Goal: Task Accomplishment & Management: Manage account settings

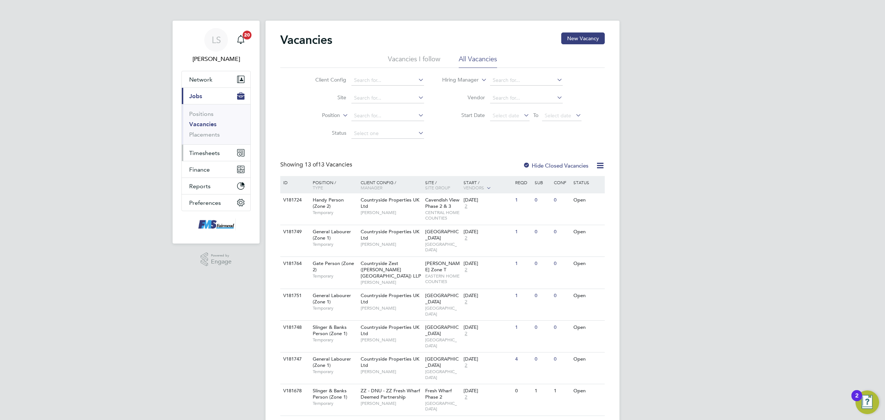
click at [215, 151] on span "Timesheets" at bounding box center [204, 152] width 31 height 7
click at [209, 129] on link "Timesheets" at bounding box center [204, 130] width 31 height 7
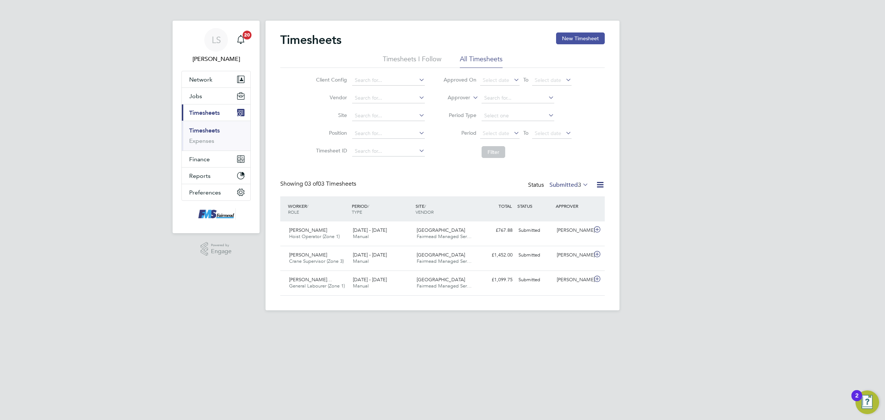
click at [566, 39] on button "New Timesheet" at bounding box center [580, 38] width 49 height 12
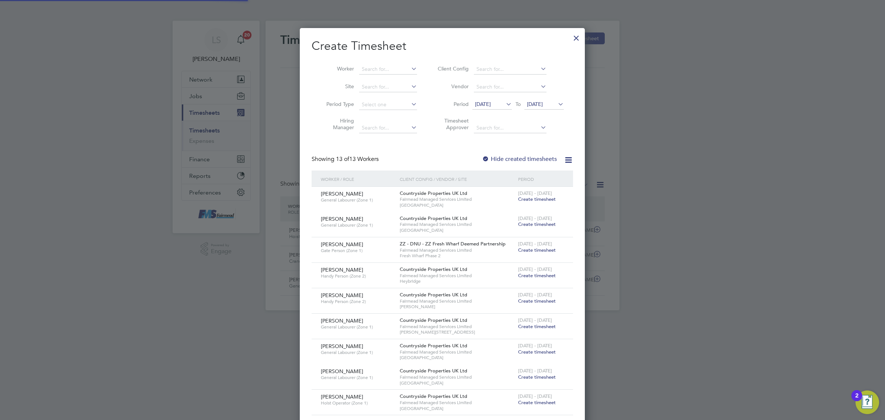
scroll to position [581, 285]
click at [572, 39] on div at bounding box center [576, 36] width 13 height 13
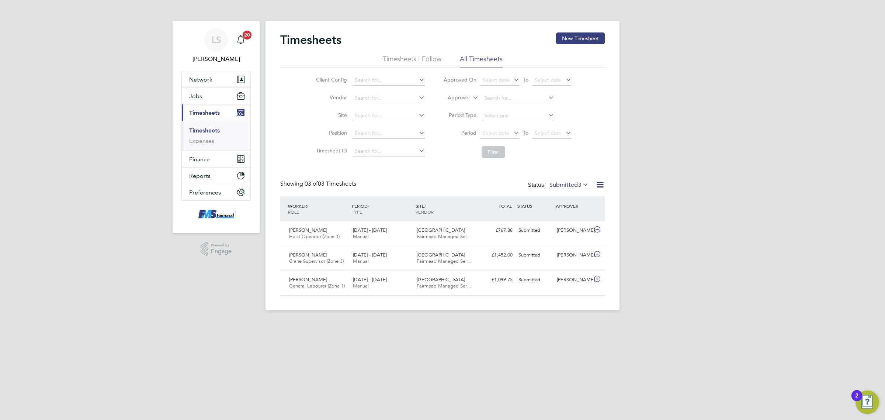
scroll to position [18, 64]
click at [580, 38] on button "New Timesheet" at bounding box center [580, 38] width 49 height 12
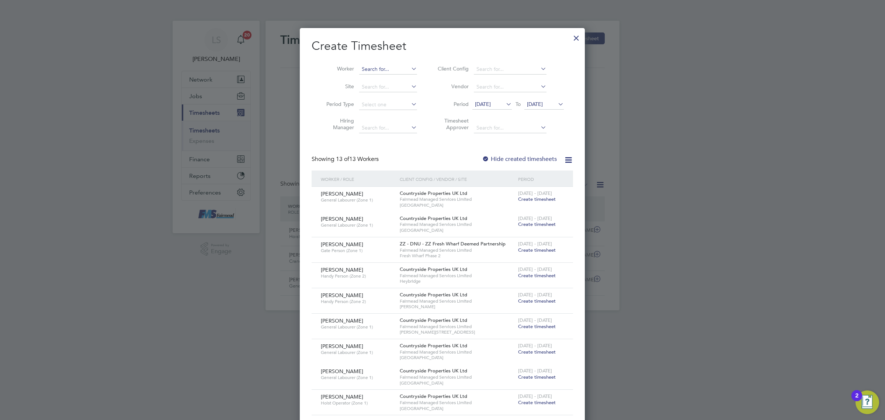
click at [388, 65] on input at bounding box center [388, 69] width 58 height 10
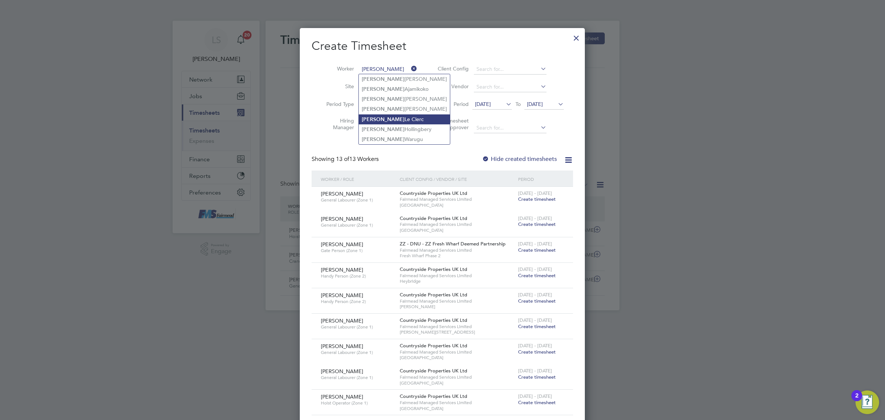
click at [395, 116] on li "Peter Le Clerc" at bounding box center [404, 119] width 91 height 10
type input "[PERSON_NAME]"
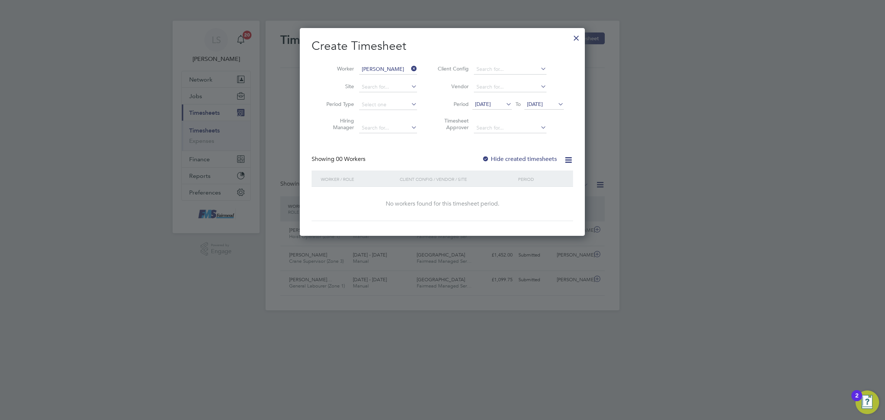
click at [531, 157] on label "Hide created timesheets" at bounding box center [519, 158] width 75 height 7
click at [543, 104] on span "[DATE]" at bounding box center [535, 104] width 16 height 7
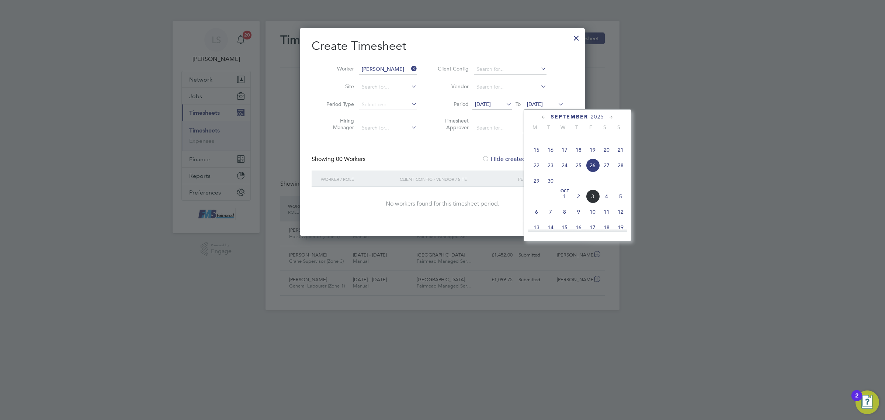
click at [627, 203] on span "5" at bounding box center [621, 196] width 14 height 14
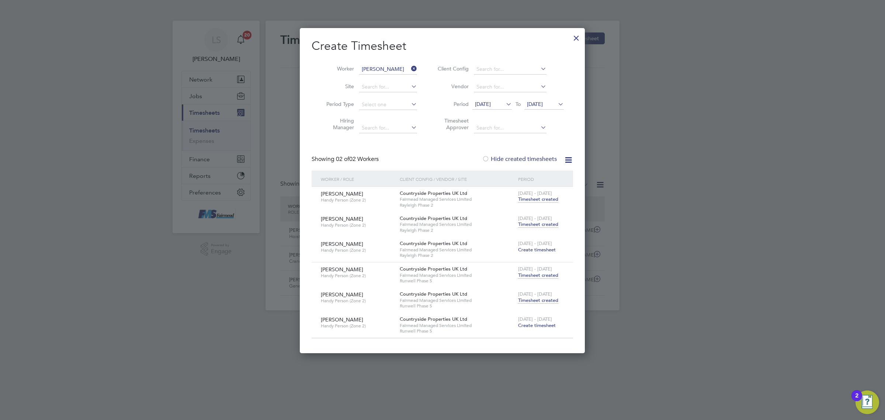
click at [538, 327] on span "Create timesheet" at bounding box center [537, 325] width 38 height 6
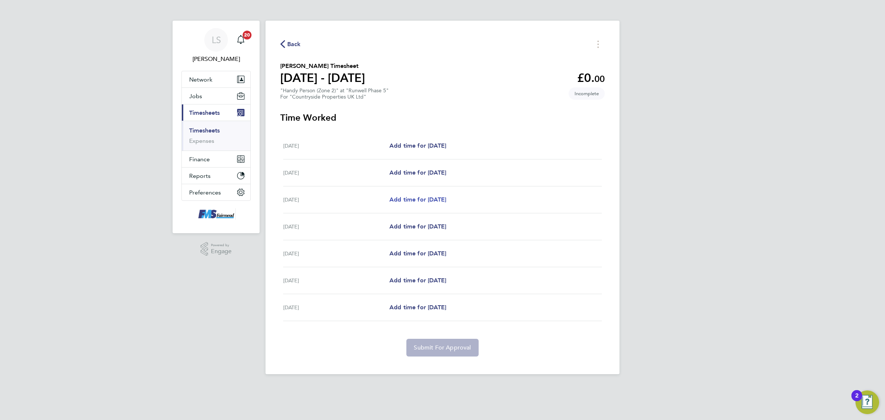
click at [425, 198] on span "Add time for Wed 01 Oct" at bounding box center [418, 199] width 57 height 7
select select "30"
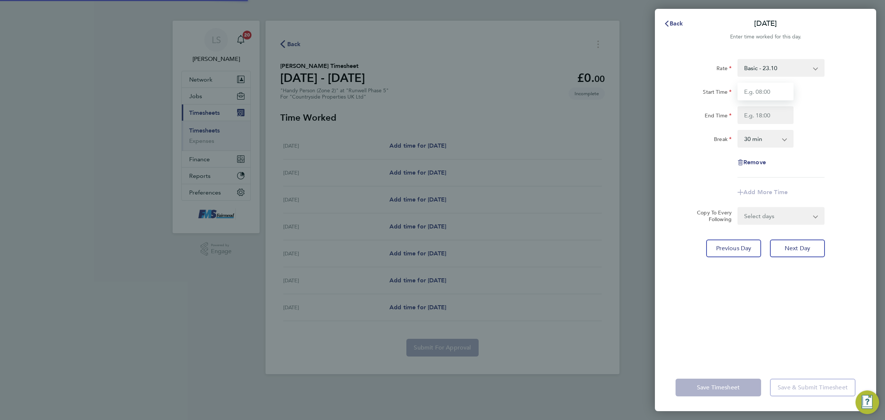
click at [768, 89] on input "Start Time" at bounding box center [766, 92] width 56 height 18
type input "09:00"
click at [753, 109] on input "End Time" at bounding box center [766, 115] width 56 height 18
type input "17:00"
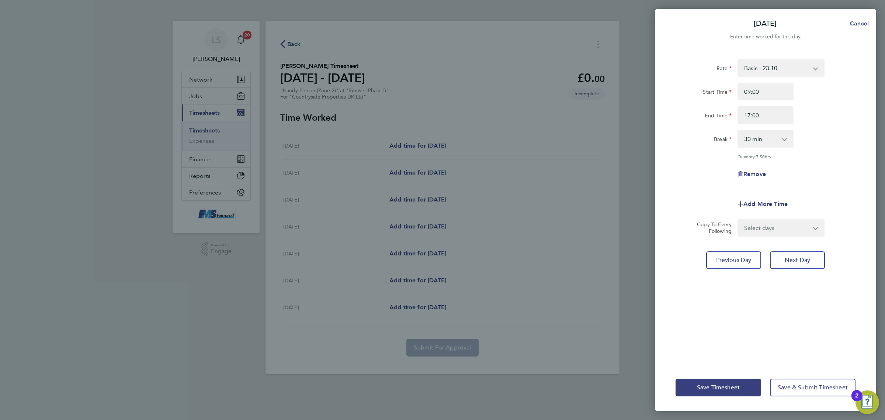
click at [740, 337] on div "Rate Basic - 23.10 Start Time 09:00 End Time 17:00 Break 0 min 15 min 30 min 45…" at bounding box center [765, 207] width 221 height 314
click at [738, 388] on span "Save Timesheet" at bounding box center [718, 387] width 43 height 7
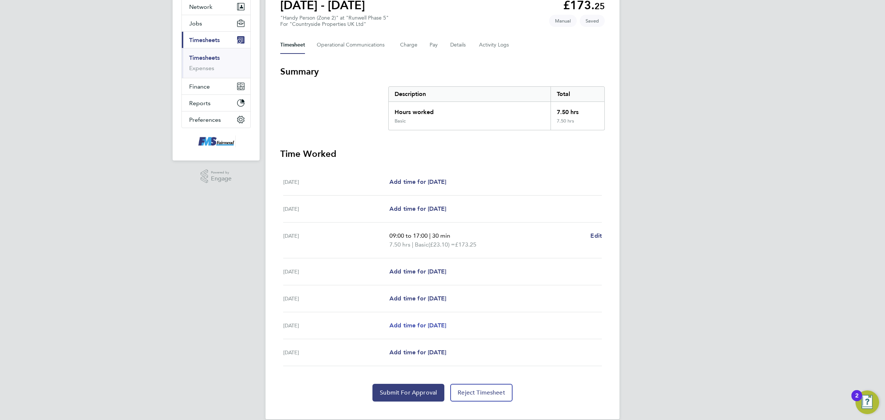
scroll to position [84, 0]
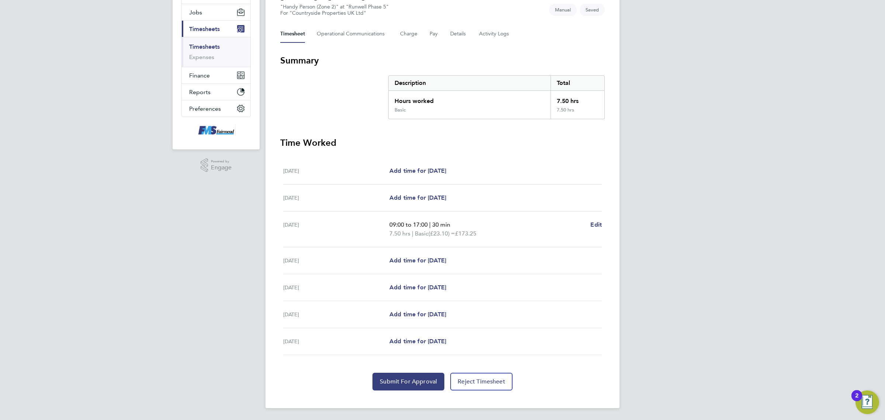
click at [415, 370] on section "Time Worked Mon 29 Sep Add time for Mon 29 Sep Add time for Mon 29 Sep Tue 30 S…" at bounding box center [442, 263] width 325 height 253
click at [417, 382] on span "Submit For Approval" at bounding box center [408, 381] width 57 height 7
click at [212, 43] on link "Timesheets" at bounding box center [204, 46] width 31 height 7
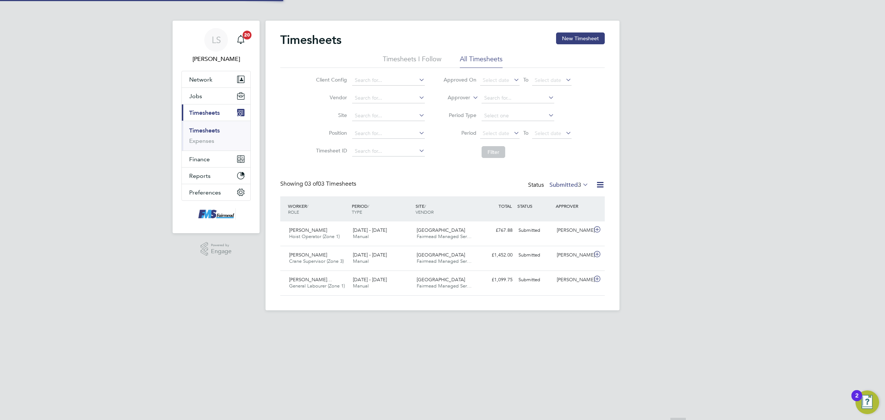
scroll to position [4, 4]
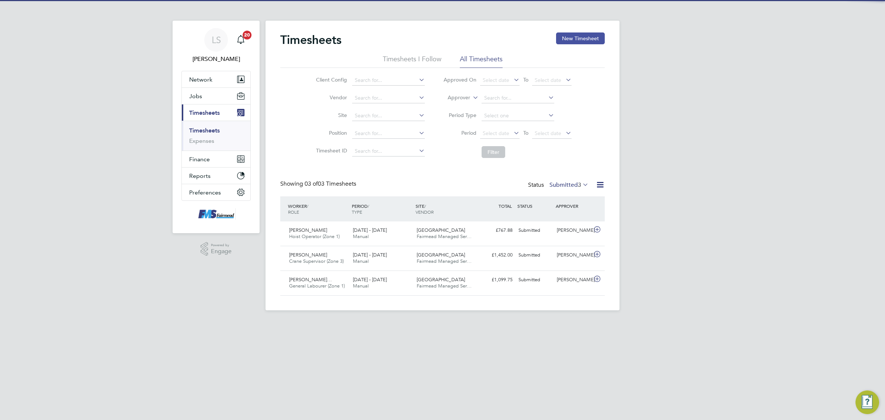
click at [563, 36] on button "New Timesheet" at bounding box center [580, 38] width 49 height 12
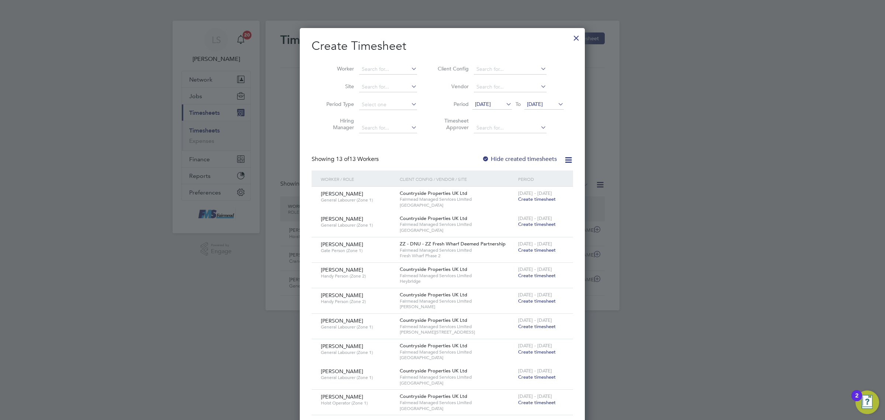
click at [358, 62] on li "Worker" at bounding box center [369, 70] width 115 height 18
click at [379, 65] on input at bounding box center [388, 69] width 58 height 10
click at [379, 107] on li "Anton i Spedowski" at bounding box center [407, 109] width 97 height 10
type input "Antoni Spedowski"
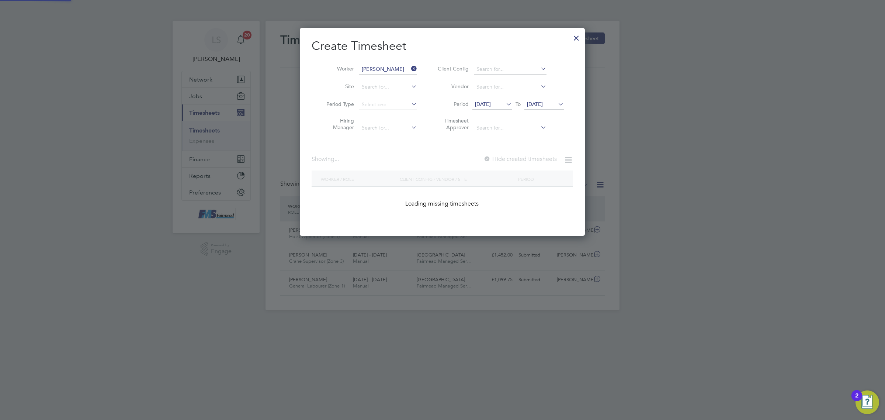
scroll to position [207, 285]
click at [543, 103] on span "26 Sep 2025" at bounding box center [535, 104] width 16 height 7
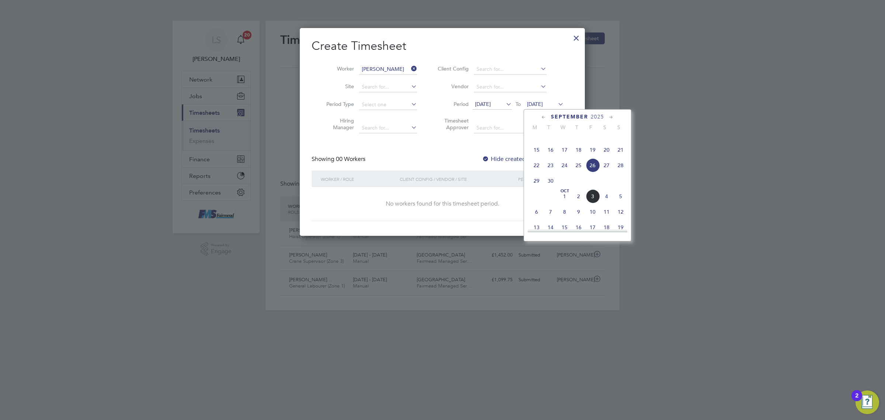
click at [616, 203] on span "5" at bounding box center [621, 196] width 14 height 14
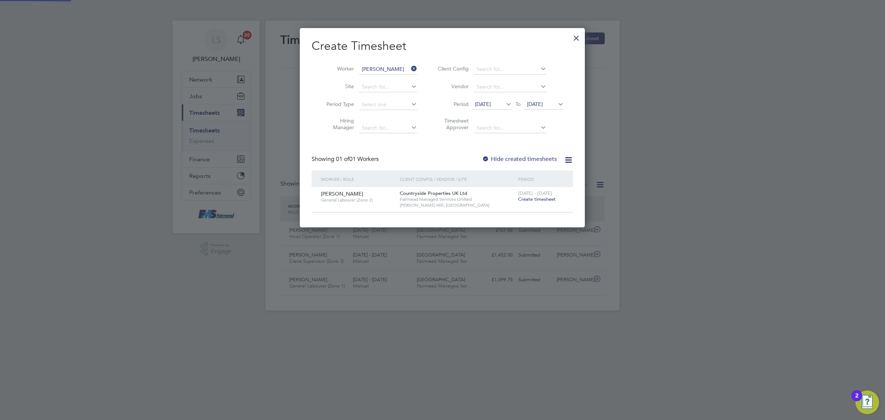
scroll to position [199, 285]
click at [550, 196] on span "Create timesheet" at bounding box center [537, 199] width 38 height 6
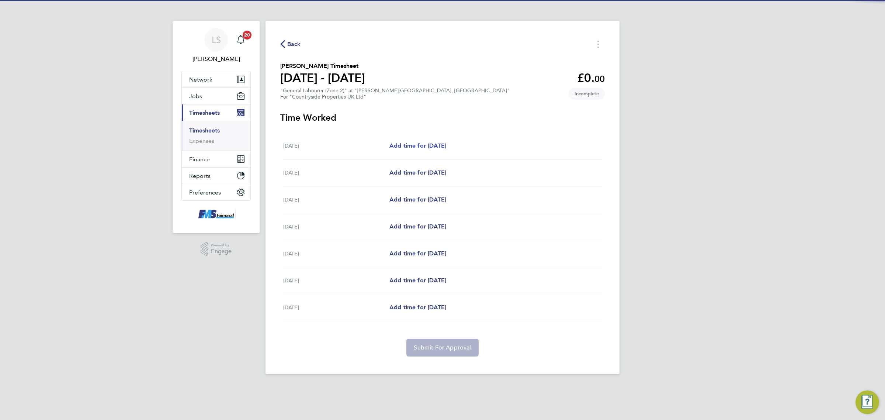
click at [421, 148] on span "Add time for Mon 29 Sep" at bounding box center [418, 145] width 57 height 7
select select "30"
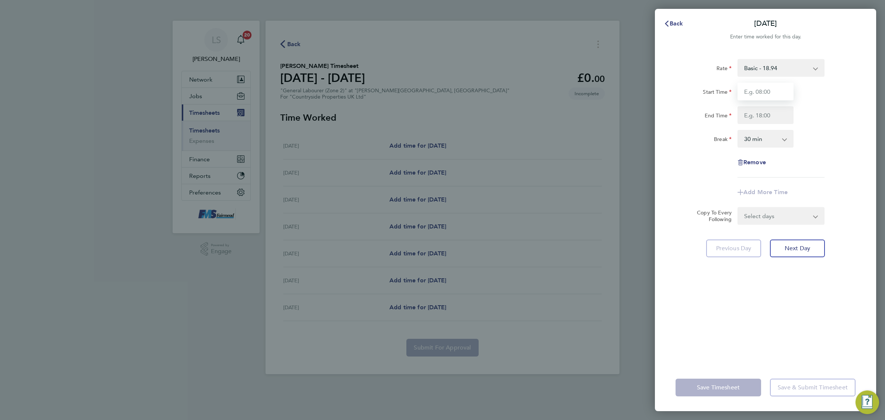
click at [756, 95] on input "Start Time" at bounding box center [766, 92] width 56 height 18
type input "07:30"
click at [760, 115] on input "End Time" at bounding box center [766, 115] width 56 height 18
type input "17:00"
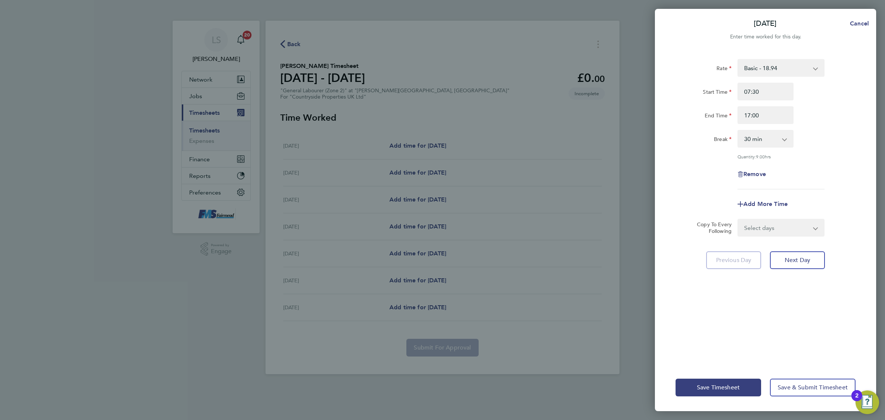
click at [851, 146] on div "Break 0 min 15 min 30 min 45 min 60 min 75 min 90 min" at bounding box center [766, 139] width 186 height 18
click at [807, 228] on select "Select days Day Weekday (Mon-Fri) Weekend (Sat-Sun) Tuesday Wednesday Thursday …" at bounding box center [777, 228] width 77 height 16
select select "WEEKDAY"
click at [739, 220] on select "Select days Day Weekday (Mon-Fri) Weekend (Sat-Sun) Tuesday Wednesday Thursday …" at bounding box center [777, 228] width 77 height 16
select select "2025-10-05"
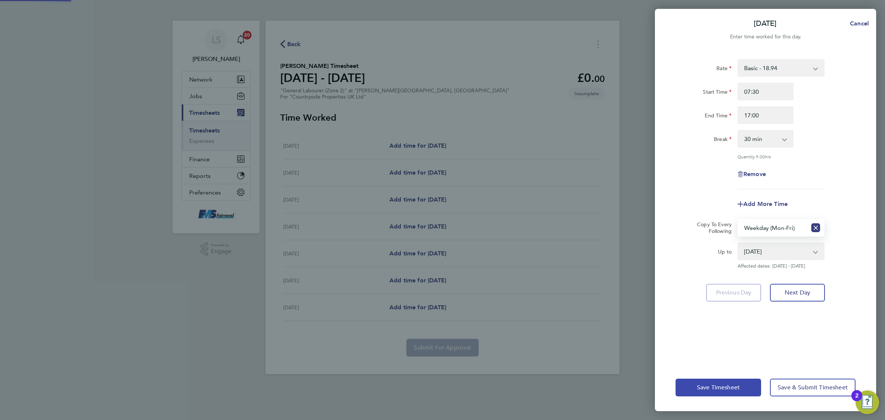
click at [732, 380] on button "Save Timesheet" at bounding box center [719, 388] width 86 height 18
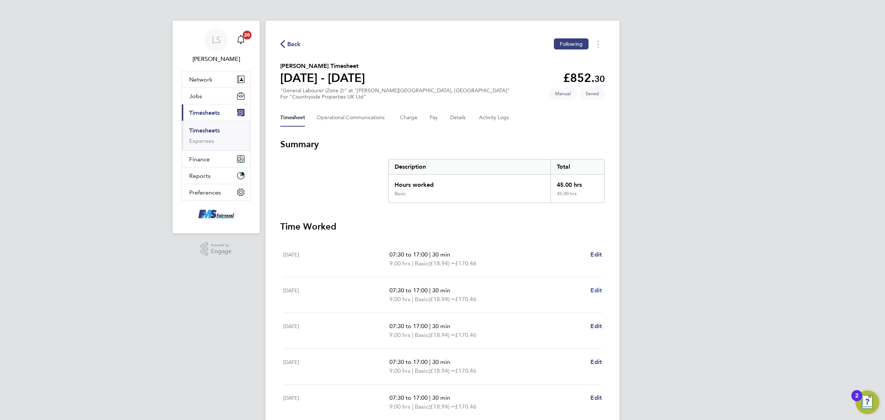
click at [594, 289] on span "Edit" at bounding box center [596, 290] width 11 height 7
select select "30"
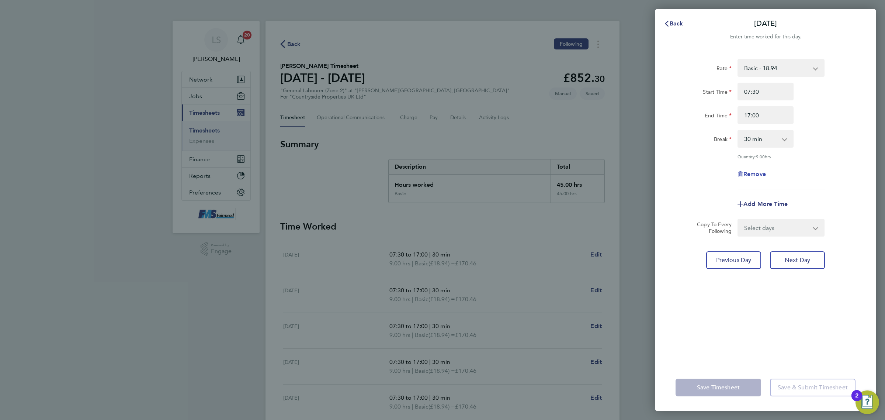
click at [744, 176] on span "Remove" at bounding box center [755, 173] width 23 height 7
select select "null"
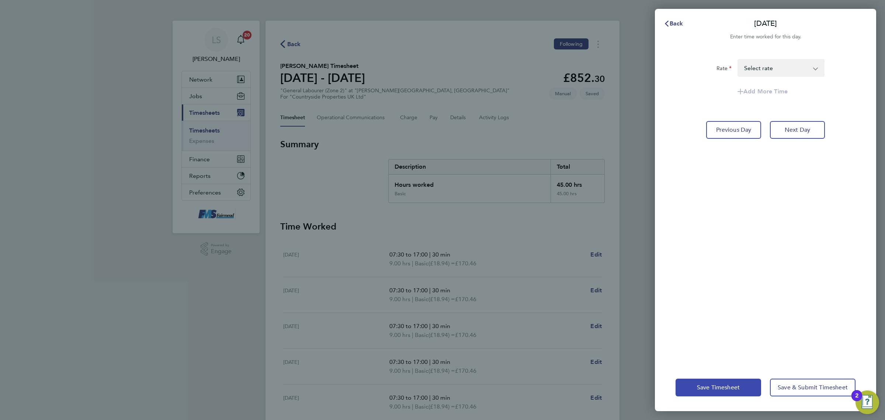
click at [727, 392] on button "Save Timesheet" at bounding box center [719, 388] width 86 height 18
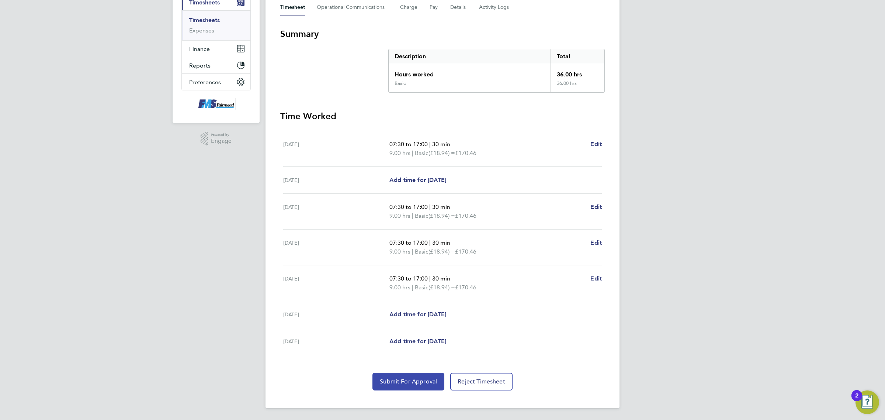
click at [419, 383] on span "Submit For Approval" at bounding box center [408, 381] width 57 height 7
click at [213, 20] on link "Timesheets" at bounding box center [204, 20] width 31 height 7
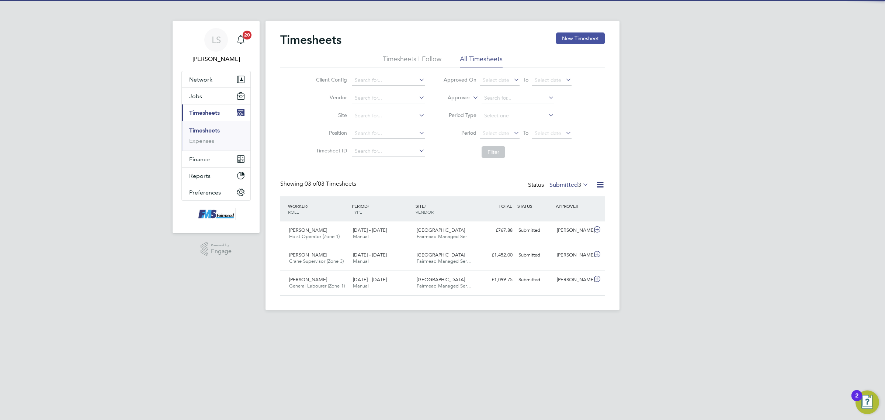
click at [589, 33] on button "New Timesheet" at bounding box center [580, 38] width 49 height 12
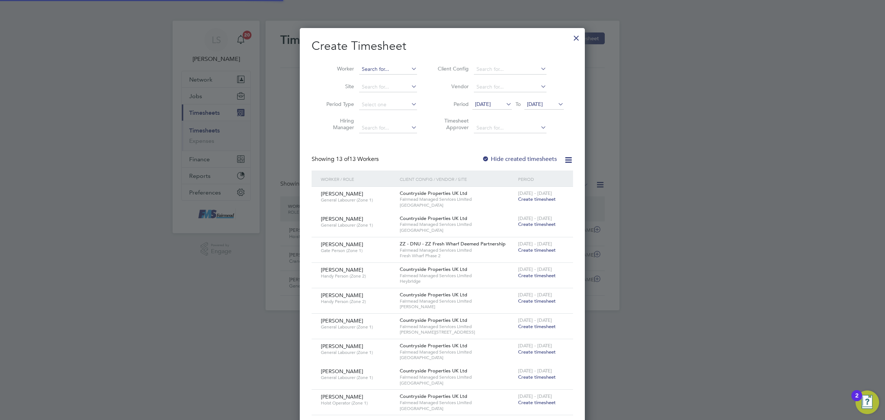
click at [394, 72] on input at bounding box center [388, 69] width 58 height 10
click at [388, 79] on li "Malg orzata Celebak" at bounding box center [388, 79] width 59 height 10
type input "Malgorzata Celebak"
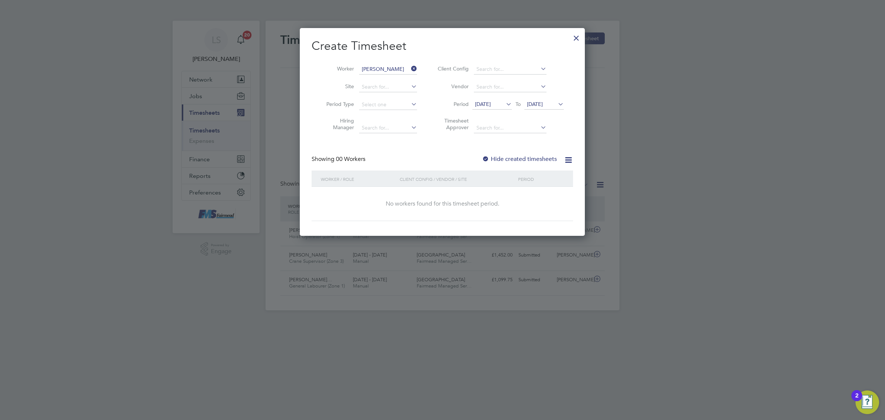
click at [543, 101] on span "26 Sep 2025" at bounding box center [535, 104] width 16 height 7
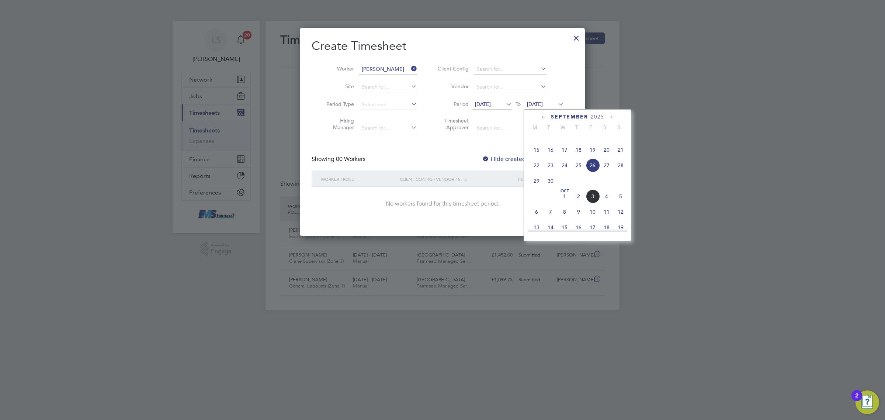
click at [622, 203] on span "5" at bounding box center [621, 196] width 14 height 14
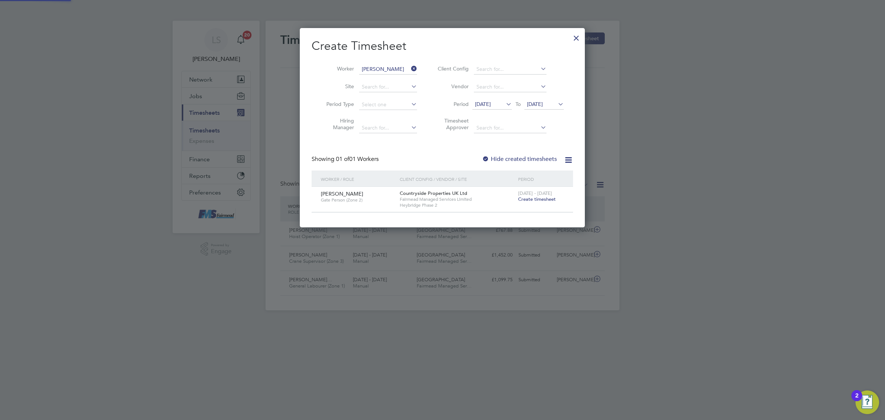
click at [534, 198] on span "Create timesheet" at bounding box center [537, 199] width 38 height 6
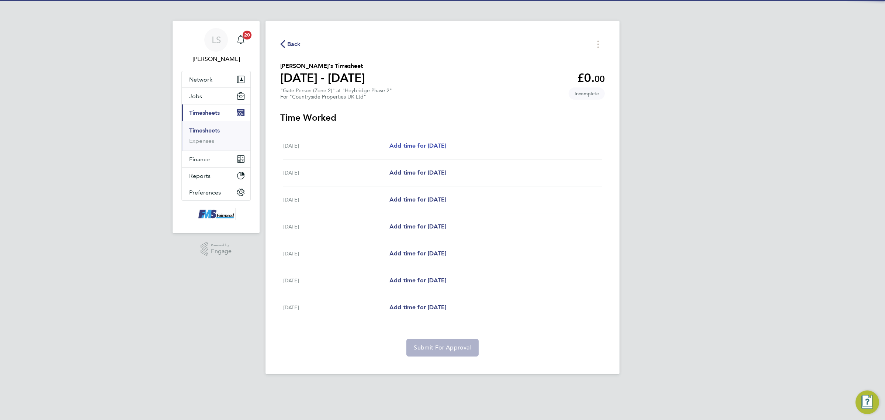
drag, startPoint x: 391, startPoint y: 141, endPoint x: 402, endPoint y: 145, distance: 11.7
click at [401, 144] on div "Mon 29 Sep Add time for Mon 29 Sep Add time for Mon 29 Sep" at bounding box center [442, 145] width 319 height 27
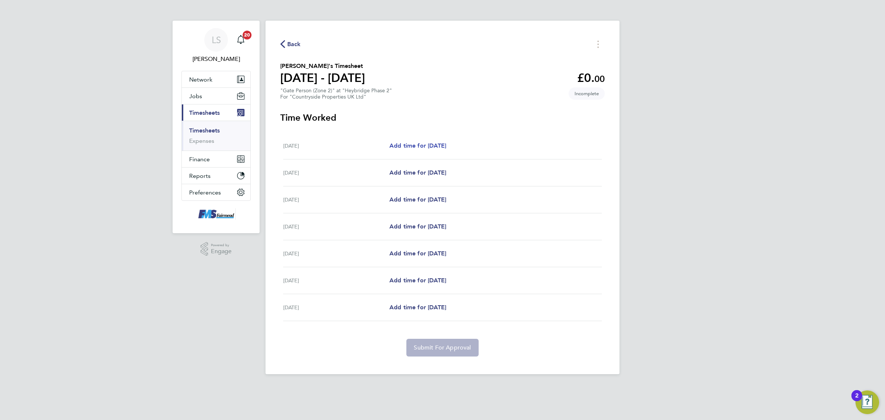
click at [403, 146] on span "Add time for Mon 29 Sep" at bounding box center [418, 145] width 57 height 7
select select "30"
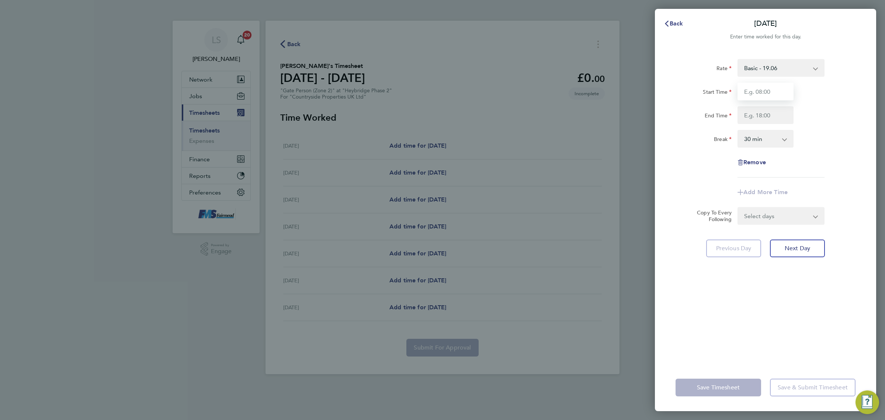
click at [774, 86] on input "Start Time" at bounding box center [766, 92] width 56 height 18
type input "07:30"
drag, startPoint x: 768, startPoint y: 109, endPoint x: 770, endPoint y: 113, distance: 4.5
click at [768, 109] on input "End Time" at bounding box center [766, 115] width 56 height 18
type input "18:00"
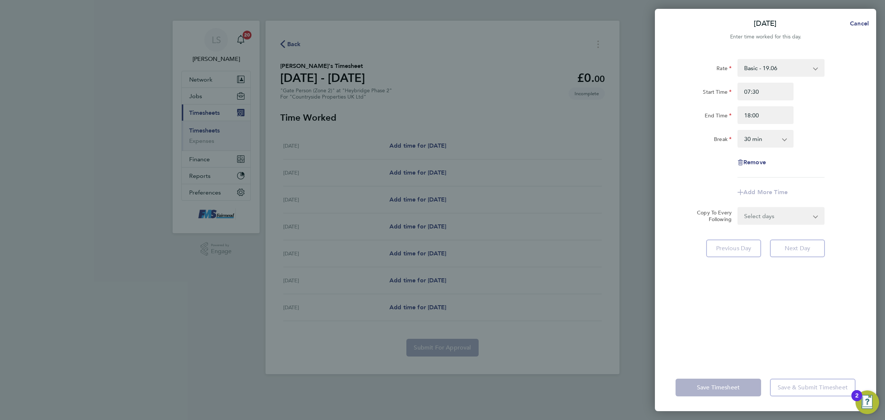
click at [845, 136] on div "Break 0 min 15 min 30 min 45 min 60 min 75 min 90 min" at bounding box center [766, 139] width 186 height 18
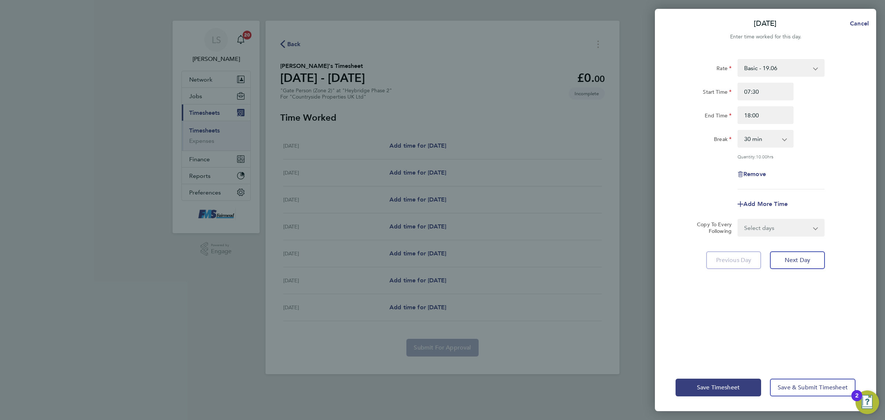
drag, startPoint x: 794, startPoint y: 212, endPoint x: 789, endPoint y: 224, distance: 12.7
click at [789, 224] on form "Rate Basic - 19.06 Start Time 07:30 End Time 18:00 Break 0 min 15 min 30 min 45…" at bounding box center [766, 147] width 180 height 177
drag, startPoint x: 789, startPoint y: 224, endPoint x: 789, endPoint y: 229, distance: 5.2
click at [789, 224] on select "Select days Day Weekday (Mon-Fri) Weekend (Sat-Sun) Tuesday Wednesday Thursday …" at bounding box center [777, 228] width 77 height 16
select select "WEEKDAY"
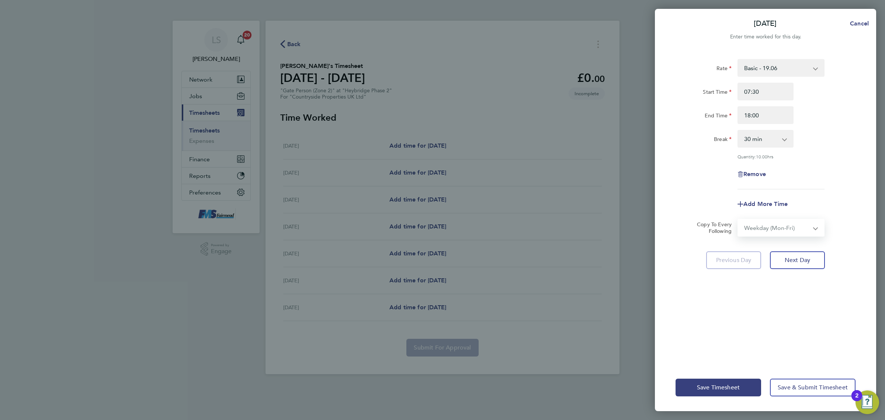
click at [739, 220] on select "Select days Day Weekday (Mon-Fri) Weekend (Sat-Sun) Tuesday Wednesday Thursday …" at bounding box center [777, 228] width 77 height 16
select select "2025-10-05"
click at [836, 285] on div "Previous Day Next Day" at bounding box center [766, 293] width 180 height 18
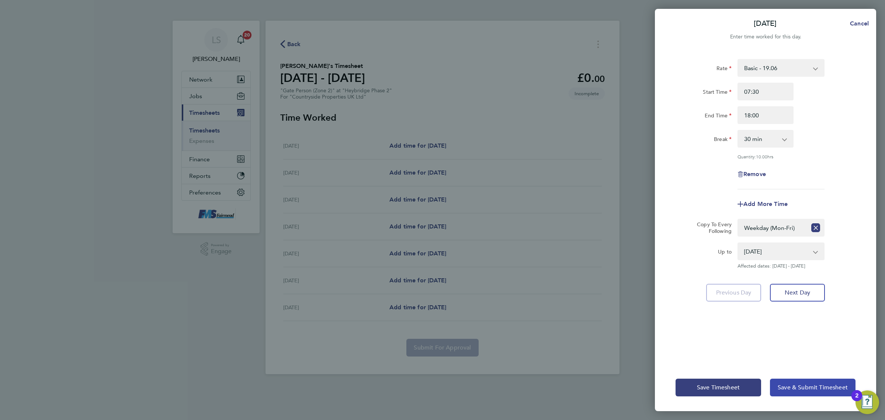
click at [826, 391] on button "Save & Submit Timesheet" at bounding box center [813, 388] width 86 height 18
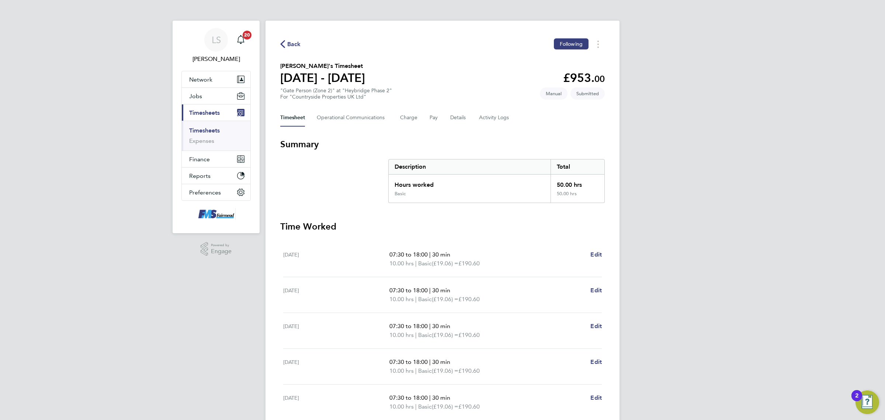
click at [205, 130] on link "Timesheets" at bounding box center [204, 130] width 31 height 7
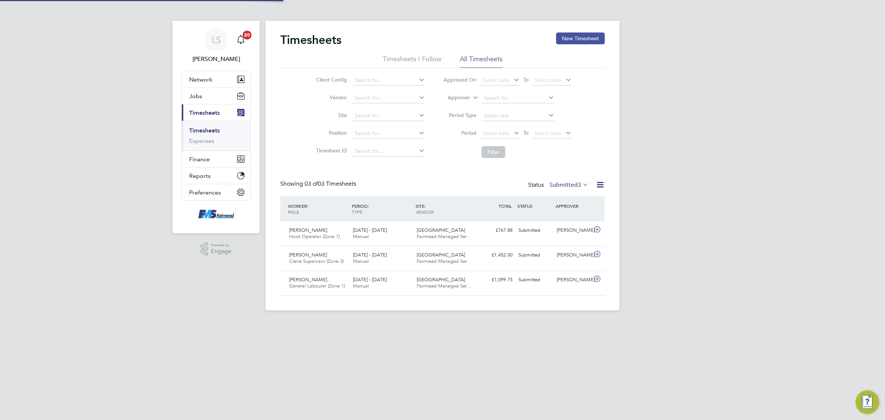
click at [596, 40] on button "New Timesheet" at bounding box center [580, 38] width 49 height 12
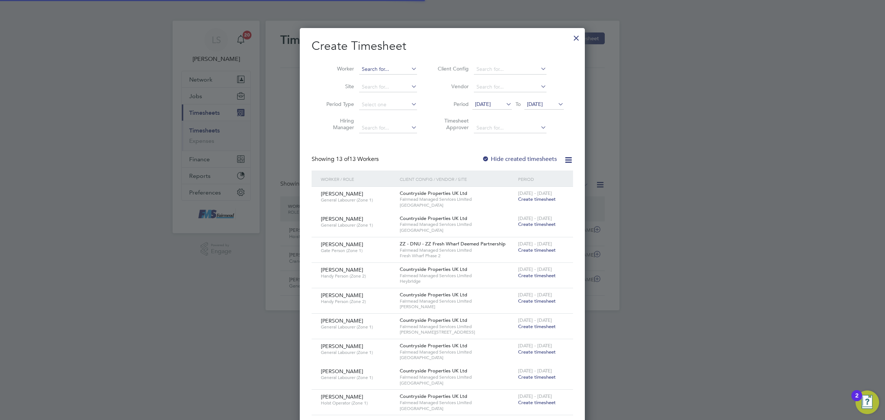
click at [383, 65] on input at bounding box center [388, 69] width 58 height 10
click at [404, 76] on b "Wildin" at bounding box center [412, 79] width 16 height 6
type input "Neil Wildin"
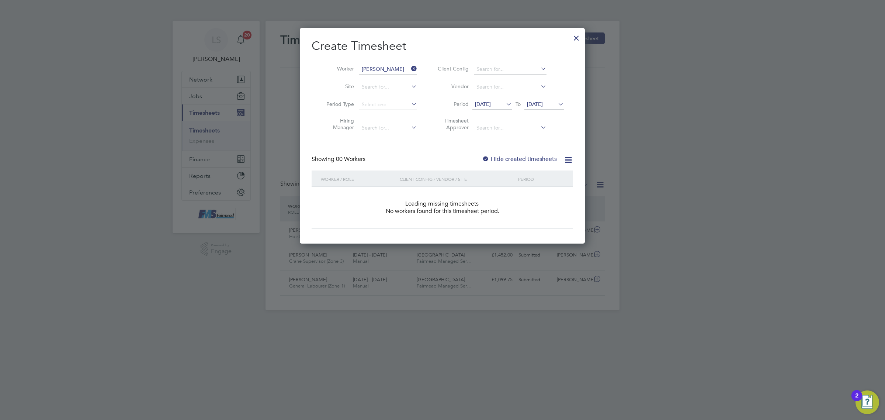
scroll to position [207, 285]
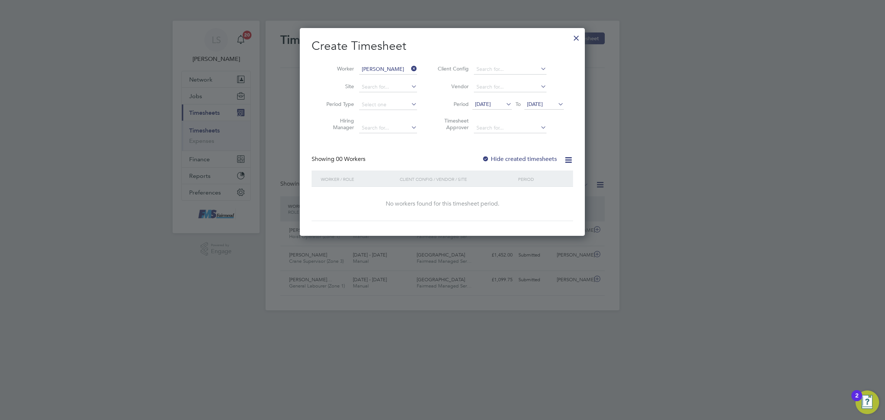
click at [543, 102] on span "26 Sep 2025" at bounding box center [535, 104] width 16 height 7
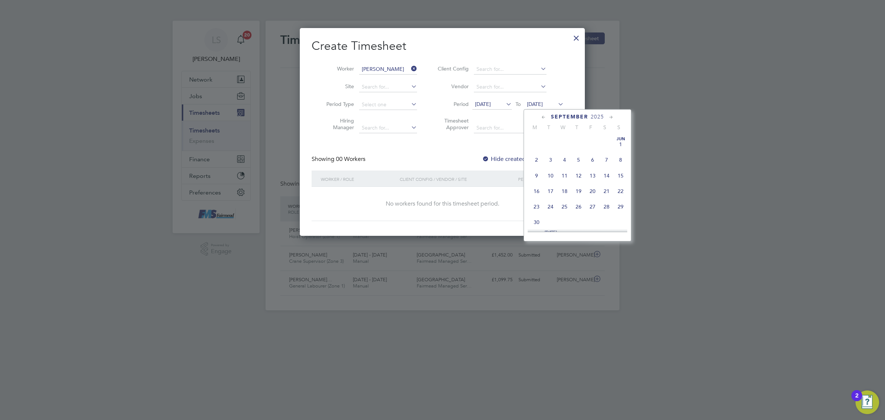
scroll to position [275, 0]
click at [625, 203] on span "5" at bounding box center [621, 196] width 14 height 14
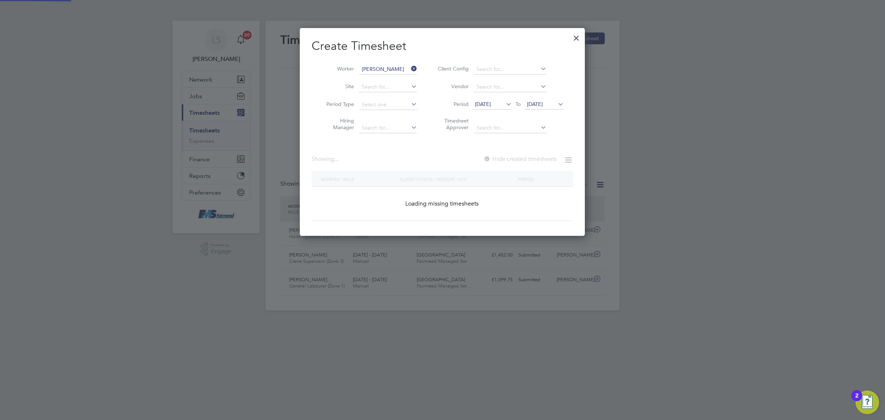
scroll to position [199, 285]
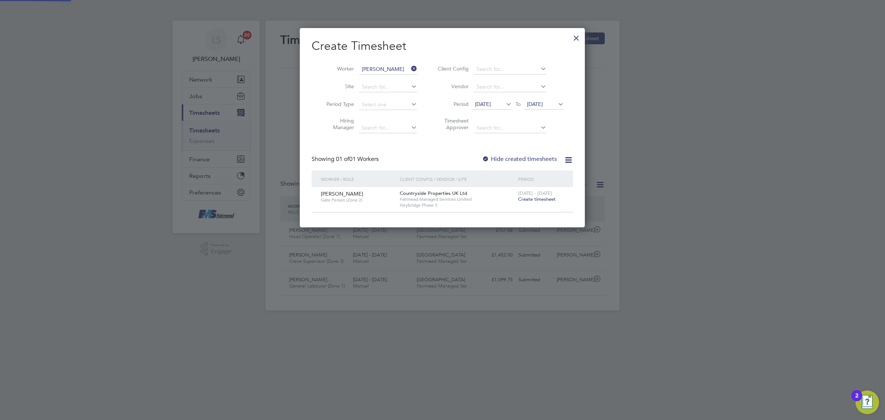
click at [548, 199] on span "Create timesheet" at bounding box center [537, 199] width 38 height 6
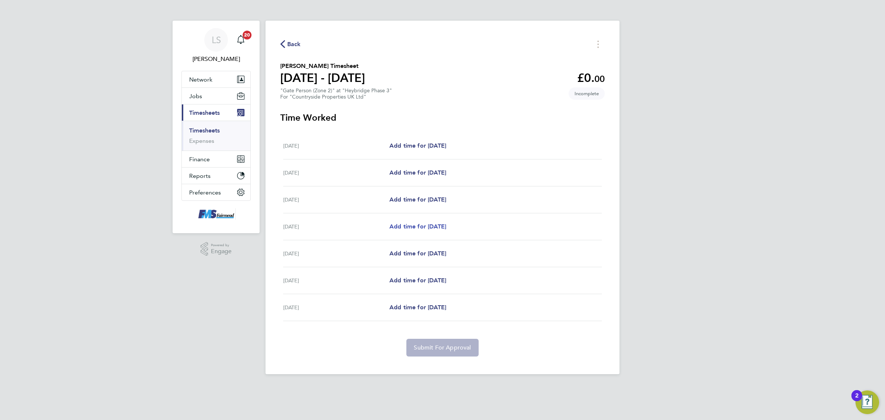
click at [425, 228] on span "Add time for Thu 02 Oct" at bounding box center [418, 226] width 57 height 7
select select "30"
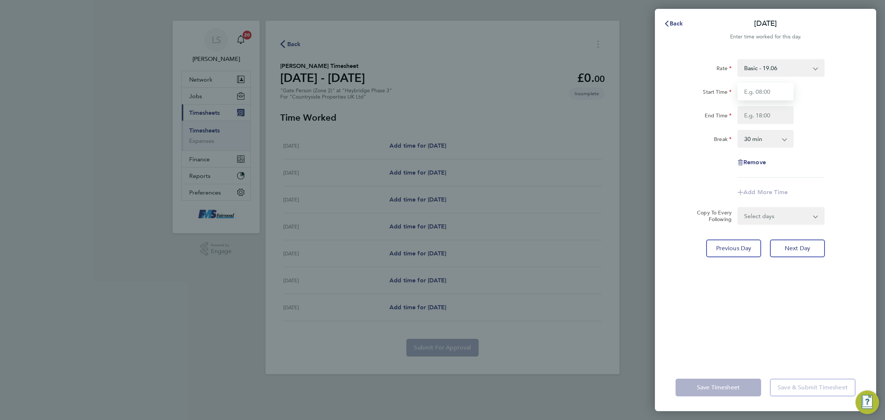
click at [768, 92] on input "Start Time" at bounding box center [766, 92] width 56 height 18
type input "07:30"
click at [770, 112] on input "End Time" at bounding box center [766, 115] width 56 height 18
type input "18:00"
click at [839, 136] on div "Break 0 min 15 min 30 min 45 min 60 min 75 min 90 min" at bounding box center [766, 139] width 186 height 18
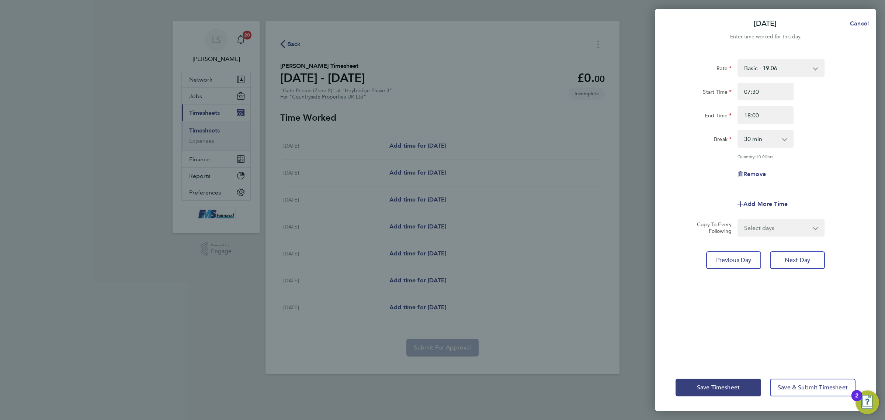
click at [765, 236] on div "Select days Day Weekend (Sat-Sun) Friday Saturday Sunday" at bounding box center [781, 228] width 87 height 18
click at [765, 231] on select "Select days Day Weekend (Sat-Sun) Friday Saturday Sunday" at bounding box center [777, 228] width 77 height 16
select select "FRI"
click at [739, 220] on select "Select days Day Weekend (Sat-Sun) Friday Saturday Sunday" at bounding box center [777, 228] width 77 height 16
select select "2025-10-05"
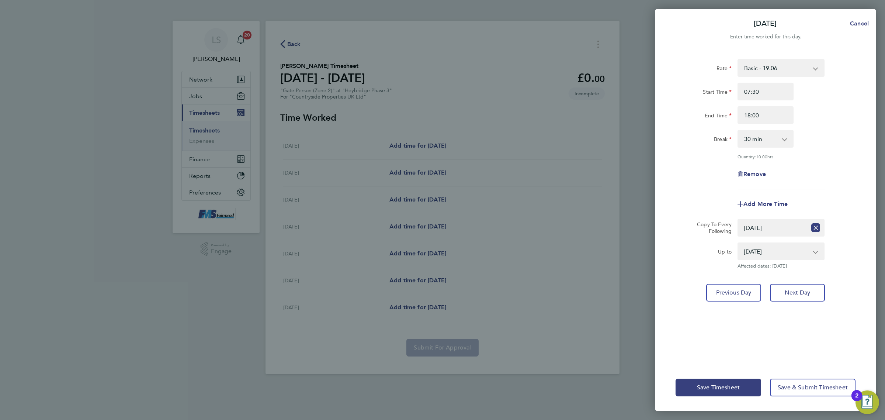
drag, startPoint x: 723, startPoint y: 412, endPoint x: 725, endPoint y: 408, distance: 5.3
click at [724, 410] on div "Thu 02 Oct Cancel Enter time worked for this day. Rate Basic - 19.06 Start Time…" at bounding box center [442, 210] width 885 height 420
click at [728, 394] on button "Save Timesheet" at bounding box center [719, 388] width 86 height 18
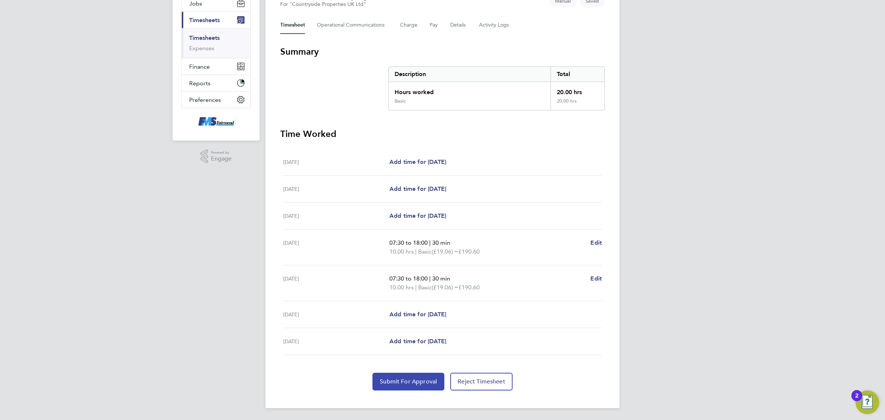
click at [436, 374] on button "Submit For Approval" at bounding box center [409, 382] width 72 height 18
drag, startPoint x: 202, startPoint y: 39, endPoint x: 207, endPoint y: 37, distance: 5.6
click at [202, 39] on link "Timesheets" at bounding box center [204, 37] width 31 height 7
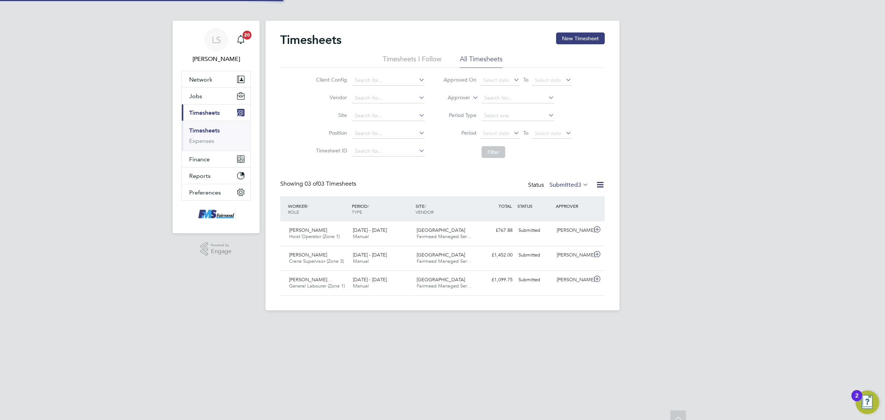
scroll to position [4, 4]
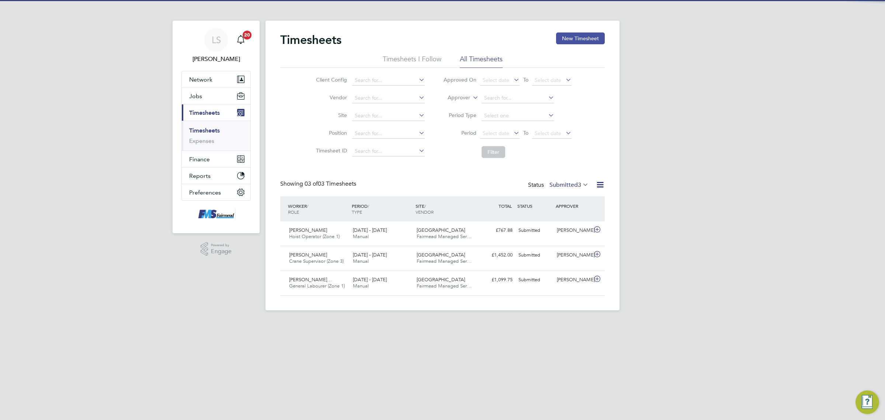
click at [569, 34] on button "New Timesheet" at bounding box center [580, 38] width 49 height 12
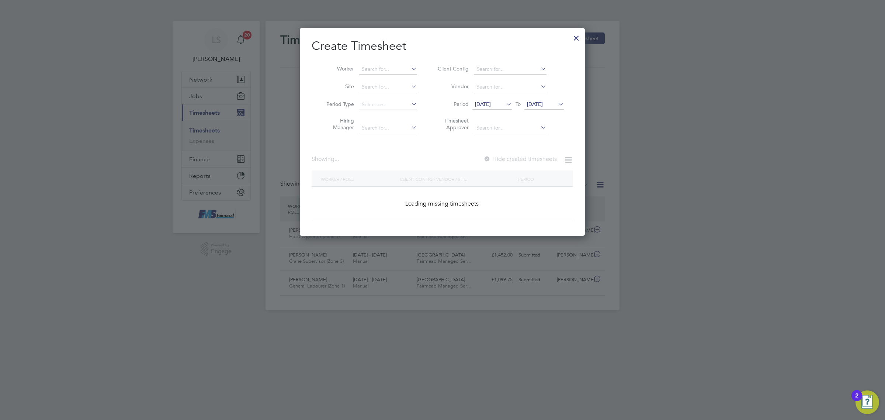
click at [266, 76] on div "Timesheets New Timesheet Timesheets I Follow All Timesheets Client Config Vendo…" at bounding box center [443, 166] width 354 height 290
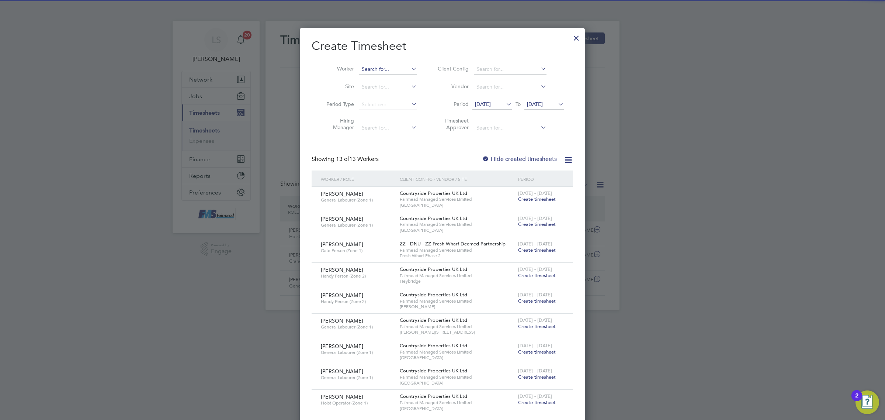
click at [362, 67] on li "Worker" at bounding box center [369, 70] width 115 height 18
click at [366, 66] on input at bounding box center [388, 69] width 58 height 10
click at [377, 80] on li "Spyr idon Moumouris" at bounding box center [394, 79] width 71 height 10
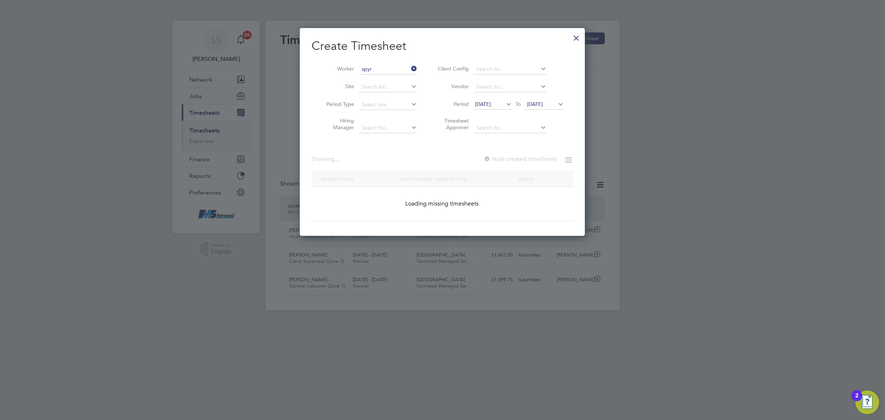
type input "Spyridon Moumouris"
click at [543, 101] on span "26 Sep 2025" at bounding box center [535, 104] width 16 height 7
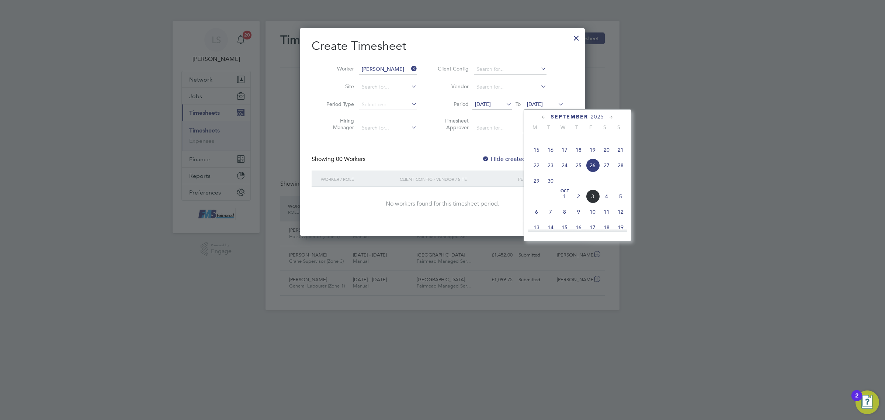
click at [622, 203] on span "5" at bounding box center [621, 196] width 14 height 14
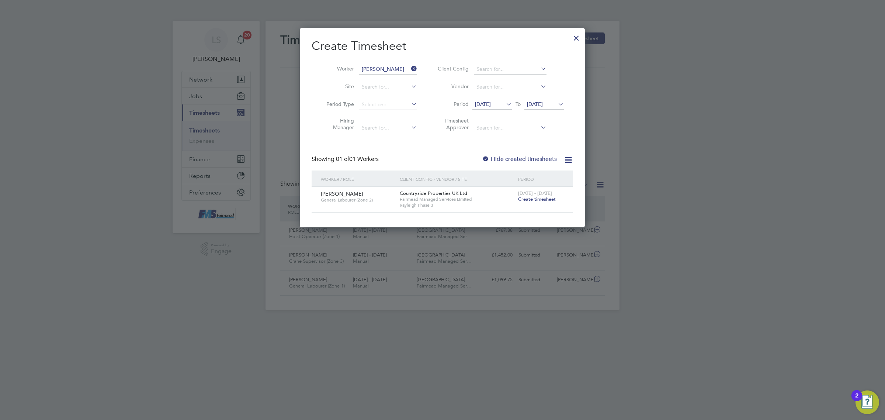
click at [537, 198] on span "Create timesheet" at bounding box center [537, 199] width 38 height 6
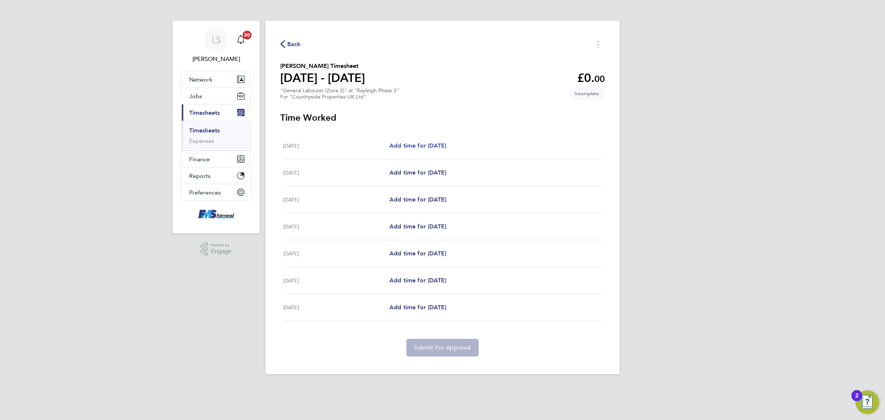
click at [446, 141] on link "Add time for Mon 29 Sep" at bounding box center [418, 145] width 57 height 9
select select "30"
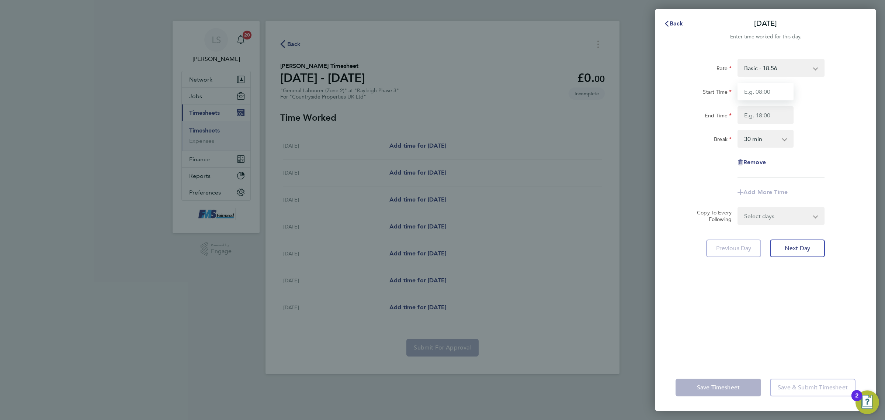
click at [778, 83] on input "Start Time" at bounding box center [766, 92] width 56 height 18
type input "07:30"
click at [766, 114] on input "End Time" at bounding box center [766, 115] width 56 height 18
type input "17:00"
click at [841, 146] on div "Break 0 min 15 min 30 min 45 min 60 min 75 min 90 min" at bounding box center [766, 139] width 186 height 18
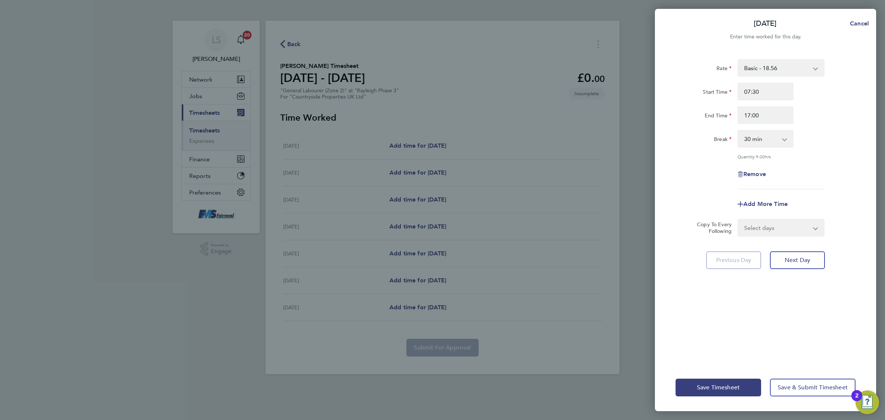
click at [751, 225] on select "Select days Day Weekday (Mon-Fri) Weekend (Sat-Sun) Tuesday Wednesday Thursday …" at bounding box center [777, 228] width 77 height 16
select select "WEEKDAY"
click at [739, 220] on select "Select days Day Weekday (Mon-Fri) Weekend (Sat-Sun) Tuesday Wednesday Thursday …" at bounding box center [777, 228] width 77 height 16
select select "2025-10-05"
click at [802, 399] on div "Save Timesheet Save & Submit Timesheet" at bounding box center [765, 387] width 221 height 47
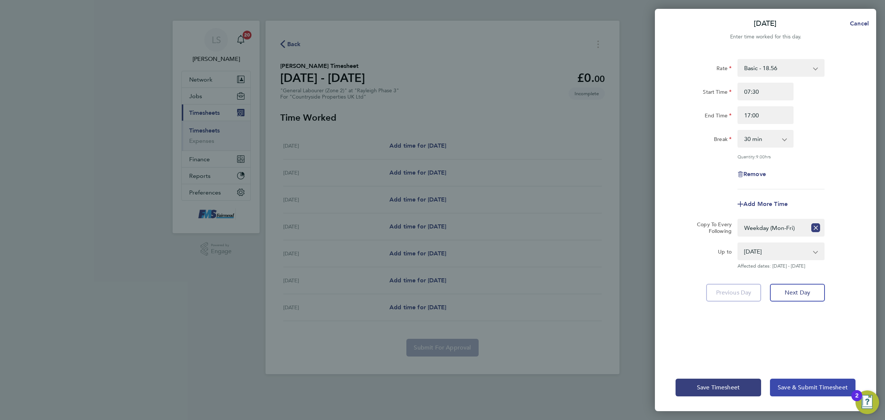
click at [810, 380] on button "Save & Submit Timesheet" at bounding box center [813, 388] width 86 height 18
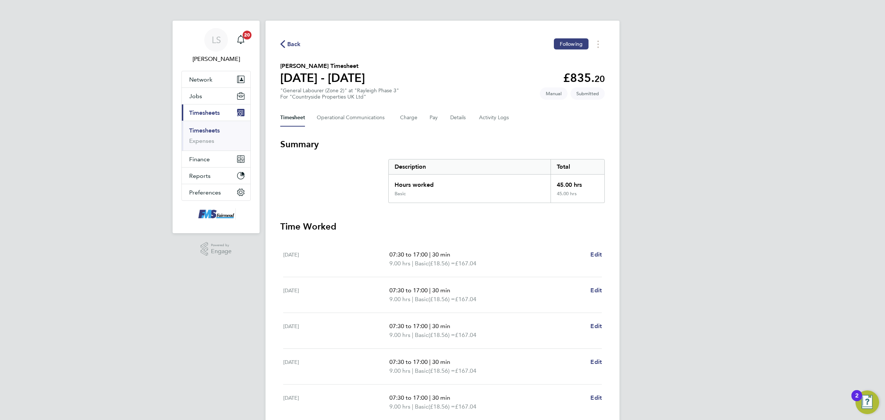
click at [195, 125] on ul "Timesheets Expenses" at bounding box center [216, 136] width 69 height 30
click at [196, 128] on link "Timesheets" at bounding box center [204, 130] width 31 height 7
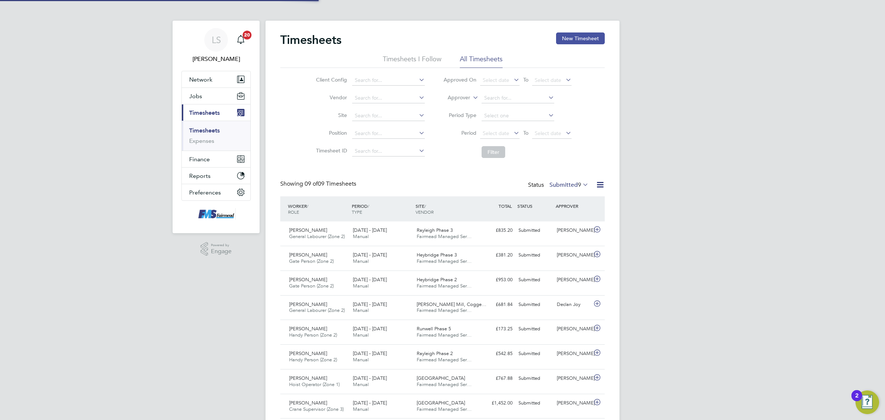
scroll to position [18, 64]
click at [597, 36] on button "New Timesheet" at bounding box center [580, 38] width 49 height 12
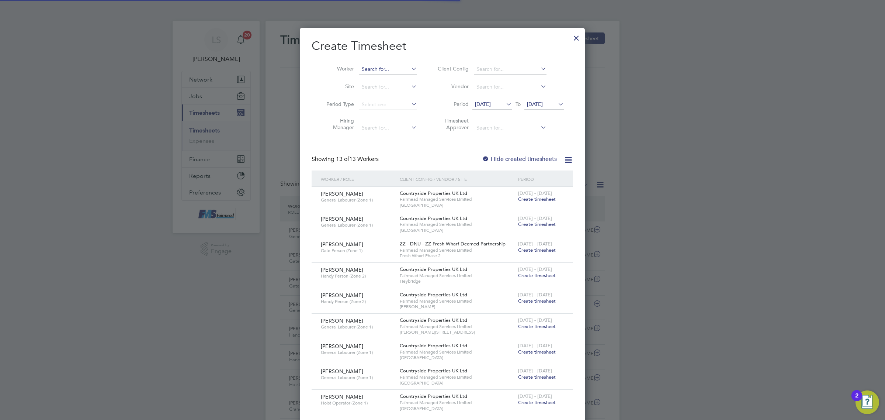
click at [402, 66] on input at bounding box center [388, 69] width 58 height 10
click at [393, 86] on li "Jon Doyle" at bounding box center [404, 89] width 91 height 10
type input "Jon Doyle"
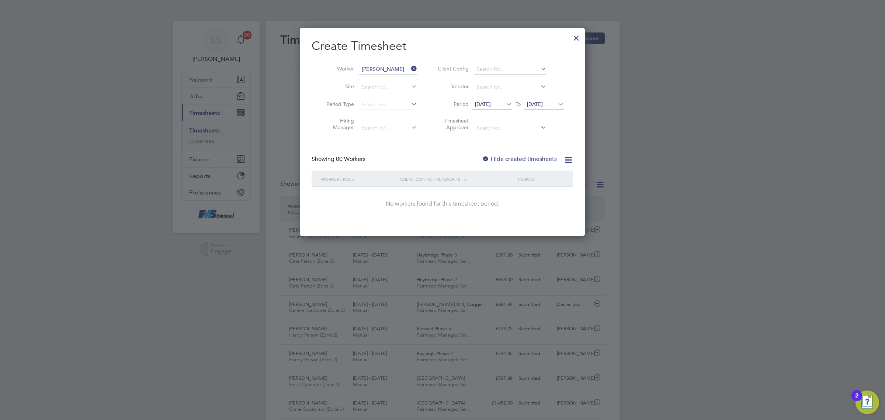
click at [557, 101] on icon at bounding box center [557, 104] width 0 height 10
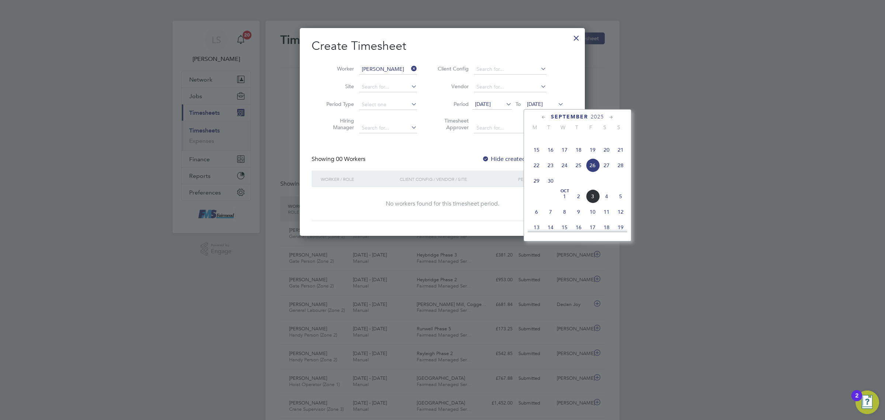
click at [622, 203] on span "5" at bounding box center [621, 196] width 14 height 14
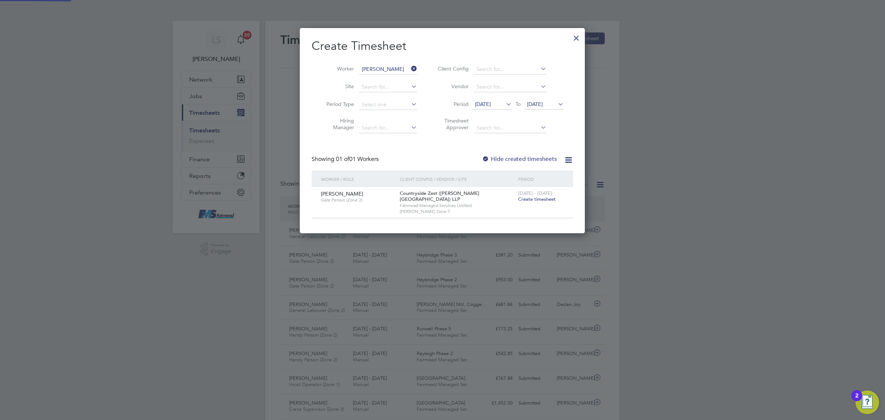
click at [548, 200] on span "Create timesheet" at bounding box center [537, 199] width 38 height 6
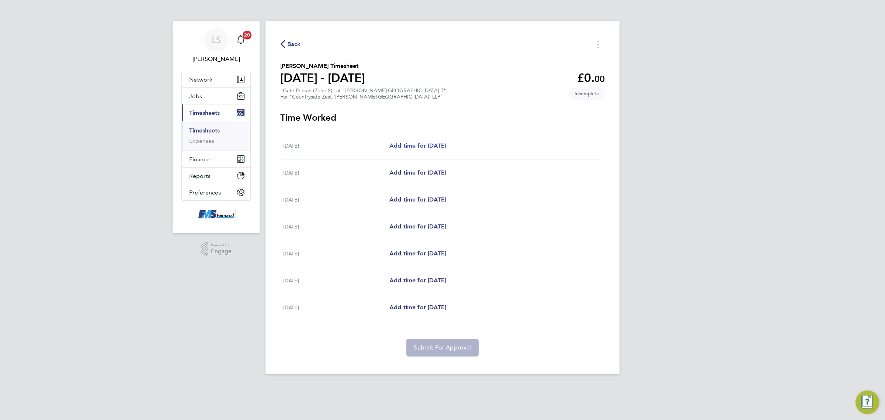
click at [422, 148] on span "Add time for Mon 29 Sep" at bounding box center [418, 145] width 57 height 7
select select "30"
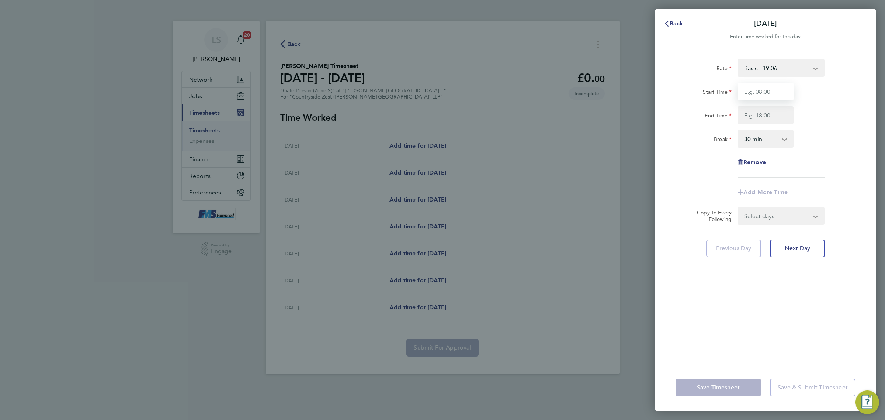
click at [754, 88] on input "Start Time" at bounding box center [766, 92] width 56 height 18
type input "07:30"
click at [760, 111] on input "End Time" at bounding box center [766, 115] width 56 height 18
type input "18:00"
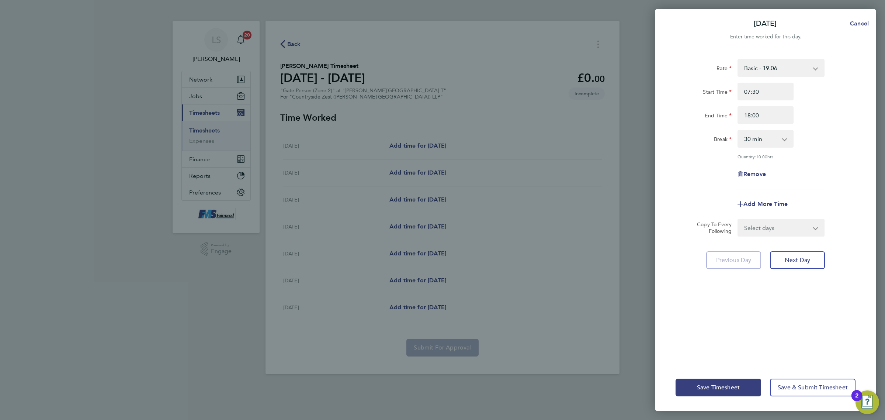
click at [840, 121] on div "End Time 18:00" at bounding box center [766, 115] width 186 height 18
drag, startPoint x: 775, startPoint y: 227, endPoint x: 774, endPoint y: 235, distance: 7.8
click at [775, 227] on select "Select days Day Weekday (Mon-Fri) Weekend (Sat-Sun) Tuesday Wednesday Thursday …" at bounding box center [777, 228] width 77 height 16
select select "DAY"
click at [739, 220] on select "Select days Day Weekday (Mon-Fri) Weekend (Sat-Sun) Tuesday Wednesday Thursday …" at bounding box center [777, 228] width 77 height 16
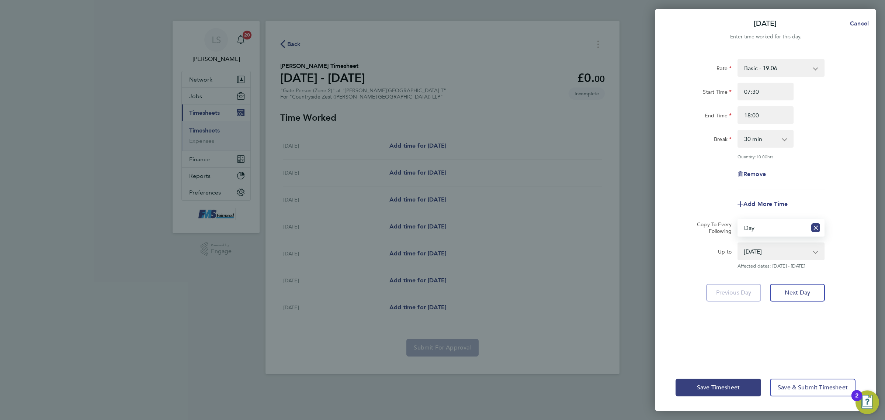
click at [766, 253] on select "30 Sep 2025 01 Oct 2025 02 Oct 2025 03 Oct 2025 04 Oct 2025 05 Oct 2025" at bounding box center [777, 251] width 77 height 16
select select "2025-10-02"
click at [739, 243] on select "30 Sep 2025 01 Oct 2025 02 Oct 2025 03 Oct 2025 04 Oct 2025 05 Oct 2025" at bounding box center [777, 251] width 77 height 16
click at [733, 379] on button "Save Timesheet" at bounding box center [719, 388] width 86 height 18
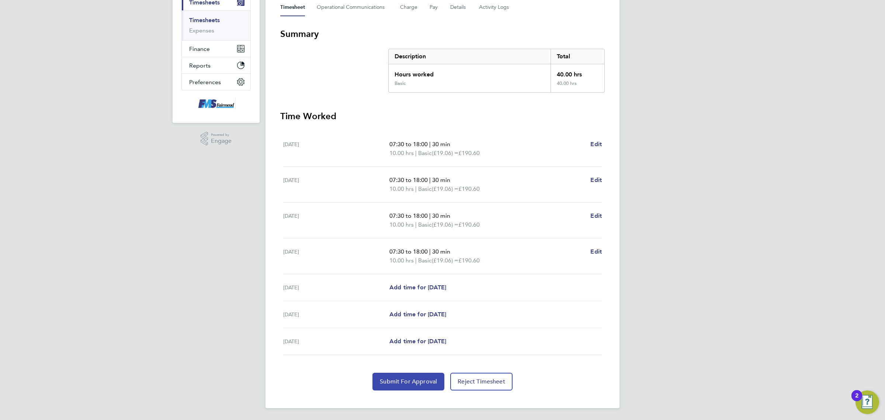
click at [428, 390] on button "Submit For Approval" at bounding box center [409, 382] width 72 height 18
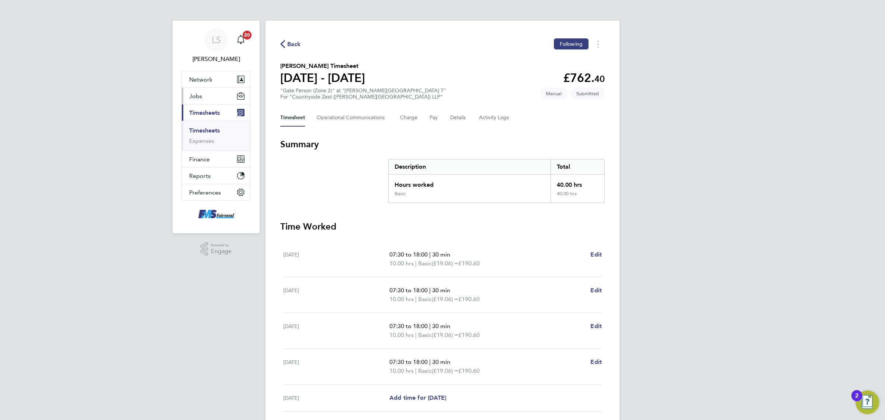
click at [205, 91] on button "Jobs" at bounding box center [216, 96] width 69 height 16
click at [202, 125] on link "Vacancies" at bounding box center [202, 124] width 26 height 7
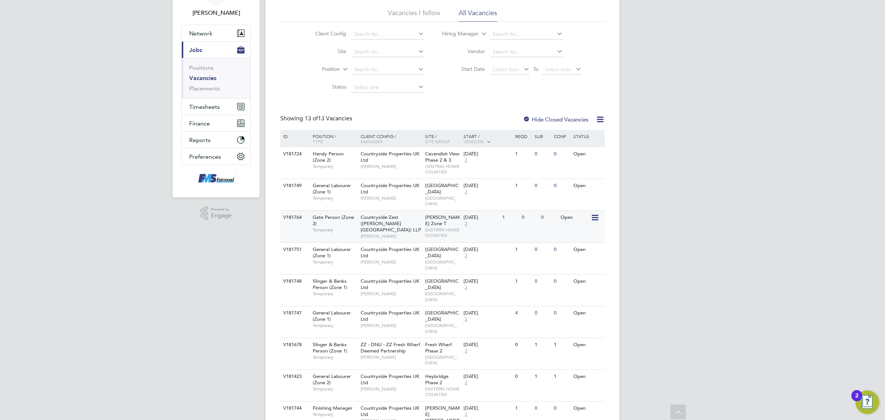
click at [419, 214] on span "Countryside Zest (Beaulieu Park) LLP" at bounding box center [391, 223] width 61 height 19
click at [209, 81] on link "Vacancies" at bounding box center [202, 78] width 27 height 7
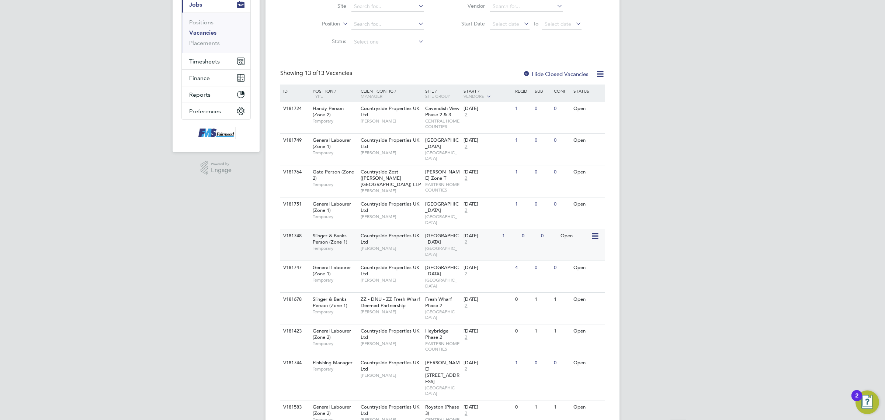
scroll to position [92, 0]
click at [405, 355] on div "Countryside Properties UK Ltd Martyn Reed" at bounding box center [391, 367] width 65 height 25
click at [209, 57] on span "Timesheets" at bounding box center [204, 60] width 31 height 7
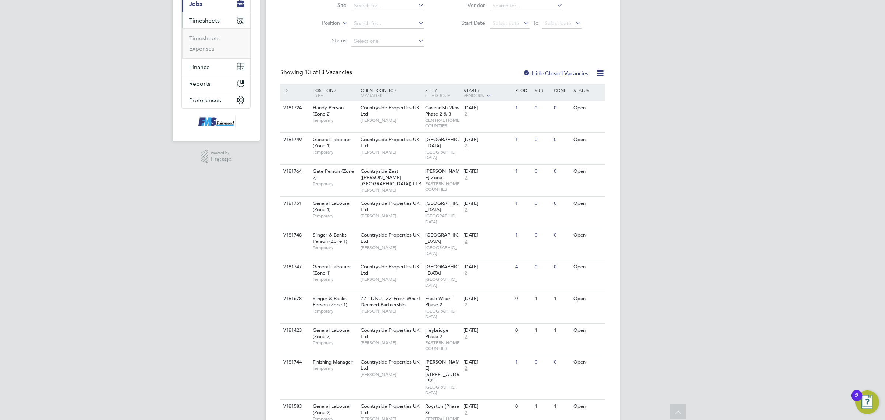
click at [209, 34] on ul "Timesheets Expenses" at bounding box center [216, 43] width 69 height 30
click at [209, 35] on link "Timesheets" at bounding box center [204, 38] width 31 height 7
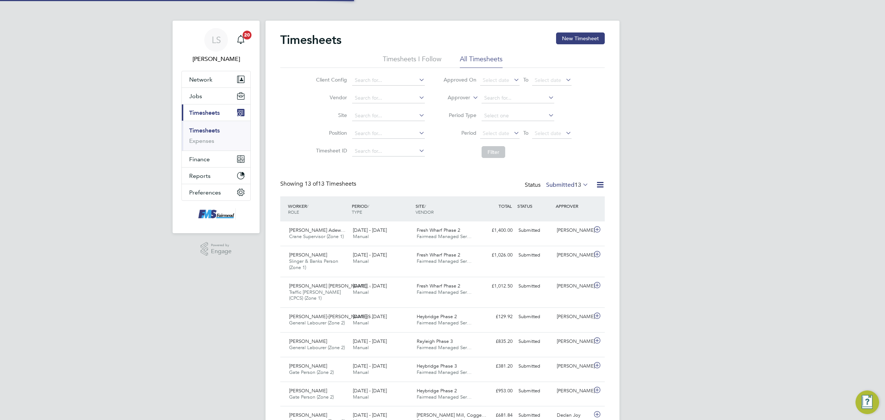
scroll to position [4, 4]
click at [568, 38] on button "New Timesheet" at bounding box center [580, 38] width 49 height 12
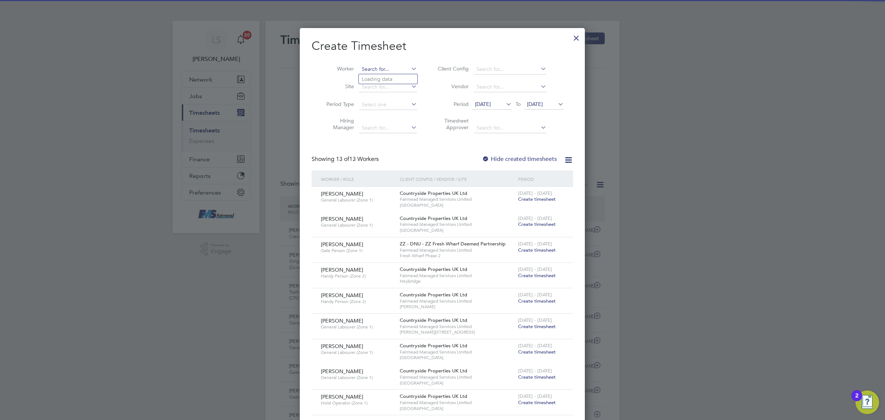
click at [389, 65] on input at bounding box center [388, 69] width 58 height 10
click at [389, 76] on li "Zeri hun Alaro" at bounding box center [388, 79] width 59 height 10
type input "Zerihun Alaro"
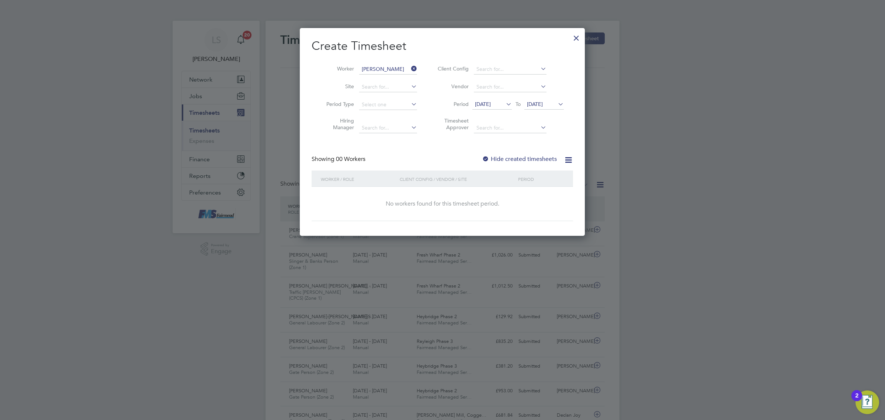
click at [535, 108] on span "26 Sep 2025" at bounding box center [544, 105] width 39 height 10
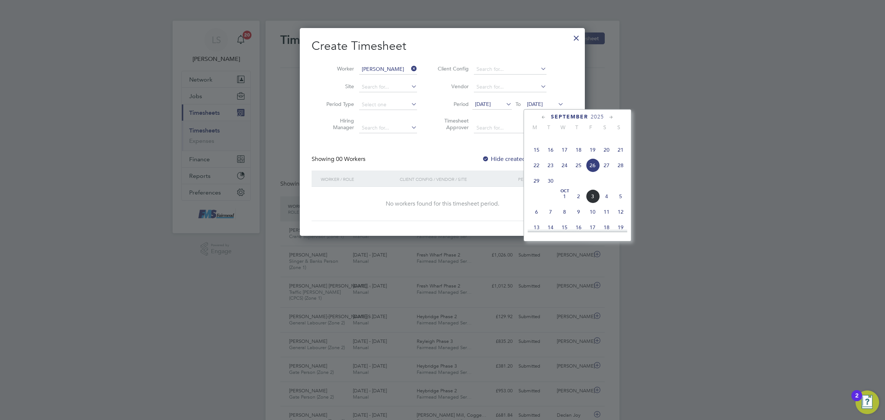
click at [623, 203] on span "5" at bounding box center [621, 196] width 14 height 14
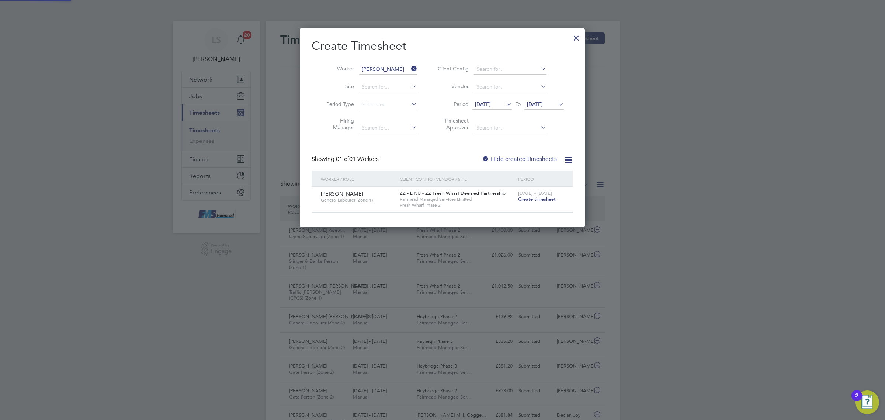
click at [545, 202] on div "29 Sep - 5 Oct 2025 Create timesheet" at bounding box center [540, 197] width 49 height 20
click at [545, 199] on span "Create timesheet" at bounding box center [537, 199] width 38 height 6
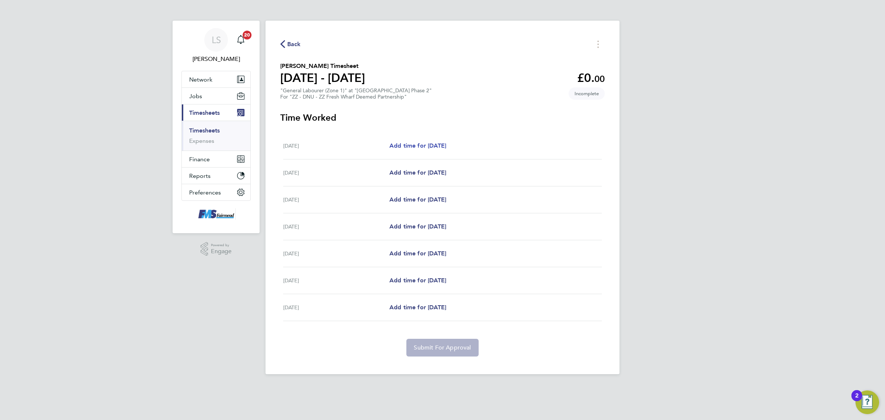
click at [417, 146] on span "Add time for Mon 29 Sep" at bounding box center [418, 145] width 57 height 7
select select "30"
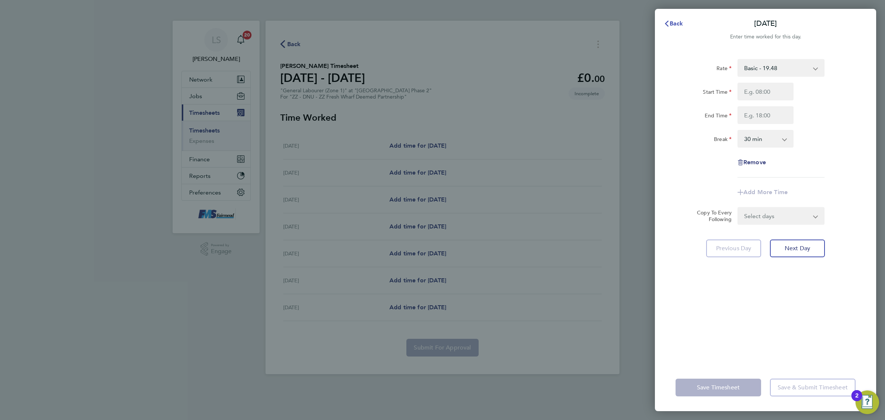
click at [671, 24] on span "Back" at bounding box center [677, 23] width 14 height 7
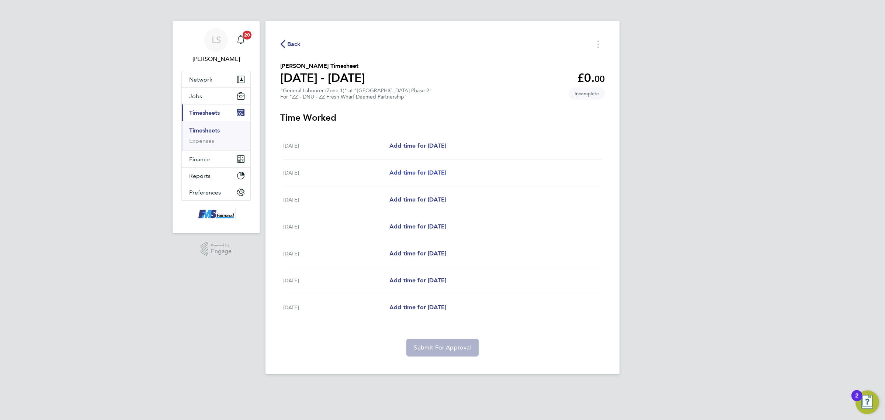
click at [410, 174] on span "Add time for Tue 30 Sep" at bounding box center [418, 172] width 57 height 7
select select "30"
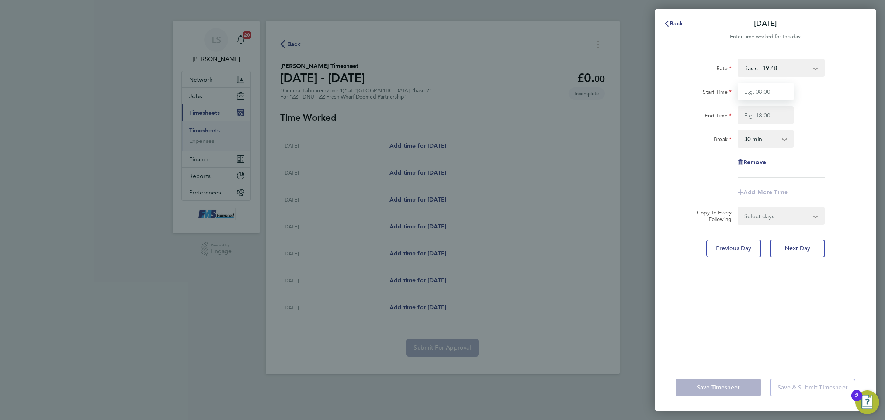
click at [779, 91] on input "Start Time" at bounding box center [766, 92] width 56 height 18
type input "07:30"
click at [762, 113] on input "End Time" at bounding box center [766, 115] width 56 height 18
type input "17:00"
click at [808, 120] on div "End Time 17:00" at bounding box center [766, 115] width 186 height 18
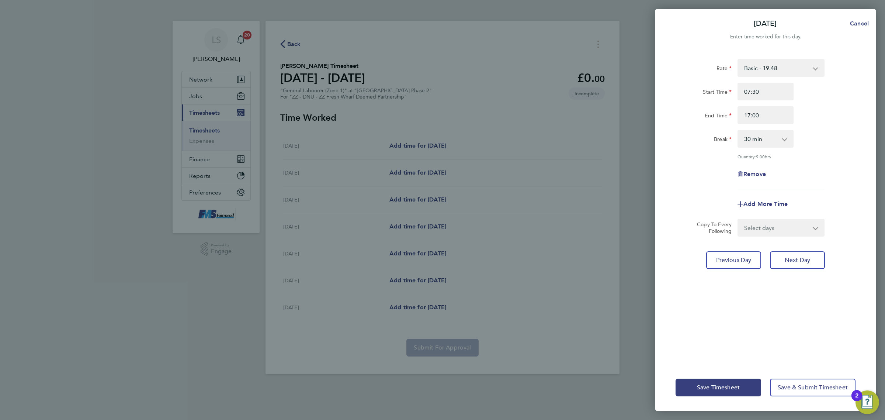
click at [784, 230] on select "Select days Day Weekday (Mon-Fri) Weekend (Sat-Sun) Wednesday Thursday Friday S…" at bounding box center [777, 228] width 77 height 16
select select "WEEKDAY"
click at [739, 220] on select "Select days Day Weekday (Mon-Fri) Weekend (Sat-Sun) Wednesday Thursday Friday S…" at bounding box center [777, 228] width 77 height 16
select select "2025-10-05"
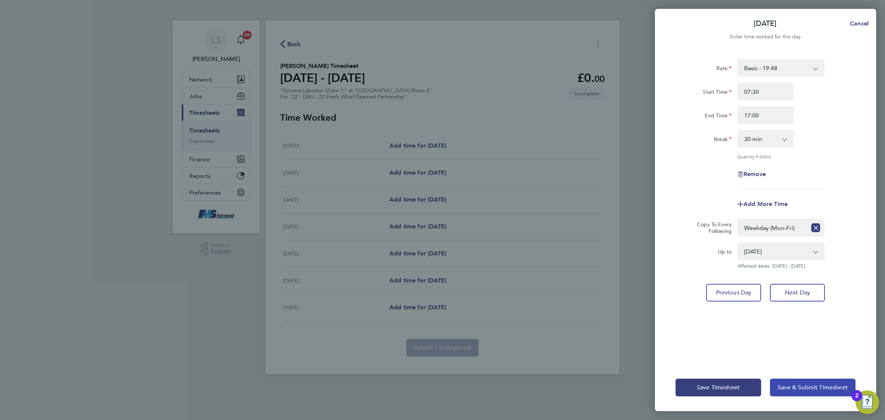
drag, startPoint x: 797, startPoint y: 393, endPoint x: 794, endPoint y: 386, distance: 7.4
click at [796, 390] on button "Save & Submit Timesheet" at bounding box center [813, 388] width 86 height 18
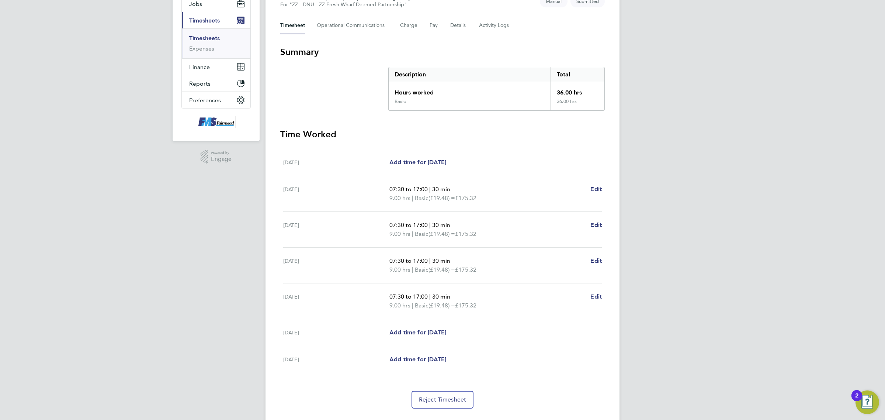
drag, startPoint x: 211, startPoint y: 39, endPoint x: 400, endPoint y: 20, distance: 189.5
click at [211, 39] on link "Timesheets" at bounding box center [204, 38] width 31 height 7
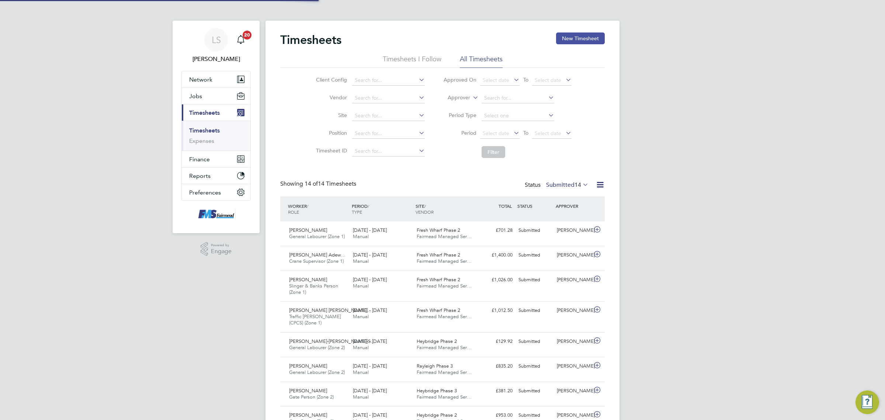
scroll to position [4, 4]
click at [578, 35] on button "New Timesheet" at bounding box center [580, 38] width 49 height 12
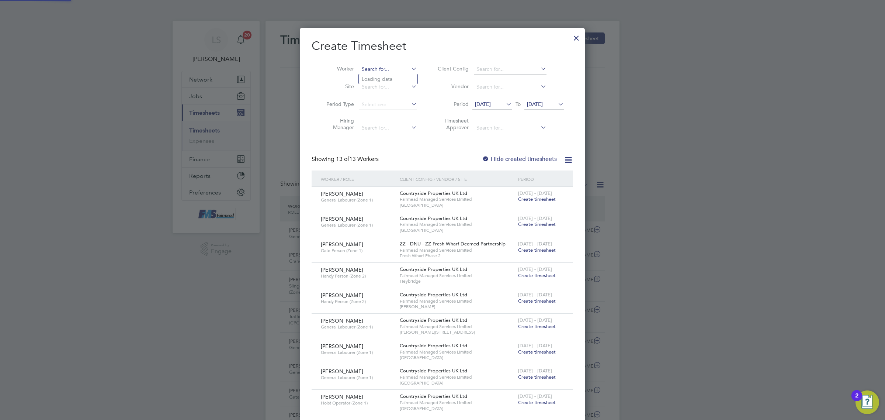
click at [386, 69] on input at bounding box center [388, 69] width 58 height 10
click at [374, 78] on li "Keir on Mccormack" at bounding box center [392, 79] width 66 height 10
type input "Keiron Mccormack"
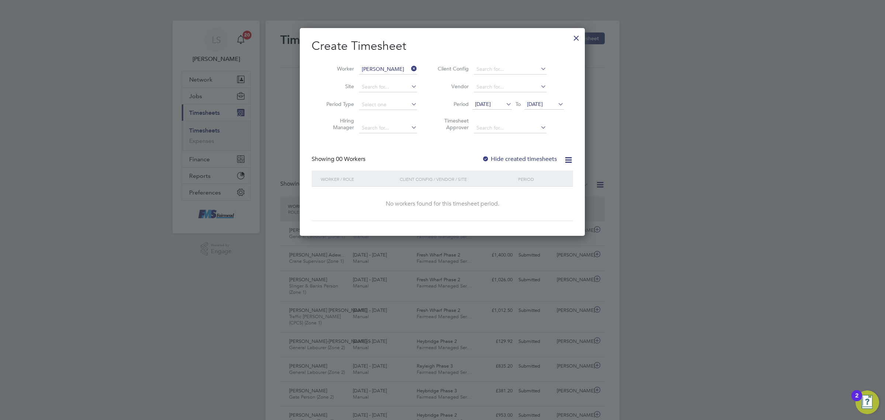
click at [543, 104] on span "26 Sep 2025" at bounding box center [535, 104] width 16 height 7
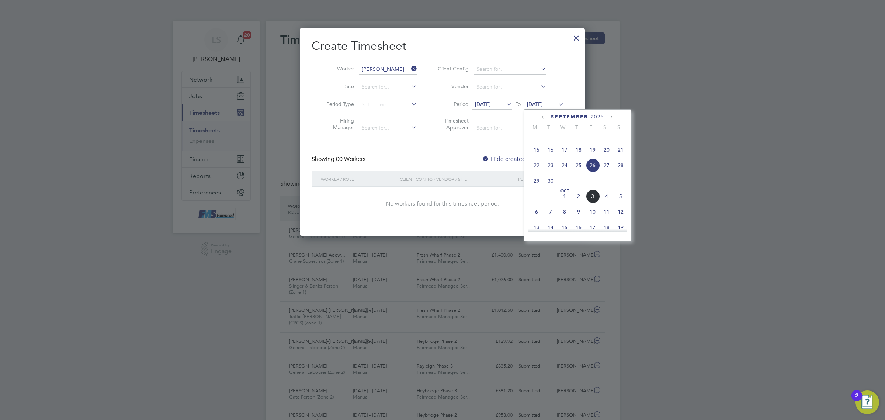
click at [620, 203] on span "5" at bounding box center [621, 196] width 14 height 14
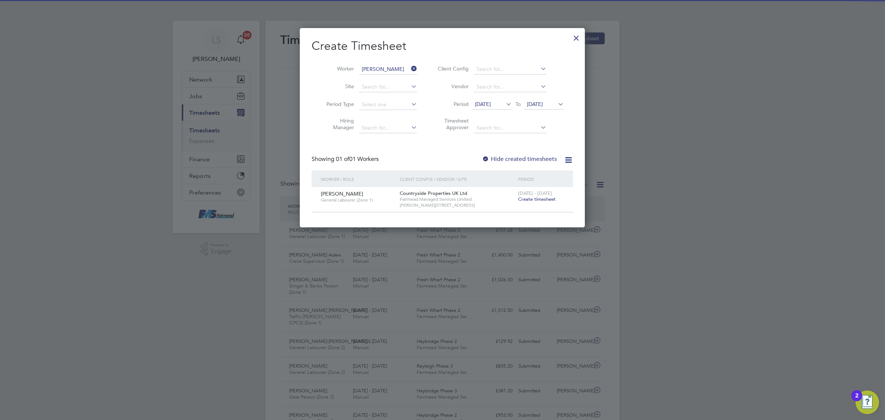
click at [550, 200] on span "Create timesheet" at bounding box center [537, 199] width 38 height 6
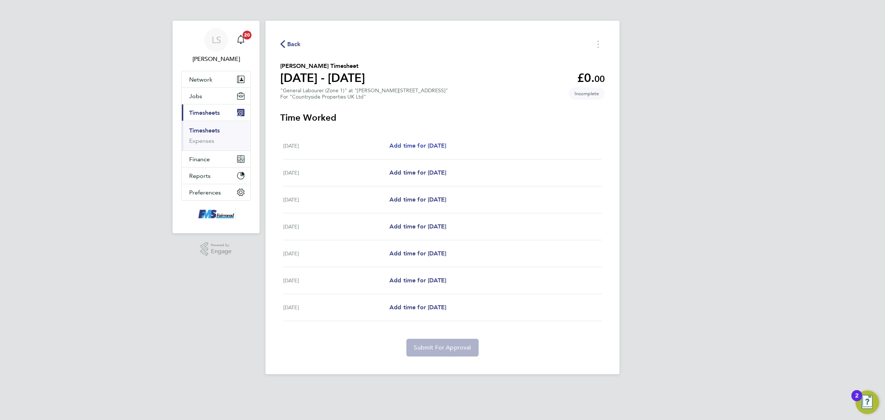
click at [438, 148] on span "Add time for Mon 29 Sep" at bounding box center [418, 145] width 57 height 7
select select "30"
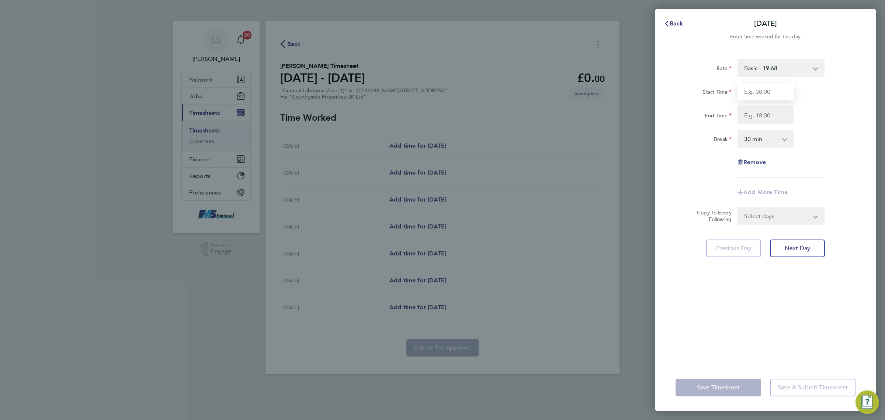
click at [785, 83] on input "Start Time" at bounding box center [766, 92] width 56 height 18
type input "07:30"
click at [768, 115] on input "End Time" at bounding box center [766, 115] width 56 height 18
type input "17:00"
click at [822, 124] on div "Rate Basic - 19.68 Start Time 07:30 End Time 17:00 Break 0 min 15 min 30 min 45…" at bounding box center [766, 118] width 180 height 118
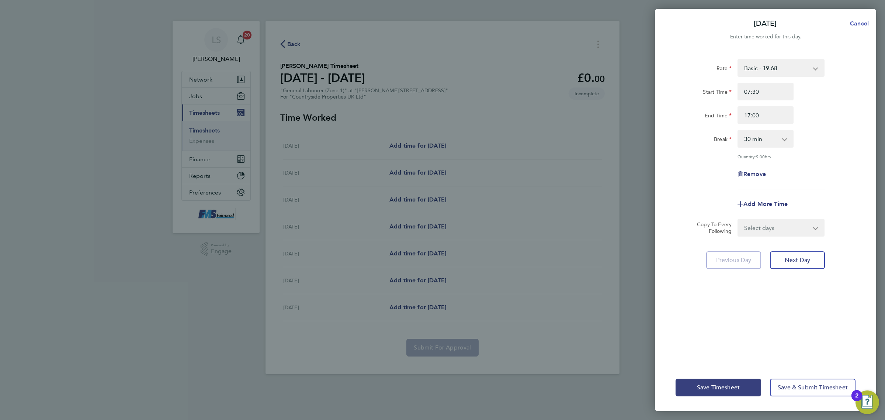
click at [869, 22] on span "Cancel" at bounding box center [858, 23] width 21 height 7
select select "30"
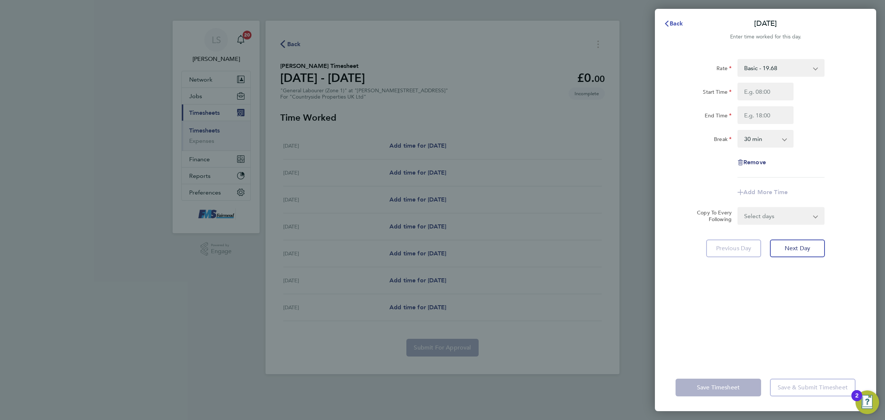
click at [665, 21] on button "Back" at bounding box center [674, 23] width 34 height 15
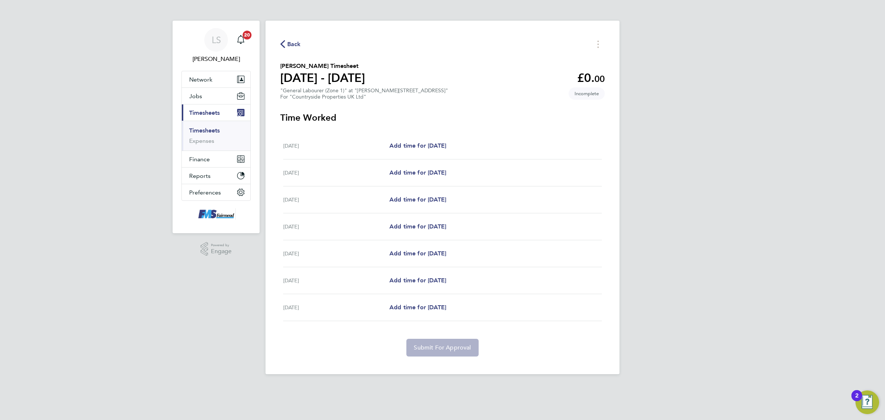
click at [213, 127] on link "Timesheets" at bounding box center [204, 130] width 31 height 7
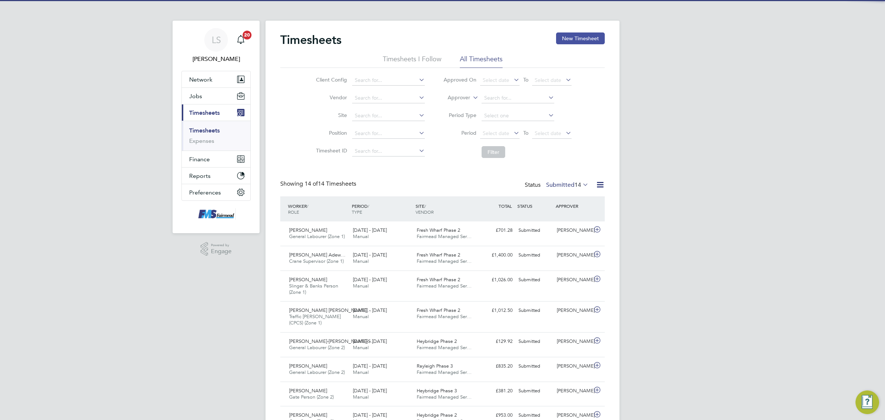
click at [591, 34] on button "New Timesheet" at bounding box center [580, 38] width 49 height 12
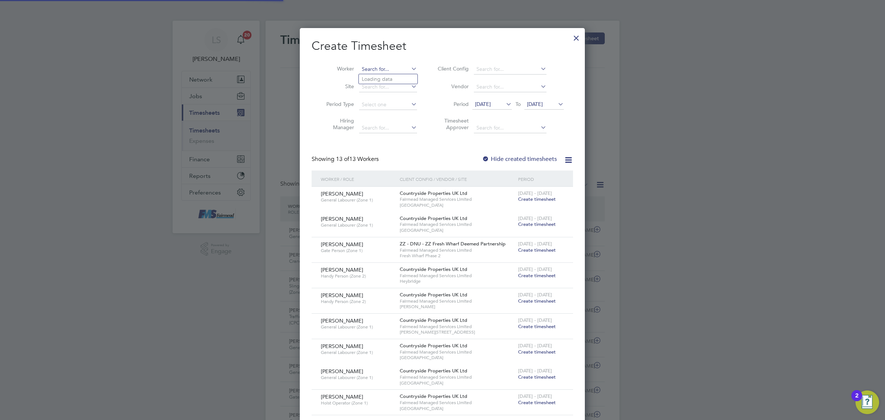
click at [393, 66] on input at bounding box center [388, 69] width 58 height 10
click at [396, 79] on li "Catalin Pepenel" at bounding box center [388, 79] width 59 height 10
type input "Catalin Pepenel"
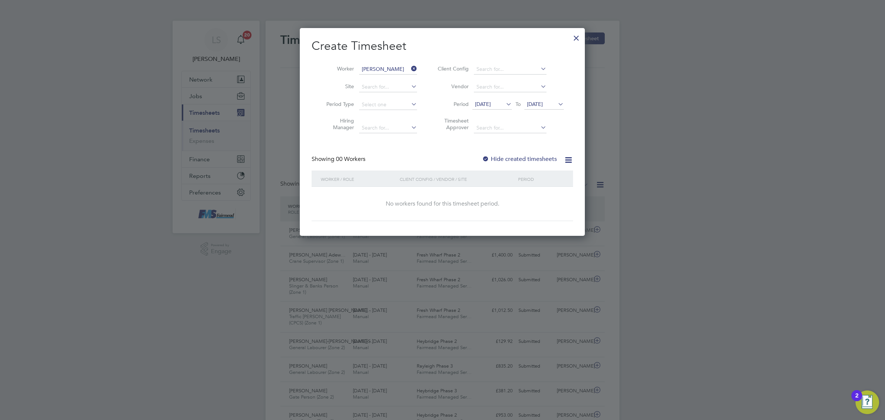
click at [557, 104] on icon at bounding box center [557, 104] width 0 height 10
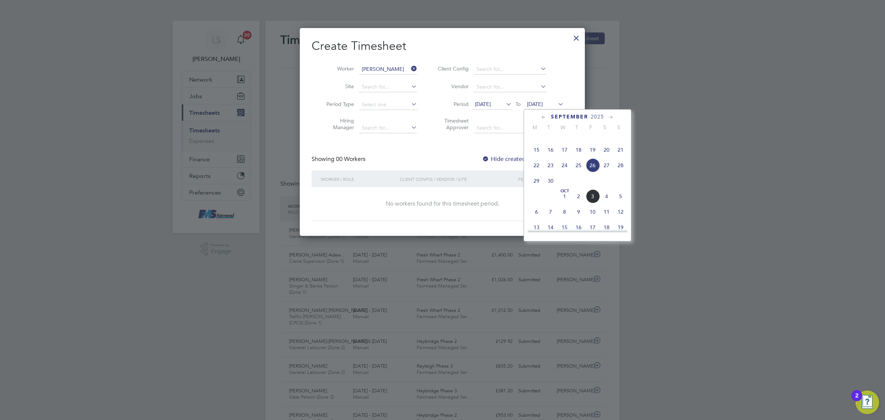
click at [626, 172] on span "28" at bounding box center [621, 165] width 14 height 14
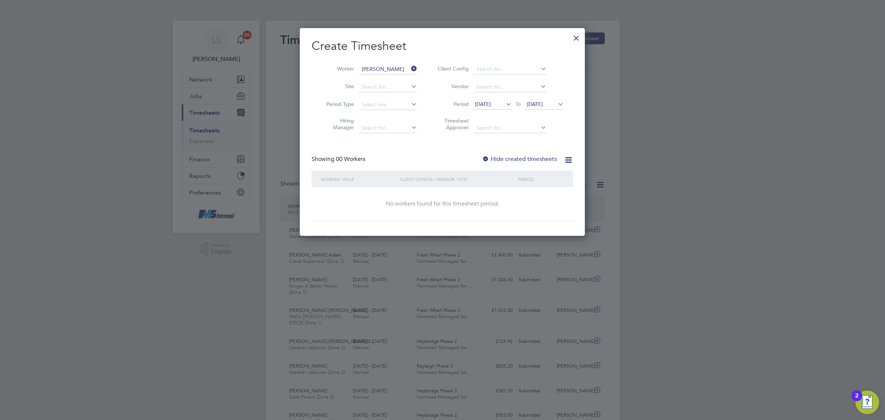
click at [524, 161] on label "Hide created timesheets" at bounding box center [519, 158] width 75 height 7
click at [545, 107] on span "28 Sep 2025" at bounding box center [544, 105] width 39 height 10
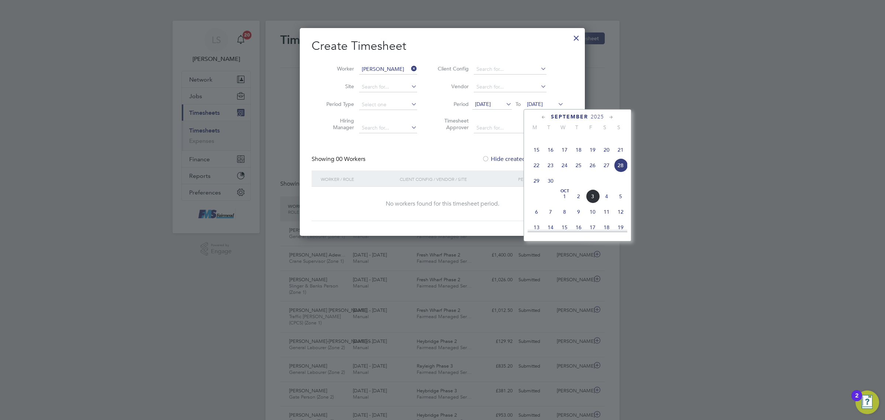
click at [623, 203] on span "5" at bounding box center [621, 196] width 14 height 14
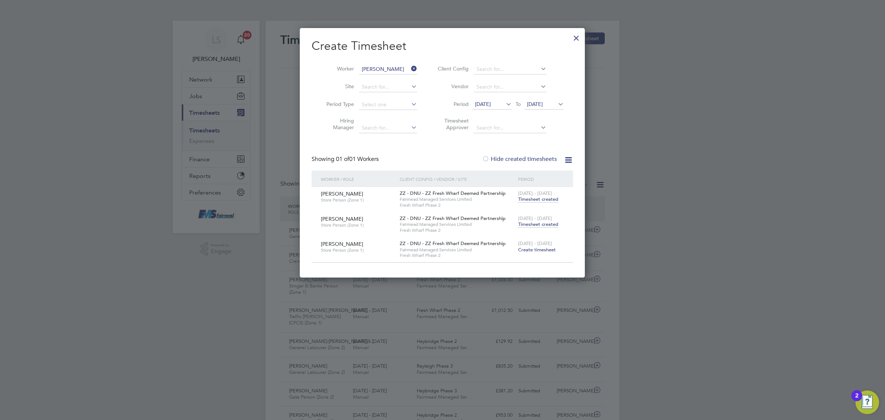
click at [545, 248] on span "Create timesheet" at bounding box center [537, 249] width 38 height 6
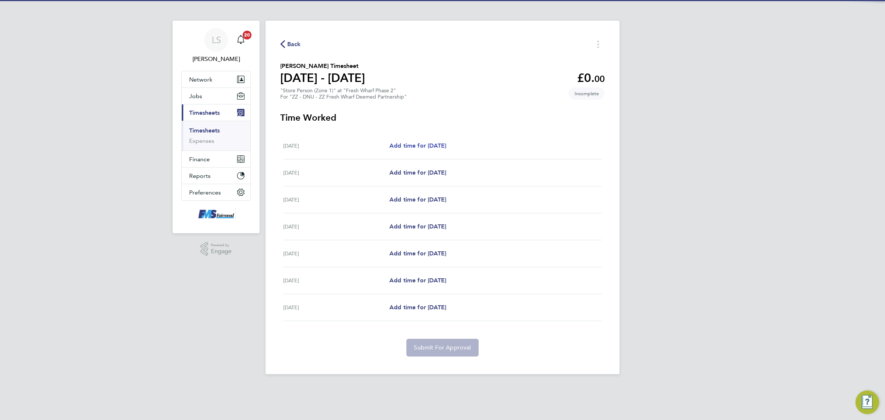
click at [433, 143] on span "Add time for Mon 29 Sep" at bounding box center [418, 145] width 57 height 7
select select "30"
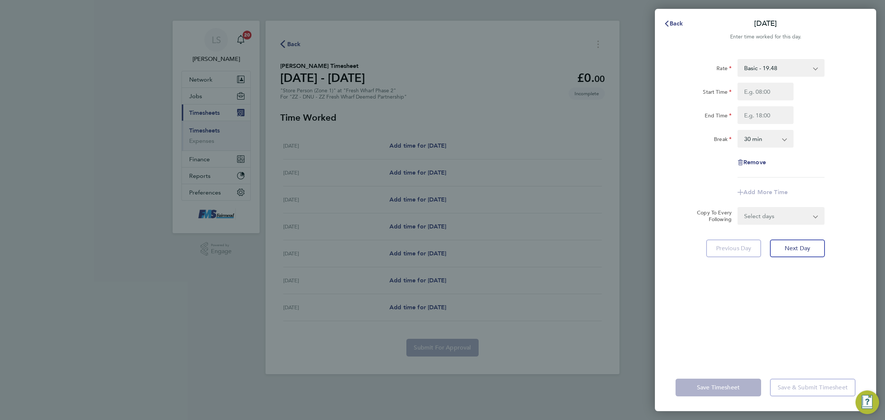
click at [781, 78] on div "Rate Basic - 19.48 Start Time End Time Break 0 min 15 min 30 min 45 min 60 min …" at bounding box center [766, 118] width 180 height 118
click at [781, 82] on div "Rate Basic - 19.48 Start Time End Time Break 0 min 15 min 30 min 45 min 60 min …" at bounding box center [766, 118] width 180 height 118
click at [781, 86] on input "Start Time" at bounding box center [766, 92] width 56 height 18
type input "07:30"
click at [766, 113] on input "End Time" at bounding box center [766, 115] width 56 height 18
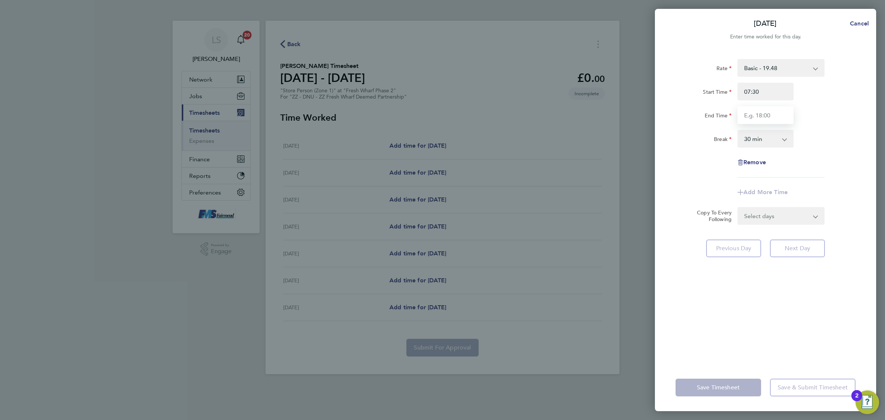
type input "17:00"
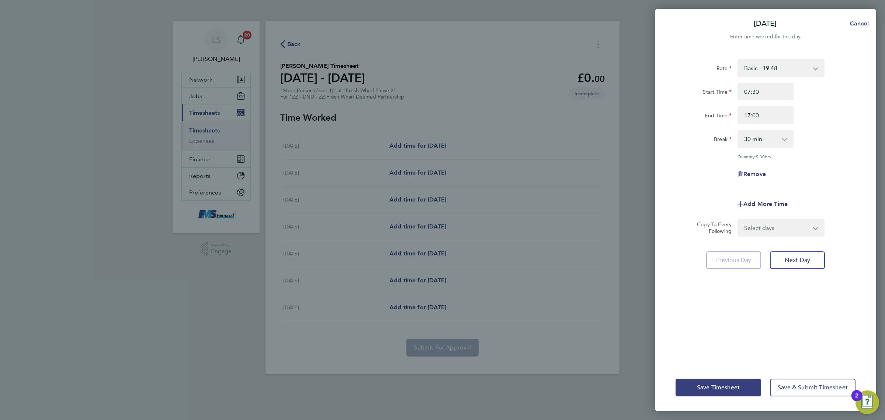
click at [876, 127] on div "Rate Basic - 19.48 Start Time 07:30 End Time 17:00 Break 0 min 15 min 30 min 45…" at bounding box center [765, 207] width 221 height 314
click at [784, 240] on div "Rate Basic - 19.48 Start Time 07:30 End Time 17:00 Break 0 min 15 min 30 min 45…" at bounding box center [765, 207] width 221 height 314
click at [784, 235] on select "Select days Day Weekday (Mon-Fri) Weekend (Sat-Sun) Tuesday Wednesday Thursday …" at bounding box center [777, 228] width 77 height 16
select select "WEEKDAY"
click at [739, 220] on select "Select days Day Weekday (Mon-Fri) Weekend (Sat-Sun) Tuesday Wednesday Thursday …" at bounding box center [777, 228] width 77 height 16
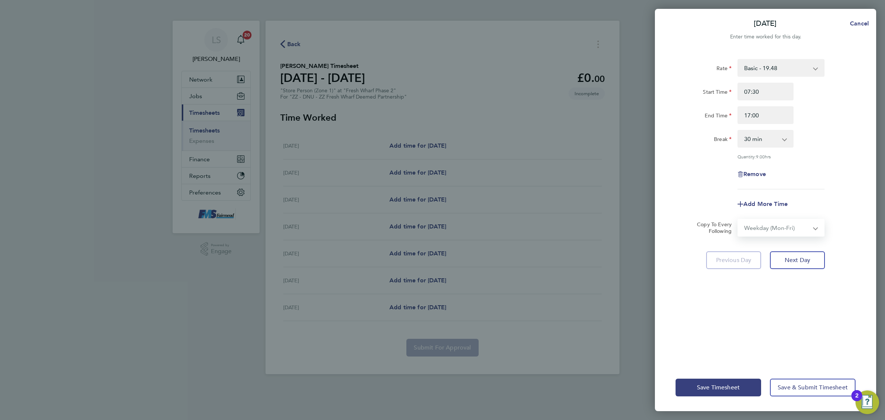
select select "2025-10-05"
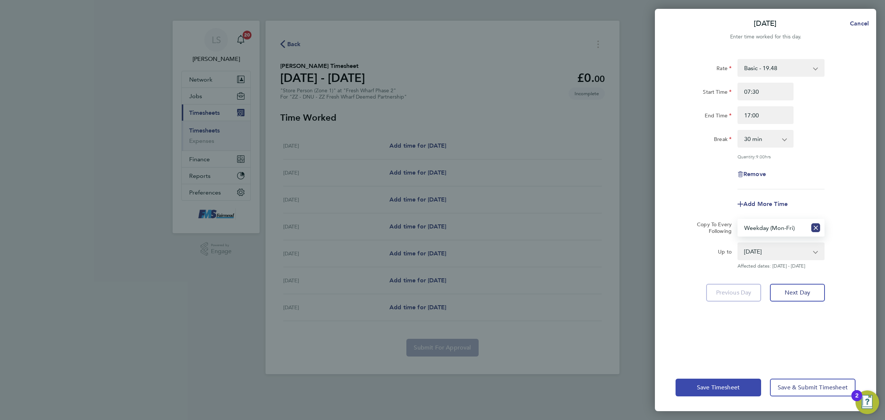
click at [731, 385] on span "Save Timesheet" at bounding box center [718, 387] width 43 height 7
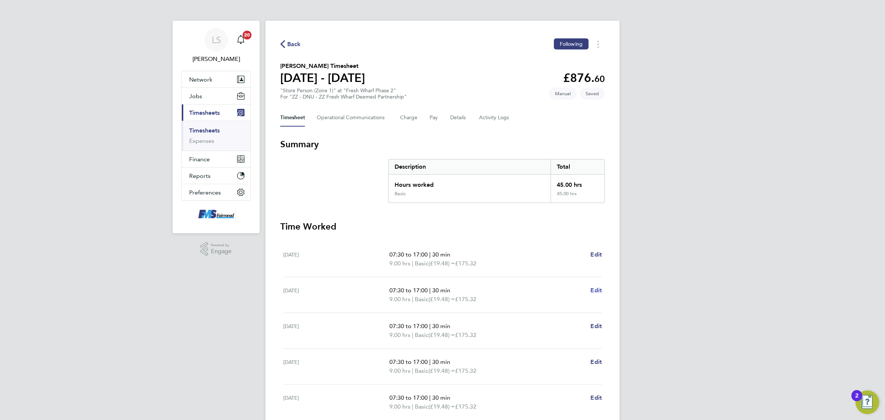
click at [601, 289] on span "Edit" at bounding box center [596, 290] width 11 height 7
select select "30"
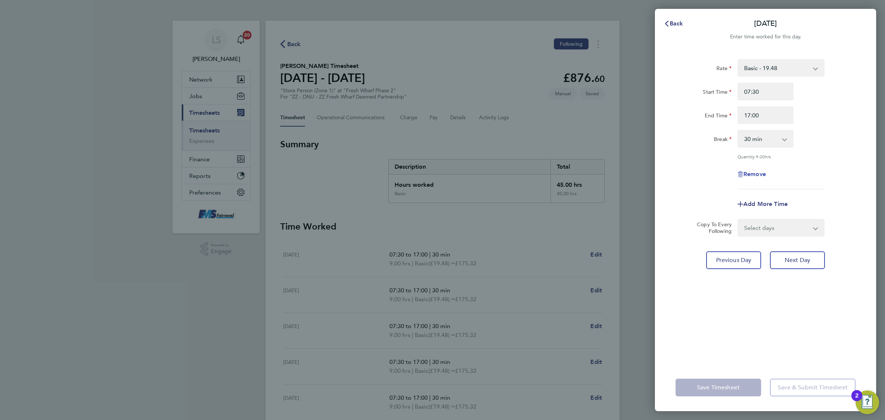
click at [748, 176] on span "Remove" at bounding box center [755, 173] width 23 height 7
select select "null"
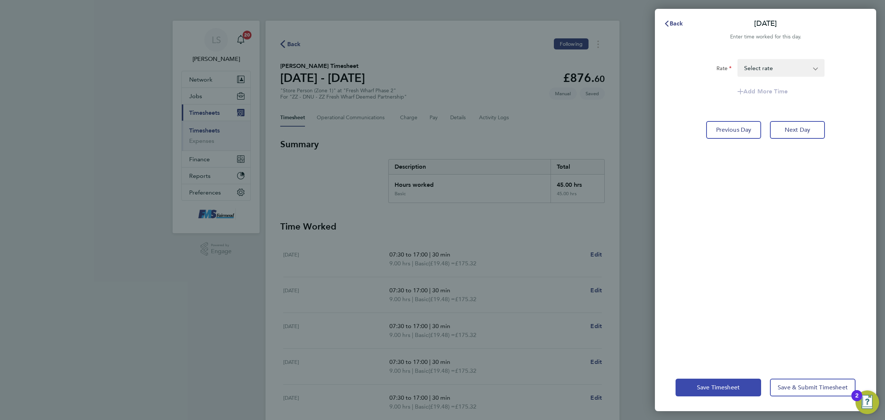
click at [737, 379] on button "Save Timesheet" at bounding box center [719, 388] width 86 height 18
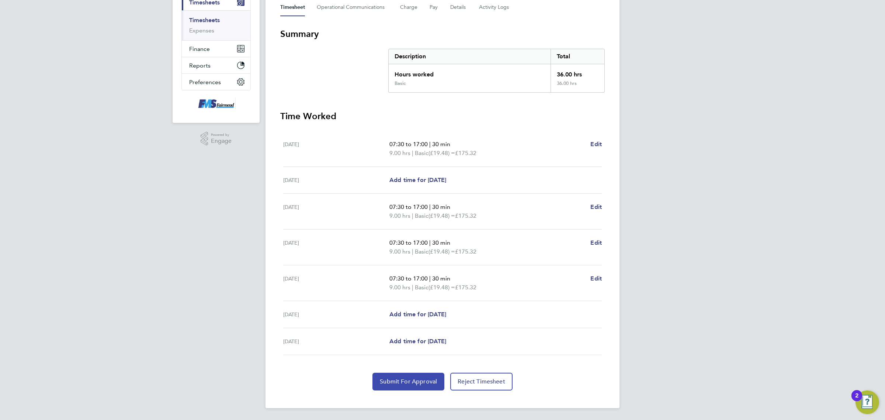
click at [433, 380] on span "Submit For Approval" at bounding box center [408, 381] width 57 height 7
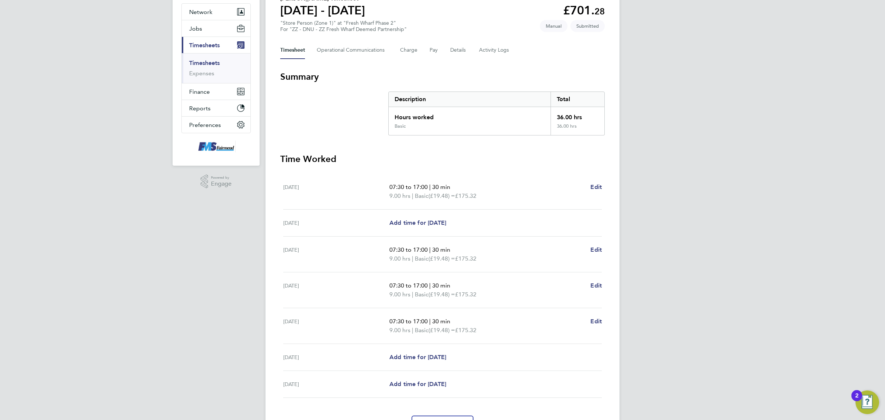
scroll to position [64, 0]
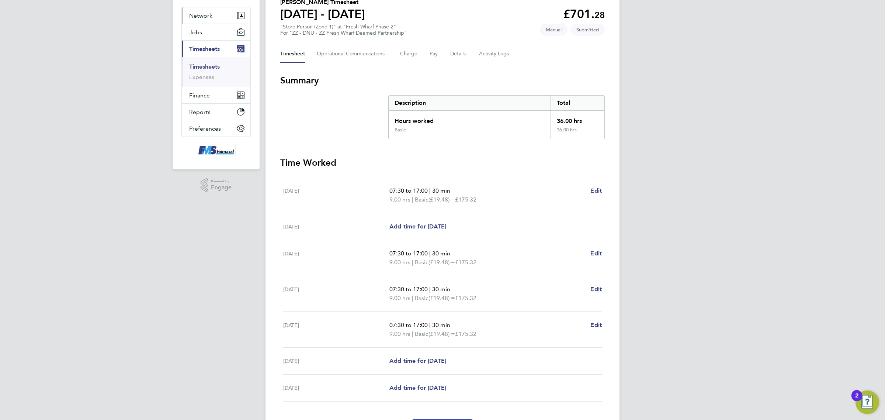
click at [203, 11] on button "Network" at bounding box center [216, 15] width 69 height 16
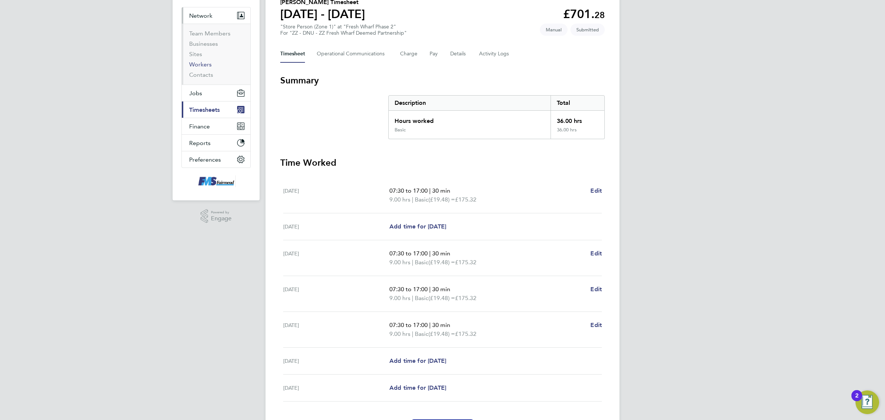
click at [208, 61] on link "Workers" at bounding box center [200, 64] width 23 height 7
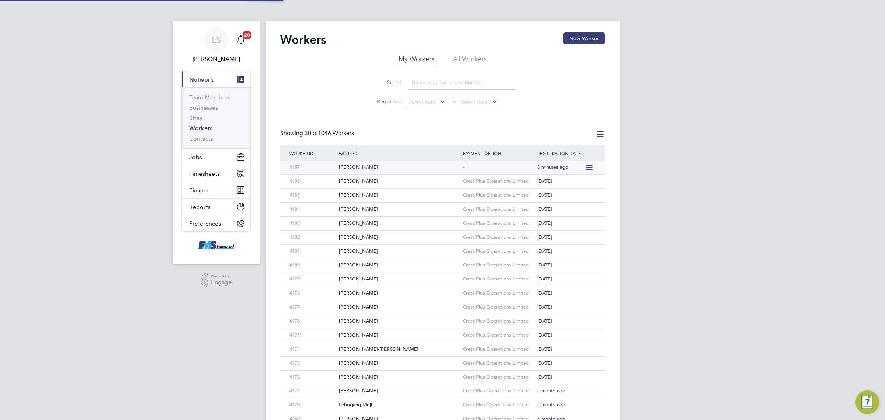
click at [370, 162] on div "Grigor Nedelchev" at bounding box center [399, 167] width 124 height 14
click at [224, 159] on button "Jobs" at bounding box center [216, 157] width 69 height 16
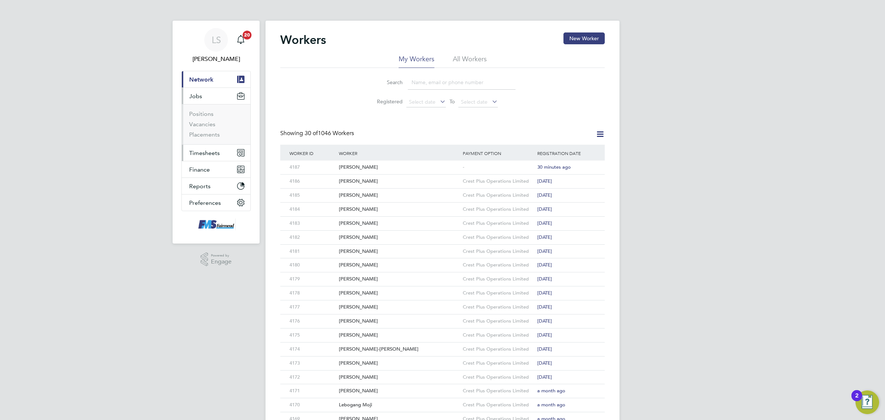
click at [207, 151] on span "Timesheets" at bounding box center [204, 152] width 31 height 7
click at [211, 130] on link "Timesheets" at bounding box center [204, 130] width 31 height 7
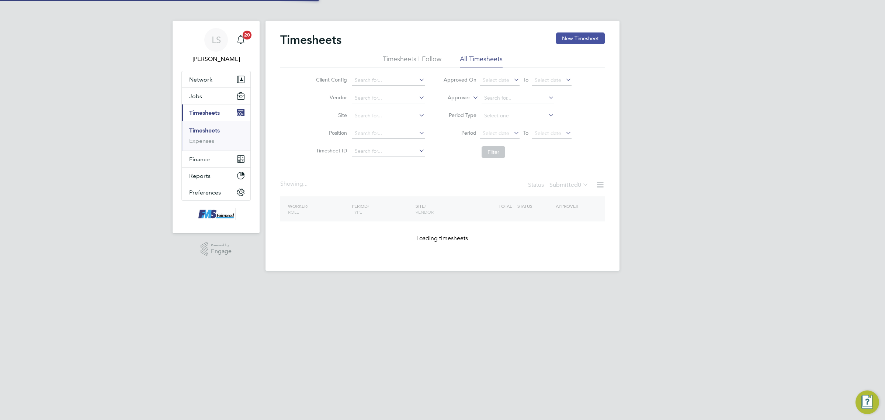
click at [593, 39] on button "New Timesheet" at bounding box center [580, 38] width 49 height 12
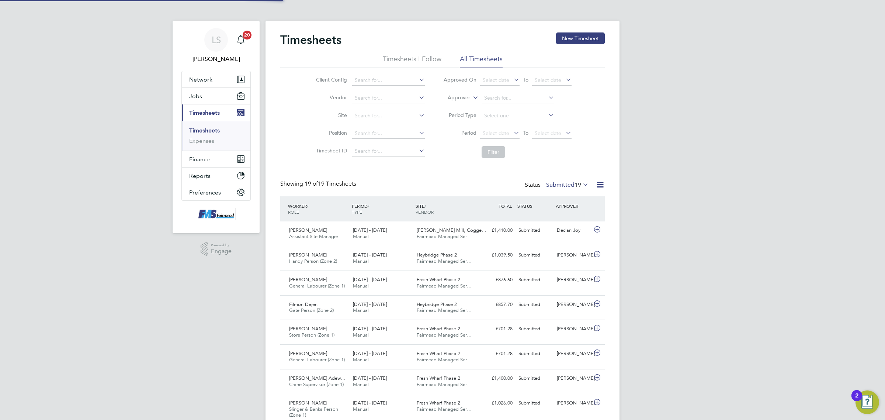
scroll to position [18, 64]
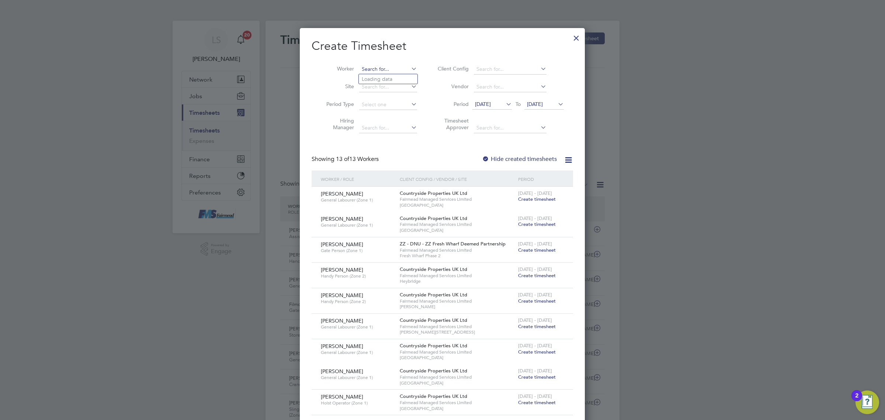
click at [380, 67] on input at bounding box center [388, 69] width 58 height 10
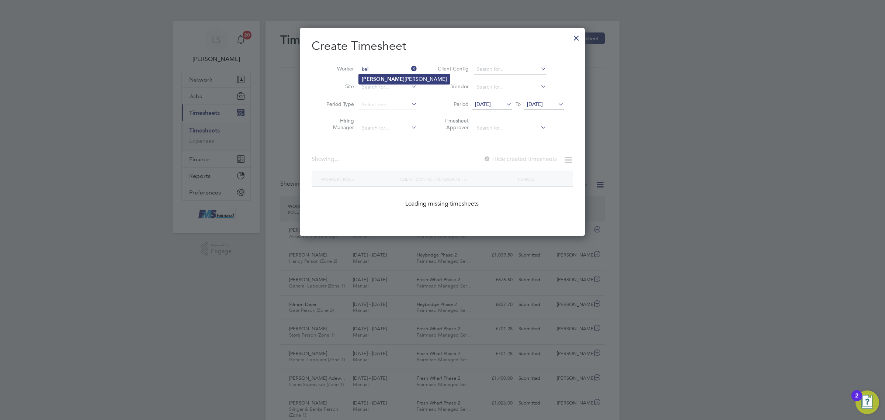
type input "Keiron Mccormack"
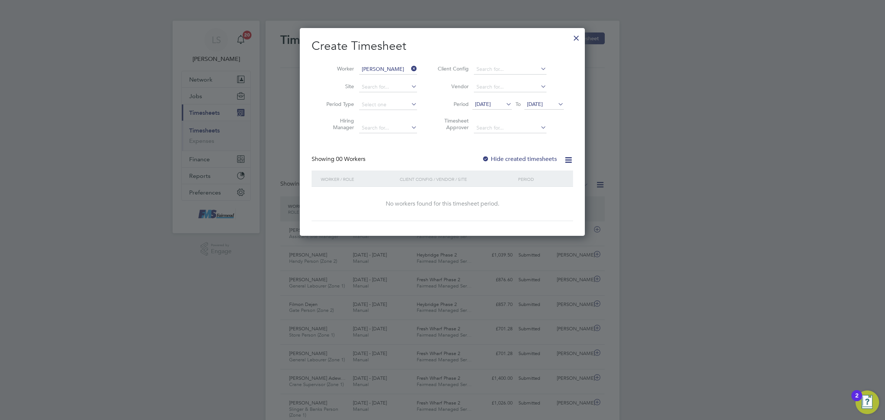
click at [577, 39] on div at bounding box center [576, 36] width 13 height 13
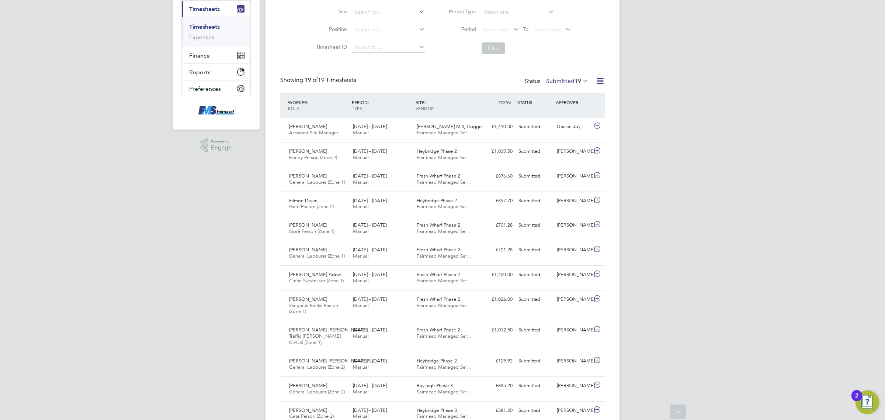
scroll to position [0, 0]
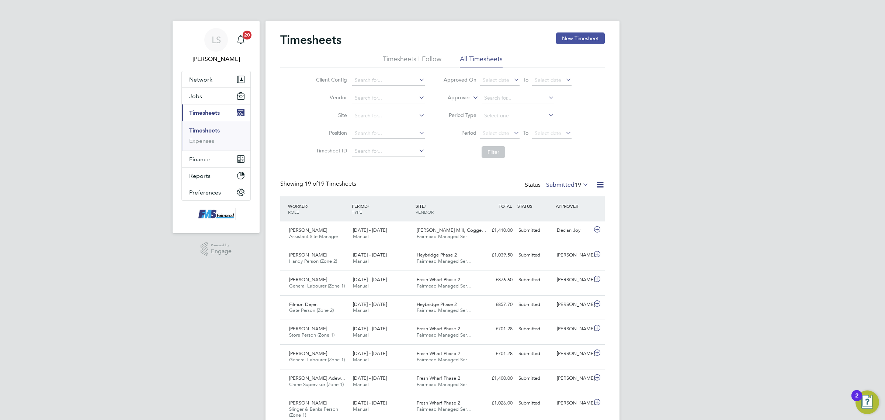
click at [212, 131] on link "Timesheets" at bounding box center [204, 130] width 31 height 7
click at [598, 42] on button "New Timesheet" at bounding box center [580, 38] width 49 height 12
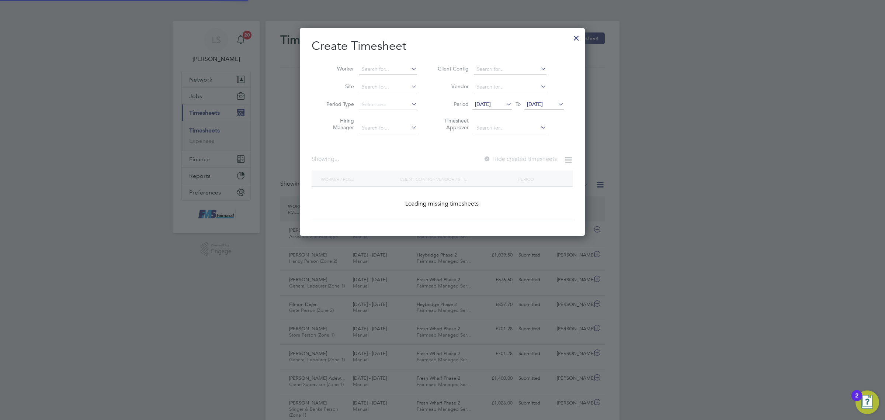
scroll to position [581, 285]
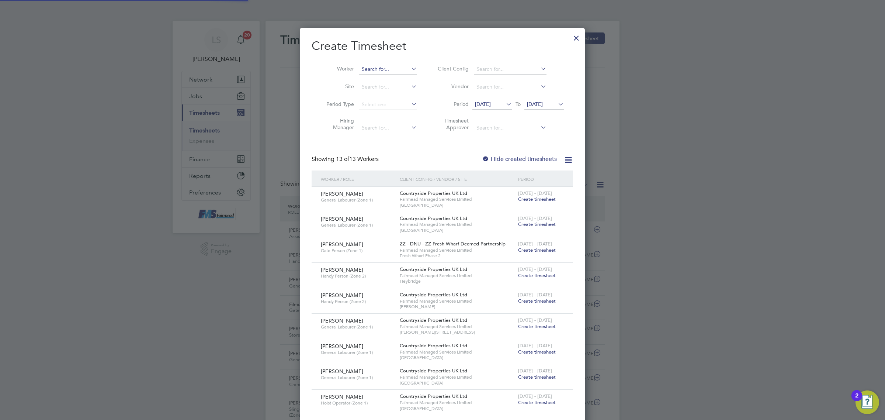
click at [394, 70] on input at bounding box center [388, 69] width 58 height 10
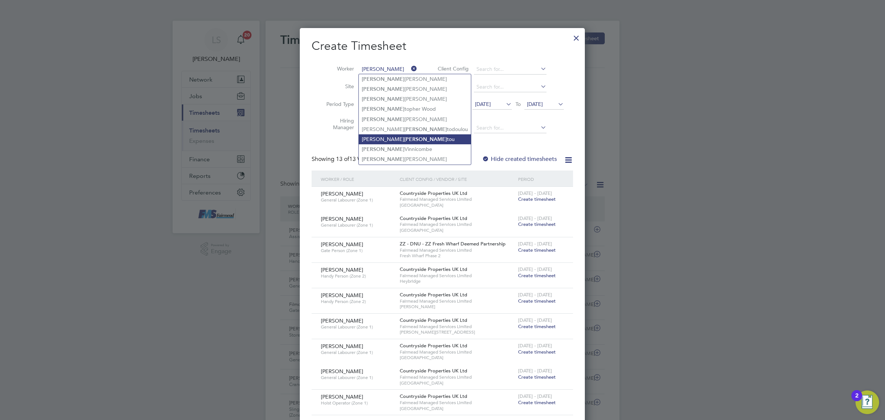
click at [397, 138] on li "Andrew Chris tou" at bounding box center [415, 139] width 112 height 10
type input "Andrew Christou"
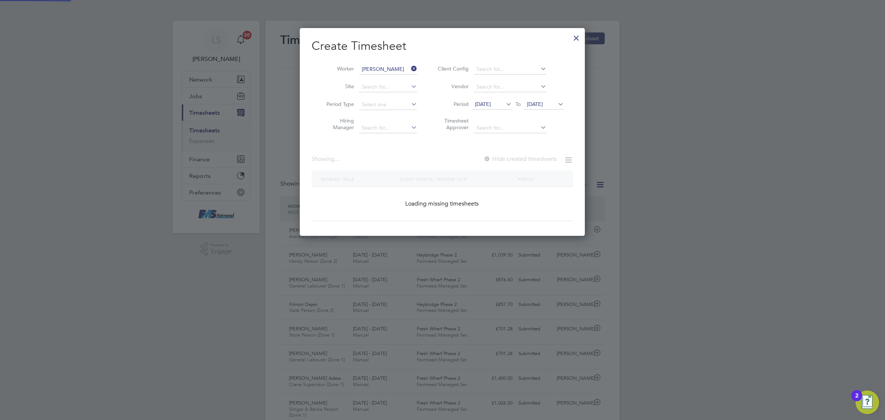
scroll to position [207, 285]
click at [540, 106] on span "26 Sep 2025" at bounding box center [544, 105] width 39 height 10
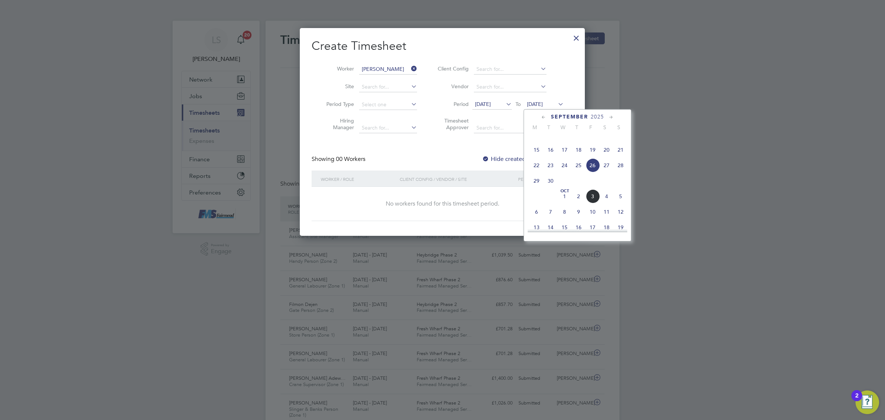
click at [622, 203] on span "5" at bounding box center [621, 196] width 14 height 14
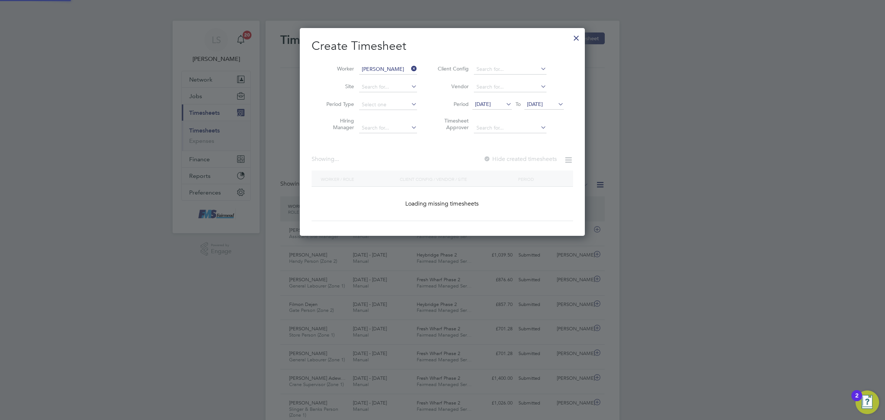
scroll to position [199, 285]
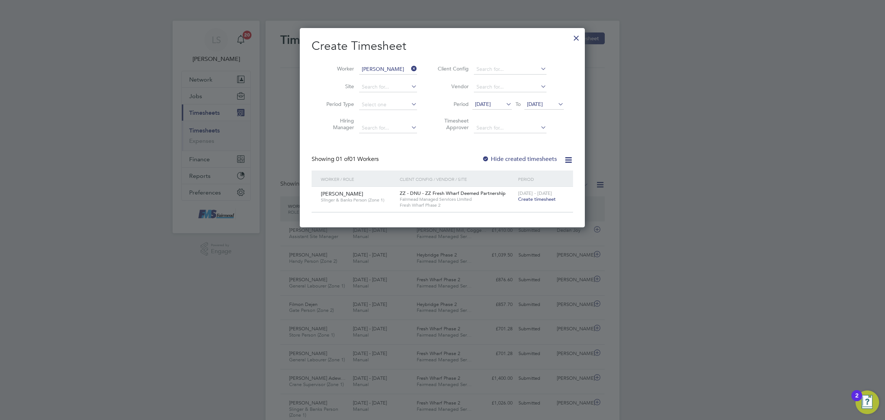
click at [542, 199] on span "Create timesheet" at bounding box center [537, 199] width 38 height 6
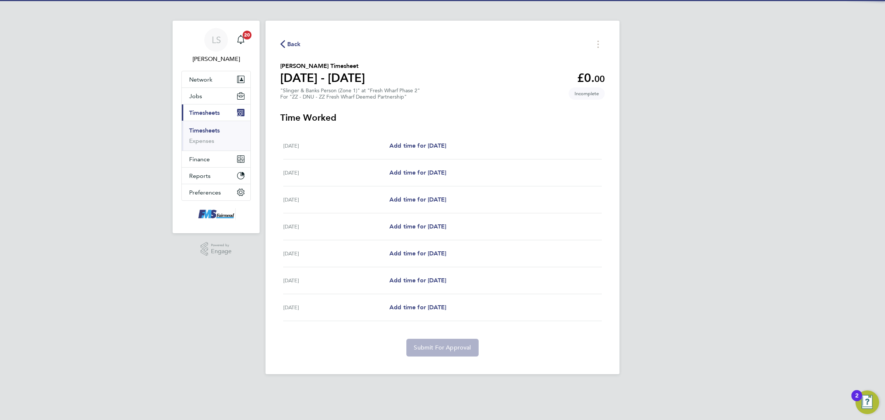
click at [443, 151] on div "Mon 29 Sep Add time for Mon 29 Sep Add time for Mon 29 Sep" at bounding box center [442, 145] width 319 height 27
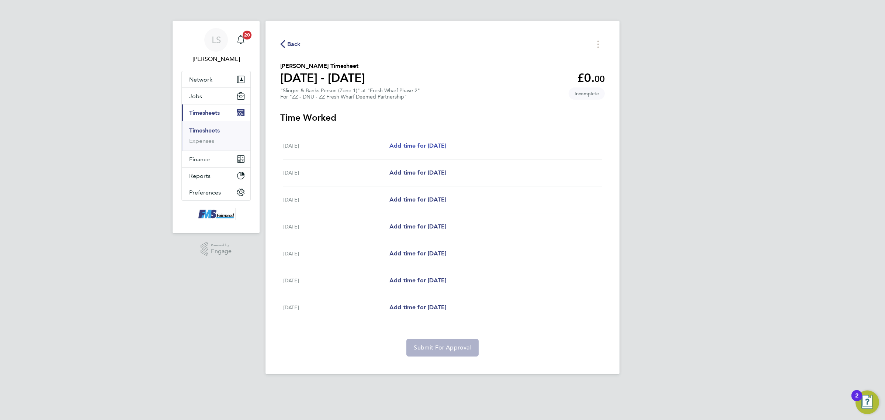
click at [443, 146] on span "Add time for Mon 29 Sep" at bounding box center [418, 145] width 57 height 7
select select "30"
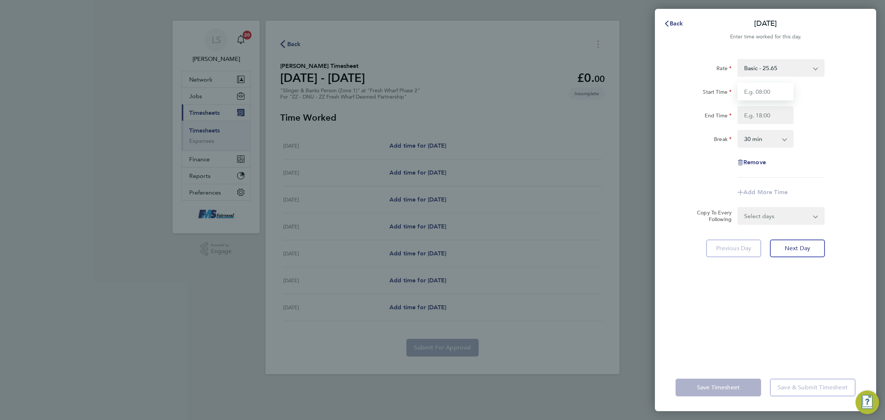
click at [765, 89] on input "Start Time" at bounding box center [766, 92] width 56 height 18
type input "07:30"
click at [768, 113] on input "End Time" at bounding box center [766, 115] width 56 height 18
click at [811, 109] on div "End Time 17:00" at bounding box center [766, 115] width 186 height 18
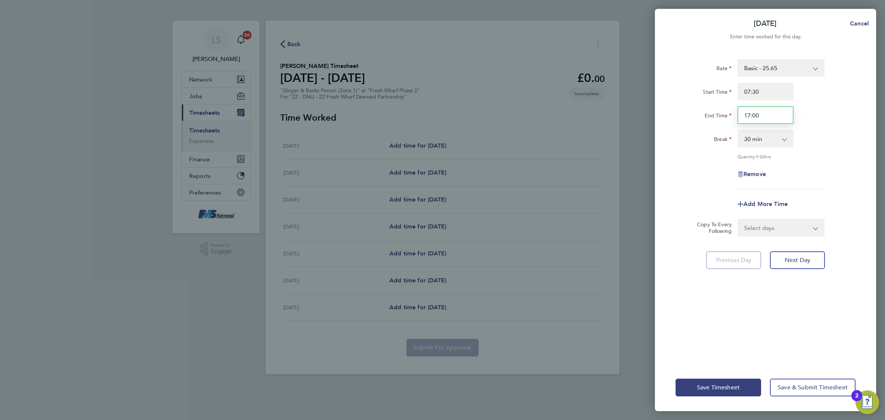
drag, startPoint x: 765, startPoint y: 113, endPoint x: 629, endPoint y: 116, distance: 136.5
click at [629, 116] on div "Mon 29 Sep Cancel Enter time worked for this day. Rate Basic - 25.65 Start Time…" at bounding box center [442, 210] width 885 height 420
type input "18:00"
click at [836, 104] on div "Start Time 07:30 End Time 18:00" at bounding box center [766, 103] width 186 height 41
click at [755, 237] on div "Rate Basic - 25.65 Start Time 07:30 End Time 18:00 Break 0 min 15 min 30 min 45…" at bounding box center [765, 207] width 221 height 314
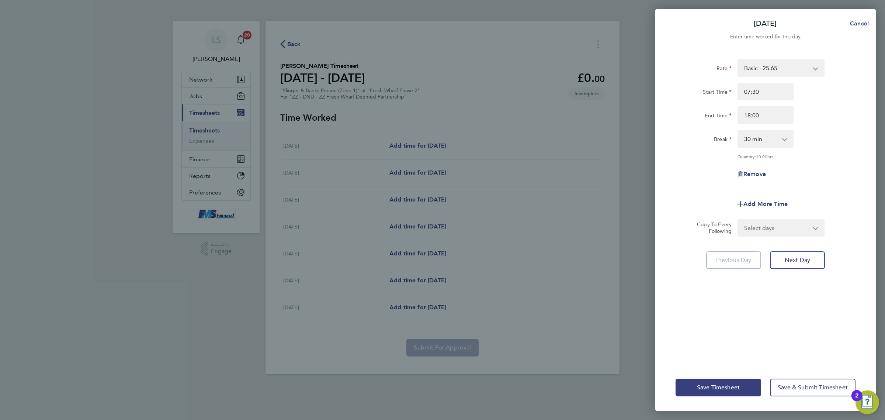
click at [765, 225] on select "Select days Day Weekday (Mon-Fri) Weekend (Sat-Sun) Tuesday Wednesday Thursday …" at bounding box center [777, 228] width 77 height 16
select select "WEEKDAY"
click at [739, 220] on select "Select days Day Weekday (Mon-Fri) Weekend (Sat-Sun) Tuesday Wednesday Thursday …" at bounding box center [777, 228] width 77 height 16
select select "2025-10-05"
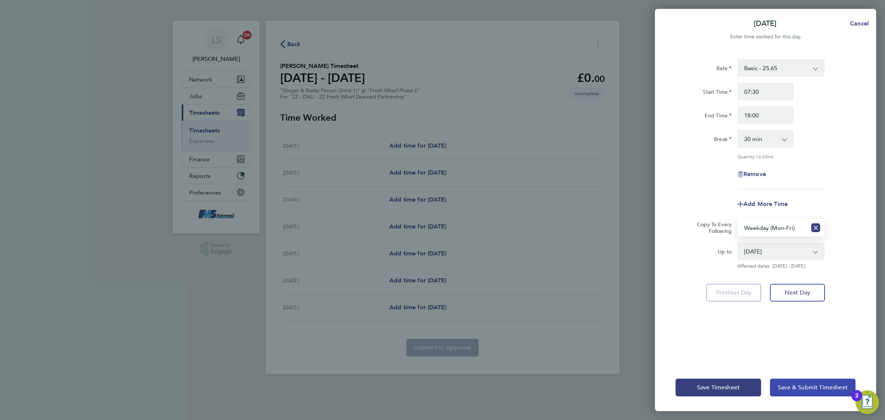
click at [839, 382] on button "Save & Submit Timesheet" at bounding box center [813, 388] width 86 height 18
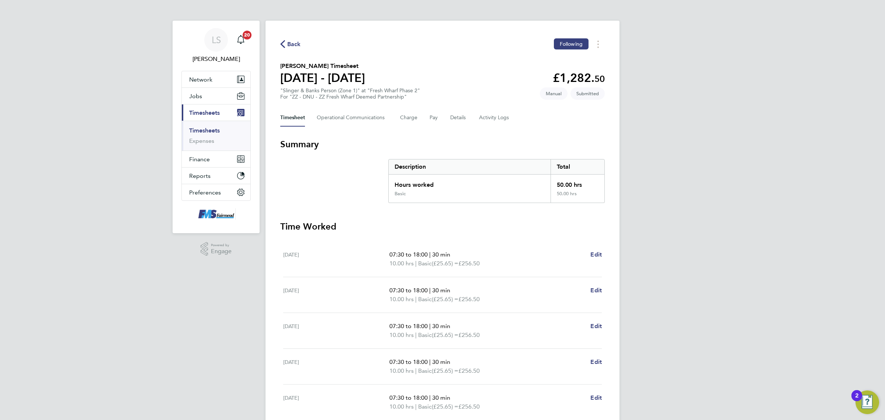
click at [201, 128] on link "Timesheets" at bounding box center [204, 130] width 31 height 7
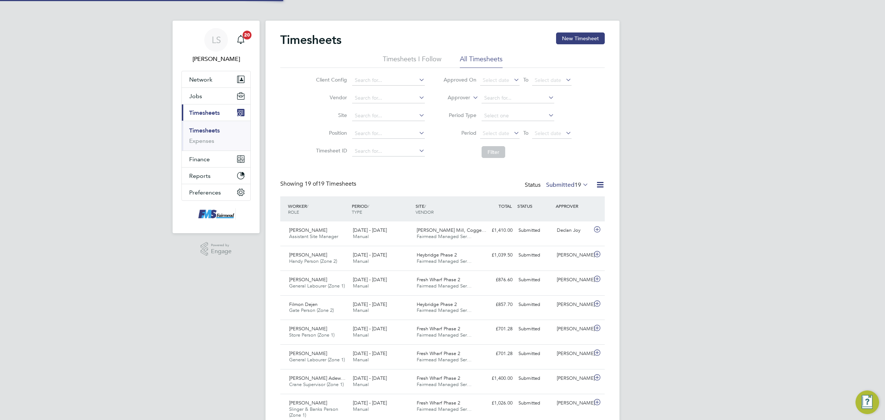
scroll to position [18, 64]
drag, startPoint x: 571, startPoint y: 32, endPoint x: 574, endPoint y: 35, distance: 4.7
click at [573, 33] on div "Timesheets New Timesheet Timesheets I Follow All Timesheets Client Config Vendo…" at bounding box center [443, 369] width 354 height 696
click at [574, 36] on button "New Timesheet" at bounding box center [580, 38] width 49 height 12
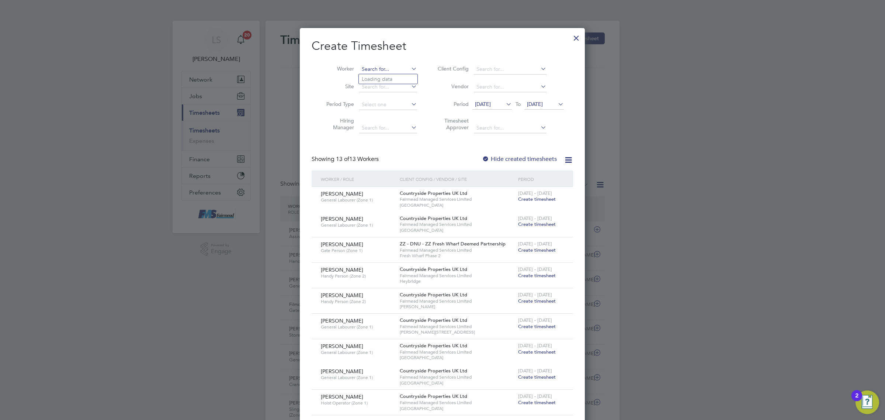
click at [384, 67] on input at bounding box center [388, 69] width 58 height 10
click at [370, 90] on b "Gregor" at bounding box center [383, 89] width 43 height 6
type input "Gregory March"
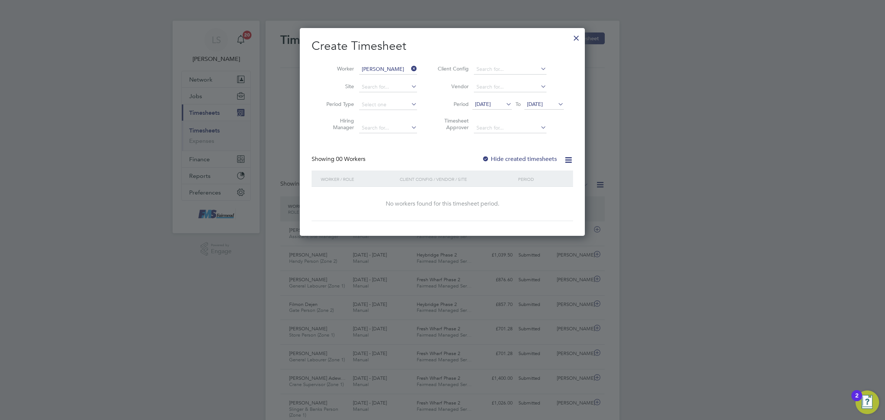
click at [557, 101] on icon at bounding box center [557, 104] width 0 height 10
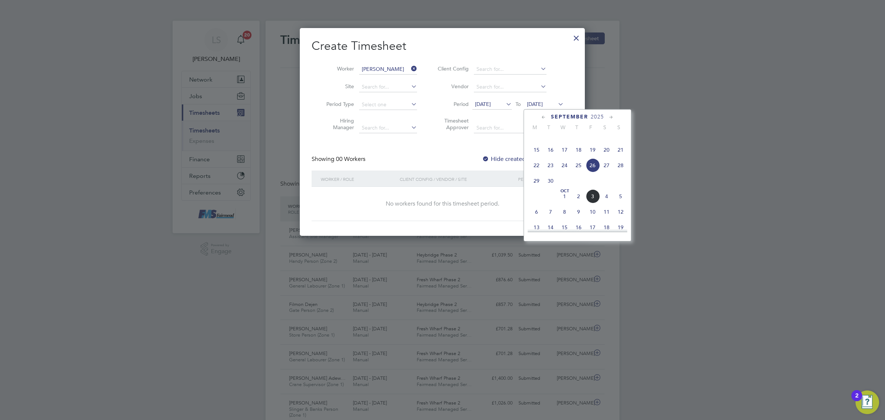
click at [622, 203] on span "5" at bounding box center [621, 196] width 14 height 14
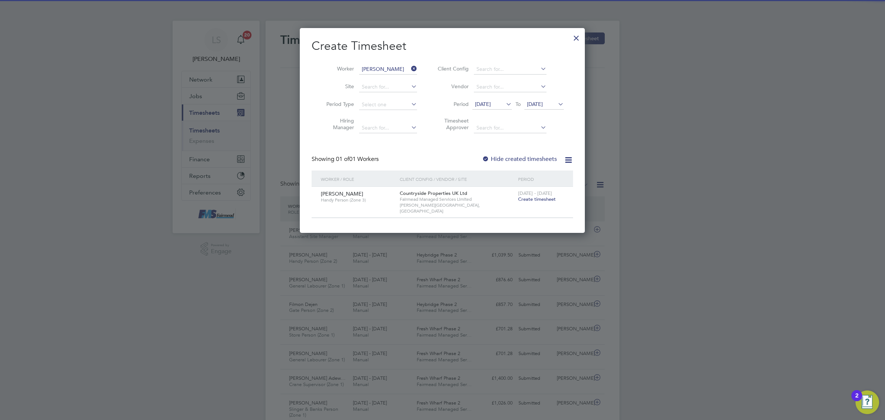
click at [544, 200] on span "Create timesheet" at bounding box center [537, 199] width 38 height 6
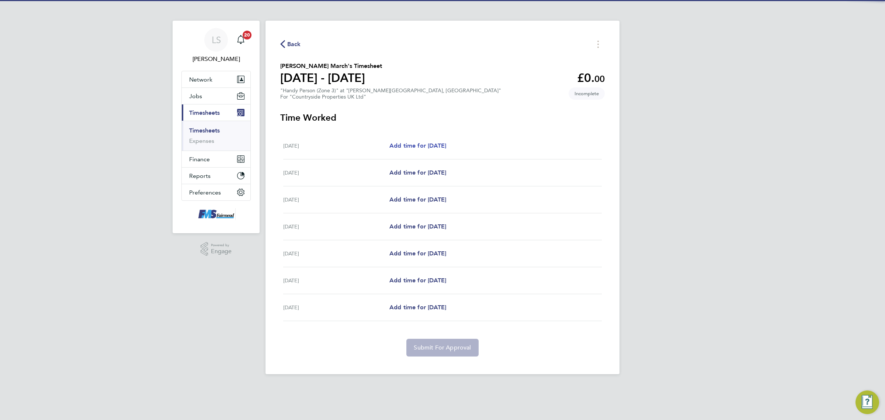
click at [446, 142] on link "Add time for Mon 29 Sep" at bounding box center [418, 145] width 57 height 9
select select "30"
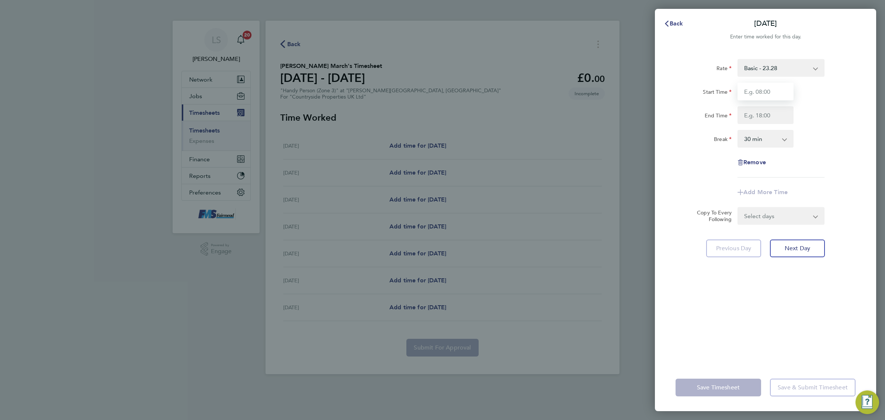
click at [766, 89] on input "Start Time" at bounding box center [766, 92] width 56 height 18
type input "09:00"
click at [761, 114] on input "End Time" at bounding box center [766, 115] width 56 height 18
type input "17:00"
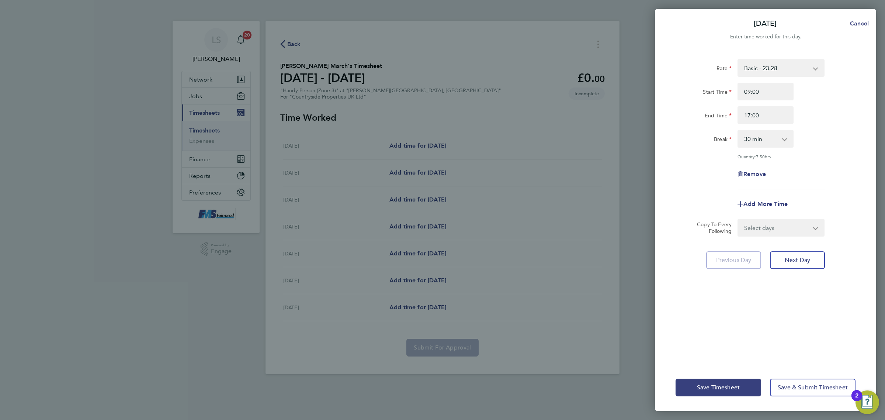
click at [821, 107] on div "End Time 17:00" at bounding box center [766, 115] width 186 height 18
click at [779, 225] on select "Select days Day Weekday (Mon-Fri) Weekend (Sat-Sun) Tuesday Wednesday Thursday …" at bounding box center [777, 228] width 77 height 16
select select "WEEKDAY"
click at [739, 220] on select "Select days Day Weekday (Mon-Fri) Weekend (Sat-Sun) Tuesday Wednesday Thursday …" at bounding box center [777, 228] width 77 height 16
select select "2025-10-05"
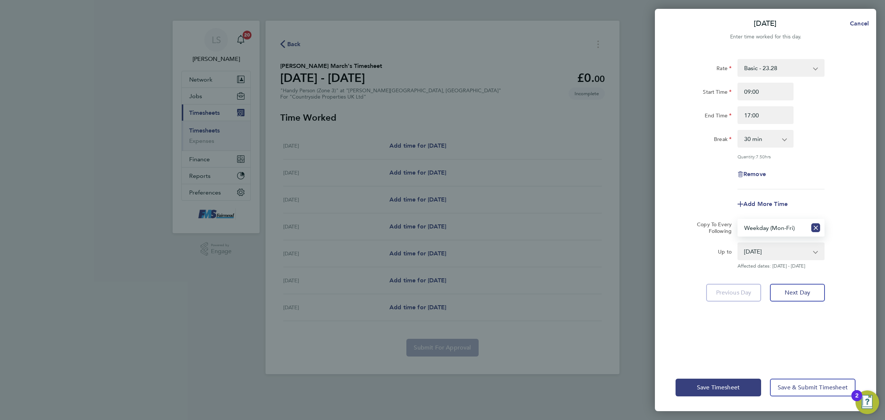
click at [811, 375] on div "Save Timesheet Save & Submit Timesheet" at bounding box center [765, 387] width 221 height 47
click at [814, 384] on span "Save & Submit Timesheet" at bounding box center [813, 387] width 70 height 7
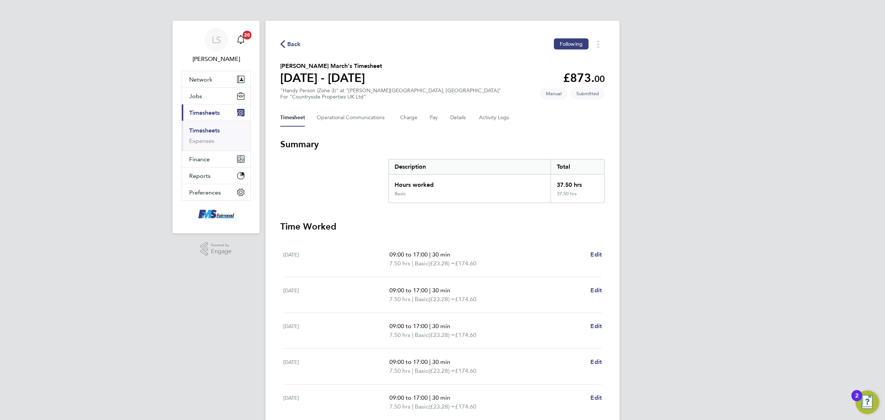
click at [198, 131] on link "Timesheets" at bounding box center [204, 130] width 31 height 7
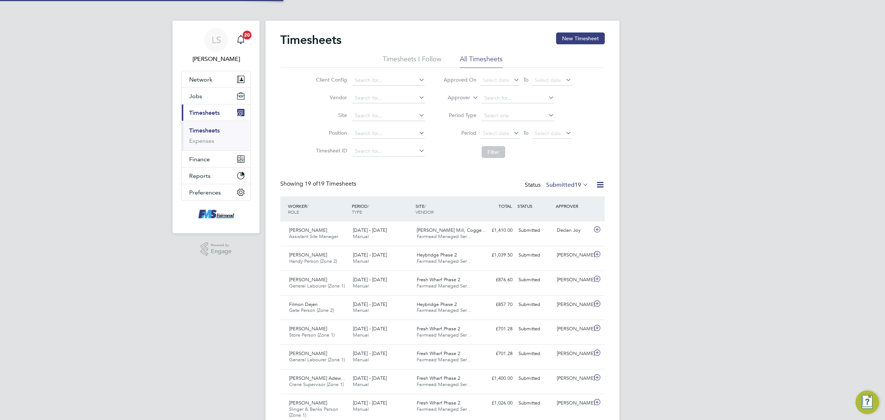
scroll to position [18, 64]
click at [200, 124] on ul "Timesheets Expenses" at bounding box center [216, 136] width 69 height 30
click at [207, 141] on link "Expenses" at bounding box center [201, 140] width 25 height 7
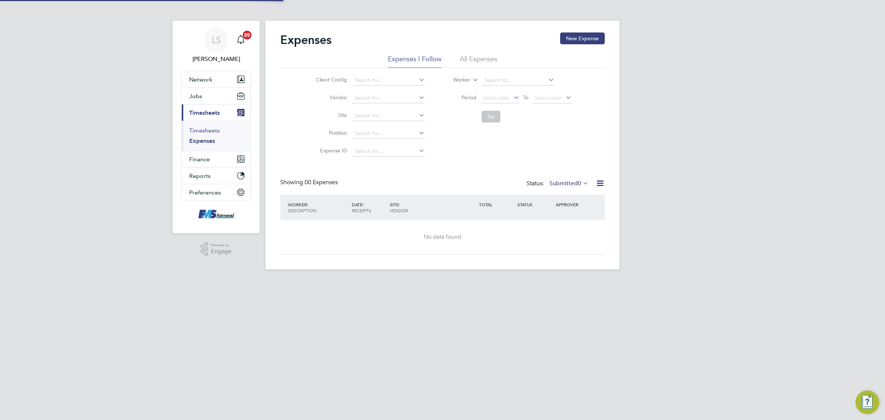
click at [204, 130] on link "Timesheets" at bounding box center [204, 130] width 31 height 7
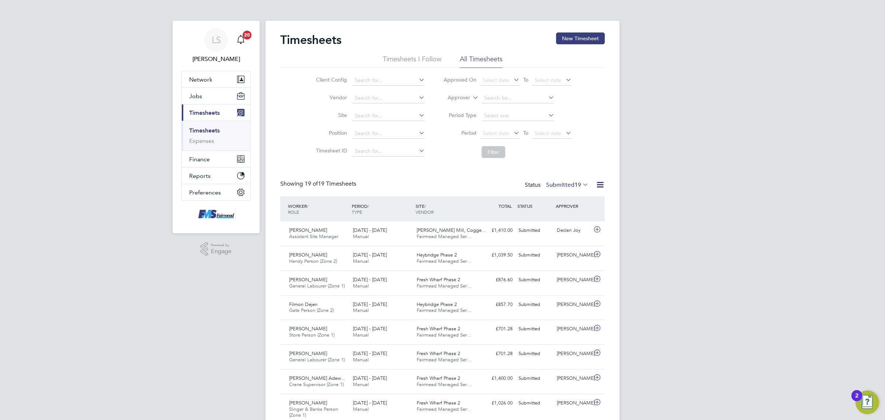
click at [211, 127] on link "Timesheets" at bounding box center [204, 130] width 31 height 7
click at [205, 100] on button "Jobs" at bounding box center [216, 96] width 69 height 16
click at [210, 122] on link "Vacancies" at bounding box center [202, 124] width 26 height 7
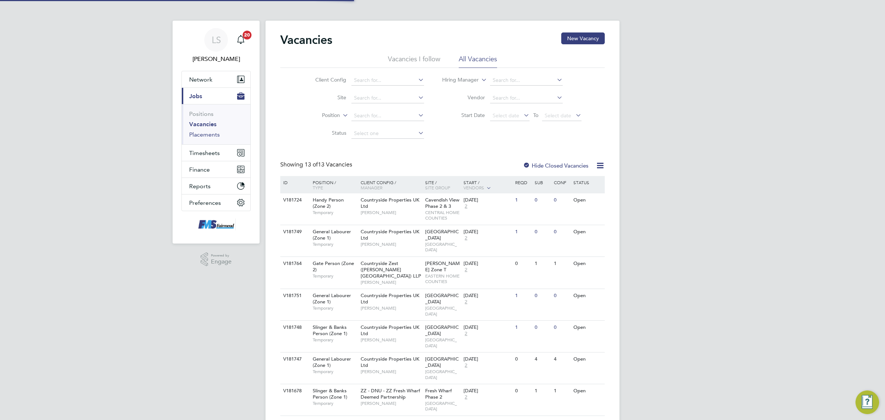
click at [205, 134] on link "Placements" at bounding box center [204, 134] width 31 height 7
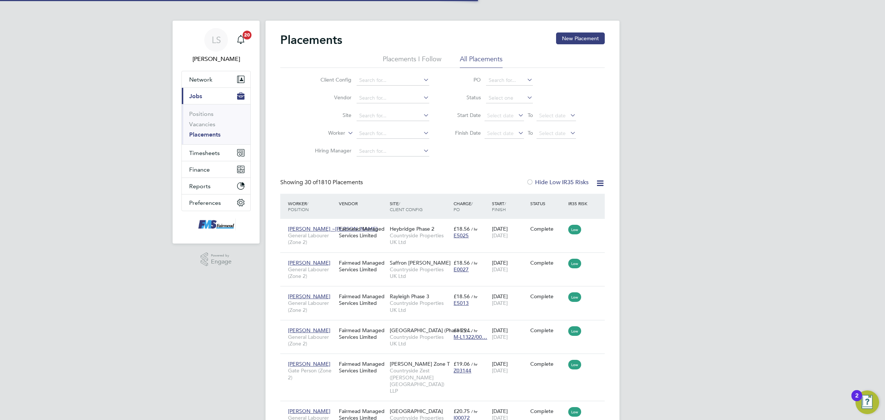
scroll to position [28, 64]
click at [220, 148] on button "Timesheets" at bounding box center [216, 153] width 69 height 16
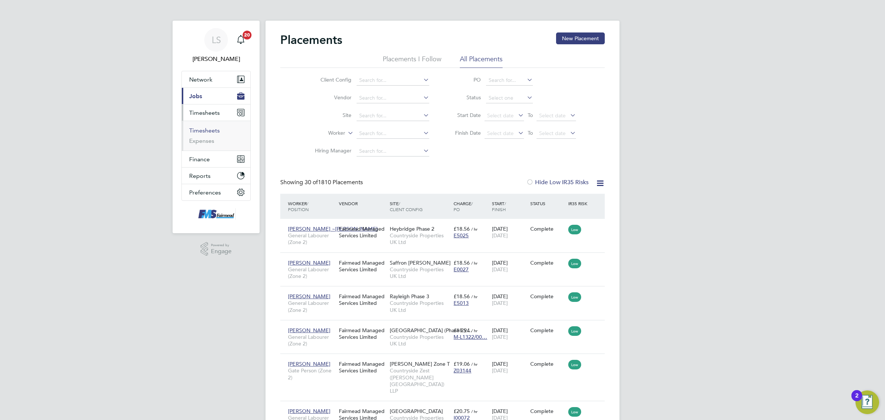
click at [213, 128] on link "Timesheets" at bounding box center [204, 130] width 31 height 7
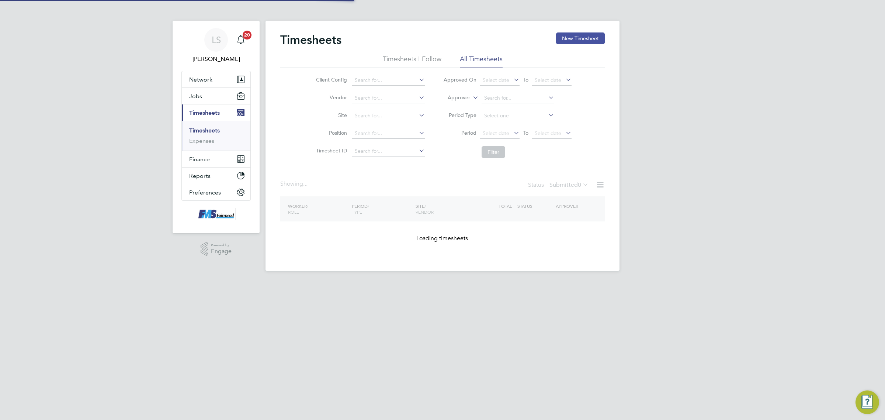
click at [589, 41] on button "New Timesheet" at bounding box center [580, 38] width 49 height 12
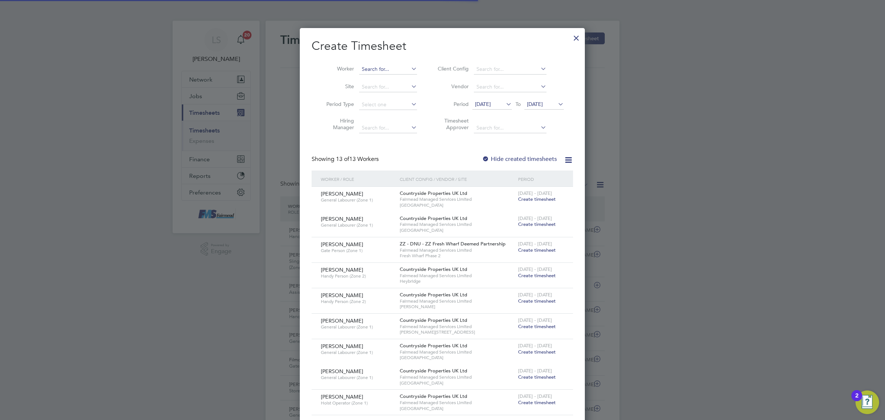
click at [388, 71] on input at bounding box center [388, 69] width 58 height 10
click at [390, 80] on li "Spyr idon Moumouris" at bounding box center [394, 79] width 71 height 10
type input "Spyridon Moumouris"
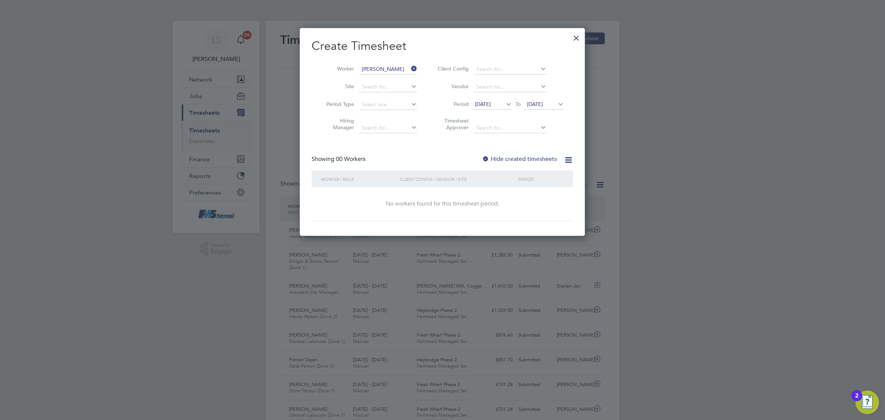
click at [540, 101] on span "26 Sep 2025" at bounding box center [535, 104] width 16 height 7
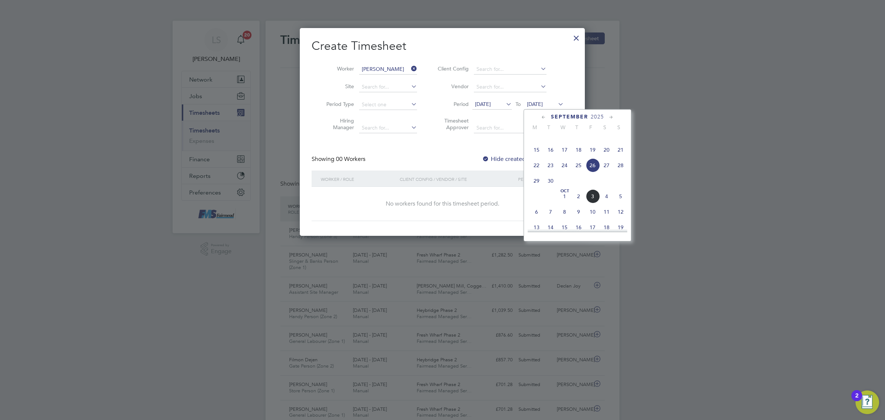
click at [621, 203] on span "5" at bounding box center [621, 196] width 14 height 14
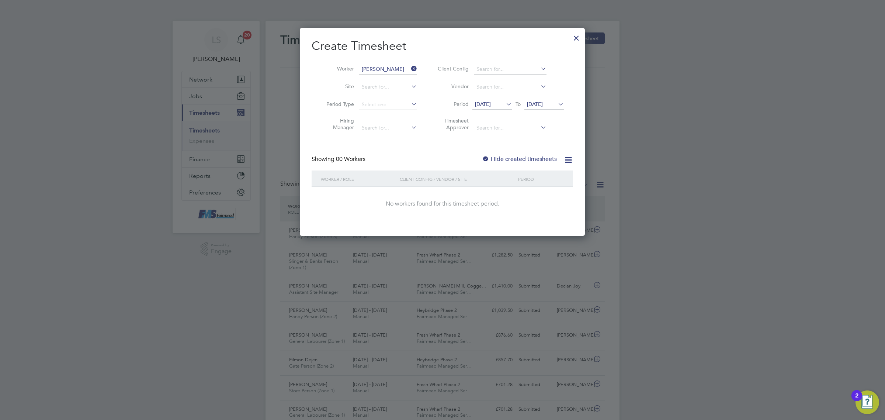
click at [515, 153] on div "Create Timesheet Worker Spyridon Moumouris Site Period Type Hiring Manager Clie…" at bounding box center [443, 129] width 262 height 183
click at [518, 158] on label "Hide created timesheets" at bounding box center [519, 158] width 75 height 7
click at [516, 165] on div "Showing 00 Workers Hide created timesheets" at bounding box center [443, 162] width 262 height 15
click at [516, 163] on div "Showing 00 Workers Hide created timesheets" at bounding box center [443, 162] width 262 height 15
click at [516, 160] on label "Hide created timesheets" at bounding box center [519, 158] width 75 height 7
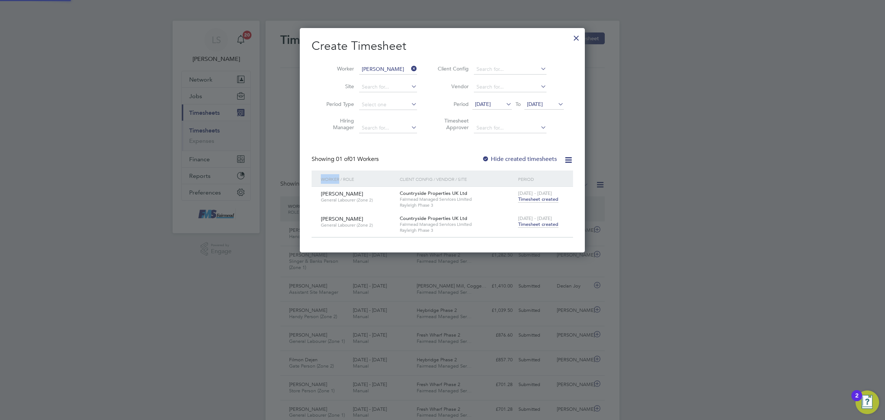
click at [516, 160] on label "Hide created timesheets" at bounding box center [519, 158] width 75 height 7
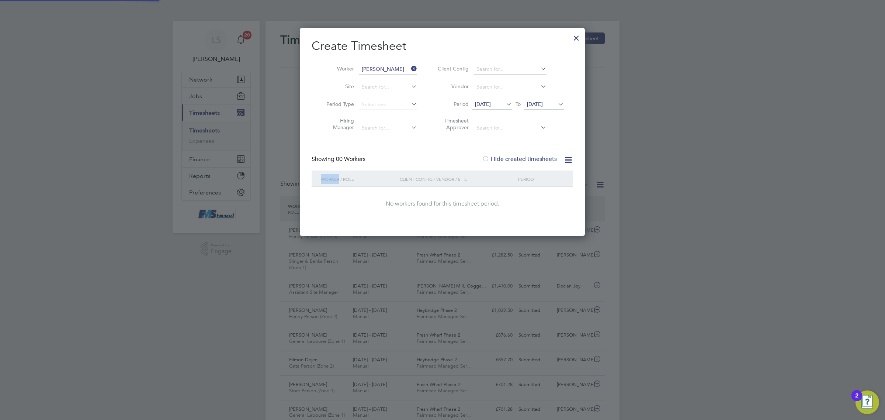
click at [518, 159] on label "Hide created timesheets" at bounding box center [519, 158] width 75 height 7
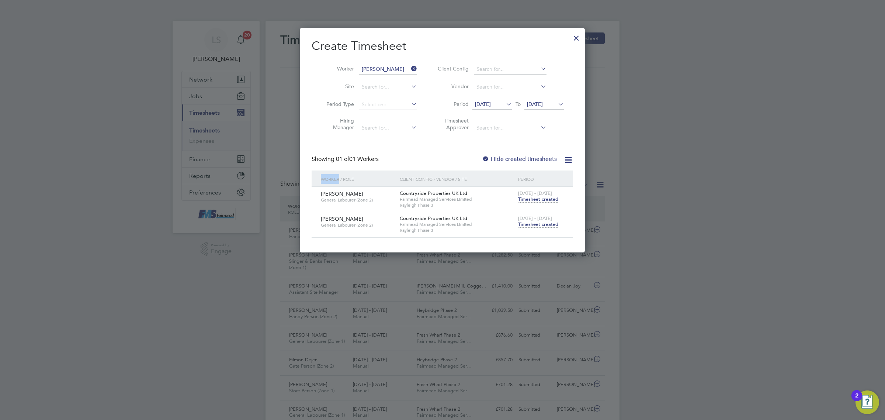
click at [546, 224] on span "Timesheet created" at bounding box center [538, 224] width 40 height 7
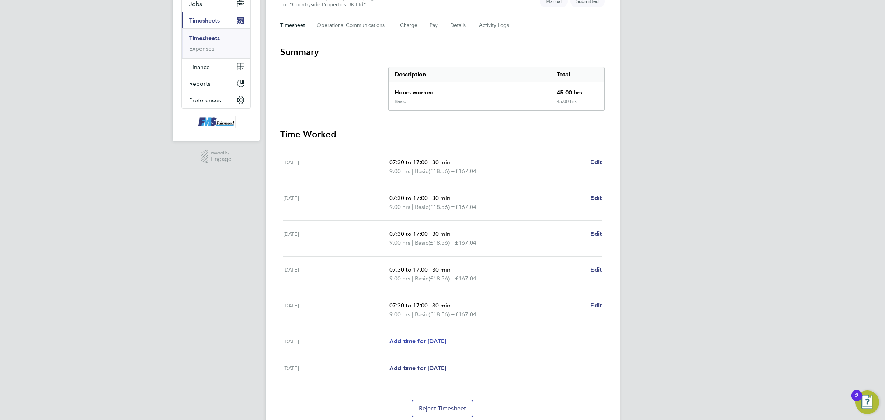
click at [414, 342] on span "Add time for Sat 04 Oct" at bounding box center [418, 341] width 57 height 7
select select "30"
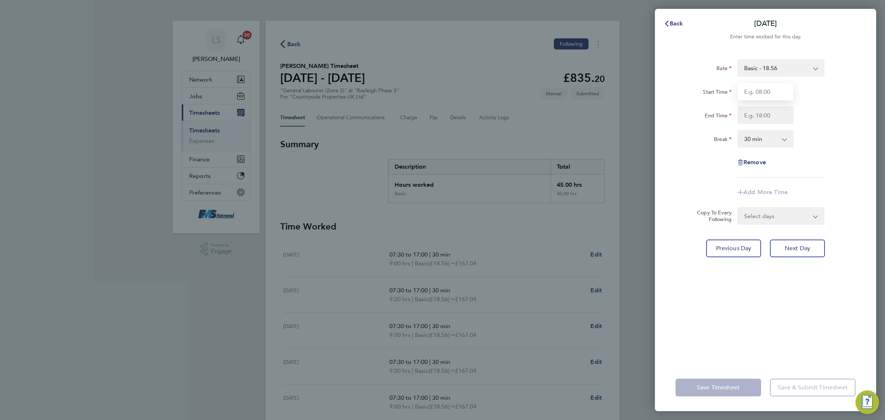
click at [757, 87] on input "Start Time" at bounding box center [766, 92] width 56 height 18
type input "07:30"
click at [773, 112] on input "End Time" at bounding box center [766, 115] width 56 height 18
click at [768, 117] on input "End Time" at bounding box center [766, 115] width 56 height 18
click at [842, 79] on div "Rate Basic - 18.56 Start Time 07:30 End Time 16:30 Break 0 min 15 min 30 min 45…" at bounding box center [766, 118] width 180 height 118
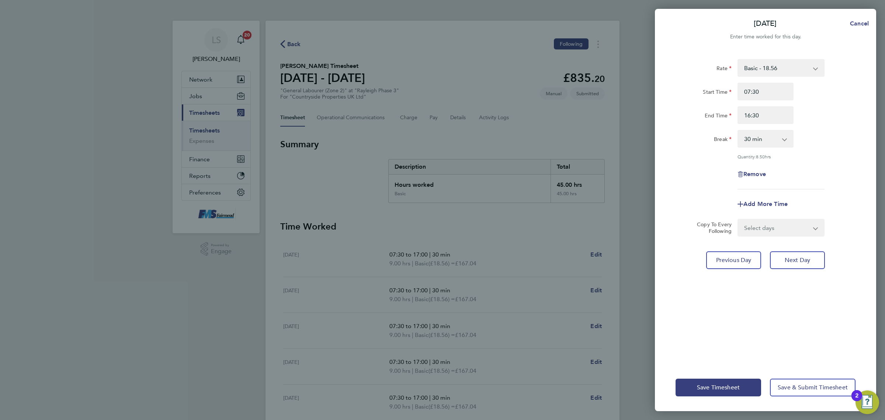
click at [833, 139] on div "Break 0 min 15 min 30 min 45 min 60 min 75 min 90 min" at bounding box center [766, 139] width 186 height 18
drag, startPoint x: 785, startPoint y: 115, endPoint x: 692, endPoint y: 107, distance: 93.3
click at [692, 107] on div "End Time 16:30" at bounding box center [766, 115] width 186 height 18
type input "16:00"
drag, startPoint x: 716, startPoint y: 117, endPoint x: 714, endPoint y: 122, distance: 5.1
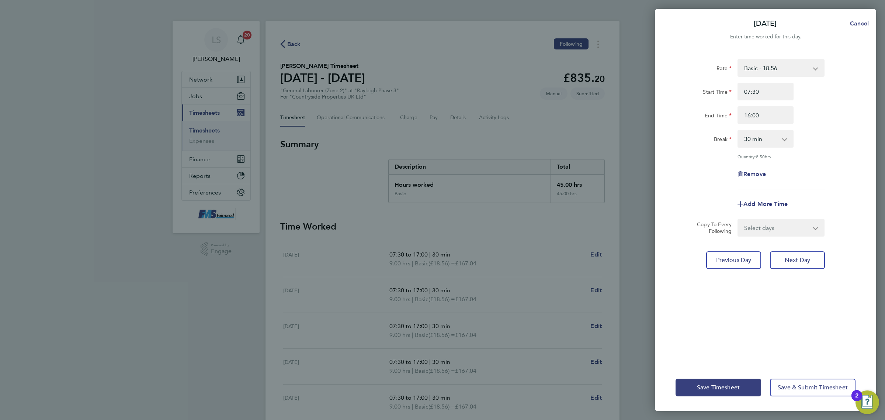
click at [716, 118] on label "End Time" at bounding box center [718, 116] width 27 height 9
click at [738, 118] on input "End Time" at bounding box center [766, 115] width 56 height 18
click at [738, 379] on button "Save Timesheet" at bounding box center [719, 388] width 86 height 18
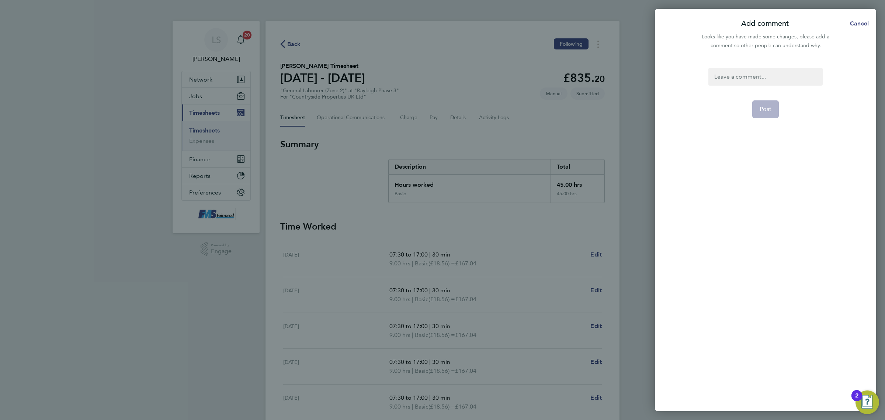
click at [754, 82] on div at bounding box center [766, 77] width 114 height 18
click at [779, 109] on form "Saturday added Post" at bounding box center [766, 179] width 120 height 223
click at [771, 110] on span "Post" at bounding box center [766, 109] width 12 height 7
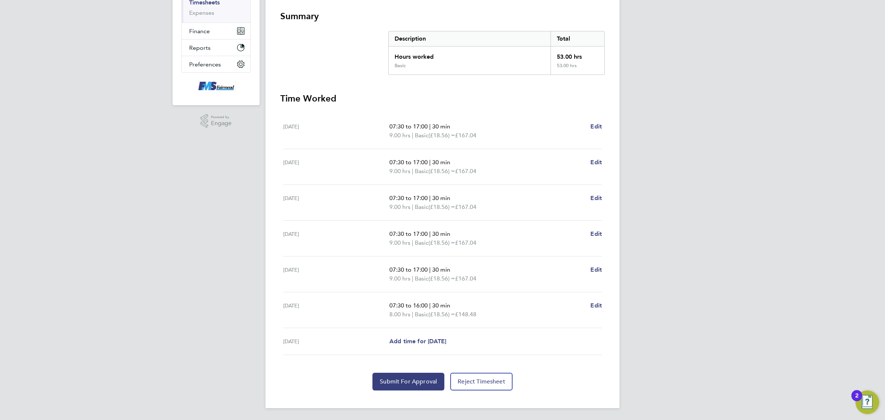
scroll to position [128, 0]
click at [412, 379] on span "Submit For Approval" at bounding box center [408, 381] width 57 height 7
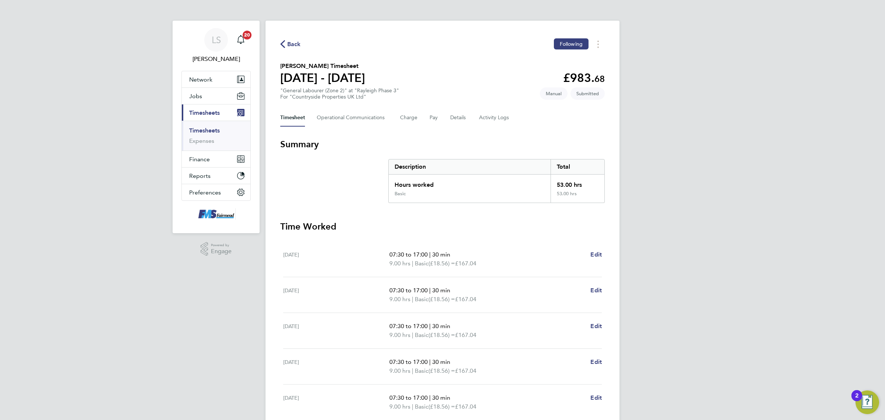
click at [207, 134] on link "Timesheets" at bounding box center [204, 130] width 31 height 7
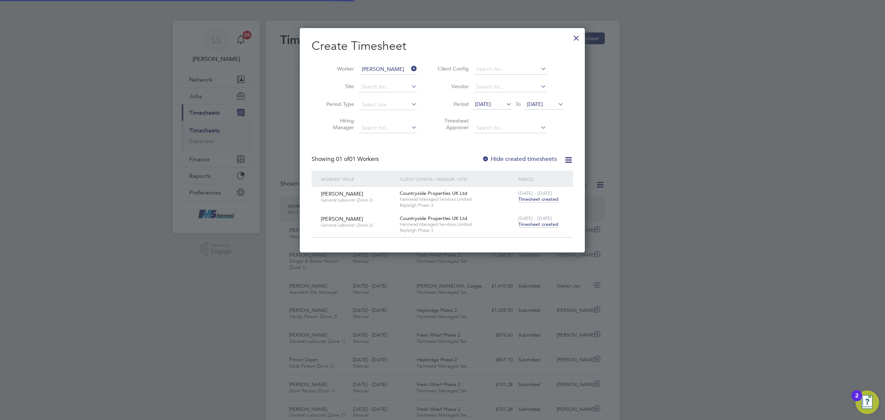
scroll to position [18, 64]
click at [402, 67] on input "Spyridon Moumouris" at bounding box center [388, 69] width 58 height 10
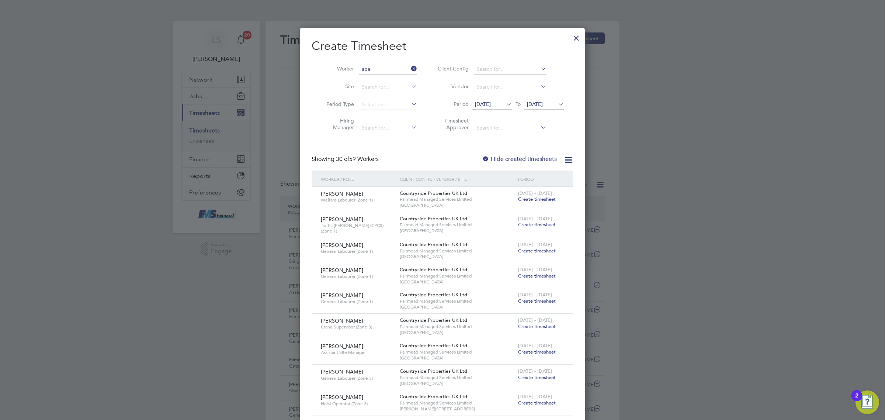
click at [379, 96] on li "Aba yomi Olusegun Jokotade" at bounding box center [394, 98] width 71 height 10
type input "Abayomi Olusegun Jokotade"
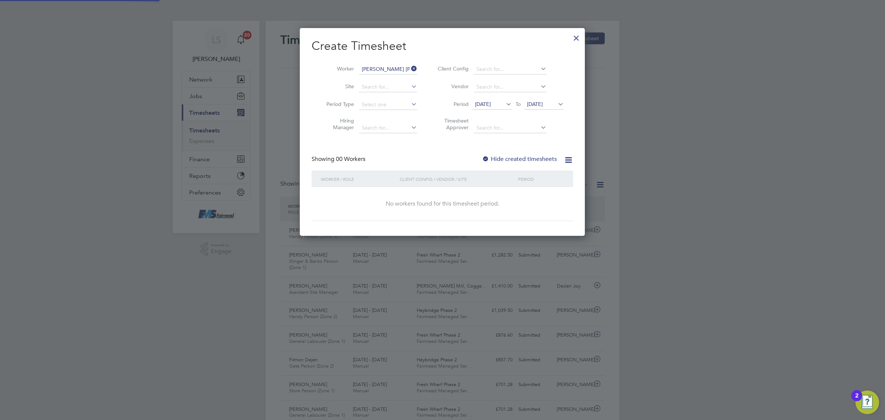
drag, startPoint x: 552, startPoint y: 116, endPoint x: 556, endPoint y: 104, distance: 12.5
click at [552, 114] on li "Timesheet Approver" at bounding box center [499, 125] width 147 height 23
click at [556, 105] on div "19 Sep 2025 To 05 Oct 2025" at bounding box center [518, 105] width 91 height 10
click at [543, 104] on span "05 Oct 2025" at bounding box center [535, 104] width 16 height 7
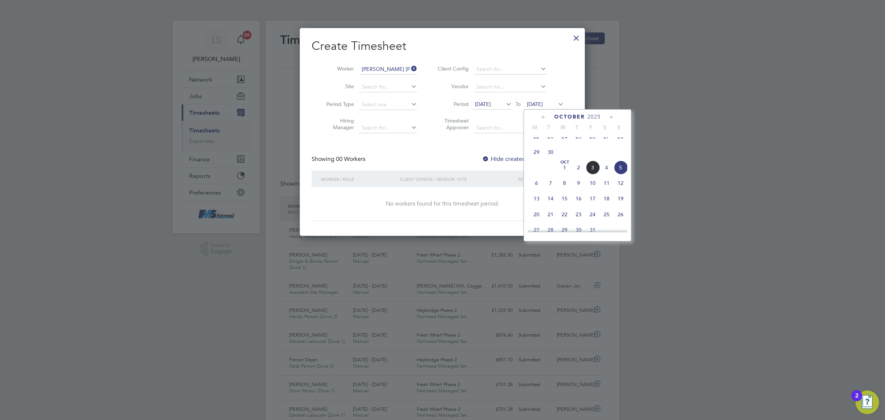
click at [621, 174] on span "5" at bounding box center [621, 167] width 14 height 14
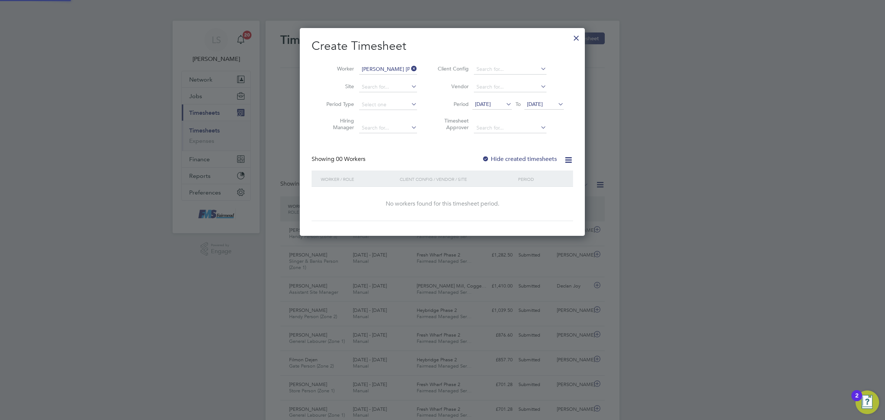
click at [526, 161] on label "Hide created timesheets" at bounding box center [519, 158] width 75 height 7
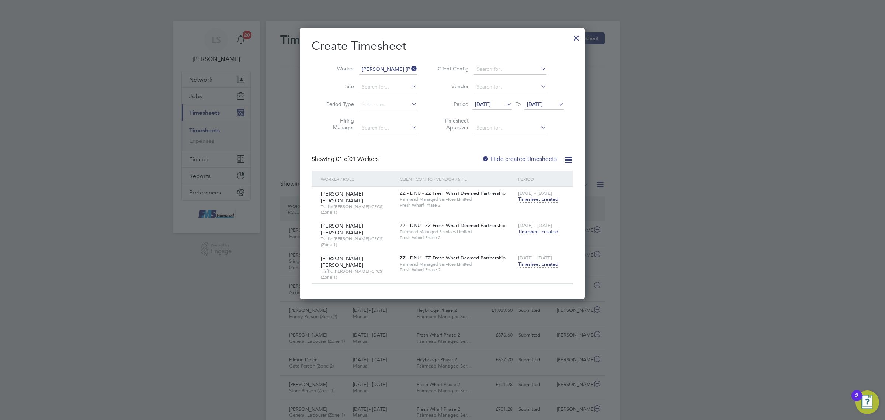
click at [545, 261] on span "Timesheet created" at bounding box center [538, 264] width 40 height 7
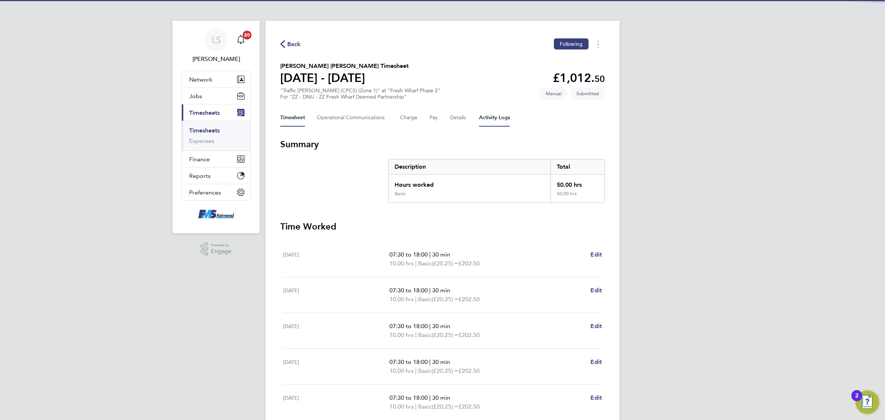
click at [493, 119] on Logs-tab "Activity Logs" at bounding box center [494, 118] width 31 height 18
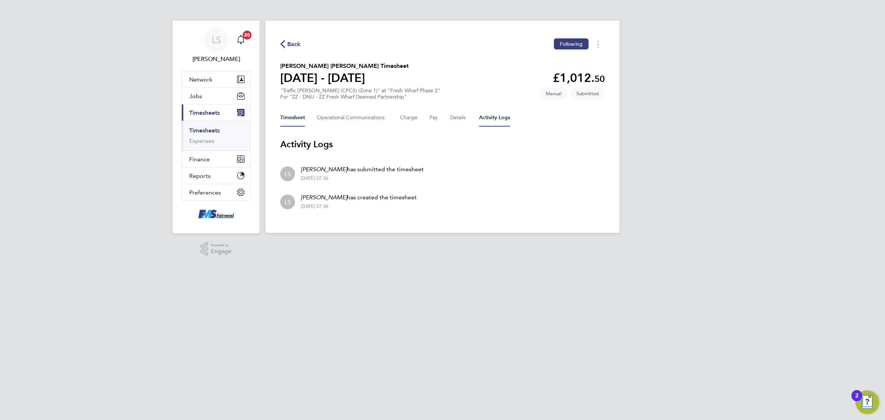
click at [285, 118] on button "Timesheet" at bounding box center [292, 118] width 25 height 18
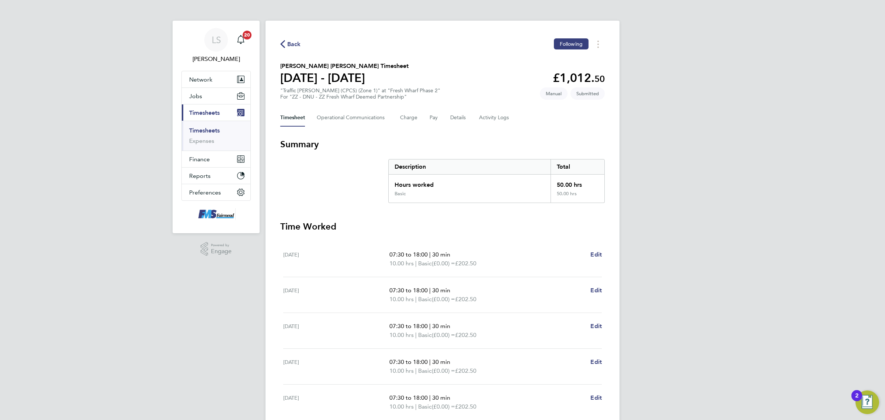
click at [207, 126] on ul "Timesheets Expenses" at bounding box center [216, 136] width 69 height 30
click at [210, 127] on link "Timesheets" at bounding box center [204, 130] width 31 height 7
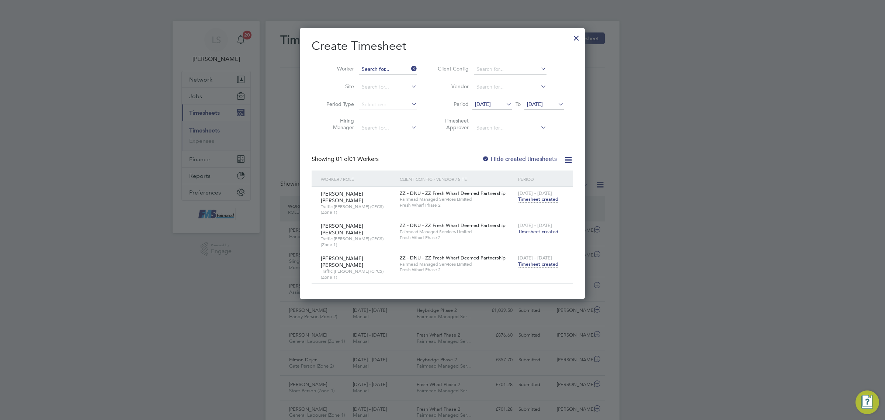
click at [388, 68] on input at bounding box center [388, 69] width 58 height 10
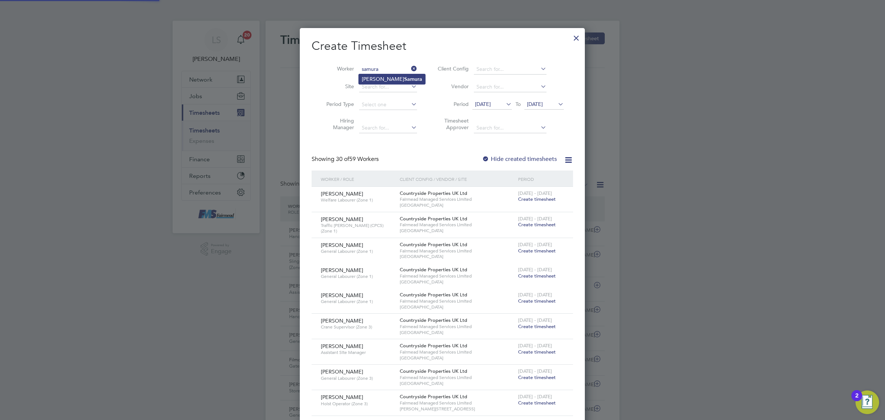
click at [383, 76] on li "Bockarie Isaac Samura" at bounding box center [392, 79] width 66 height 10
type input "Bockarie Isaac Samura"
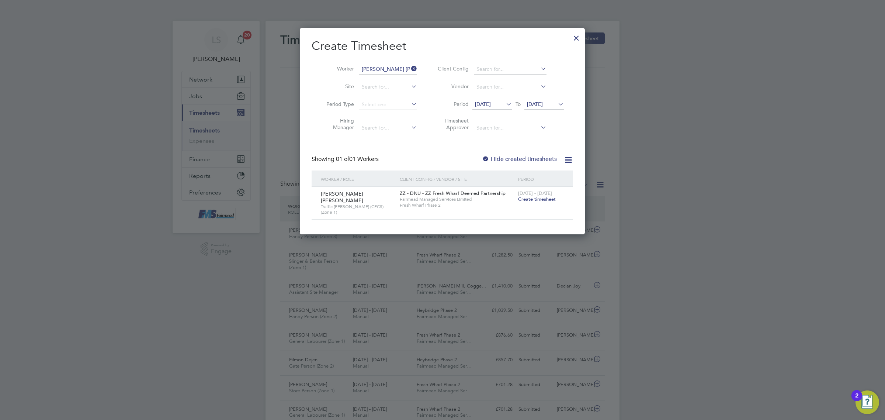
click at [539, 104] on span "05 Oct 2025" at bounding box center [535, 104] width 16 height 7
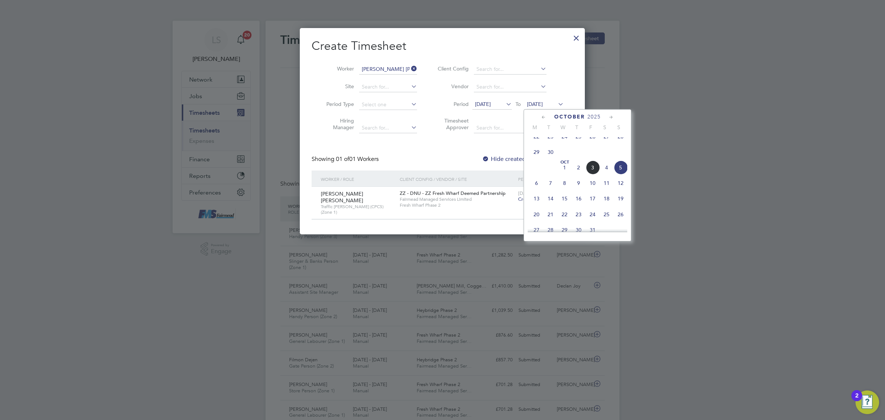
click at [494, 197] on span "Fairmead Managed Services Limited" at bounding box center [457, 199] width 115 height 6
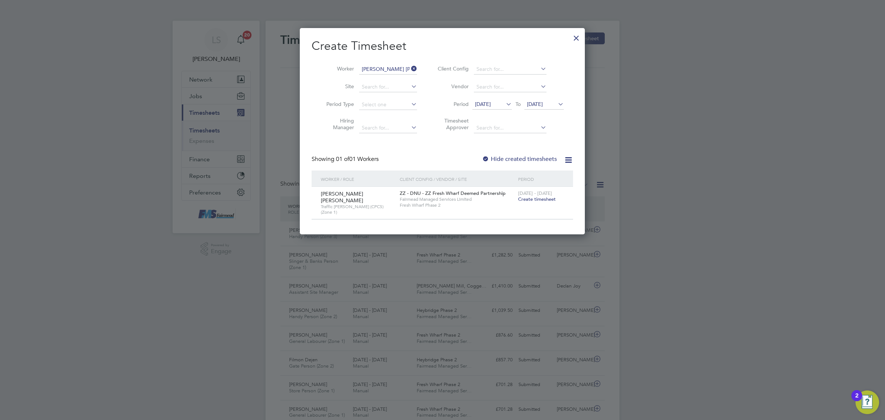
click at [530, 200] on span "Create timesheet" at bounding box center [537, 199] width 38 height 6
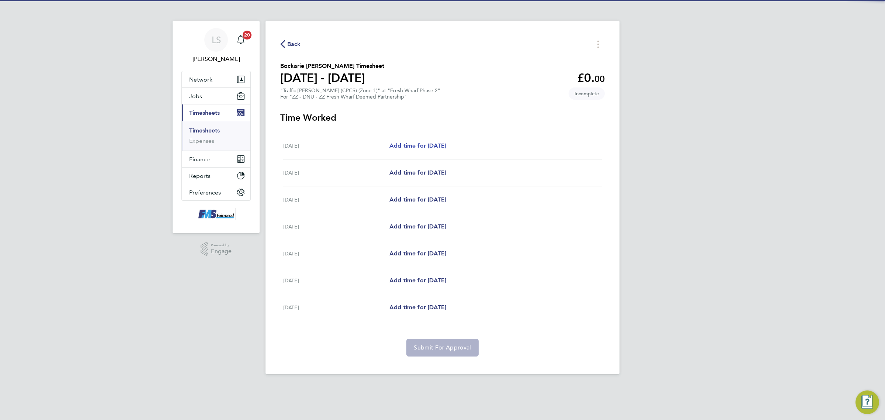
click at [446, 142] on span "Add time for Mon 29 Sep" at bounding box center [418, 145] width 57 height 7
select select "30"
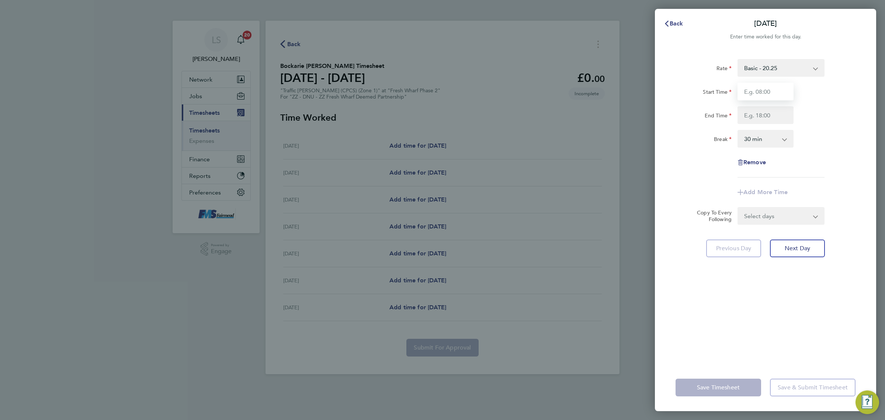
drag, startPoint x: 740, startPoint y: 89, endPoint x: 746, endPoint y: 91, distance: 5.6
click at [740, 89] on input "Start Time" at bounding box center [766, 92] width 56 height 18
type input "07:30"
click at [744, 111] on input "End Time" at bounding box center [766, 115] width 56 height 18
type input "18:00"
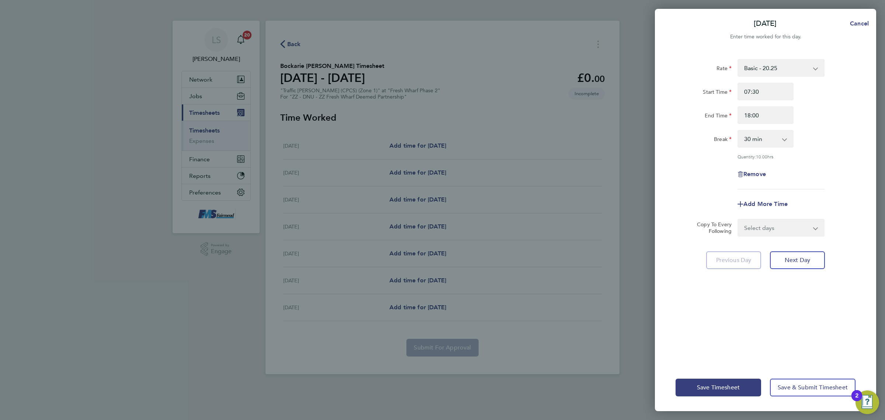
drag, startPoint x: 815, startPoint y: 124, endPoint x: 805, endPoint y: 148, distance: 25.8
click at [815, 125] on div "Rate Basic - 20.25 Start Time 07:30 End Time 18:00 Break 0 min 15 min 30 min 45…" at bounding box center [766, 124] width 180 height 130
click at [779, 233] on select "Select days Day Weekday (Mon-Fri) Weekend (Sat-Sun) Tuesday Wednesday Thursday …" at bounding box center [777, 228] width 77 height 16
click at [780, 227] on select "Select days Day Weekday (Mon-Fri) Weekend (Sat-Sun) Tuesday Wednesday Thursday …" at bounding box center [777, 228] width 77 height 16
click at [782, 231] on select "Select days Day Weekday (Mon-Fri) Weekend (Sat-Sun) Tuesday Wednesday Thursday …" at bounding box center [777, 228] width 77 height 16
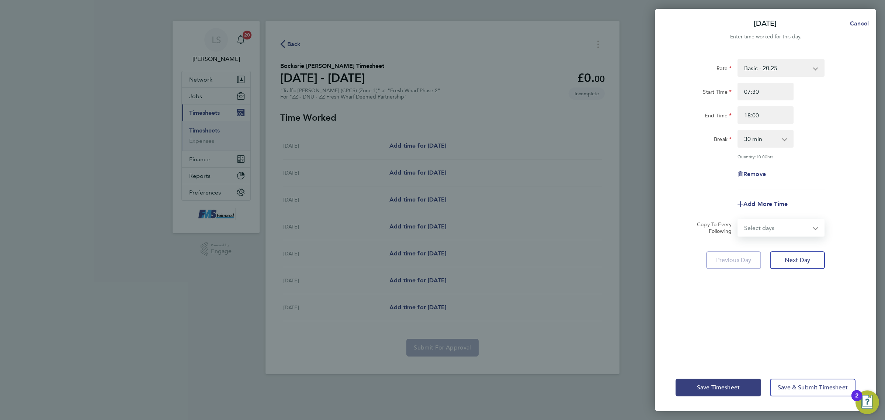
select select "WEEKDAY"
click at [739, 220] on select "Select days Day Weekday (Mon-Fri) Weekend (Sat-Sun) Tuesday Wednesday Thursday …" at bounding box center [777, 228] width 77 height 16
select select "2025-10-05"
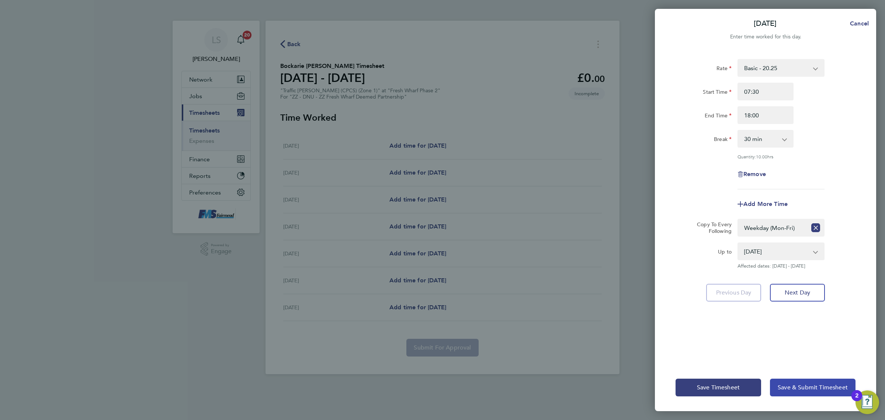
click at [806, 384] on span "Save & Submit Timesheet" at bounding box center [813, 387] width 70 height 7
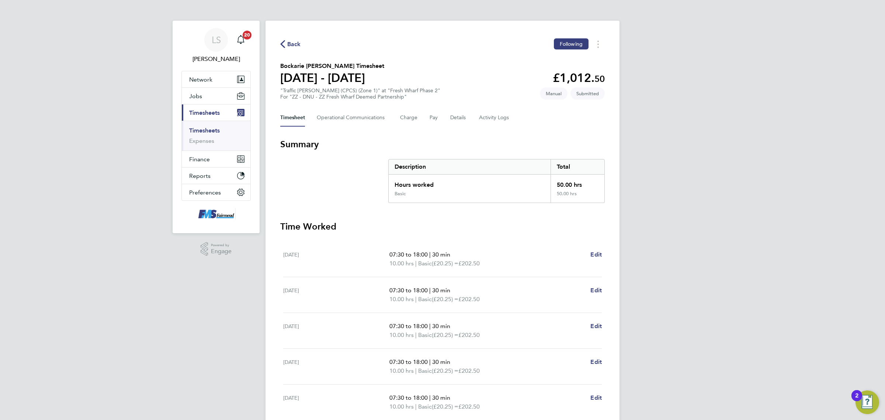
click at [198, 128] on link "Timesheets" at bounding box center [204, 130] width 31 height 7
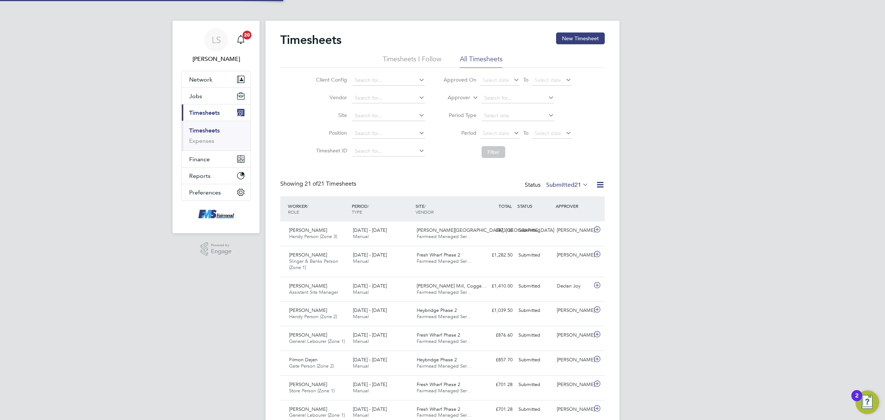
scroll to position [18, 64]
click at [213, 132] on link "Timesheets" at bounding box center [204, 130] width 31 height 7
click at [595, 39] on button "New Timesheet" at bounding box center [580, 38] width 49 height 12
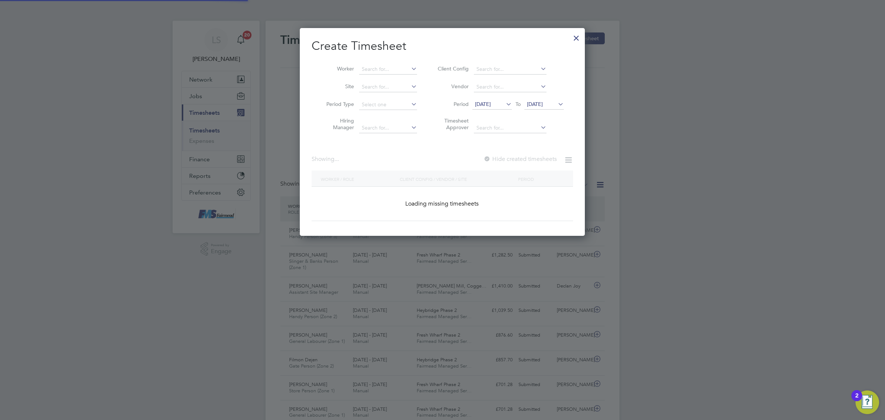
scroll to position [581, 285]
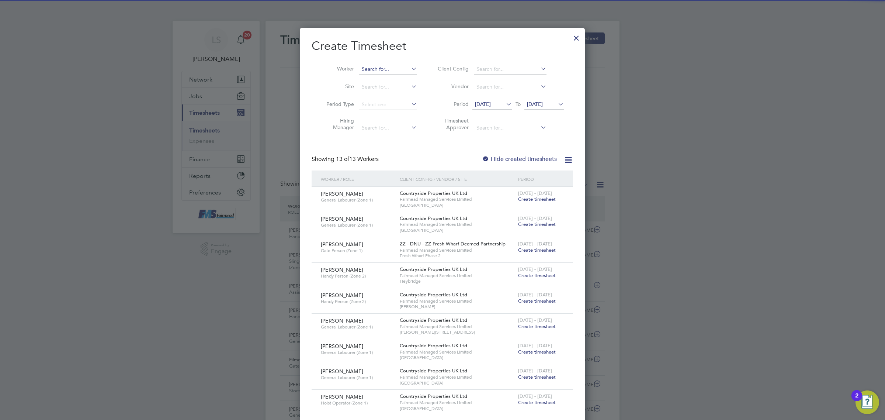
drag, startPoint x: 388, startPoint y: 72, endPoint x: 388, endPoint y: 68, distance: 3.7
click at [388, 69] on input at bounding box center [388, 69] width 58 height 10
click at [390, 67] on input at bounding box center [388, 69] width 58 height 10
click at [406, 80] on b "H" at bounding box center [408, 79] width 4 height 6
type input "Camelia Hurmuz"
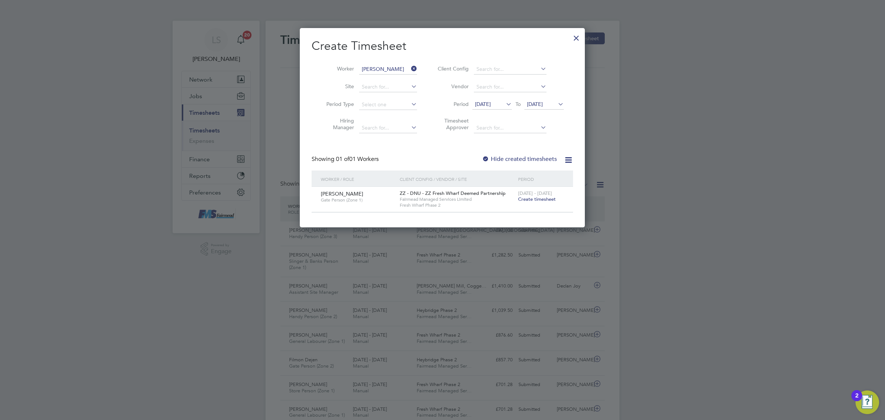
scroll to position [199, 285]
click at [543, 103] on span "26 Sep 2025" at bounding box center [535, 104] width 16 height 7
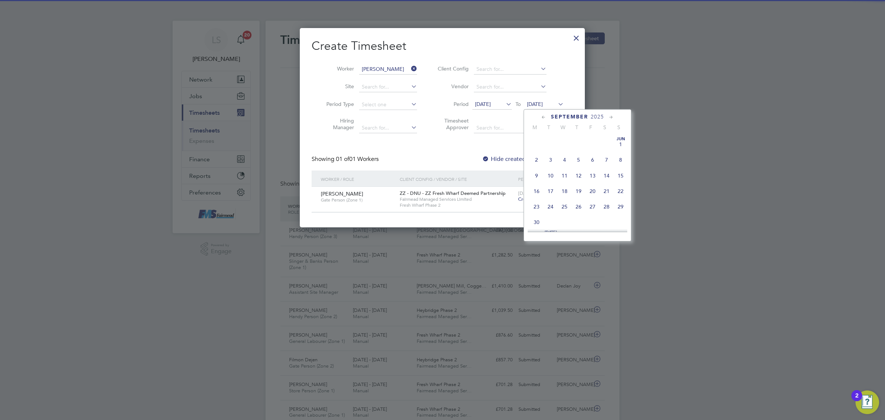
scroll to position [275, 0]
click at [495, 209] on div "ZZ - DNU - ZZ Fresh Wharf Deemed Partnership Fairmead Managed Services Limited …" at bounding box center [457, 199] width 118 height 25
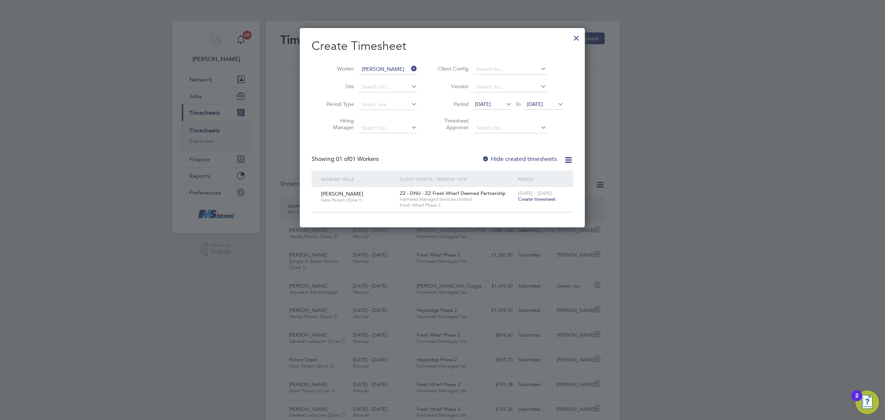
click at [557, 105] on icon at bounding box center [557, 104] width 0 height 10
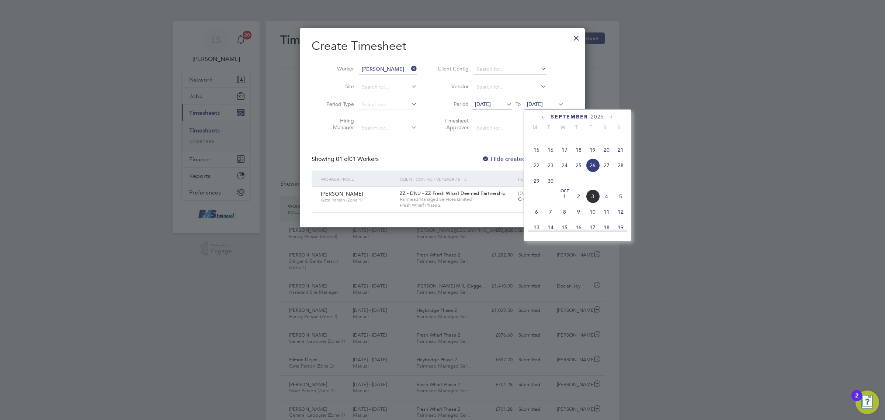
click at [623, 203] on span "5" at bounding box center [621, 196] width 14 height 14
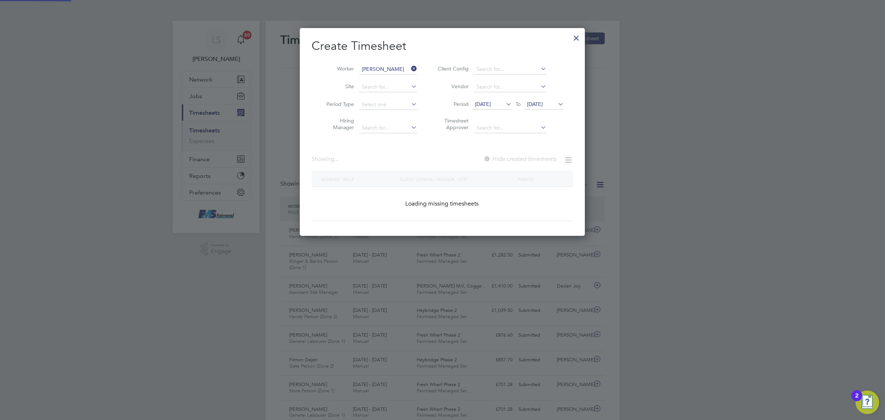
scroll to position [224, 285]
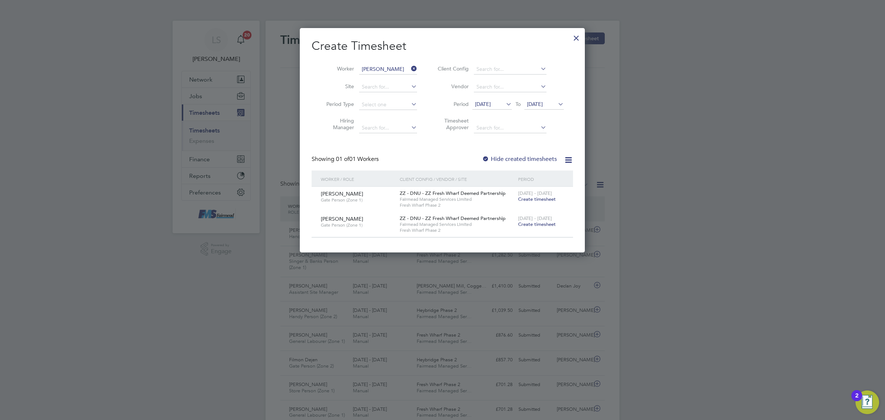
click at [541, 222] on span "Create timesheet" at bounding box center [537, 224] width 38 height 6
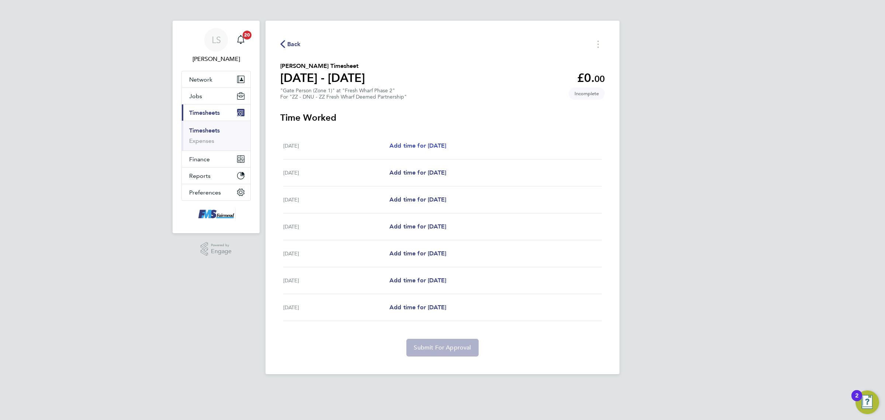
click at [443, 145] on span "Add time for Mon 29 Sep" at bounding box center [418, 145] width 57 height 7
select select "30"
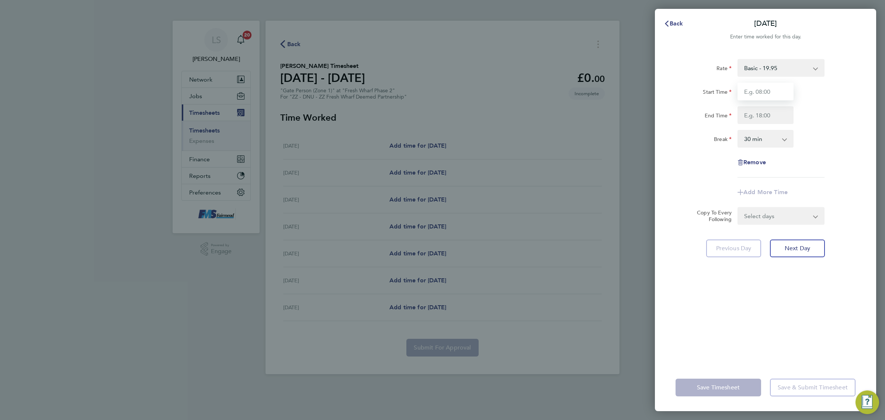
click at [774, 86] on input "Start Time" at bounding box center [766, 92] width 56 height 18
click at [771, 90] on input "Start Time" at bounding box center [766, 92] width 56 height 18
type input "07:00"
click at [760, 113] on input "End Time" at bounding box center [766, 115] width 56 height 18
type input "18:00"
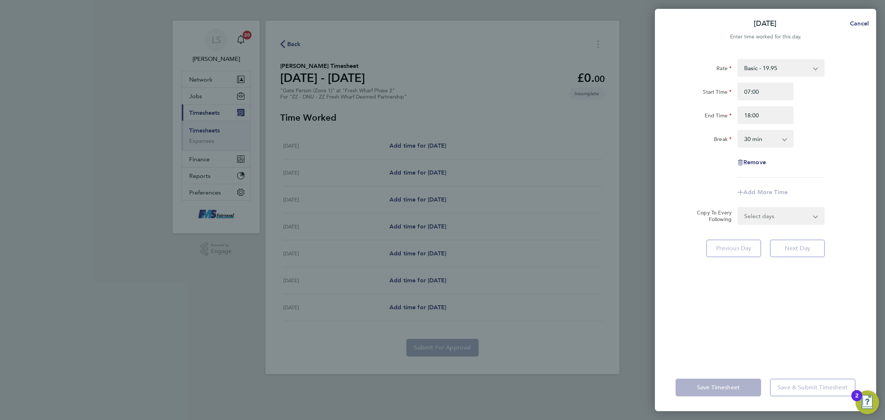
click at [829, 124] on div "Rate Basic - 19.95 Start Time 07:00 End Time 18:00 Break 0 min 15 min 30 min 45…" at bounding box center [766, 118] width 180 height 118
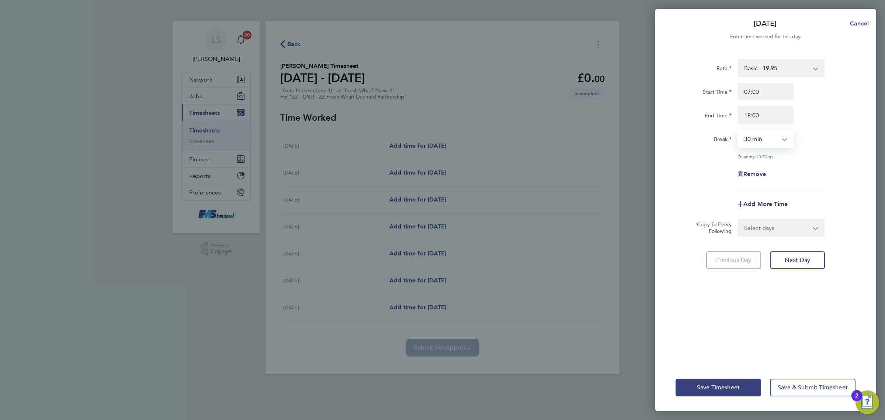
drag, startPoint x: 768, startPoint y: 137, endPoint x: 770, endPoint y: 145, distance: 8.0
click at [768, 137] on select "0 min 15 min 30 min 45 min 60 min 75 min 90 min" at bounding box center [762, 139] width 46 height 16
drag, startPoint x: 831, startPoint y: 141, endPoint x: 818, endPoint y: 152, distance: 17.3
click at [831, 141] on div "Break 0 min 15 min 30 min 45 min 60 min 75 min 90 min" at bounding box center [766, 139] width 186 height 18
click at [775, 221] on select "Select days Day Weekday (Mon-Fri) Weekend (Sat-Sun) Tuesday Wednesday Thursday …" at bounding box center [777, 228] width 77 height 16
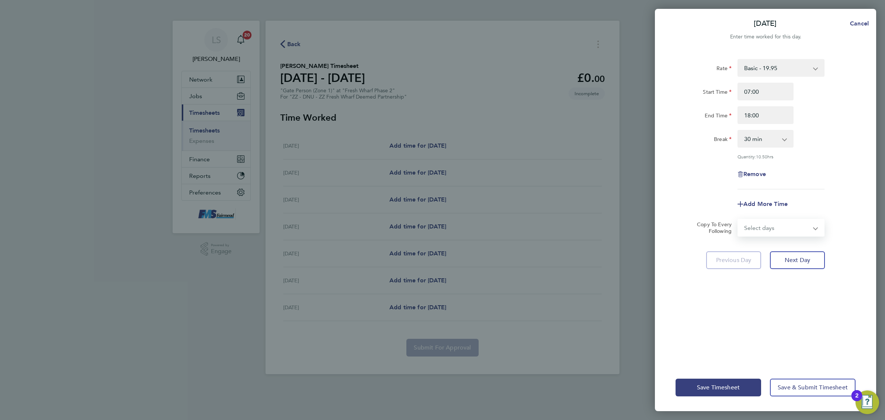
select select "WEEKDAY"
click at [739, 220] on select "Select days Day Weekday (Mon-Fri) Weekend (Sat-Sun) Tuesday Wednesday Thursday …" at bounding box center [777, 228] width 77 height 16
select select "2025-10-05"
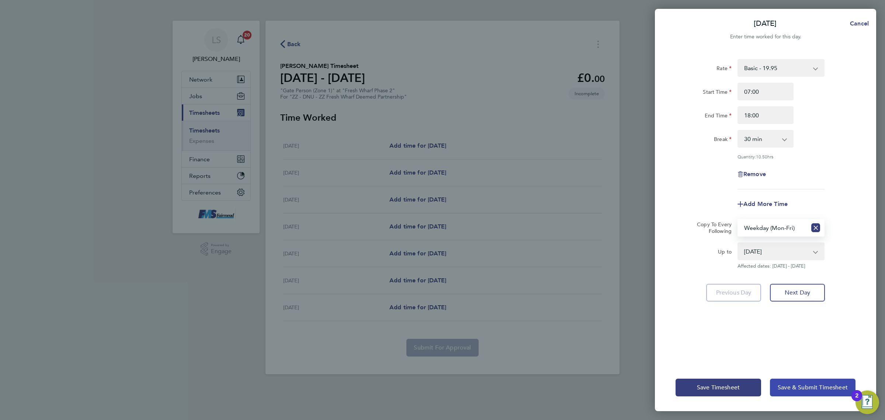
click at [803, 388] on span "Save & Submit Timesheet" at bounding box center [813, 387] width 70 height 7
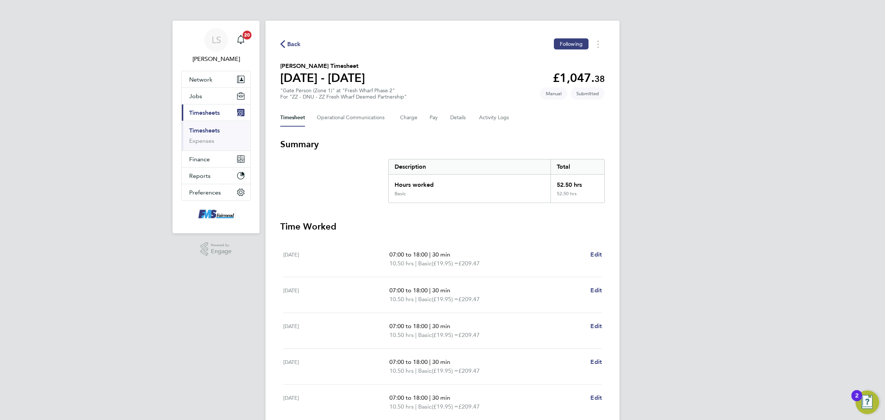
click at [206, 126] on ul "Timesheets Expenses" at bounding box center [216, 136] width 69 height 30
click at [207, 127] on link "Timesheets" at bounding box center [204, 130] width 31 height 7
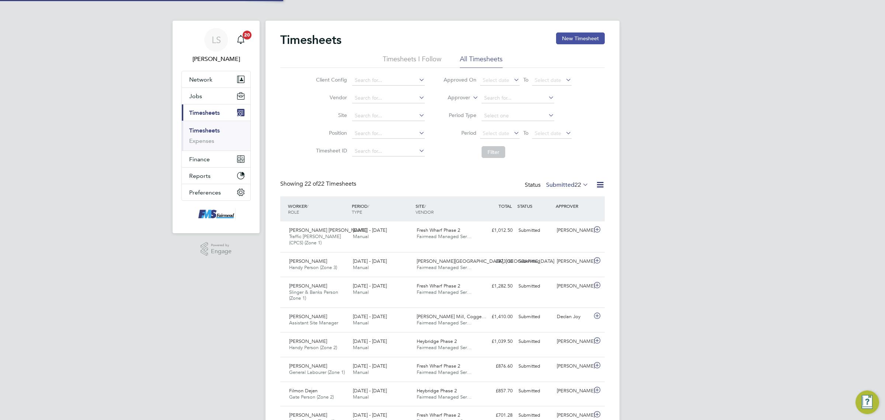
scroll to position [25, 64]
click at [598, 39] on button "New Timesheet" at bounding box center [580, 38] width 49 height 12
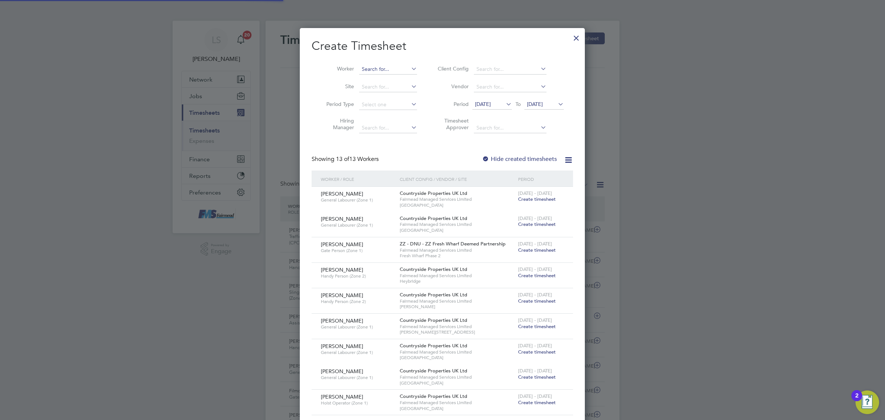
click at [381, 66] on input at bounding box center [388, 69] width 58 height 10
click at [387, 78] on li "Vior ica Feraru" at bounding box center [388, 79] width 59 height 10
type input "Viorica Feraru"
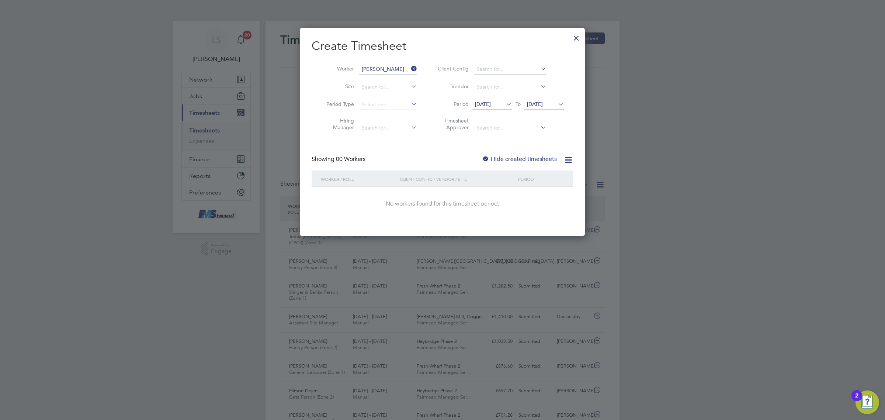
click at [543, 104] on span "26 Sep 2025" at bounding box center [535, 104] width 16 height 7
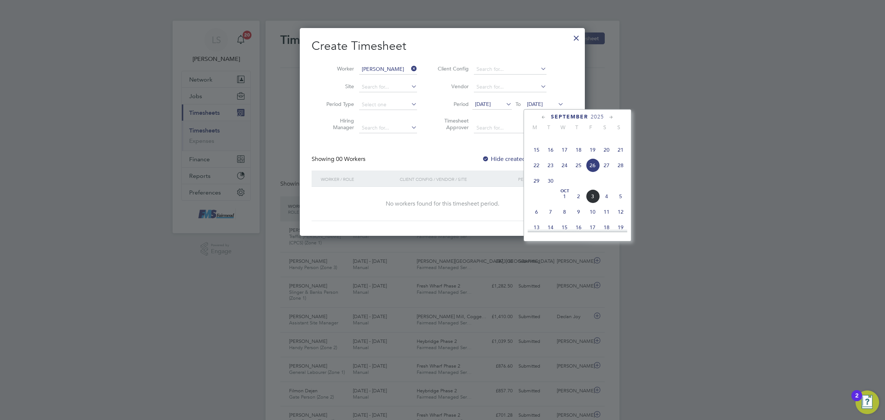
click at [620, 203] on span "5" at bounding box center [621, 196] width 14 height 14
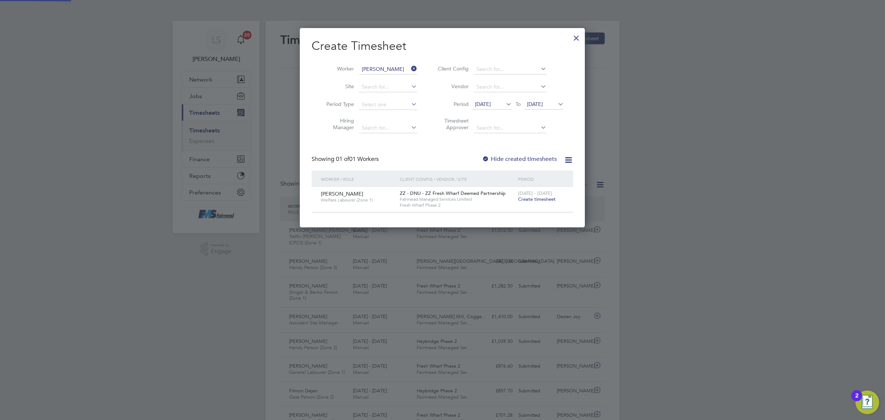
drag, startPoint x: 545, startPoint y: 201, endPoint x: 541, endPoint y: 198, distance: 4.7
click at [545, 201] on span "Create timesheet" at bounding box center [537, 199] width 38 height 6
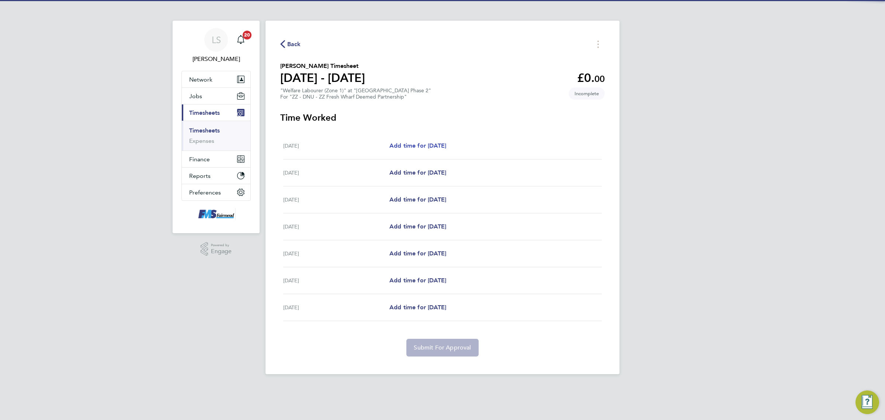
click at [443, 143] on span "Add time for Mon 29 Sep" at bounding box center [418, 145] width 57 height 7
select select "30"
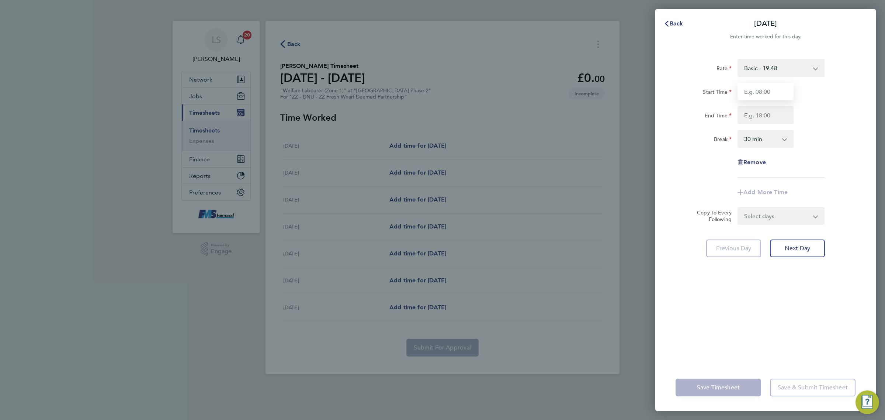
click at [753, 95] on input "Start Time" at bounding box center [766, 92] width 56 height 18
type input "07:30"
click at [772, 112] on input "End Time" at bounding box center [766, 115] width 56 height 18
type input "17:00"
click at [814, 113] on div "End Time 17:00" at bounding box center [766, 115] width 186 height 18
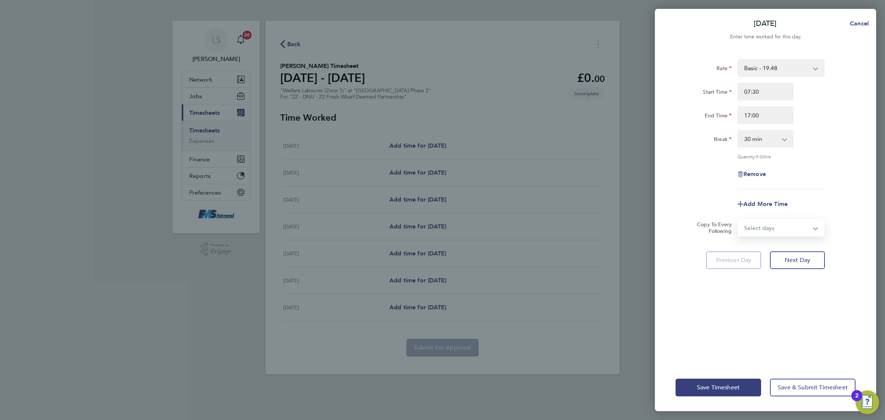
drag, startPoint x: 781, startPoint y: 223, endPoint x: 784, endPoint y: 232, distance: 8.9
click at [781, 223] on select "Select days Day Weekday (Mon-Fri) Weekend (Sat-Sun) Tuesday Wednesday Thursday …" at bounding box center [777, 228] width 77 height 16
select select "WEEKDAY"
click at [739, 220] on select "Select days Day Weekday (Mon-Fri) Weekend (Sat-Sun) Tuesday Wednesday Thursday …" at bounding box center [777, 228] width 77 height 16
select select "2025-10-05"
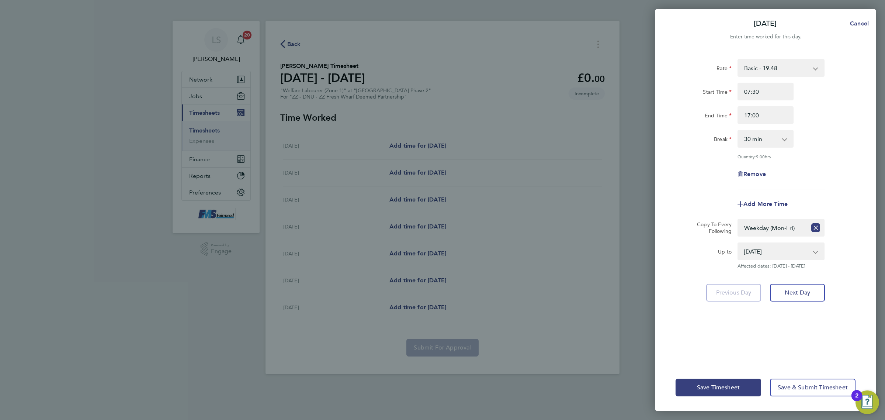
click at [824, 362] on div "Rate Basic - 19.48 Start Time 07:30 End Time 17:00 Break 0 min 15 min 30 min 45…" at bounding box center [765, 207] width 221 height 314
click at [818, 398] on div "Save Timesheet Save & Submit Timesheet" at bounding box center [765, 387] width 221 height 47
click at [816, 388] on span "Save & Submit Timesheet" at bounding box center [813, 387] width 70 height 7
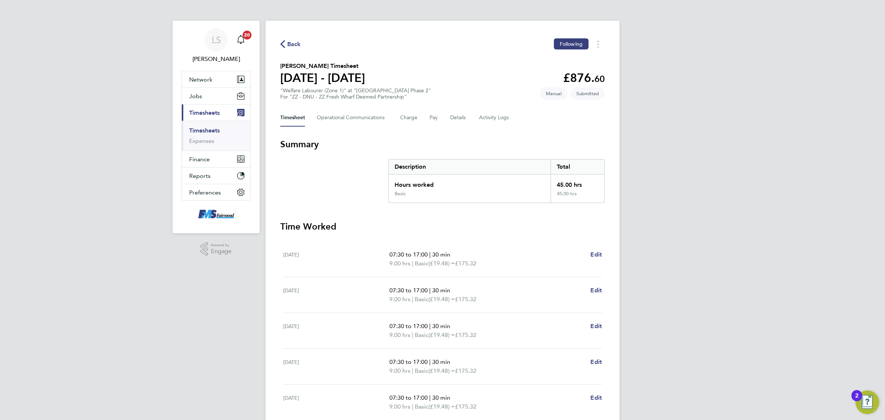
click at [210, 128] on link "Timesheets" at bounding box center [204, 130] width 31 height 7
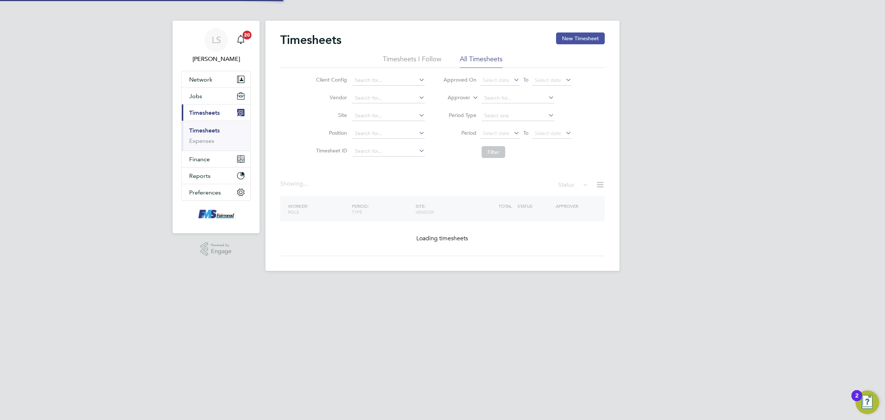
click at [571, 37] on button "New Timesheet" at bounding box center [580, 38] width 49 height 12
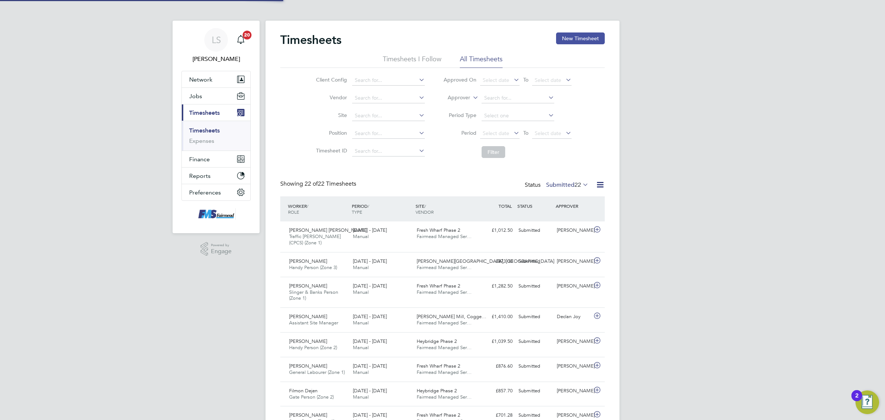
scroll to position [25, 64]
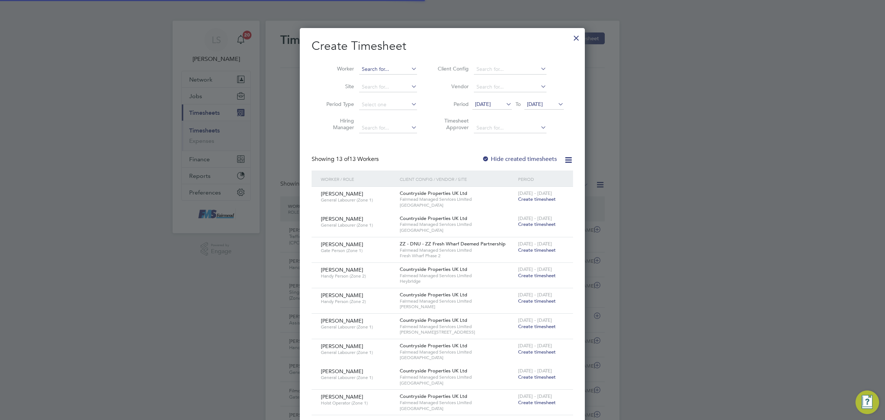
click at [368, 64] on input at bounding box center [388, 69] width 58 height 10
click at [376, 75] on li "Thomas Gale" at bounding box center [404, 79] width 91 height 10
type input "Thomas Gale"
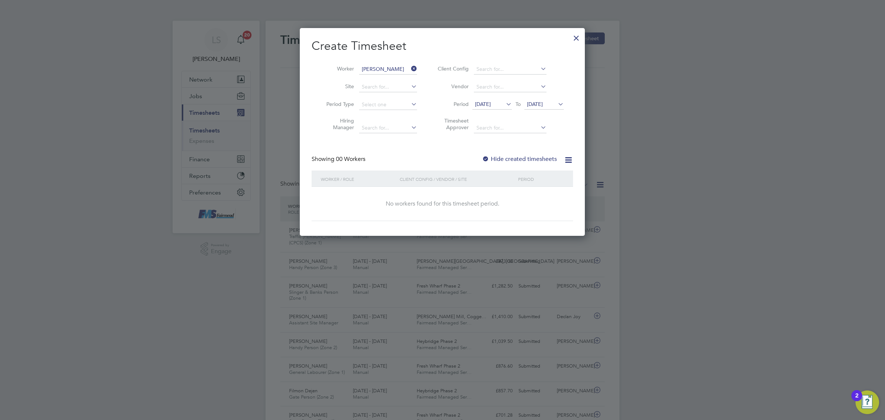
click at [543, 104] on span "26 Sep 2025" at bounding box center [535, 104] width 16 height 7
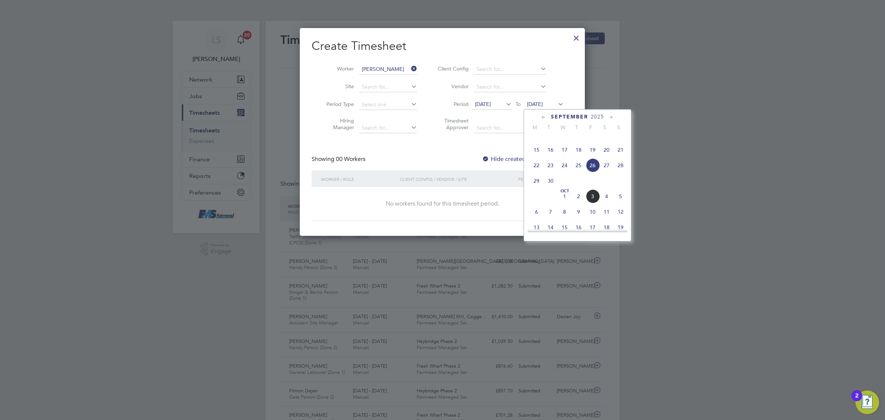
click at [616, 203] on span "5" at bounding box center [621, 196] width 14 height 14
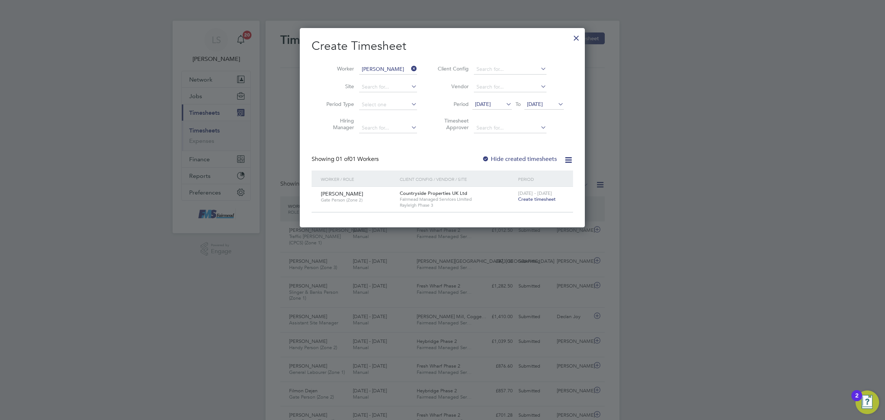
click at [543, 200] on span "Create timesheet" at bounding box center [537, 199] width 38 height 6
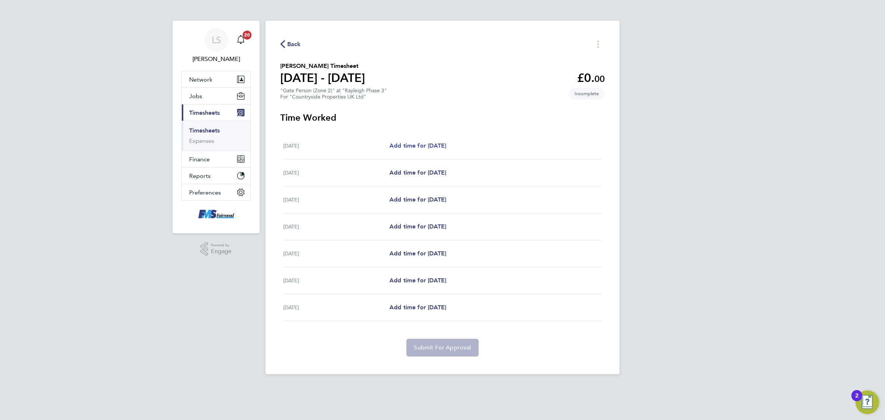
click at [412, 146] on span "Add time for Mon 29 Sep" at bounding box center [418, 145] width 57 height 7
select select "30"
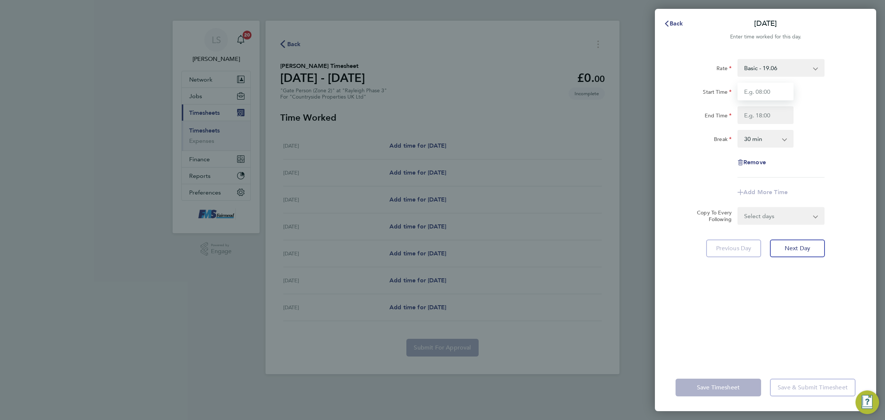
click at [743, 86] on input "Start Time" at bounding box center [766, 92] width 56 height 18
type input "07:30"
click at [763, 113] on input "End Time" at bounding box center [766, 115] width 56 height 18
type input "18:00"
click at [804, 124] on div "Rate Basic - 19.06 Start Time 07:30 End Time 18:00 Break 0 min 15 min 30 min 45…" at bounding box center [766, 118] width 180 height 118
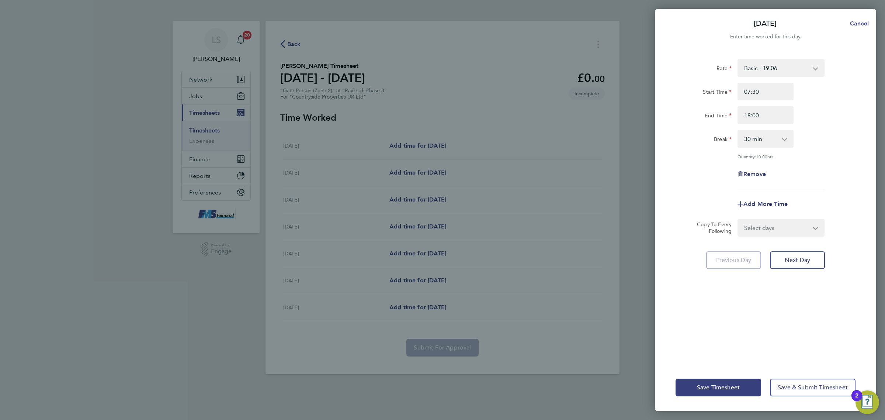
click at [777, 223] on select "Select days Day Weekday (Mon-Fri) Weekend (Sat-Sun) Tuesday Wednesday Thursday …" at bounding box center [777, 228] width 77 height 16
select select "WEEKDAY"
click at [739, 220] on select "Select days Day Weekday (Mon-Fri) Weekend (Sat-Sun) Tuesday Wednesday Thursday …" at bounding box center [777, 228] width 77 height 16
select select "2025-10-05"
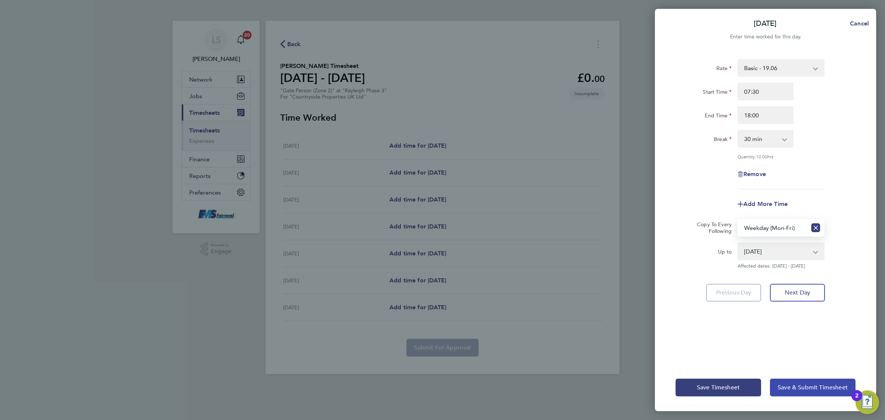
click at [827, 386] on span "Save & Submit Timesheet" at bounding box center [813, 387] width 70 height 7
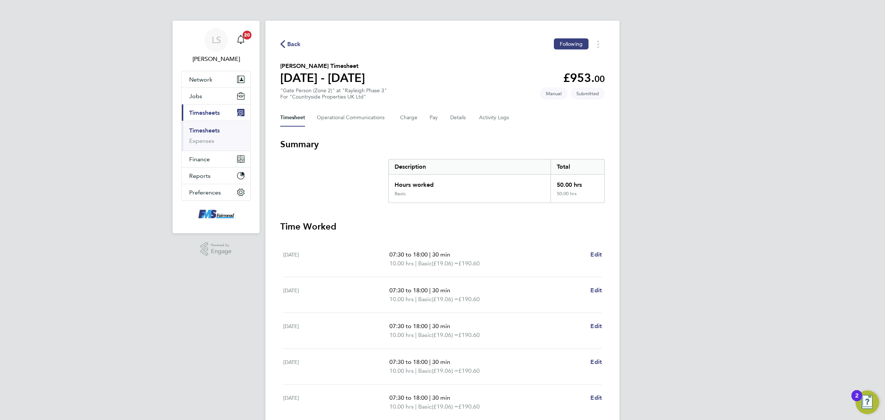
click at [200, 130] on link "Timesheets" at bounding box center [204, 130] width 31 height 7
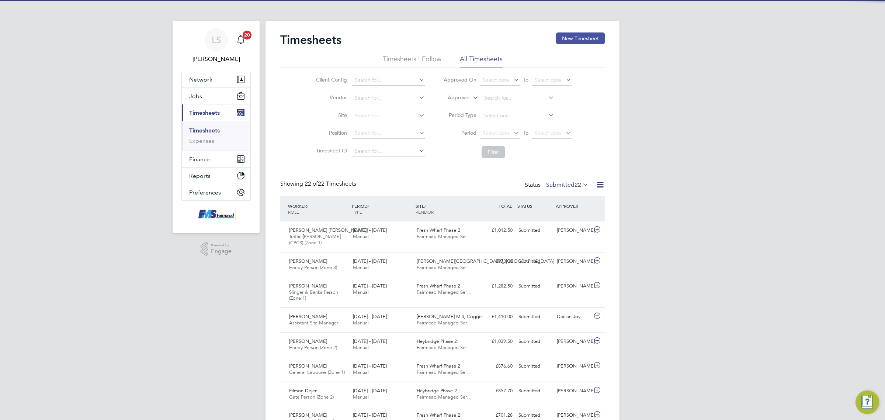
click at [578, 41] on button "New Timesheet" at bounding box center [580, 38] width 49 height 12
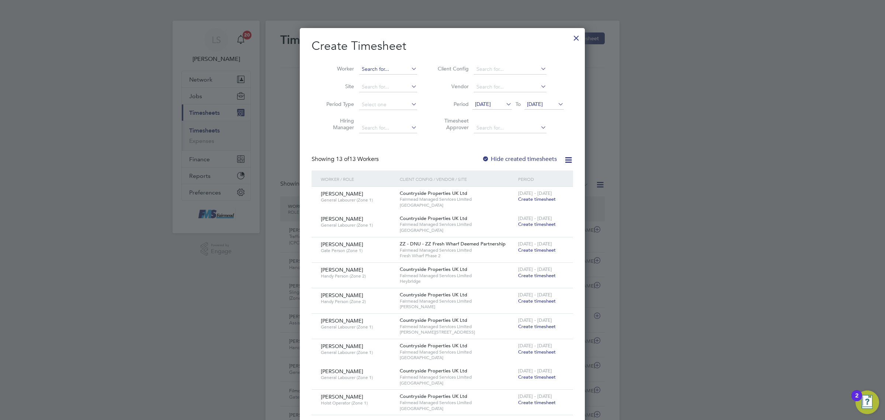
click at [374, 64] on input at bounding box center [388, 69] width 58 height 10
click at [395, 82] on li "Abdil rahman Abdulrahman" at bounding box center [390, 79] width 62 height 10
type input "Abdilrahman Abdulrahman"
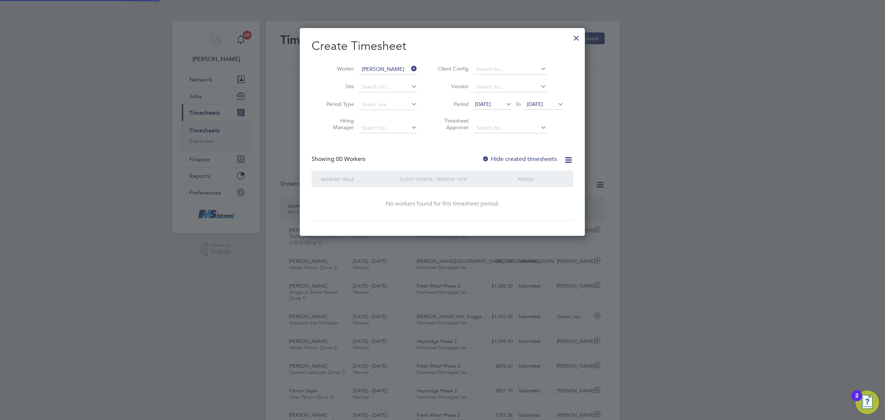
click at [556, 108] on li "Period 19 Sep 2025 To 26 Sep 2025" at bounding box center [499, 105] width 147 height 18
click at [555, 107] on span "26 Sep 2025" at bounding box center [544, 105] width 39 height 10
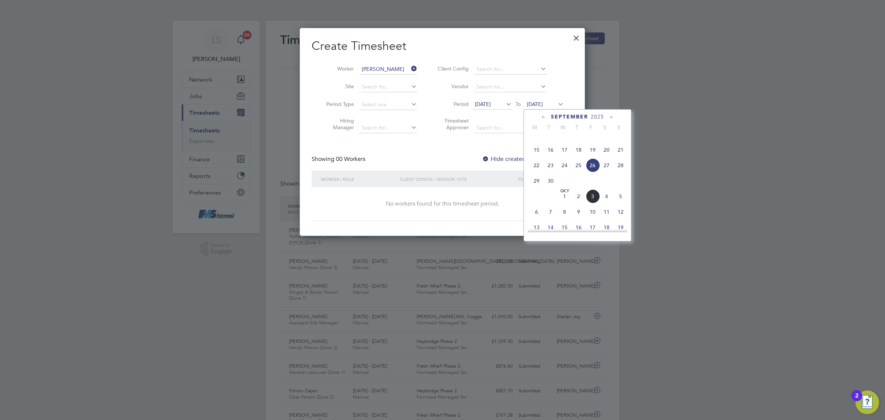
click at [623, 203] on span "5" at bounding box center [621, 196] width 14 height 14
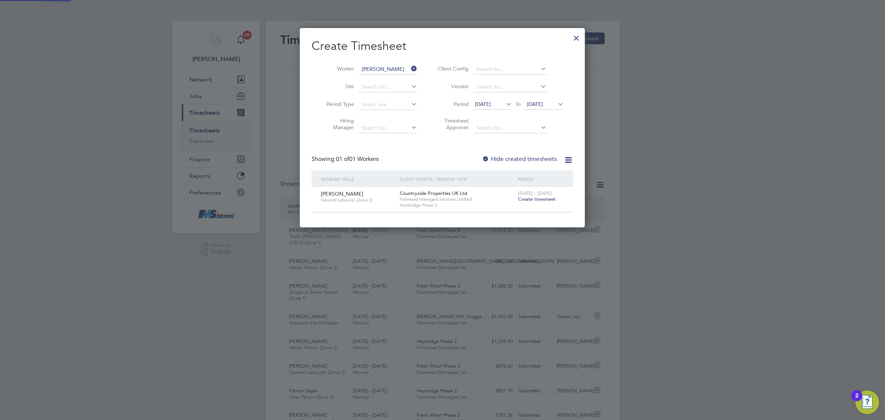
click at [550, 201] on span "Create timesheet" at bounding box center [537, 199] width 38 height 6
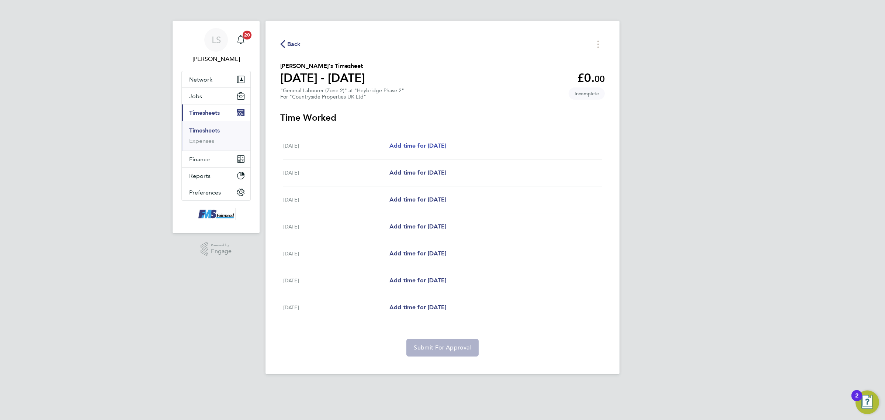
click at [417, 149] on span "Add time for Mon 29 Sep" at bounding box center [418, 145] width 57 height 7
select select "30"
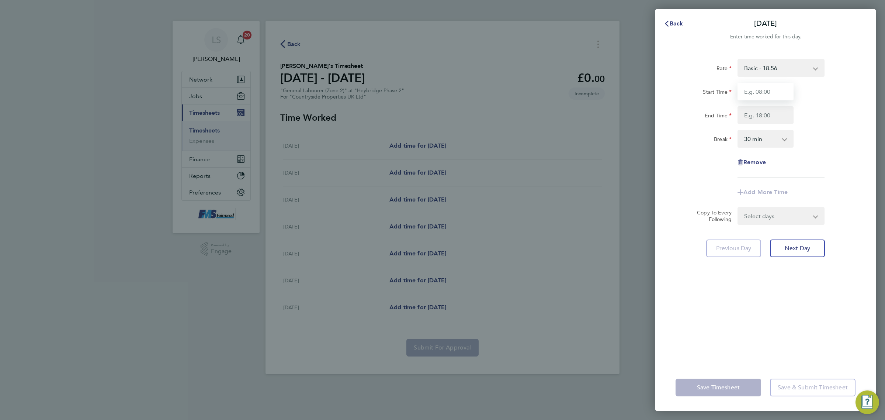
click at [764, 90] on input "Start Time" at bounding box center [766, 92] width 56 height 18
type input "07:30"
click at [770, 113] on input "End Time" at bounding box center [766, 115] width 56 height 18
type input "17:00"
click at [814, 135] on div "Break 0 min 15 min 30 min 45 min 60 min 75 min 90 min" at bounding box center [766, 139] width 186 height 18
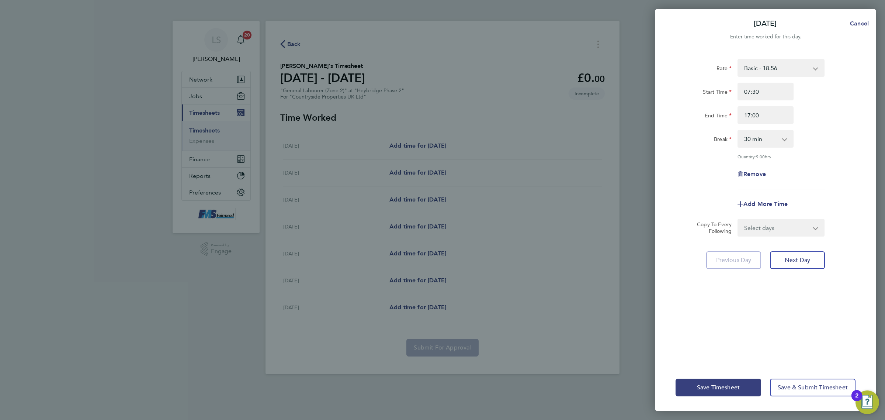
click at [788, 234] on select "Select days Day Weekday (Mon-Fri) Weekend (Sat-Sun) Tuesday Wednesday Thursday …" at bounding box center [777, 228] width 77 height 16
select select "WEEKDAY"
click at [739, 220] on select "Select days Day Weekday (Mon-Fri) Weekend (Sat-Sun) Tuesday Wednesday Thursday …" at bounding box center [777, 228] width 77 height 16
select select "2025-10-05"
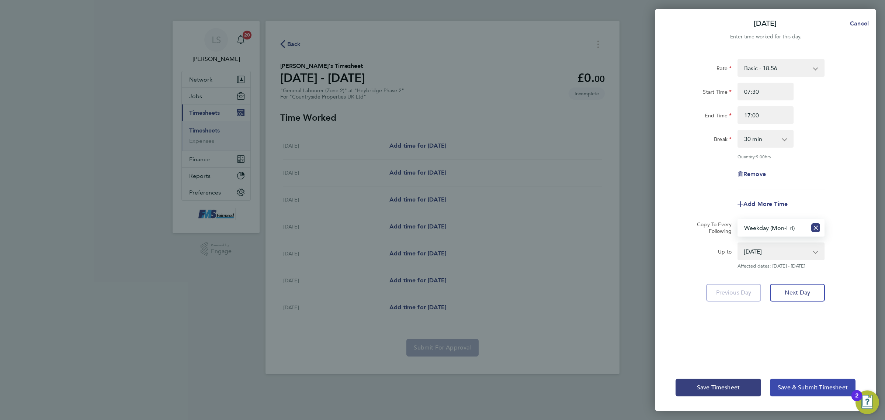
click at [806, 388] on span "Save & Submit Timesheet" at bounding box center [813, 387] width 70 height 7
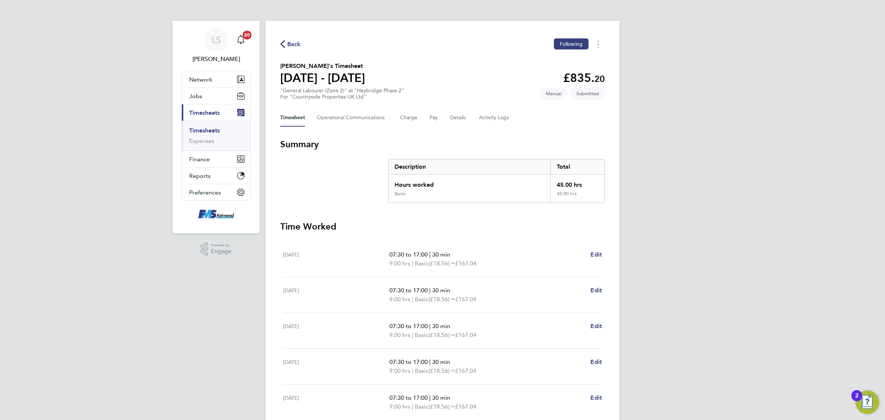
click at [214, 127] on link "Timesheets" at bounding box center [204, 130] width 31 height 7
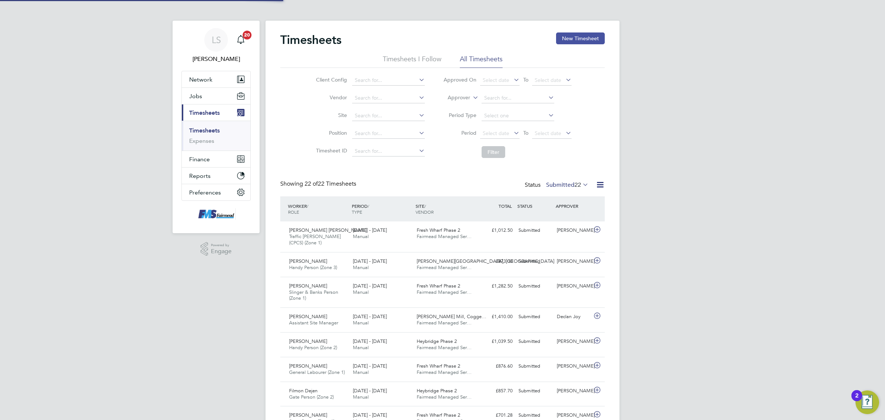
click at [578, 41] on button "New Timesheet" at bounding box center [580, 38] width 49 height 12
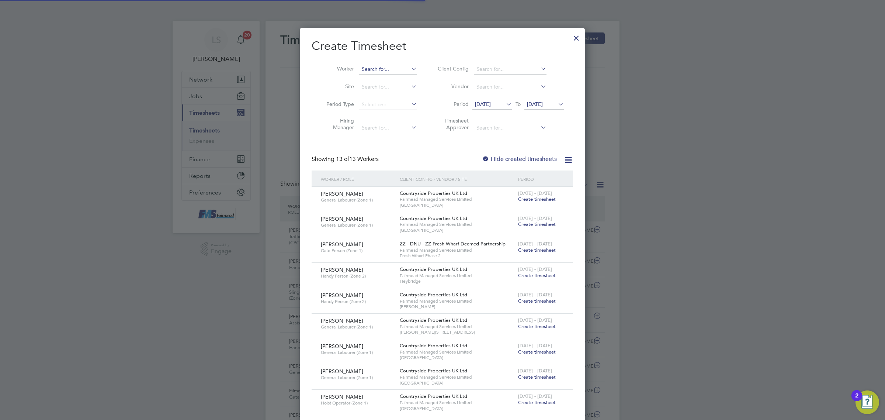
drag, startPoint x: 366, startPoint y: 74, endPoint x: 371, endPoint y: 72, distance: 4.9
click at [366, 73] on li "Worker" at bounding box center [369, 70] width 115 height 18
click at [375, 70] on input at bounding box center [388, 69] width 58 height 10
click at [369, 34] on div "Create Timesheet Worker Site Period Type Hiring Manager Client Config Vendor Pe…" at bounding box center [442, 318] width 285 height 580
click at [390, 67] on input at bounding box center [388, 69] width 58 height 10
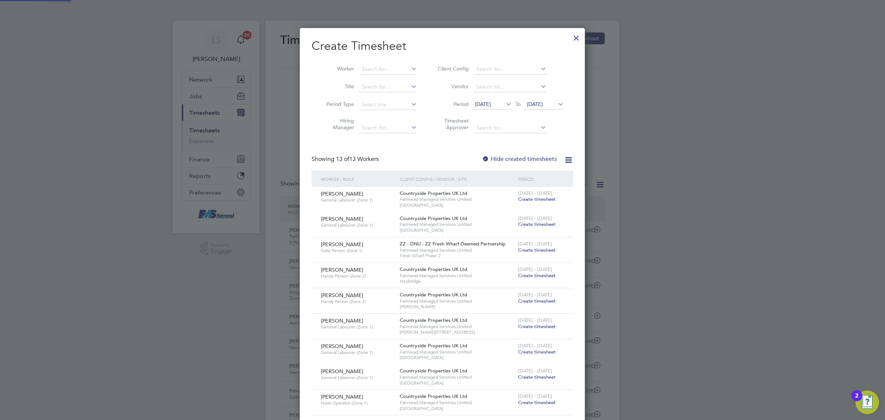
scroll to position [581, 285]
click at [390, 69] on input at bounding box center [388, 69] width 58 height 10
click at [394, 78] on li "Joseph Burch" at bounding box center [404, 79] width 91 height 10
type input "Joseph Burch"
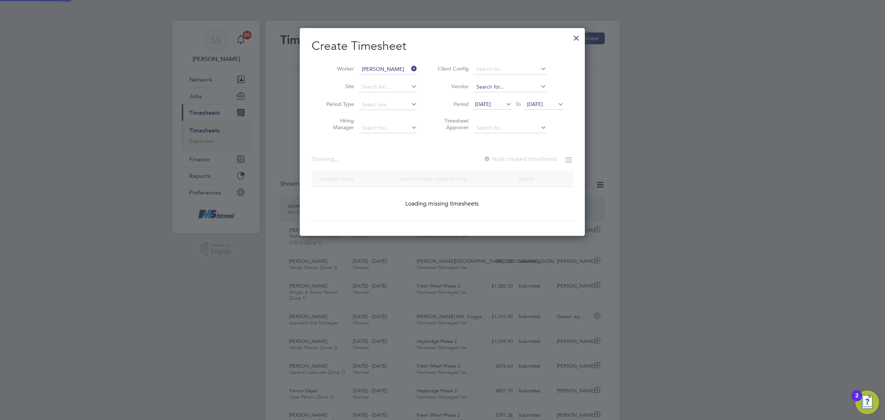
scroll to position [3, 3]
click at [539, 101] on span "26 Sep 2025" at bounding box center [535, 104] width 16 height 7
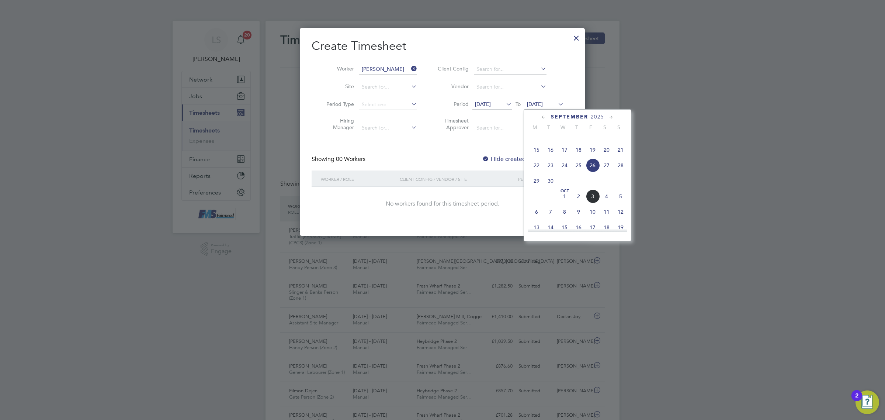
click at [618, 203] on span "5" at bounding box center [621, 196] width 14 height 14
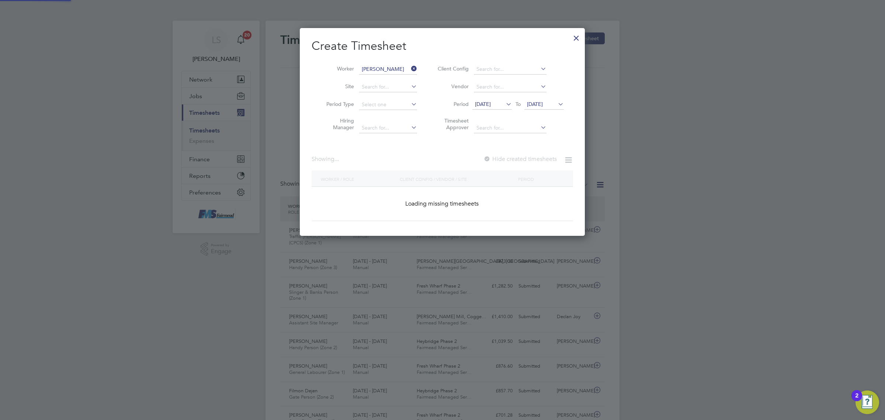
scroll to position [199, 285]
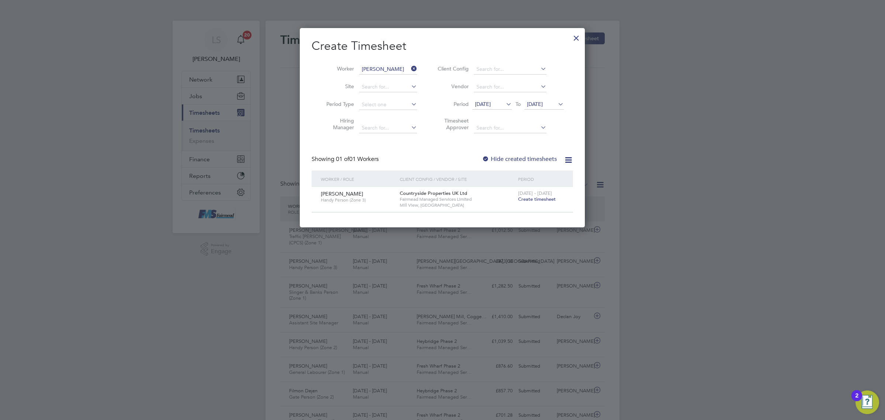
click at [383, 69] on input "Joseph Burch" at bounding box center [388, 69] width 58 height 10
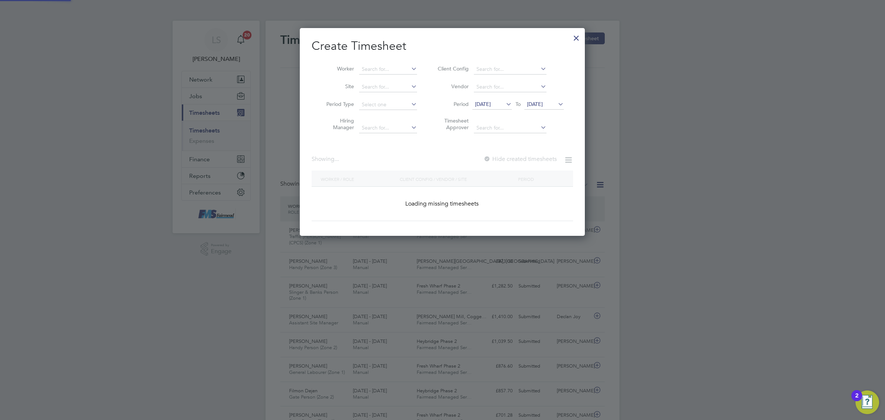
scroll to position [1138, 285]
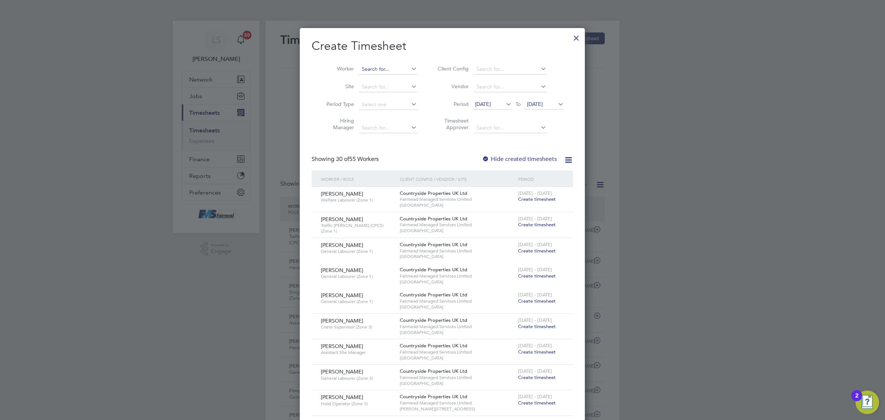
click at [389, 67] on input at bounding box center [388, 69] width 58 height 10
type input "indri"
click at [432, 118] on li "Timesheet Approver" at bounding box center [499, 125] width 147 height 23
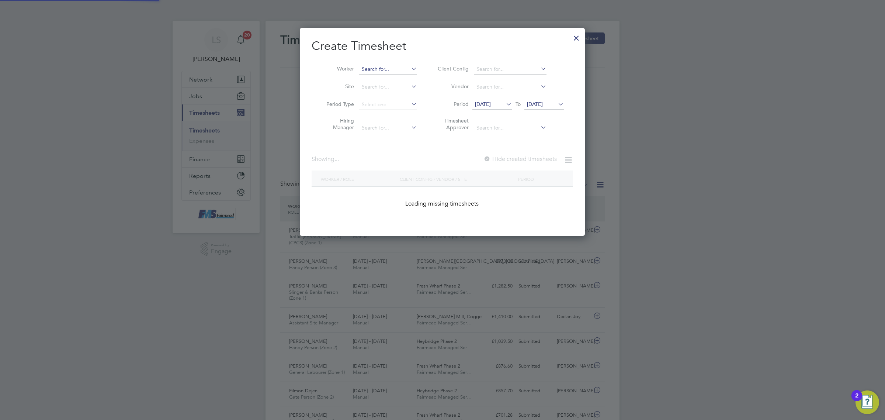
click at [382, 68] on input at bounding box center [388, 69] width 58 height 10
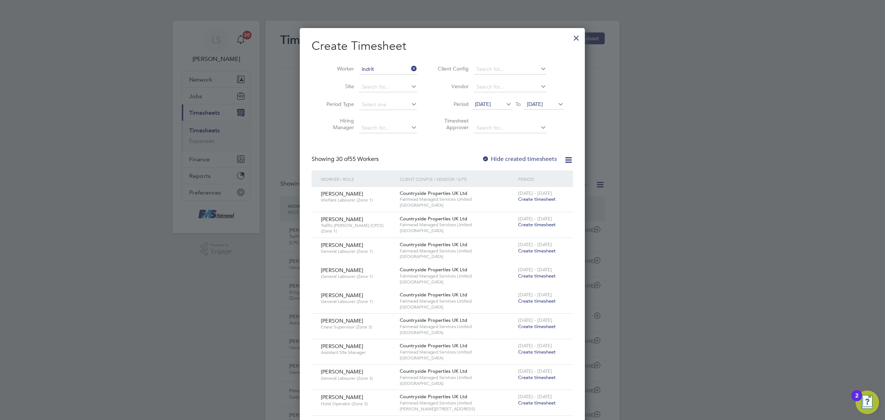
type input "indrit"
click at [578, 39] on div at bounding box center [576, 36] width 13 height 13
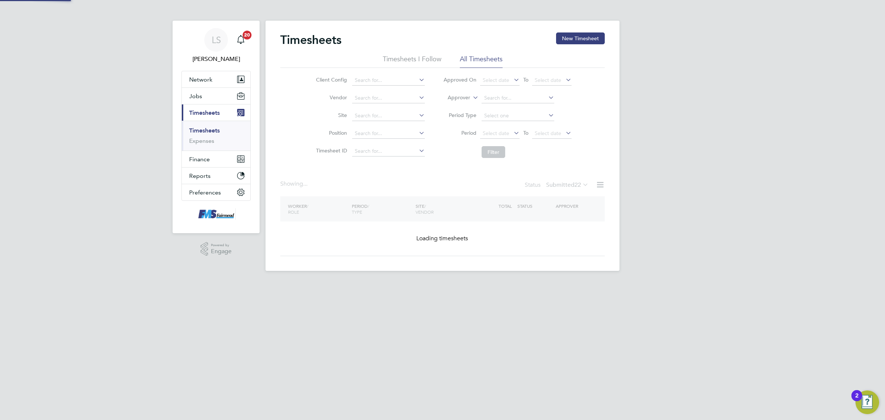
click at [578, 38] on button "New Timesheet" at bounding box center [580, 38] width 49 height 12
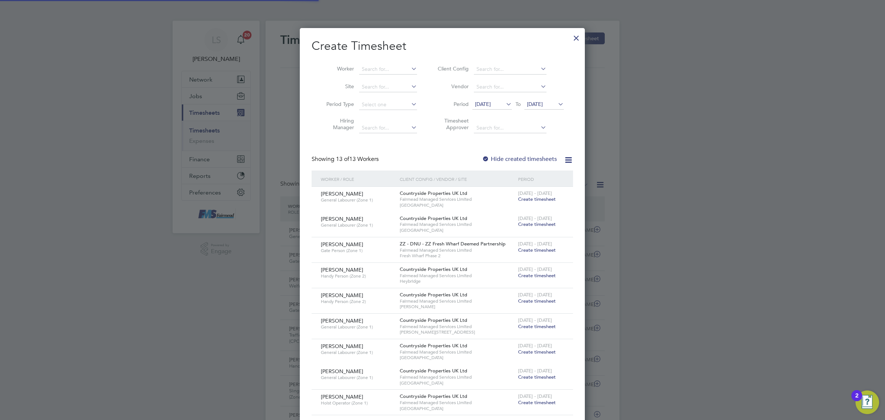
scroll to position [18, 64]
click at [393, 68] on input at bounding box center [388, 69] width 58 height 10
click at [391, 79] on li "Indr it Isufaj" at bounding box center [388, 79] width 59 height 10
type input "Indrit Isufaj"
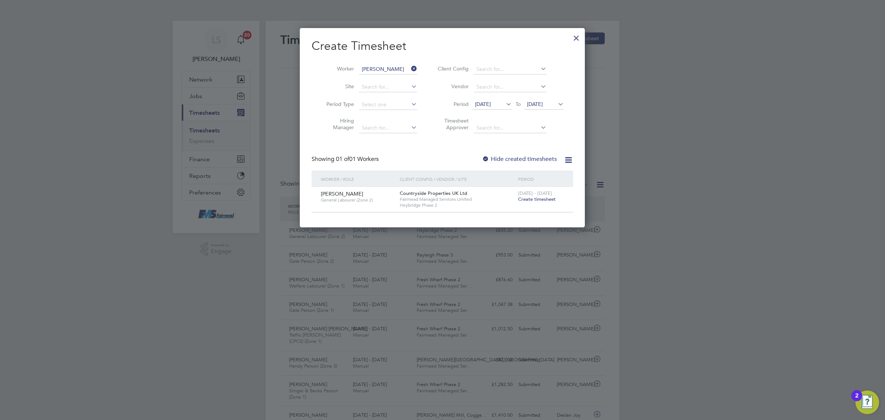
click at [543, 106] on span "26 Sep 2025" at bounding box center [535, 104] width 16 height 7
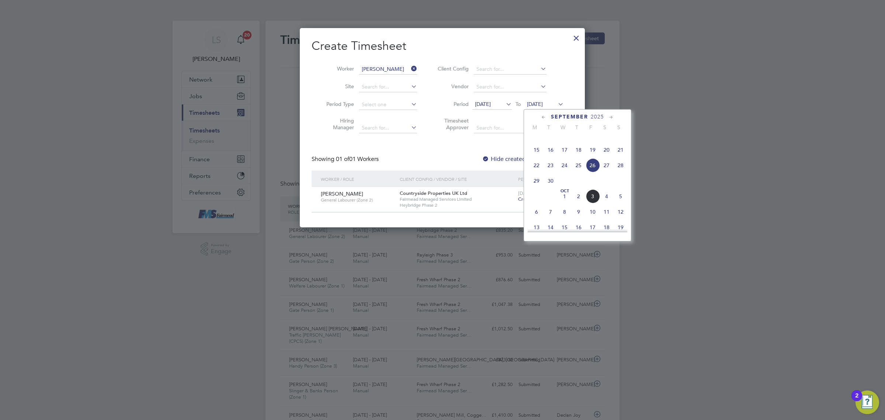
click at [625, 203] on span "5" at bounding box center [621, 196] width 14 height 14
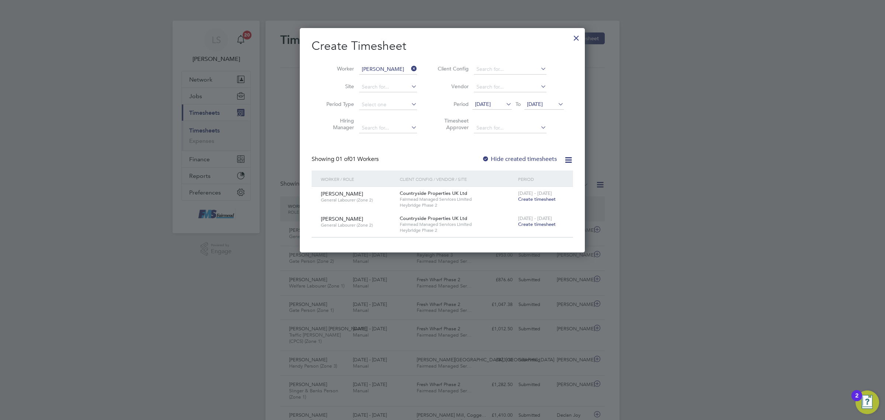
click at [540, 224] on span "Create timesheet" at bounding box center [537, 224] width 38 height 6
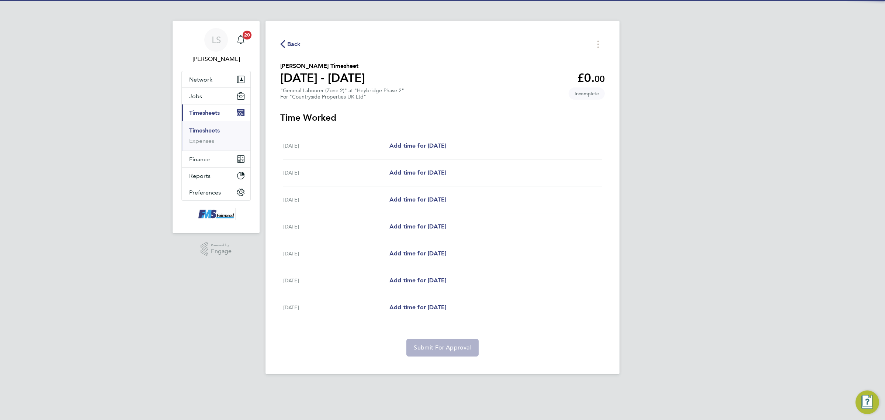
click at [408, 135] on div "Mon 29 Sep Add time for Mon 29 Sep Add time for Mon 29 Sep" at bounding box center [442, 145] width 319 height 27
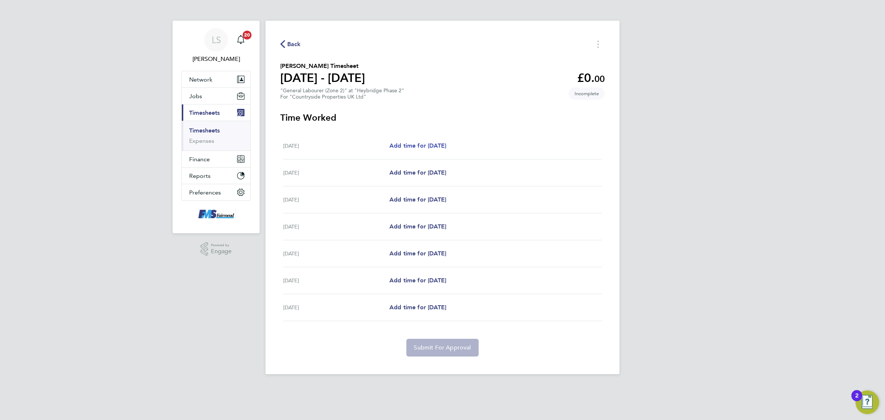
click at [436, 148] on span "Add time for Mon 29 Sep" at bounding box center [418, 145] width 57 height 7
select select "30"
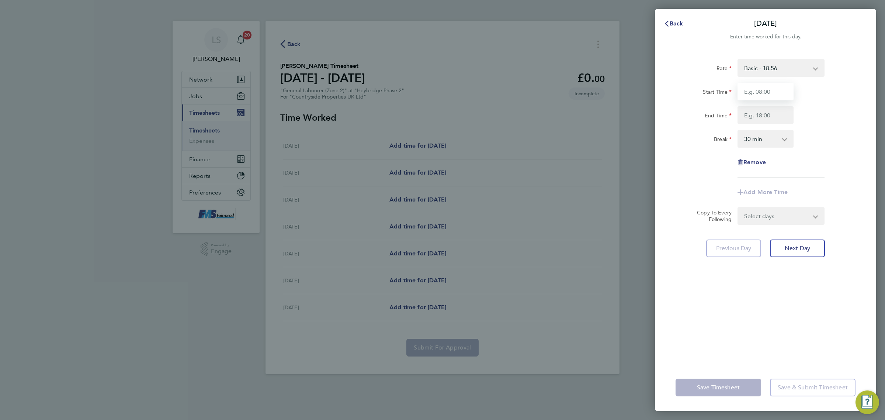
click at [780, 86] on input "Start Time" at bounding box center [766, 92] width 56 height 18
type input "07:30"
click at [775, 113] on input "End Time" at bounding box center [766, 115] width 56 height 18
type input "17:00"
click at [849, 111] on div "End Time 17:00" at bounding box center [766, 115] width 186 height 18
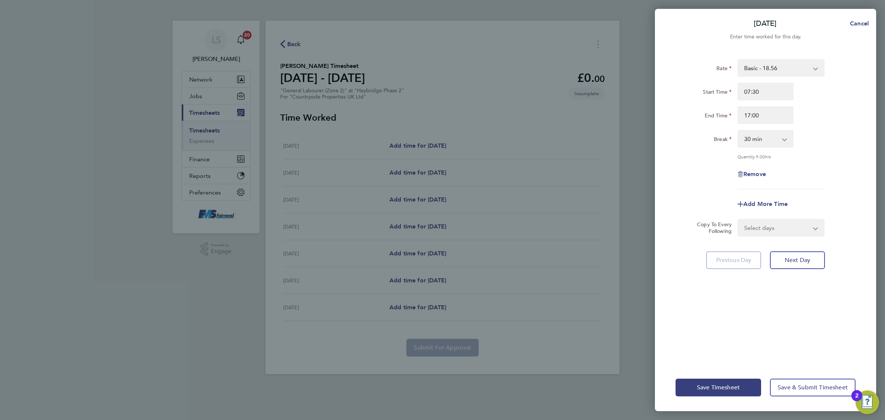
click at [789, 220] on select "Select days Day Weekday (Mon-Fri) Weekend (Sat-Sun) Tuesday Wednesday Thursday …" at bounding box center [777, 228] width 77 height 16
select select "WEEKDAY"
click at [739, 220] on select "Select days Day Weekday (Mon-Fri) Weekend (Sat-Sun) Tuesday Wednesday Thursday …" at bounding box center [777, 228] width 77 height 16
select select "2025-10-05"
click at [812, 377] on div "Save Timesheet Save & Submit Timesheet" at bounding box center [765, 387] width 221 height 47
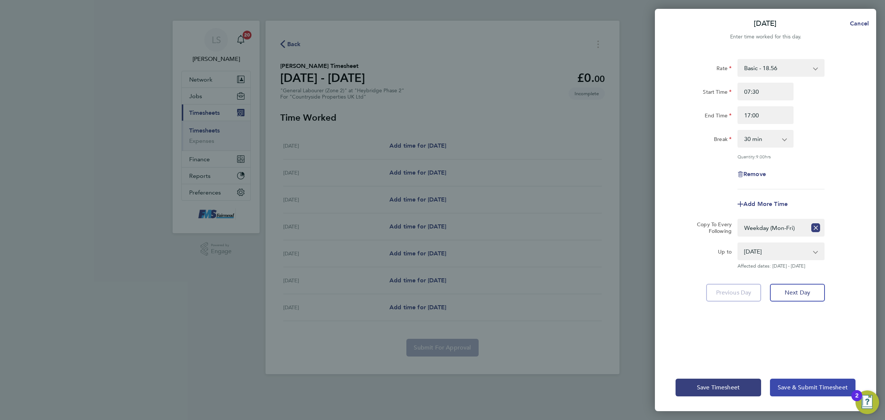
click at [812, 384] on span "Save & Submit Timesheet" at bounding box center [813, 387] width 70 height 7
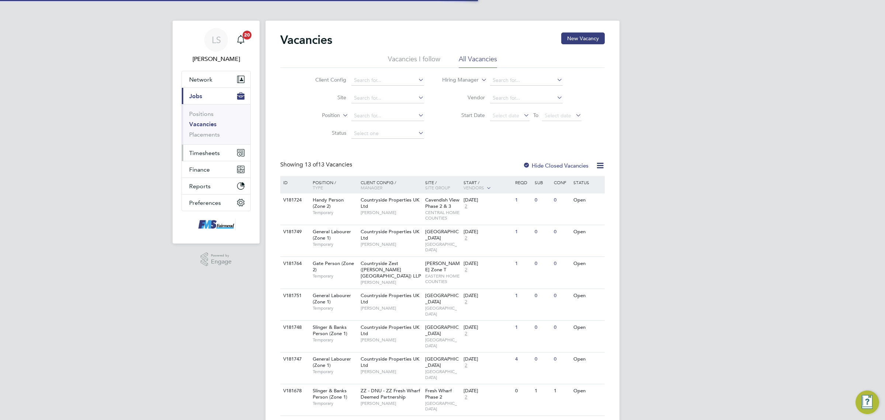
click at [218, 149] on span "Timesheets" at bounding box center [204, 152] width 31 height 7
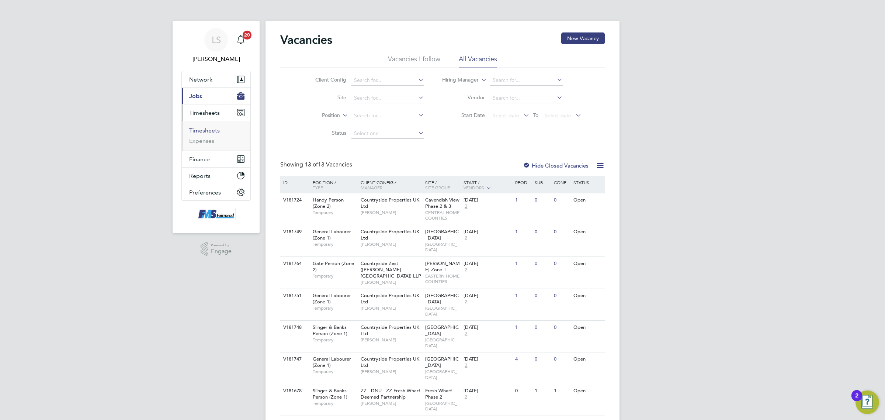
drag, startPoint x: 208, startPoint y: 129, endPoint x: 246, endPoint y: 112, distance: 42.6
click at [208, 129] on link "Timesheets" at bounding box center [204, 130] width 31 height 7
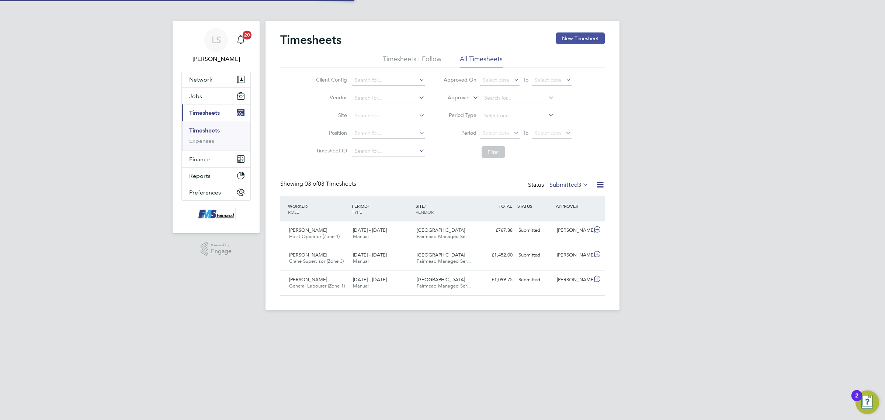
click at [578, 33] on button "New Timesheet" at bounding box center [580, 38] width 49 height 12
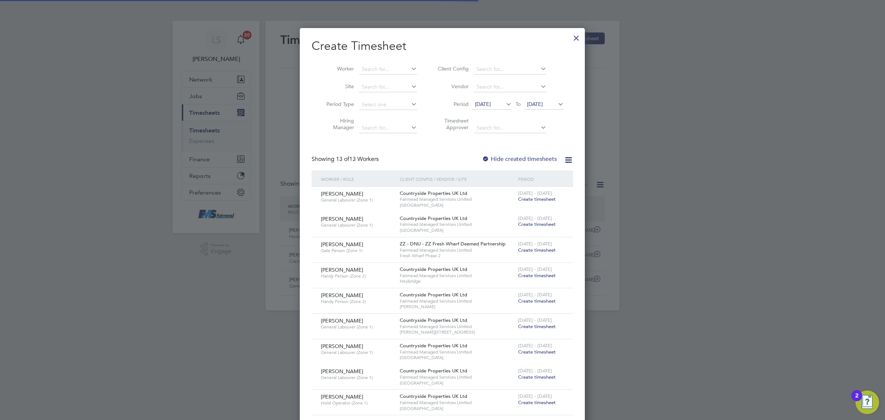
click at [383, 75] on li "Worker" at bounding box center [369, 70] width 115 height 18
click at [385, 68] on input at bounding box center [388, 69] width 58 height 10
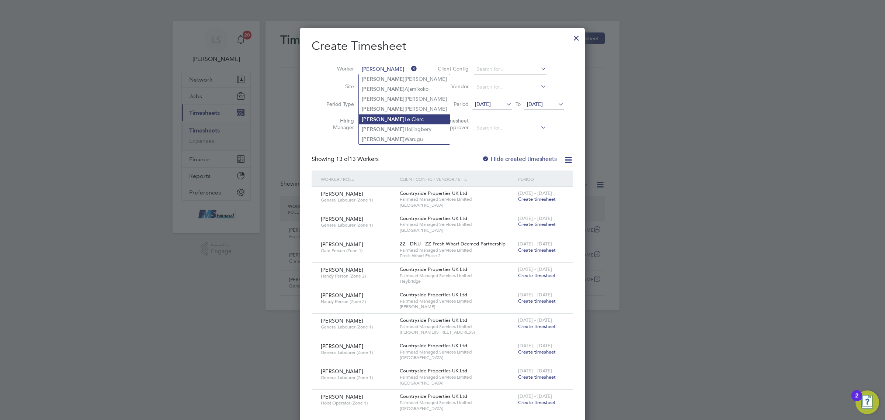
click at [381, 122] on li "[PERSON_NAME]" at bounding box center [404, 119] width 91 height 10
type input "[PERSON_NAME]"
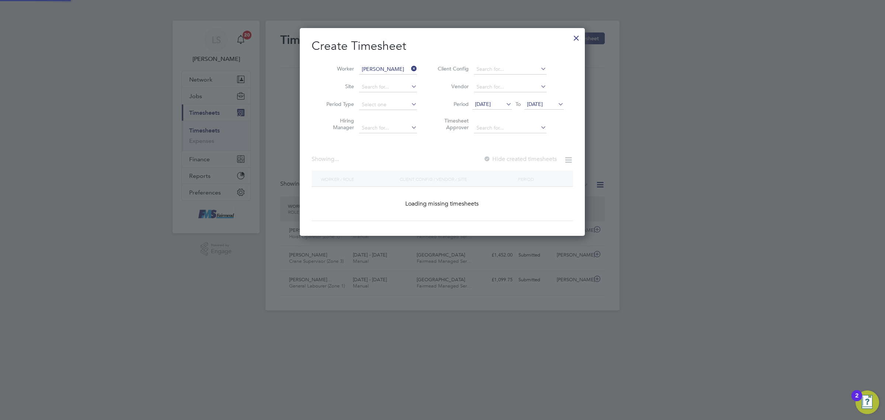
scroll to position [207, 285]
click at [543, 104] on span "[DATE]" at bounding box center [535, 104] width 16 height 7
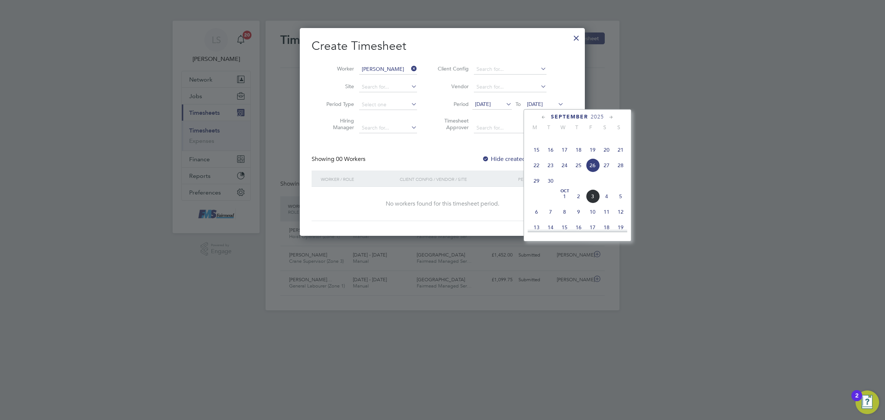
click at [622, 203] on span "5" at bounding box center [621, 196] width 14 height 14
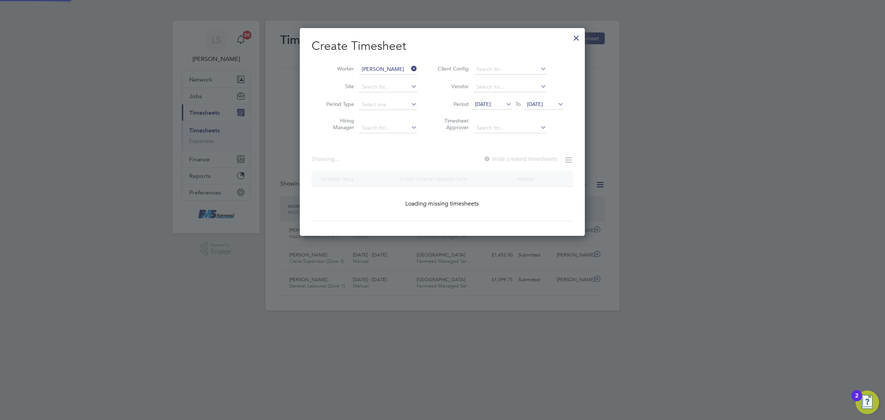
scroll to position [224, 285]
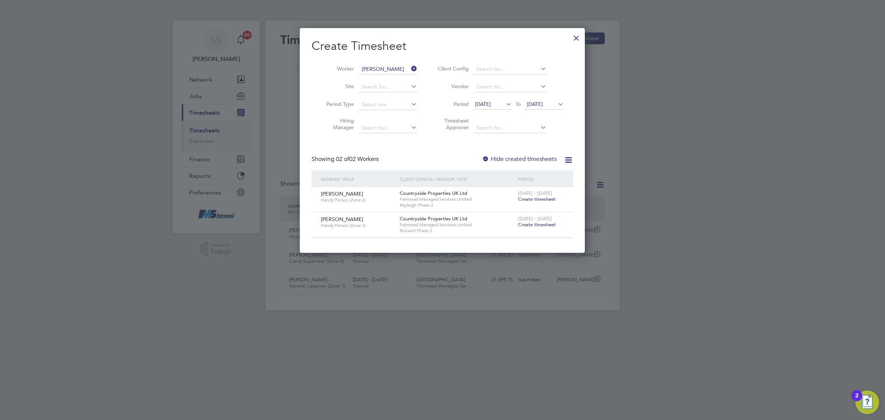
click at [540, 198] on span "Create timesheet" at bounding box center [537, 199] width 38 height 6
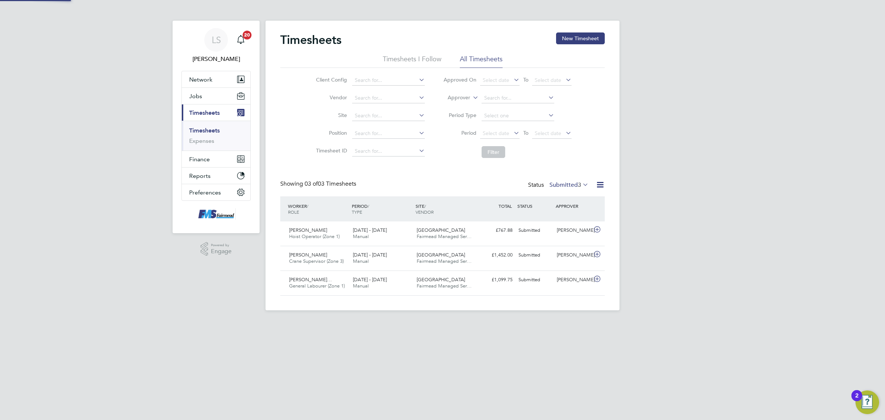
scroll to position [18, 64]
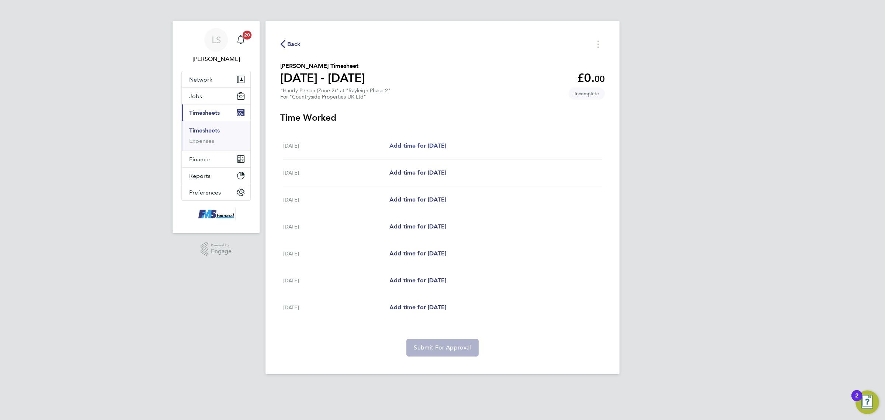
click at [446, 145] on span "Add time for [DATE]" at bounding box center [418, 145] width 57 height 7
select select "30"
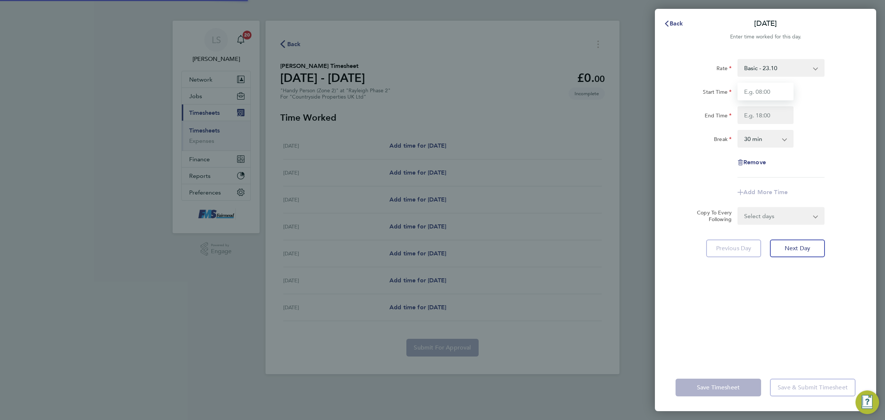
click at [741, 90] on input "Start Time" at bounding box center [766, 92] width 56 height 18
click at [742, 90] on input "Start Time" at bounding box center [766, 92] width 56 height 18
type input "09:00"
click at [774, 110] on input "End Time" at bounding box center [766, 115] width 56 height 18
type input "17:00"
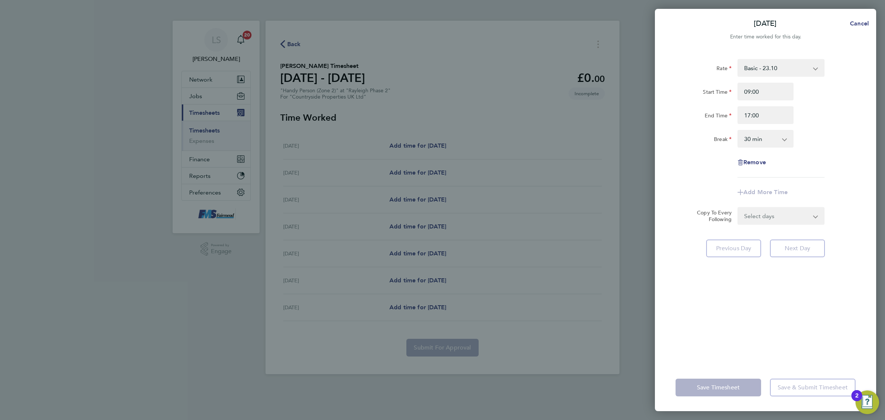
click at [820, 98] on div "Start Time 09:00" at bounding box center [766, 92] width 186 height 18
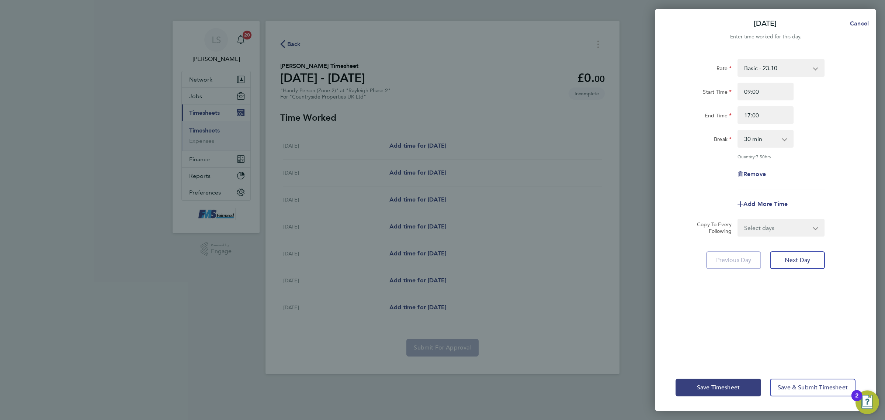
click at [766, 138] on select "0 min 15 min 30 min 45 min 60 min 75 min 90 min" at bounding box center [762, 139] width 46 height 16
select select "0"
click at [739, 131] on select "0 min 15 min 30 min 45 min 60 min 75 min 90 min" at bounding box center [762, 139] width 46 height 16
drag, startPoint x: 775, startPoint y: 113, endPoint x: 666, endPoint y: 115, distance: 108.8
click at [666, 115] on div "Rate Basic - 23.10 Start Time 09:00 End Time 17:00 Break 0 min 15 min 30 min 45…" at bounding box center [765, 207] width 221 height 314
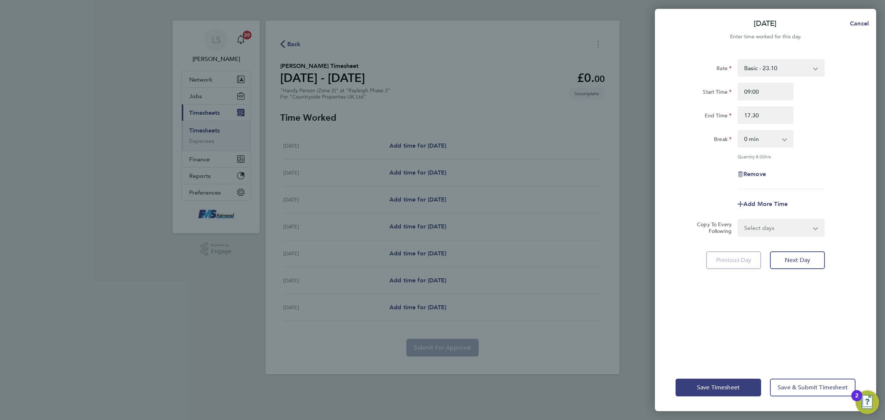
type input "17:30"
click at [846, 100] on div "Start Time 09:00 End Time 17:30" at bounding box center [766, 103] width 186 height 41
click at [735, 384] on span "Save Timesheet" at bounding box center [718, 387] width 43 height 7
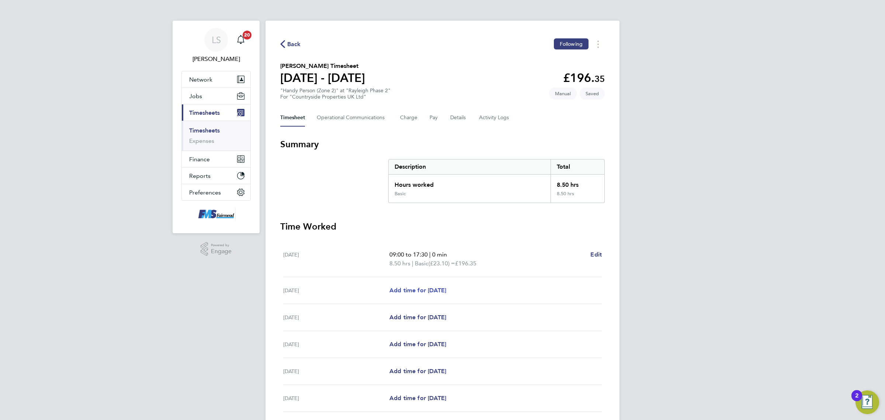
click at [440, 287] on span "Add time for [DATE]" at bounding box center [418, 290] width 57 height 7
select select "30"
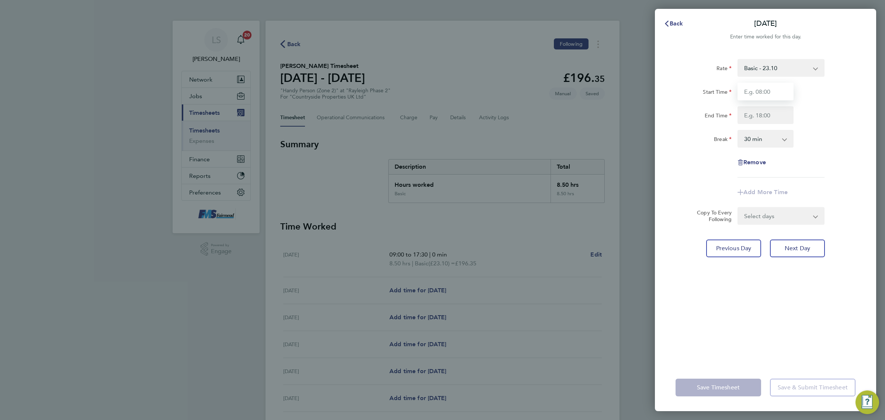
click at [774, 87] on input "Start Time" at bounding box center [766, 92] width 56 height 18
type input "09:00"
click at [758, 110] on input "End Time" at bounding box center [766, 115] width 56 height 18
type input "17:00"
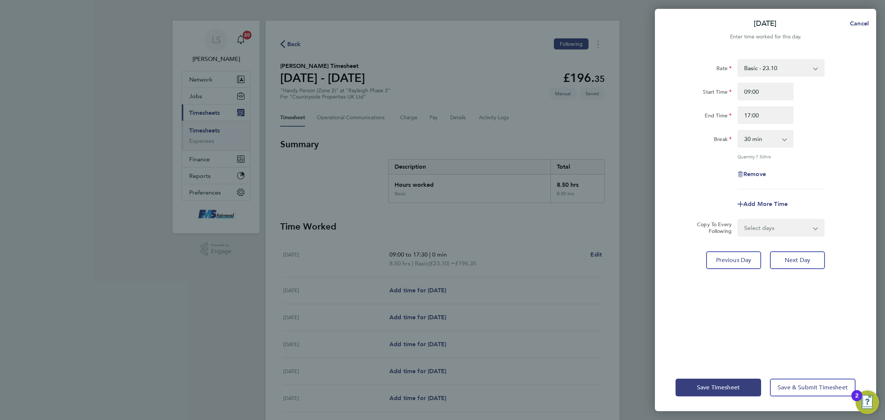
click at [865, 106] on div "Rate Basic - 23.10 Start Time 09:00 End Time 17:00 Break 0 min 15 min 30 min 45…" at bounding box center [765, 207] width 221 height 314
click at [722, 388] on span "Save Timesheet" at bounding box center [718, 387] width 43 height 7
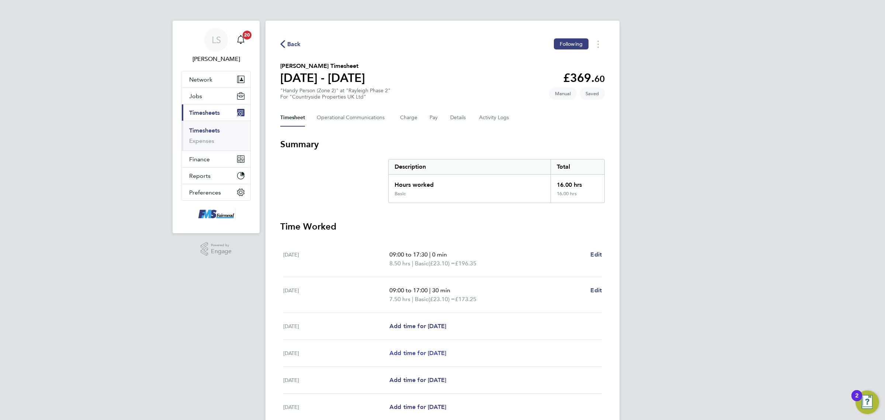
click at [437, 349] on link "Add time for [DATE]" at bounding box center [418, 353] width 57 height 9
select select "30"
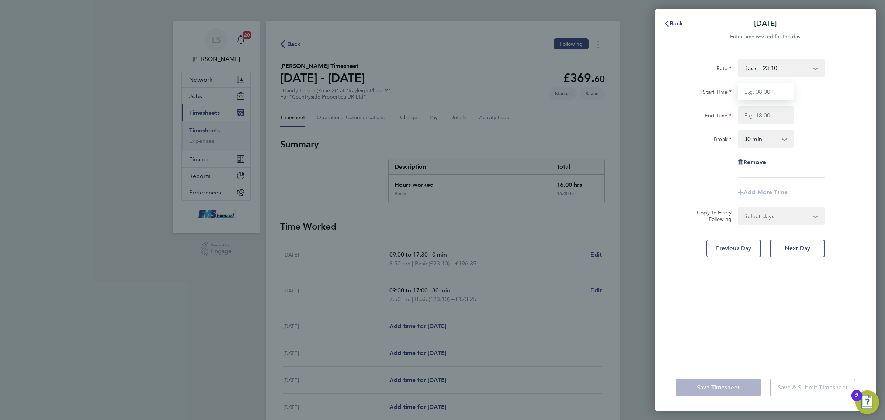
click at [742, 97] on input "Start Time" at bounding box center [766, 92] width 56 height 18
type input "09:00"
click at [765, 117] on input "End Time" at bounding box center [766, 115] width 56 height 18
type input "17:00"
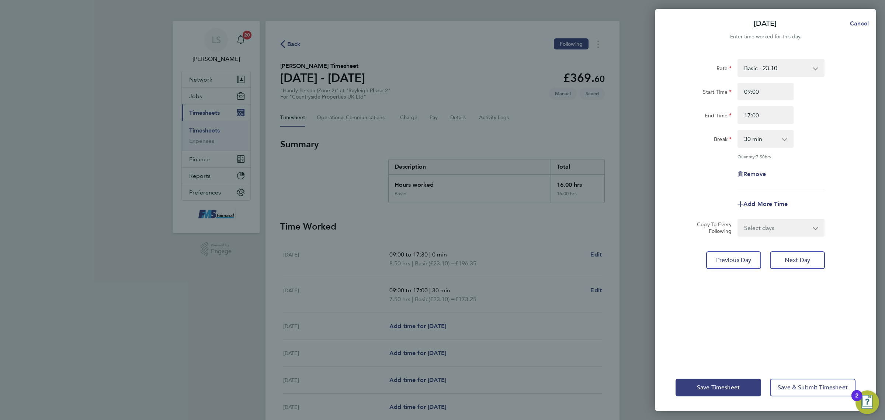
click at [853, 119] on div "End Time 17:00" at bounding box center [766, 115] width 186 height 18
click at [743, 380] on button "Save Timesheet" at bounding box center [719, 388] width 86 height 18
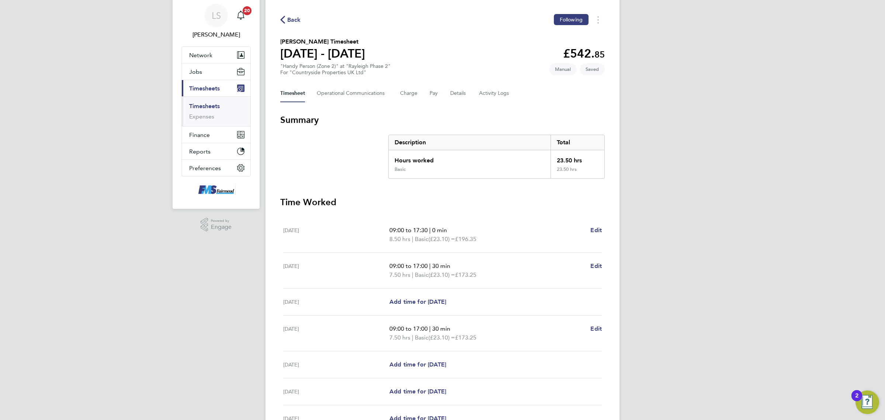
scroll to position [102, 0]
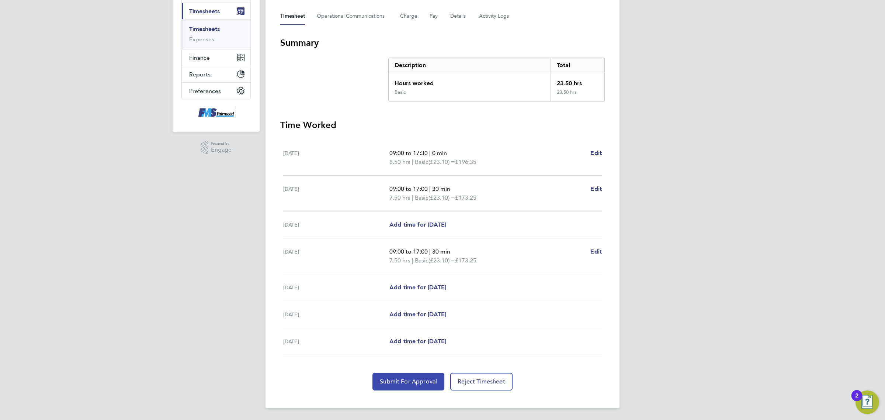
click at [425, 381] on span "Submit For Approval" at bounding box center [408, 381] width 57 height 7
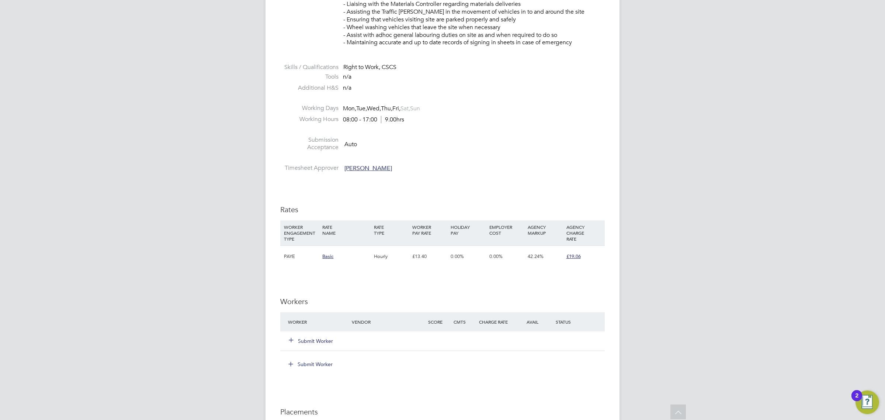
click at [326, 339] on button "Submit Worker" at bounding box center [311, 340] width 44 height 7
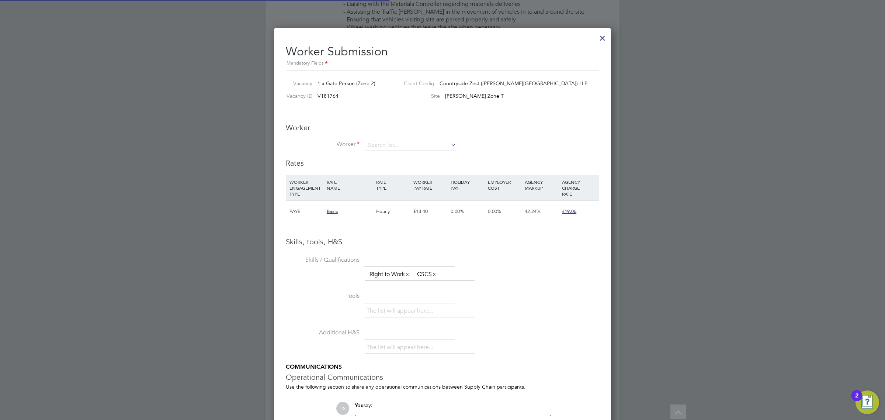
scroll to position [4, 4]
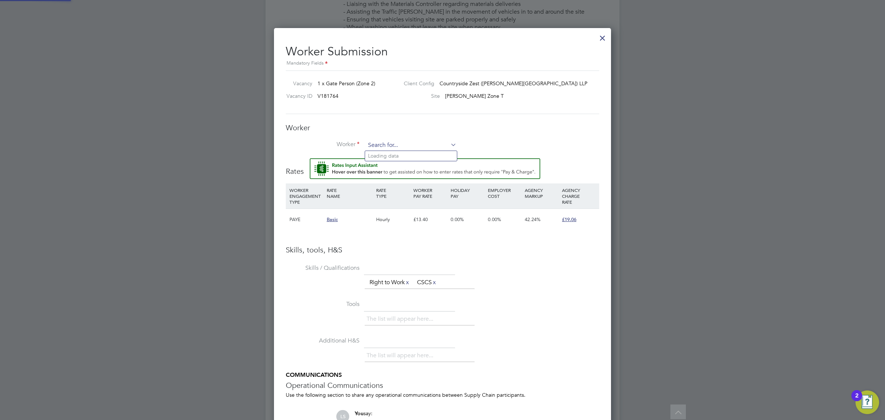
click at [406, 141] on input at bounding box center [411, 145] width 91 height 11
click at [405, 157] on li "Joseph Stuck ey (4179)" at bounding box center [411, 156] width 92 height 10
type input "Joseph Stuckey (4179)"
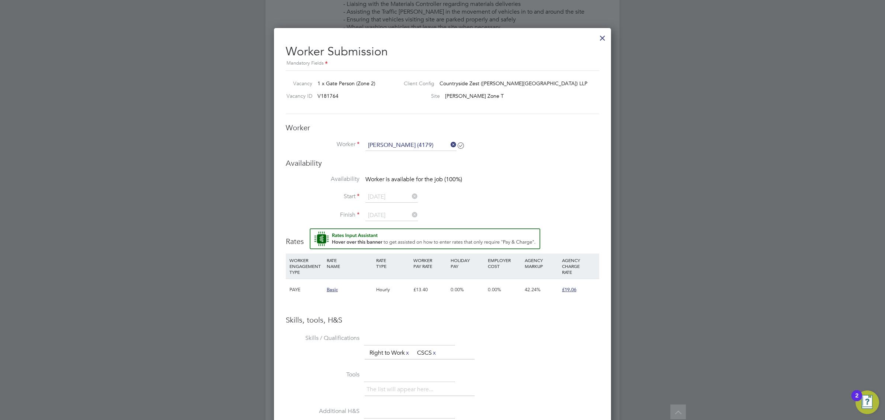
scroll to position [578, 338]
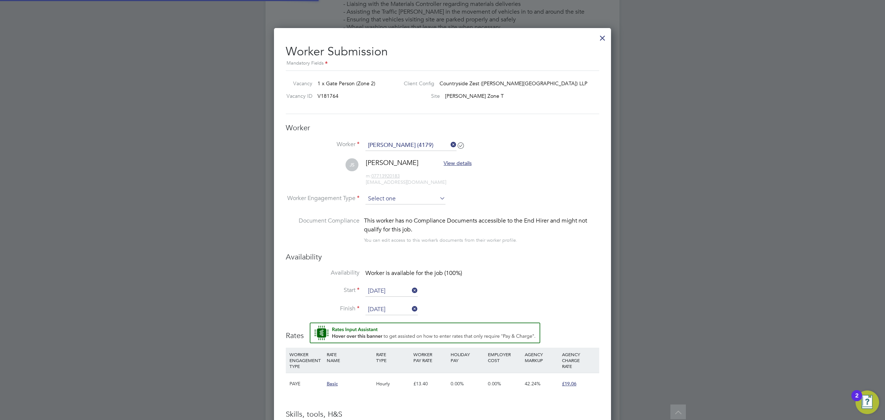
click at [393, 199] on input at bounding box center [406, 198] width 80 height 11
click at [388, 220] on li "PAYE" at bounding box center [405, 219] width 81 height 10
type input "PAYE"
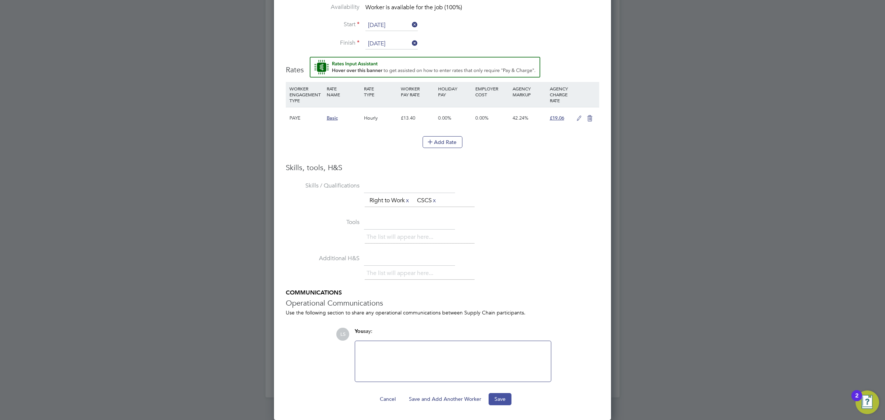
click at [506, 399] on button "Save" at bounding box center [500, 399] width 23 height 12
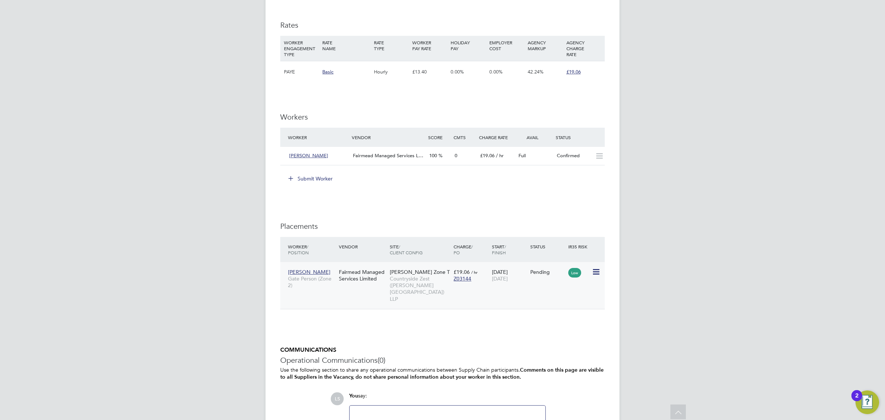
click at [595, 274] on icon at bounding box center [595, 271] width 7 height 9
click at [559, 318] on li "Start" at bounding box center [562, 318] width 76 height 10
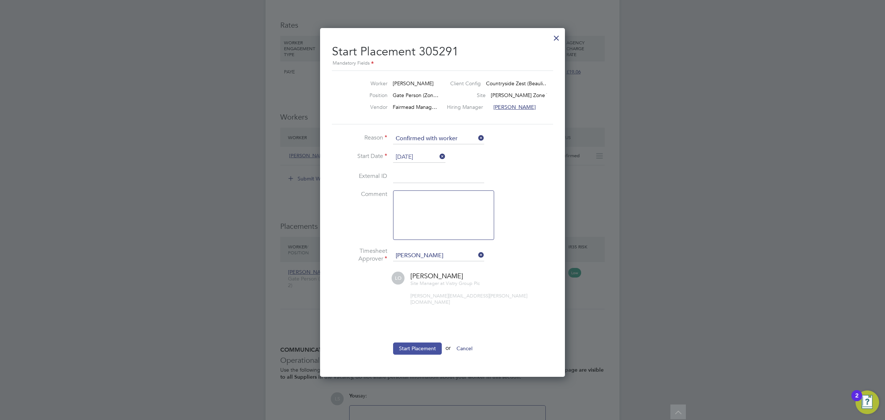
click at [418, 342] on button "Start Placement" at bounding box center [417, 348] width 49 height 12
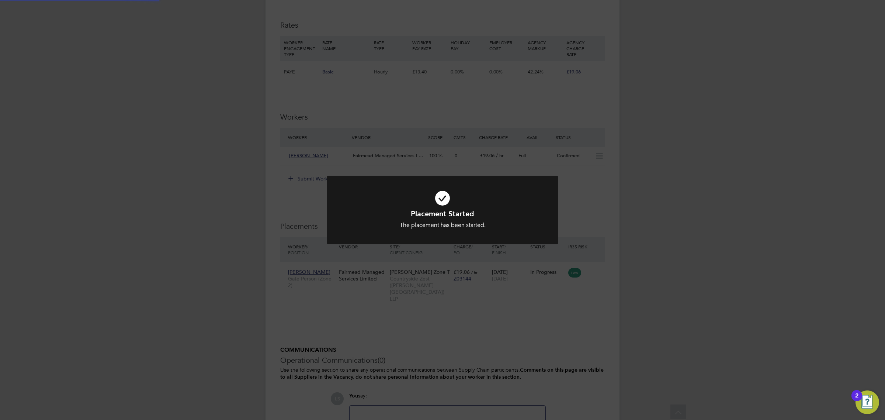
click at [603, 275] on div "Placement Started The placement has been started. Cancel Okay" at bounding box center [442, 210] width 885 height 420
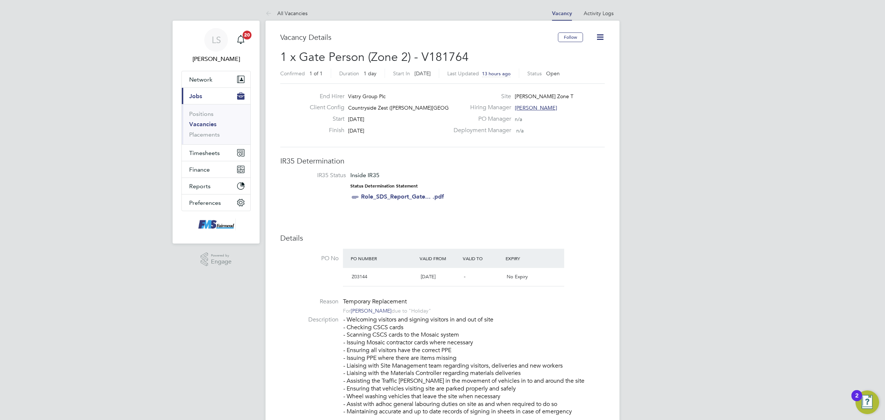
click at [599, 41] on icon at bounding box center [600, 36] width 9 height 9
click at [207, 146] on button "Timesheets" at bounding box center [216, 153] width 69 height 16
click at [211, 124] on ul "Timesheets Expenses" at bounding box center [216, 136] width 69 height 30
click at [211, 127] on link "Timesheets" at bounding box center [204, 130] width 31 height 7
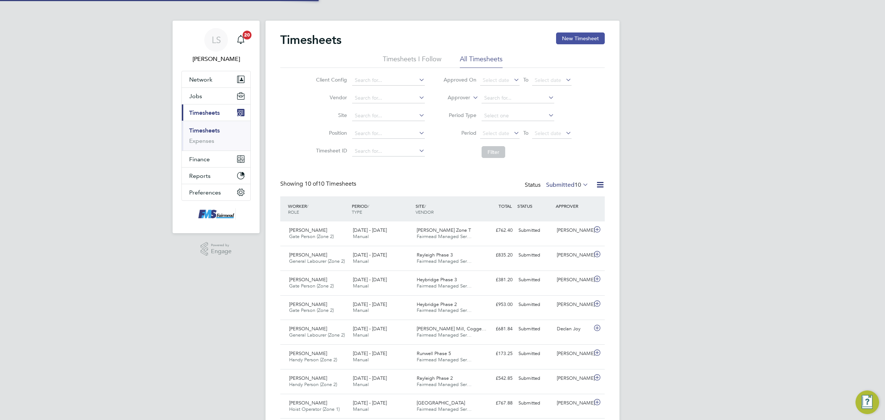
click at [578, 38] on button "New Timesheet" at bounding box center [580, 38] width 49 height 12
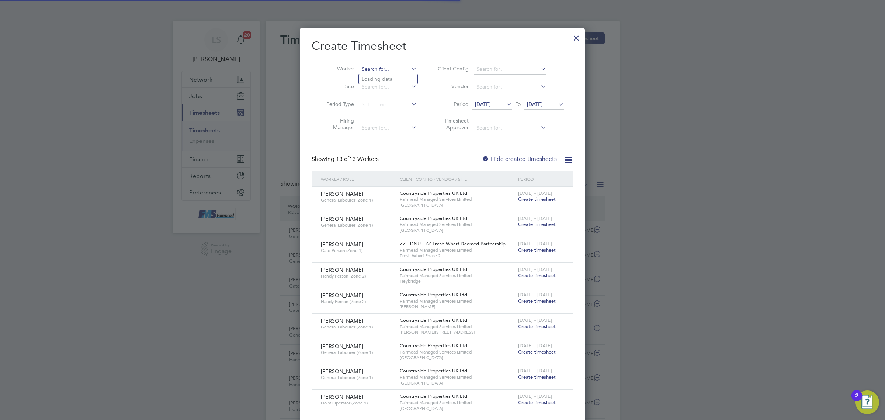
click at [395, 66] on input at bounding box center [388, 69] width 58 height 10
click at [404, 79] on b "Stucke" at bounding box center [425, 79] width 43 height 6
type input "Joseph Stuckey"
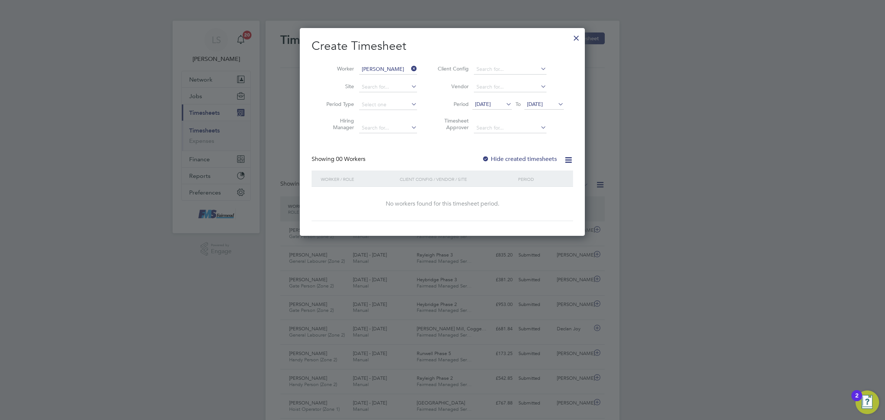
click at [543, 104] on span "26 Sep 2025" at bounding box center [535, 104] width 16 height 7
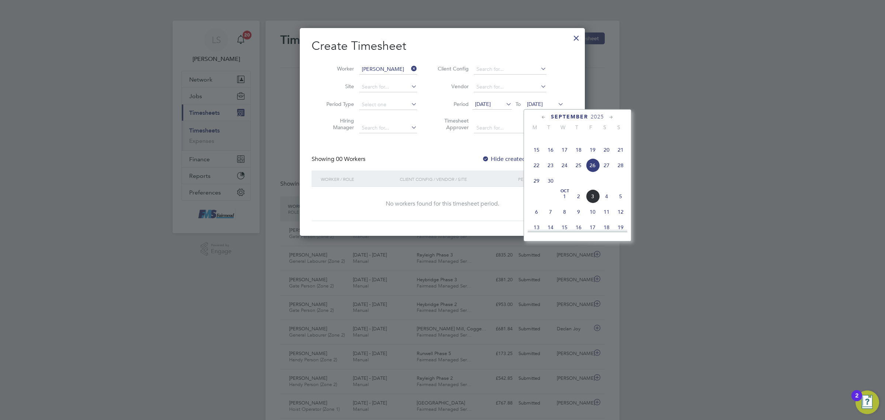
click at [622, 203] on span "5" at bounding box center [621, 196] width 14 height 14
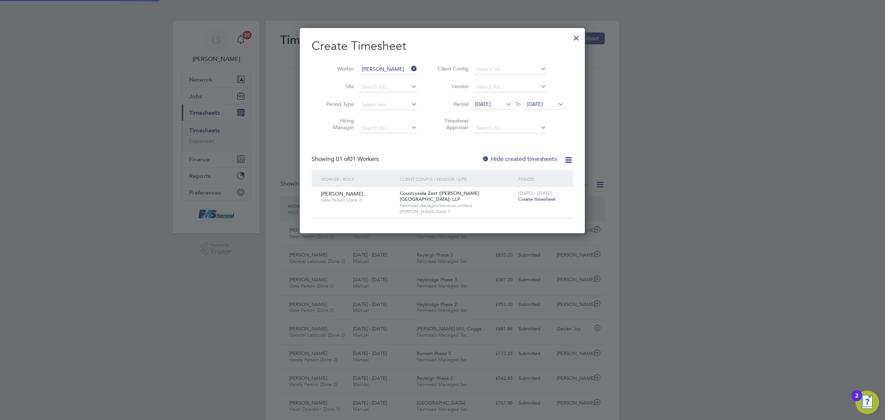
click at [535, 200] on span "Create timesheet" at bounding box center [537, 199] width 38 height 6
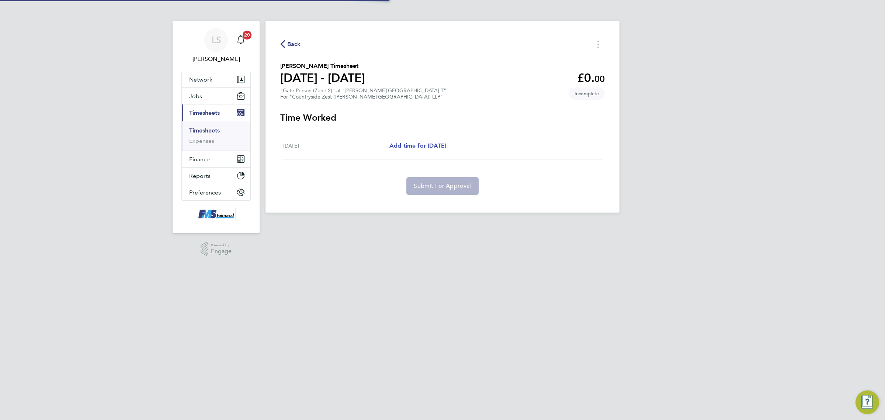
click at [433, 147] on span "Add time for Fri 03 Oct" at bounding box center [418, 145] width 57 height 7
select select "30"
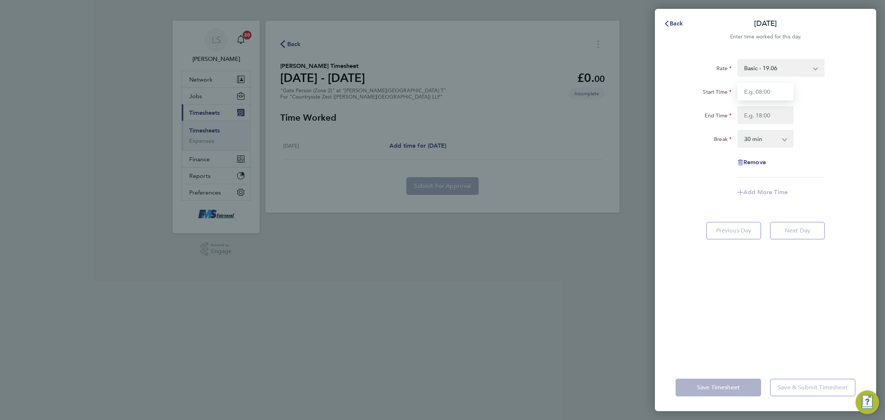
click at [766, 87] on input "Start Time" at bounding box center [766, 92] width 56 height 18
type input "07:30"
drag, startPoint x: 768, startPoint y: 111, endPoint x: 769, endPoint y: 120, distance: 8.9
click at [768, 111] on input "End Time" at bounding box center [766, 115] width 56 height 18
type input "18:00"
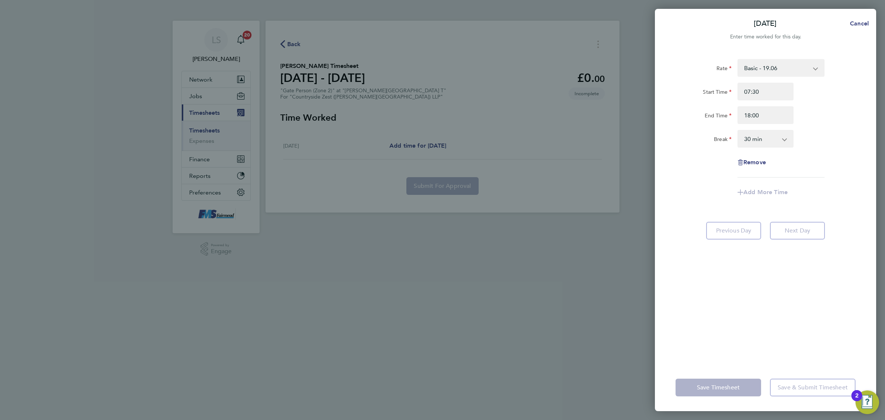
click at [814, 139] on div "Break 0 min 15 min 30 min 45 min 60 min 75 min 90 min" at bounding box center [766, 139] width 186 height 18
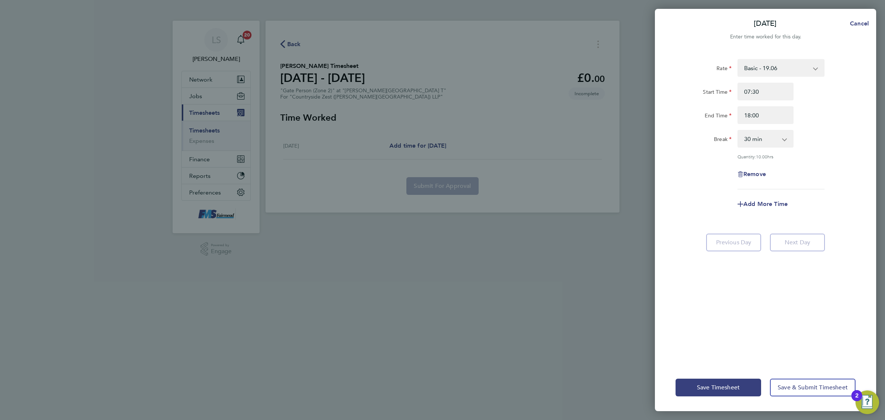
click at [801, 377] on div "Save Timesheet Save & Submit Timesheet" at bounding box center [765, 387] width 221 height 47
click at [802, 380] on button "Save & Submit Timesheet" at bounding box center [813, 388] width 86 height 18
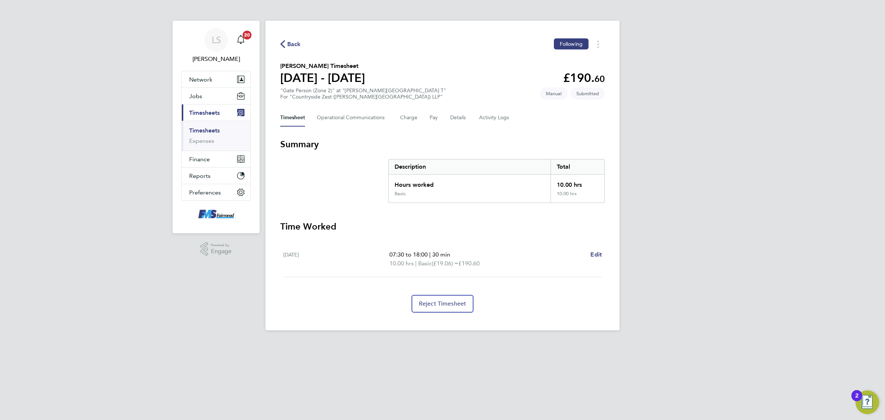
click at [195, 131] on link "Timesheets" at bounding box center [204, 130] width 31 height 7
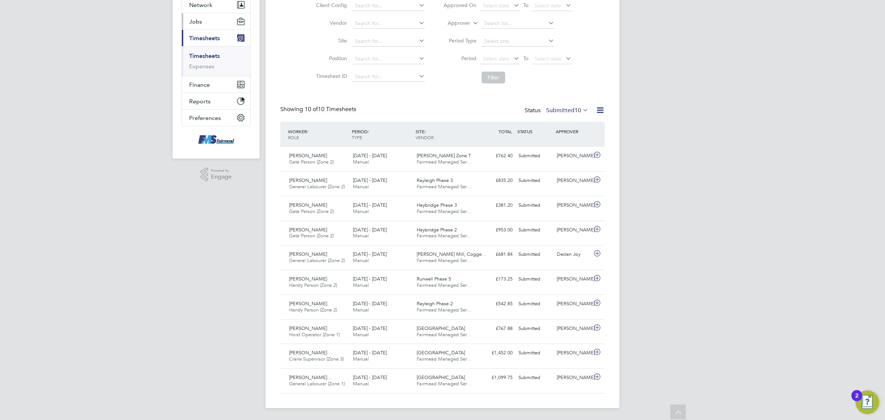
click at [202, 25] on button "Jobs" at bounding box center [216, 21] width 69 height 16
click at [202, 46] on link "Vacancies" at bounding box center [202, 49] width 26 height 7
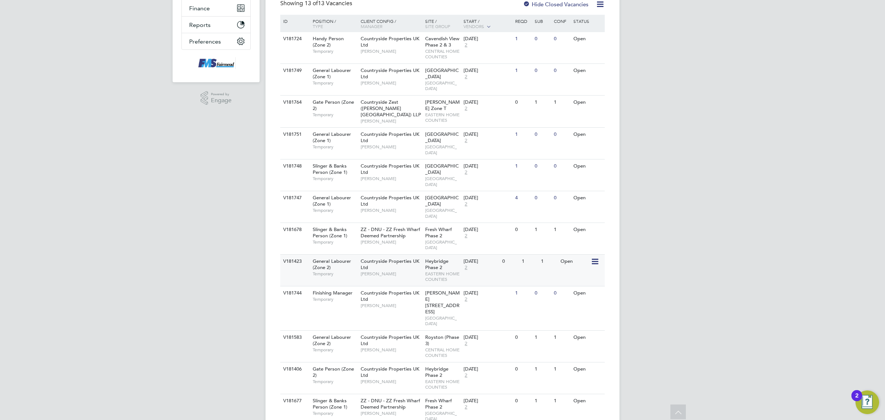
click at [440, 258] on span "Heybridge Phase 2" at bounding box center [436, 264] width 23 height 13
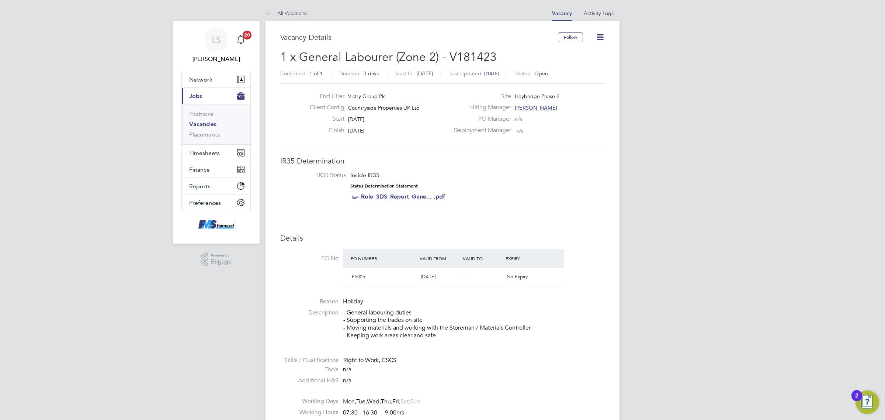
click at [597, 35] on icon at bounding box center [600, 36] width 9 height 9
click at [201, 125] on link "Vacancies" at bounding box center [202, 124] width 27 height 7
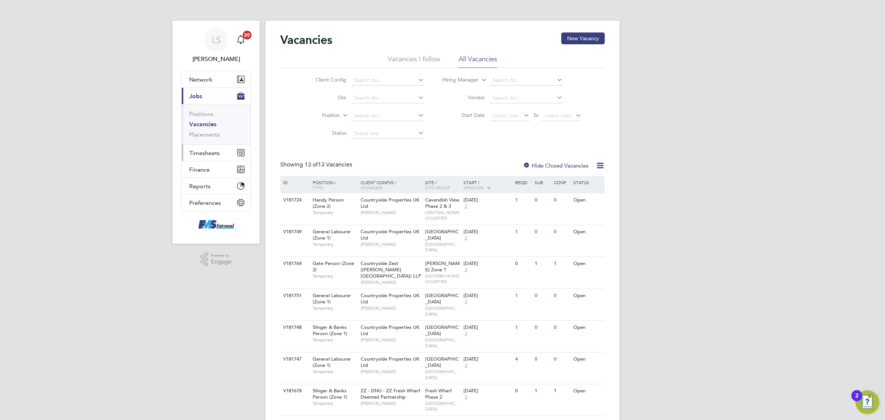
click at [206, 149] on span "Timesheets" at bounding box center [204, 152] width 31 height 7
click at [210, 129] on link "Timesheets" at bounding box center [204, 130] width 31 height 7
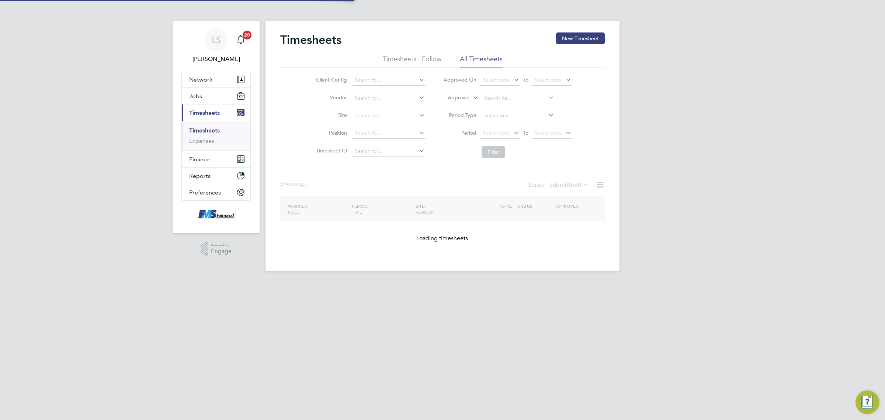
click at [587, 31] on div "Timesheets New Timesheet Timesheets I Follow All Timesheets Client Config Vendo…" at bounding box center [443, 146] width 354 height 250
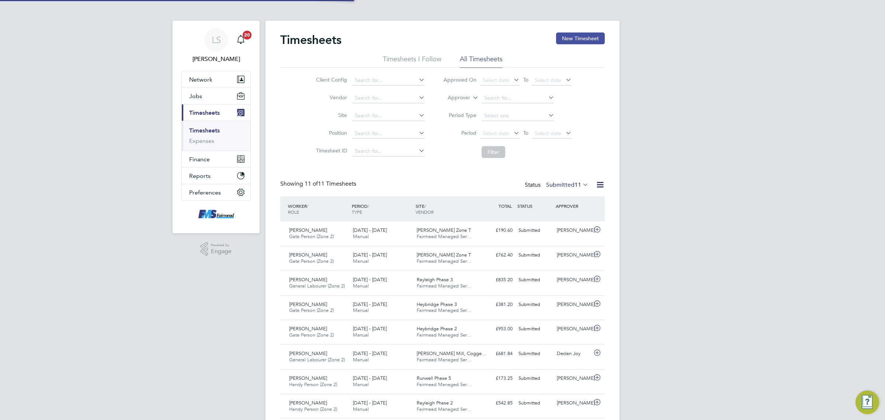
scroll to position [18, 64]
click at [587, 34] on button "New Timesheet" at bounding box center [580, 38] width 49 height 12
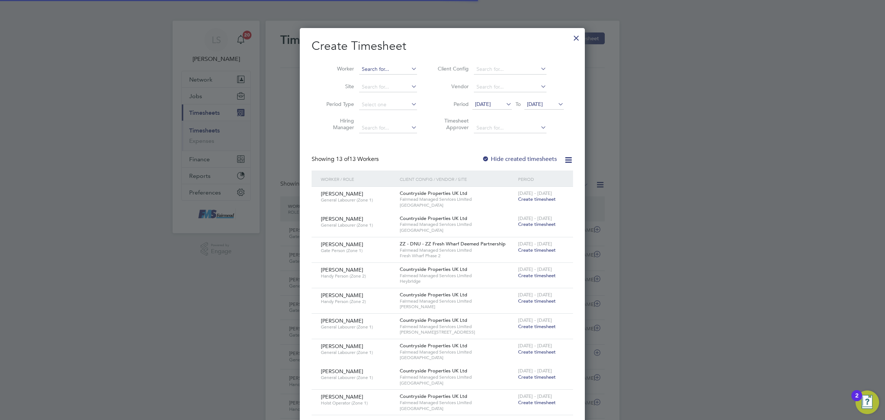
click at [389, 71] on input at bounding box center [388, 69] width 58 height 10
click at [388, 76] on li "Ellie -May Newcombe-Smith" at bounding box center [405, 79] width 93 height 10
type input "Ellie-May Newcombe-Smith"
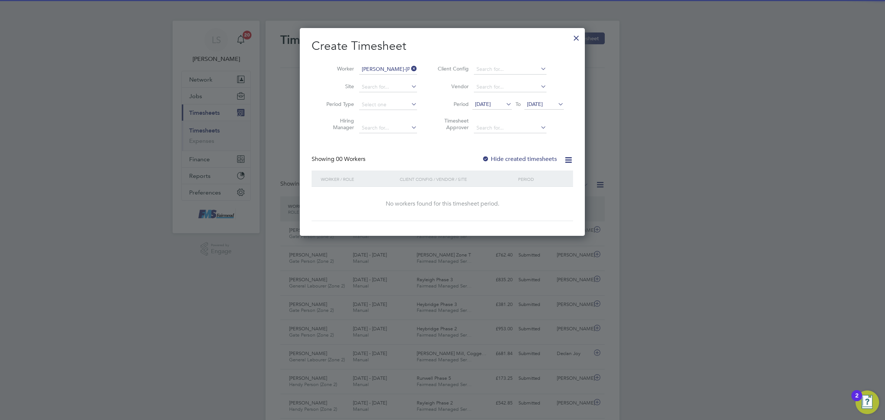
click at [543, 104] on span "26 Sep 2025" at bounding box center [535, 104] width 16 height 7
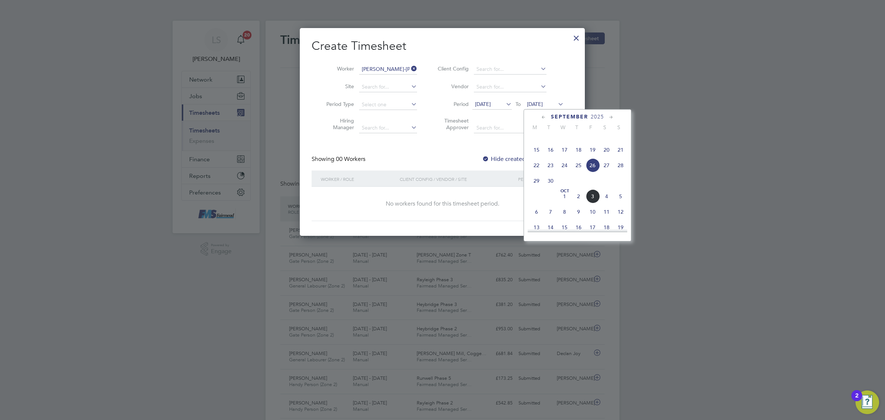
click at [617, 203] on span "5" at bounding box center [621, 196] width 14 height 14
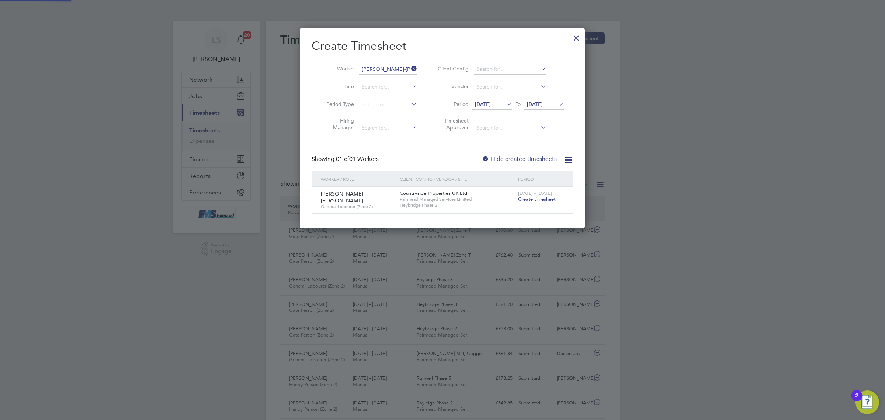
click at [549, 197] on span "Create timesheet" at bounding box center [537, 199] width 38 height 6
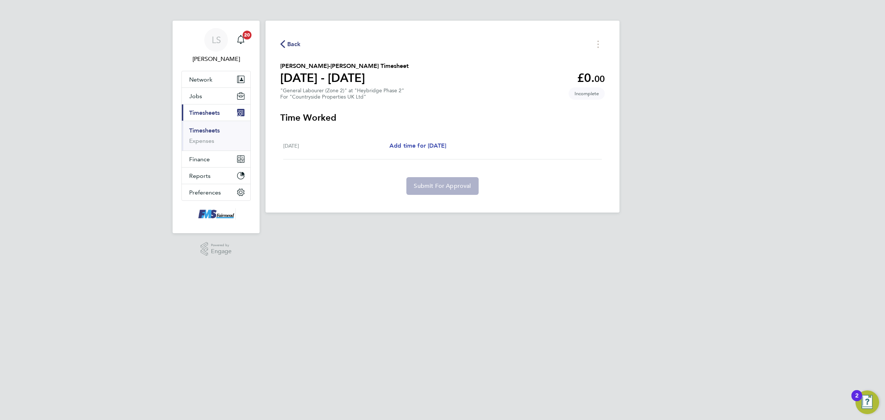
click at [421, 148] on span "Add time for Wed 01 Oct" at bounding box center [418, 145] width 57 height 7
select select "30"
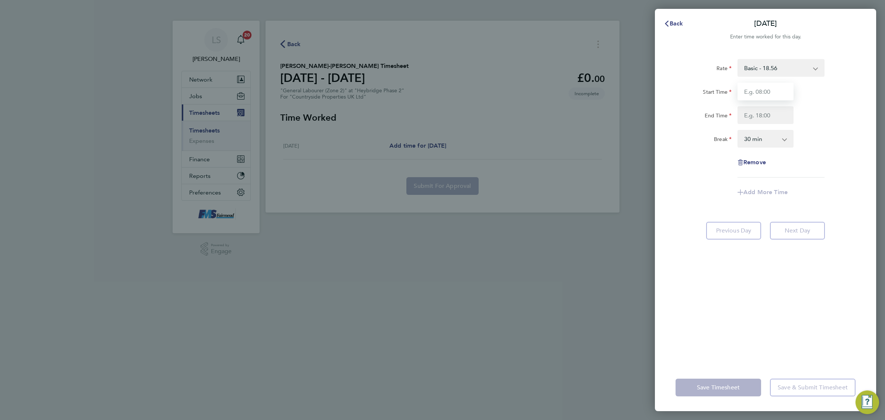
click at [783, 87] on input "Start Time" at bounding box center [766, 92] width 56 height 18
click at [775, 91] on input "Start Time" at bounding box center [766, 92] width 56 height 18
type input "08:30"
click at [771, 105] on div "Start Time 08:30 End Time" at bounding box center [766, 103] width 186 height 41
click at [771, 109] on input "End Time" at bounding box center [766, 115] width 56 height 18
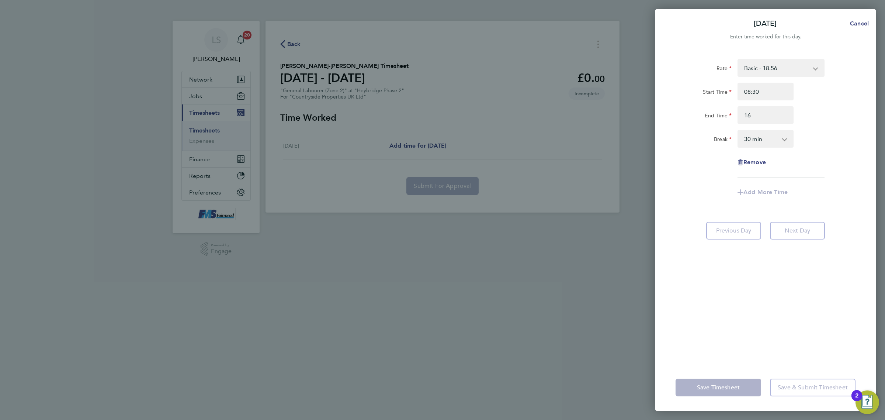
type input "16:00"
click at [819, 99] on div "Start Time 08:30" at bounding box center [766, 92] width 186 height 18
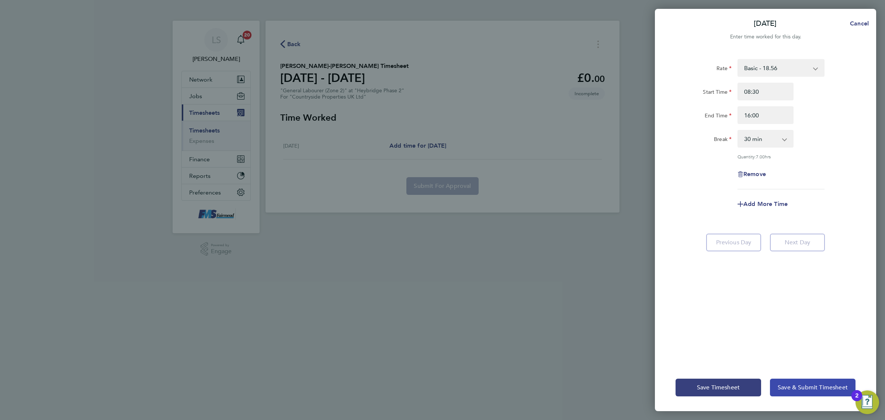
click at [794, 379] on button "Save & Submit Timesheet" at bounding box center [813, 388] width 86 height 18
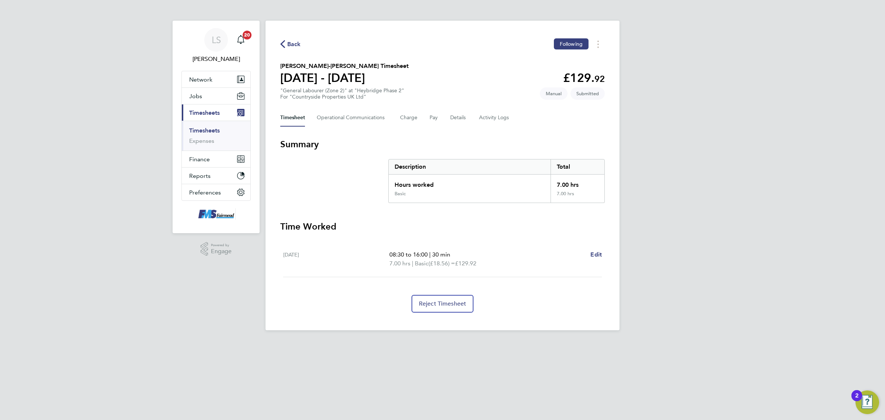
drag, startPoint x: 198, startPoint y: 128, endPoint x: 222, endPoint y: 123, distance: 24.6
click at [198, 128] on link "Timesheets" at bounding box center [204, 130] width 31 height 7
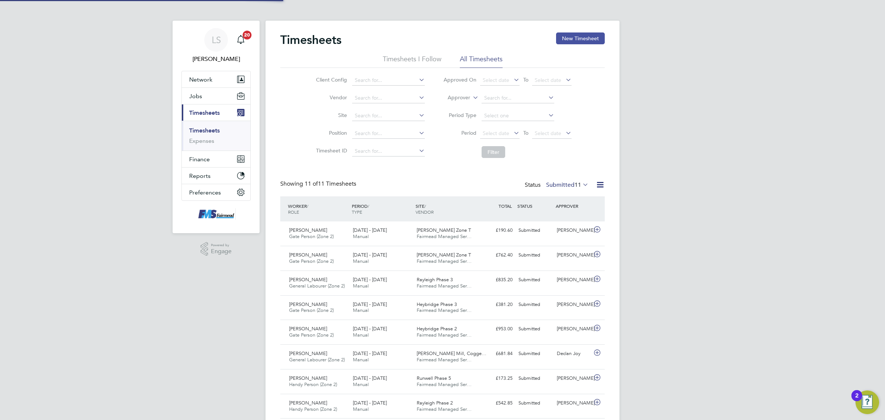
click at [585, 40] on button "New Timesheet" at bounding box center [580, 38] width 49 height 12
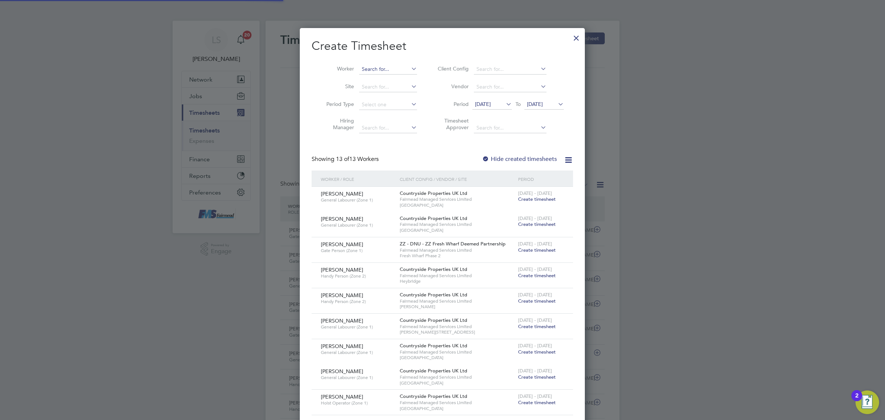
click at [395, 70] on input at bounding box center [388, 69] width 58 height 10
click at [395, 77] on li "Abayom i Olusegun Jokotade" at bounding box center [394, 79] width 71 height 10
type input "Abayomi Olusegun Jokotade"
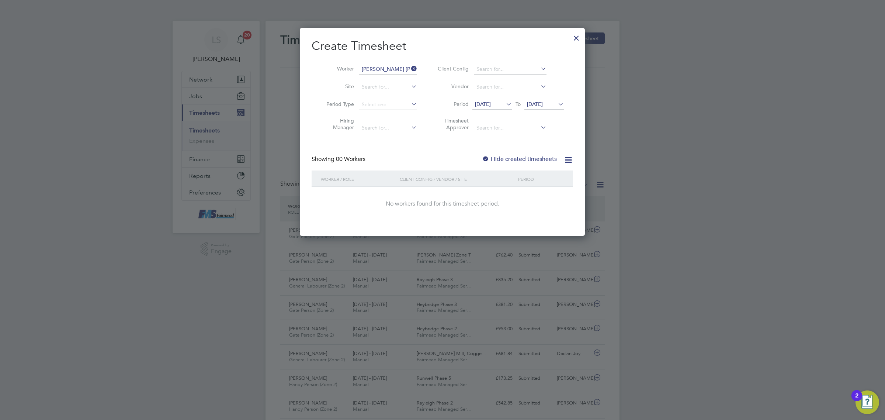
click at [543, 104] on span "26 Sep 2025" at bounding box center [535, 104] width 16 height 7
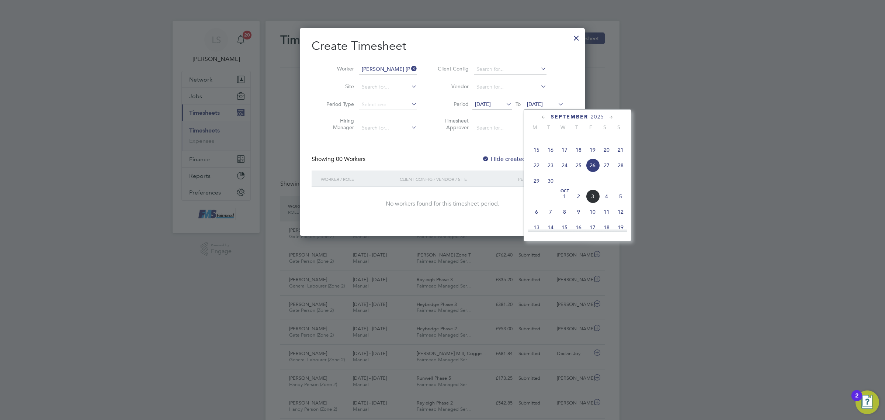
click at [625, 203] on span "5" at bounding box center [621, 196] width 14 height 14
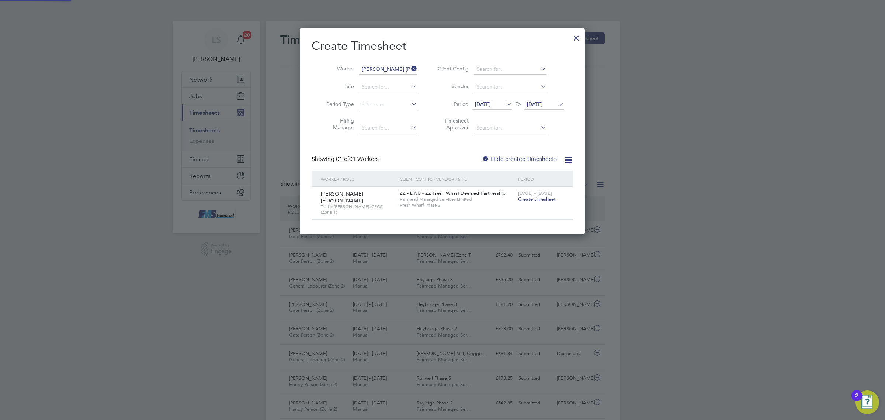
click at [554, 200] on span "Create timesheet" at bounding box center [537, 199] width 38 height 6
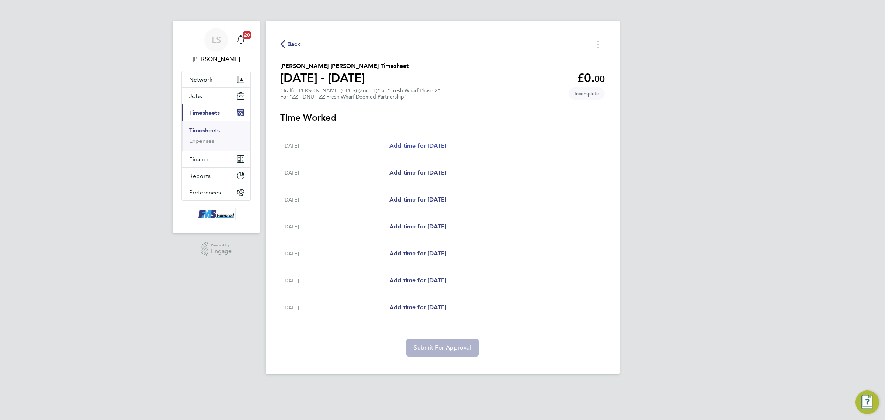
click at [443, 142] on span "Add time for Mon 29 Sep" at bounding box center [418, 145] width 57 height 7
select select "30"
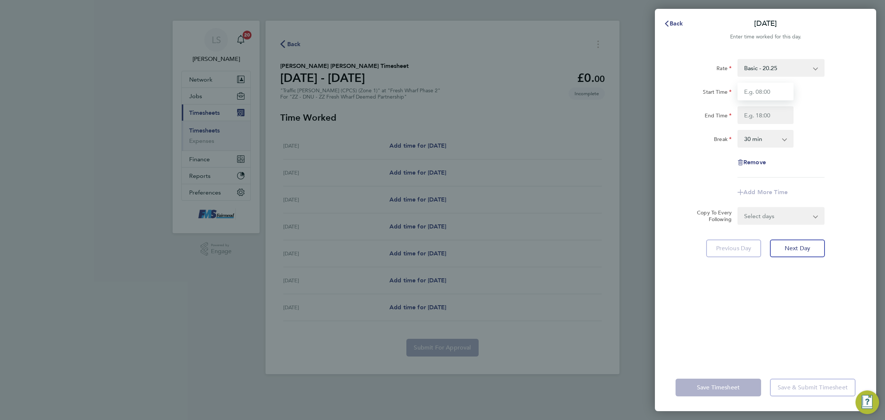
drag, startPoint x: 751, startPoint y: 91, endPoint x: 757, endPoint y: 98, distance: 9.7
click at [751, 91] on input "Start Time" at bounding box center [766, 92] width 56 height 18
type input "07:30"
click at [763, 113] on input "End Time" at bounding box center [766, 115] width 56 height 18
type input "18:00"
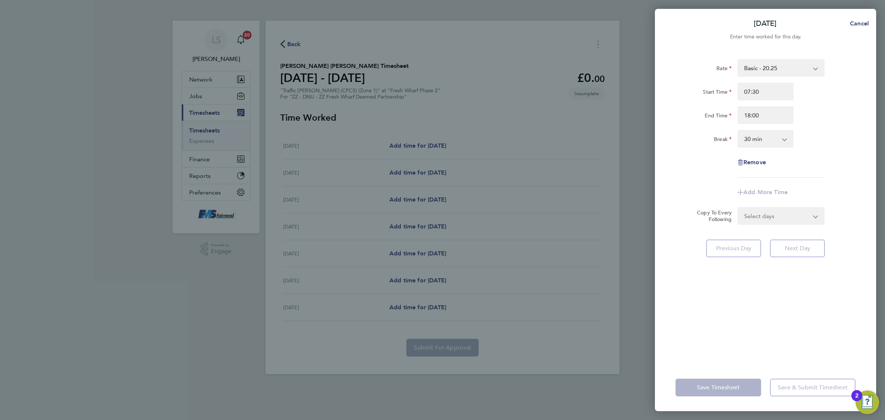
click at [829, 146] on div "Break 0 min 15 min 30 min 45 min 60 min 75 min 90 min" at bounding box center [766, 139] width 186 height 18
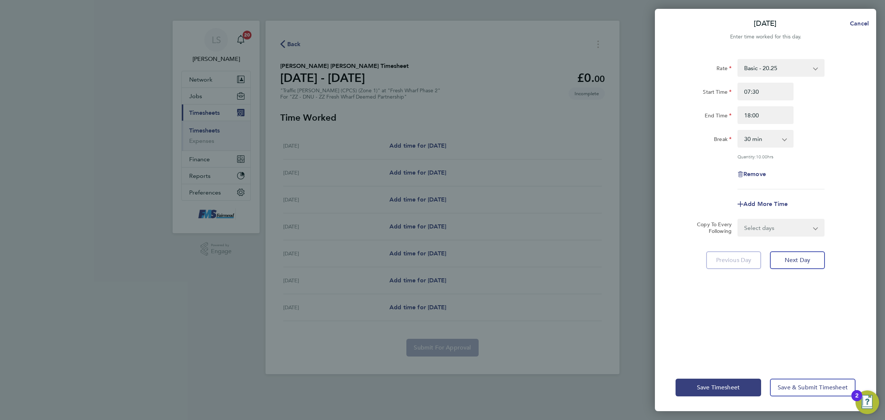
click at [797, 229] on select "Select days Day Weekday (Mon-Fri) Weekend (Sat-Sun) Tuesday Wednesday Thursday …" at bounding box center [777, 228] width 77 height 16
select select "WEEKDAY"
click at [739, 220] on select "Select days Day Weekday (Mon-Fri) Weekend (Sat-Sun) Tuesday Wednesday Thursday …" at bounding box center [777, 228] width 77 height 16
select select "2025-10-05"
click at [796, 377] on div "Save Timesheet Save & Submit Timesheet" at bounding box center [765, 387] width 221 height 47
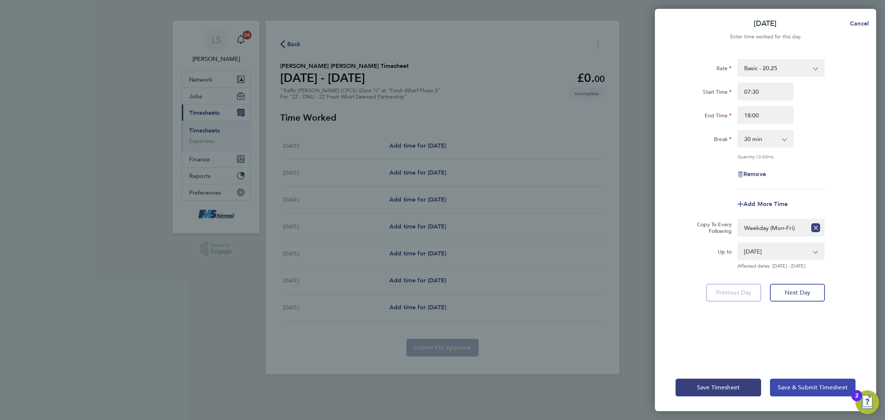
click at [799, 384] on span "Save & Submit Timesheet" at bounding box center [813, 387] width 70 height 7
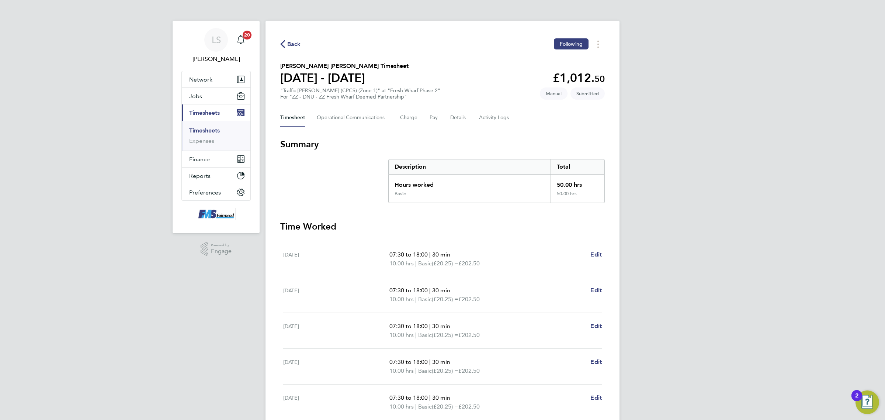
drag, startPoint x: 205, startPoint y: 131, endPoint x: 214, endPoint y: 126, distance: 10.7
click at [205, 131] on link "Timesheets" at bounding box center [204, 130] width 31 height 7
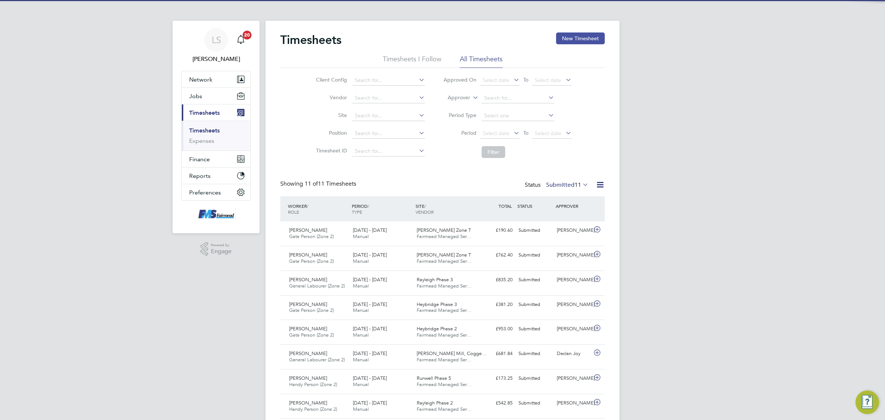
click at [577, 38] on button "New Timesheet" at bounding box center [580, 38] width 49 height 12
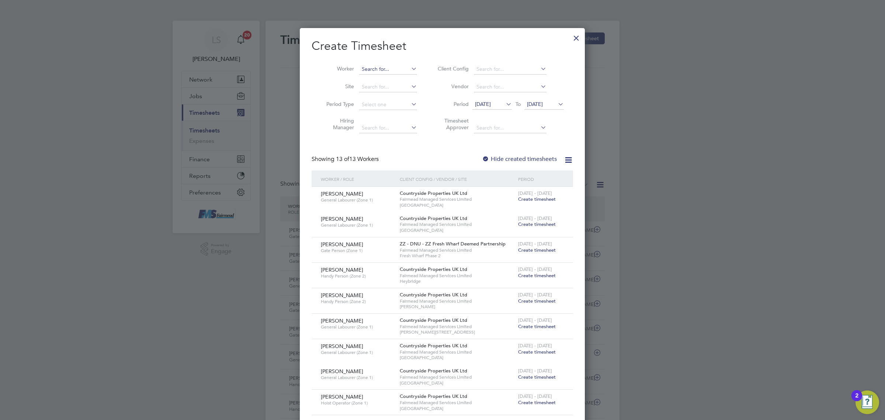
click at [366, 71] on input at bounding box center [388, 69] width 58 height 10
click at [376, 80] on b "Rachid" at bounding box center [370, 79] width 17 height 6
type input "Rachid Boukaissi"
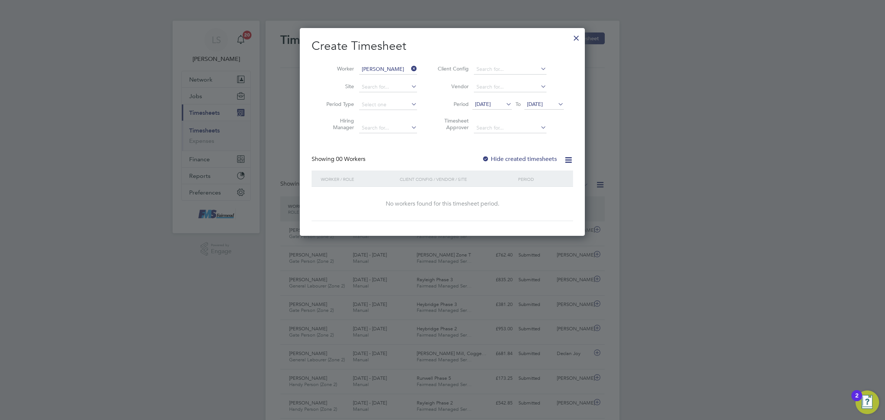
click at [543, 104] on span "26 Sep 2025" at bounding box center [535, 104] width 16 height 7
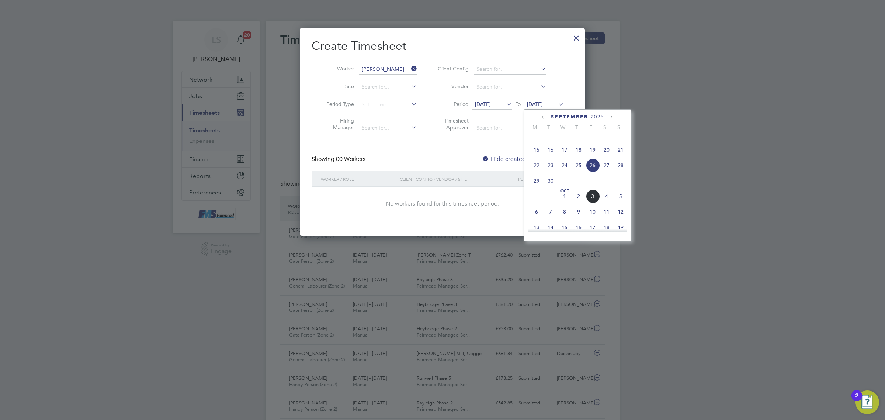
click at [621, 203] on span "5" at bounding box center [621, 196] width 14 height 14
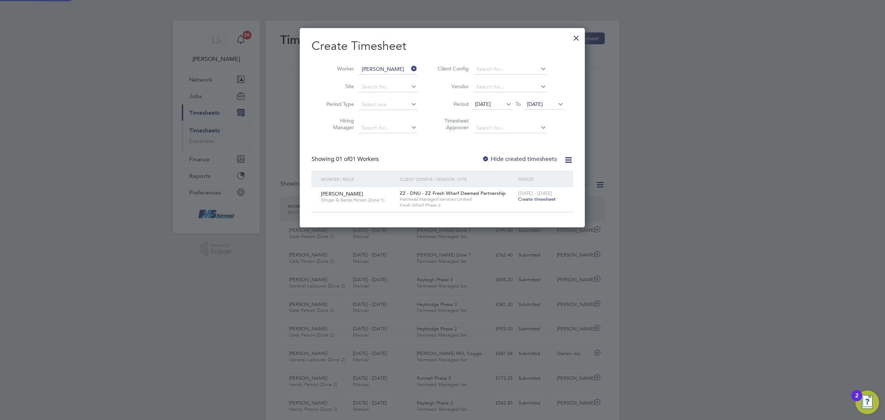
click at [522, 199] on span "Create timesheet" at bounding box center [537, 199] width 38 height 6
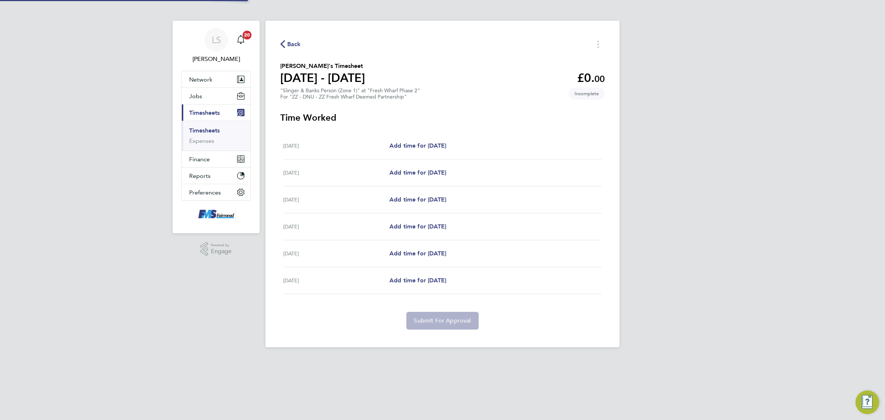
click at [425, 141] on div "Tue 30 Sep Add time for Tue 30 Sep Add time for Tue 30 Sep" at bounding box center [442, 145] width 319 height 27
click at [431, 152] on div "Tue 30 Sep Add time for Tue 30 Sep Add time for Tue 30 Sep" at bounding box center [442, 145] width 319 height 27
click at [433, 148] on span "Add time for Tue 30 Sep" at bounding box center [418, 145] width 57 height 7
select select "30"
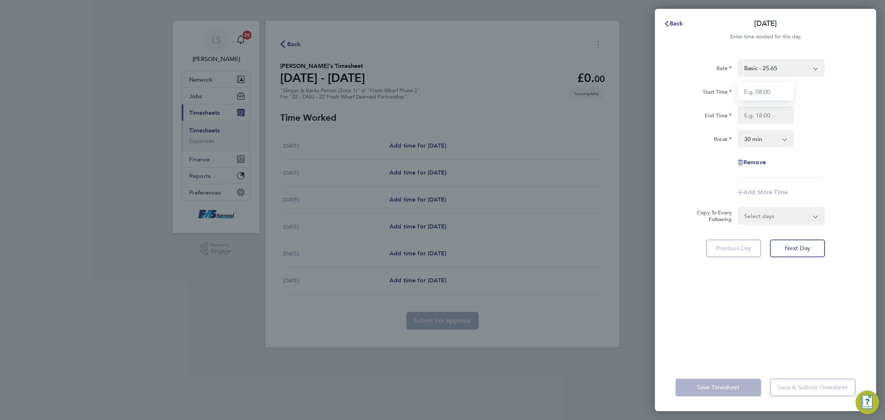
click at [753, 93] on input "Start Time" at bounding box center [766, 92] width 56 height 18
type input "07:30"
click at [760, 111] on input "End Time" at bounding box center [766, 115] width 56 height 18
type input "18:00"
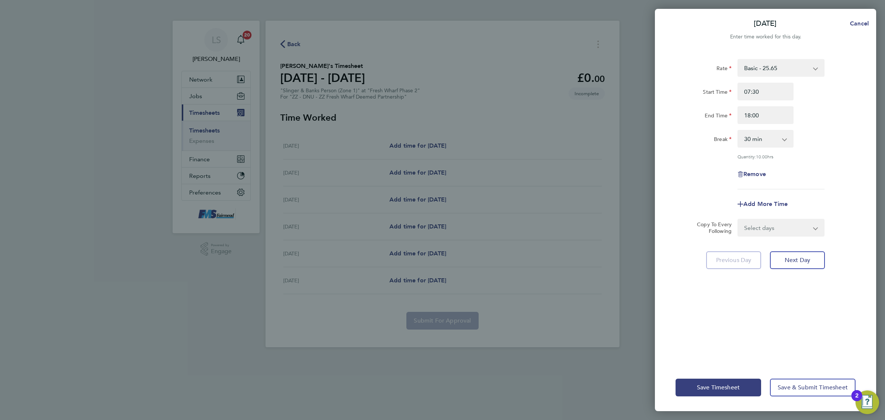
click at [854, 167] on div "Remove" at bounding box center [766, 174] width 186 height 18
click at [802, 217] on form "Rate Basic - 25.65 Start Time 07:30 End Time 18:00 Break 0 min 15 min 30 min 45…" at bounding box center [766, 147] width 180 height 177
click at [799, 225] on select "Select days Day Weekday (Mon-Fri) Weekend (Sat-Sun) Wednesday Thursday Friday S…" at bounding box center [777, 228] width 77 height 16
select select "WEEKDAY"
click at [739, 220] on select "Select days Day Weekday (Mon-Fri) Weekend (Sat-Sun) Wednesday Thursday Friday S…" at bounding box center [777, 228] width 77 height 16
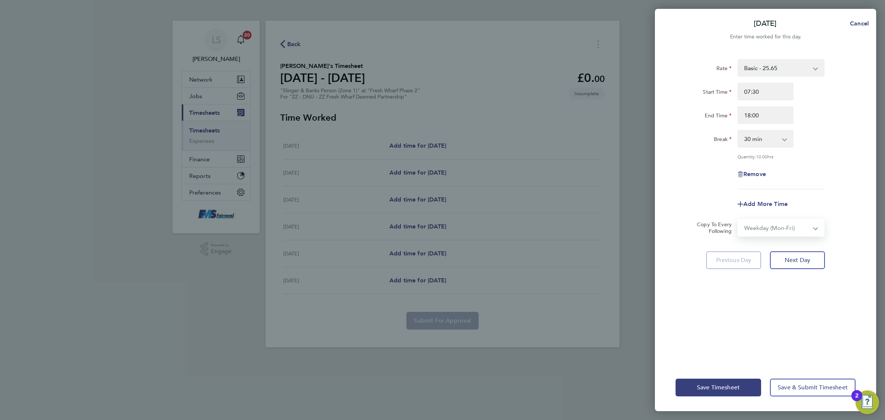
select select "2025-10-05"
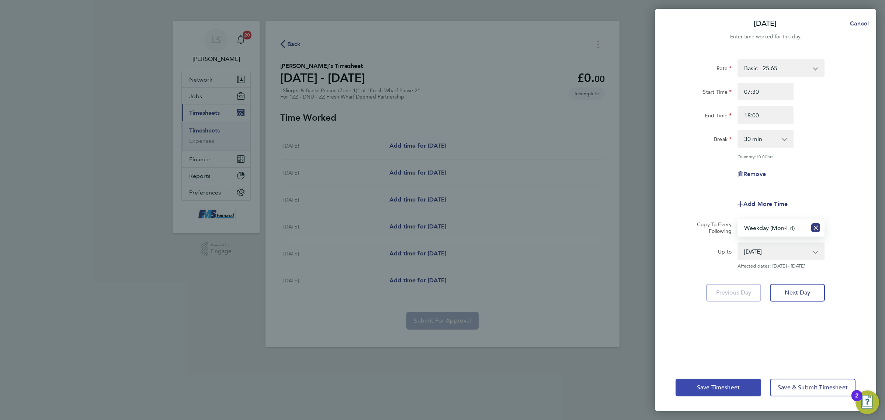
click at [727, 385] on span "Save Timesheet" at bounding box center [718, 387] width 43 height 7
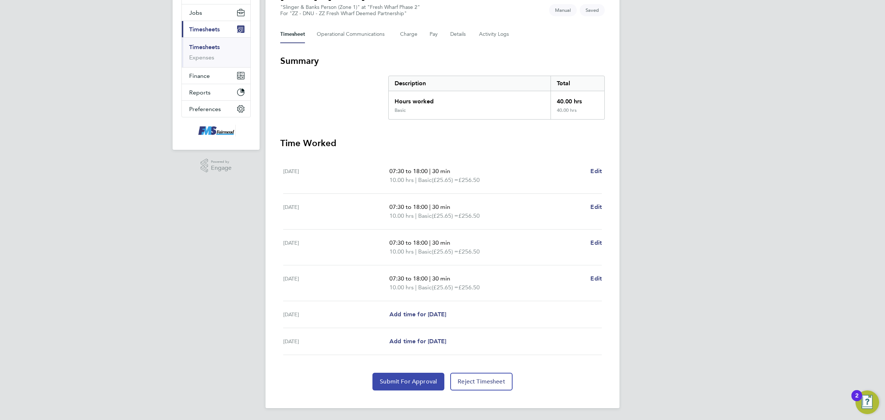
click at [418, 382] on span "Submit For Approval" at bounding box center [408, 381] width 57 height 7
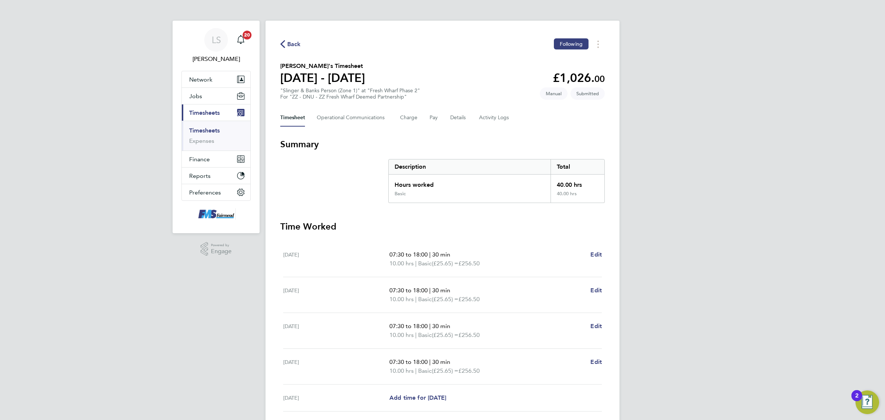
click at [203, 134] on li "Timesheets" at bounding box center [216, 132] width 55 height 10
click at [203, 130] on link "Timesheets" at bounding box center [204, 130] width 31 height 7
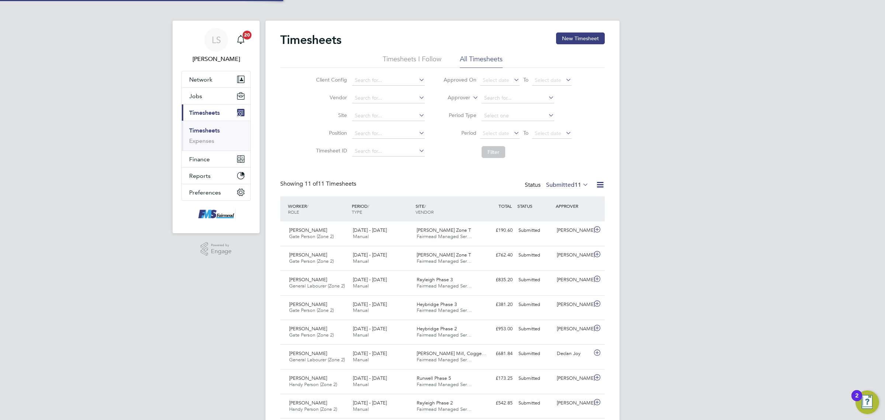
scroll to position [18, 64]
click at [585, 42] on button "New Timesheet" at bounding box center [580, 38] width 49 height 12
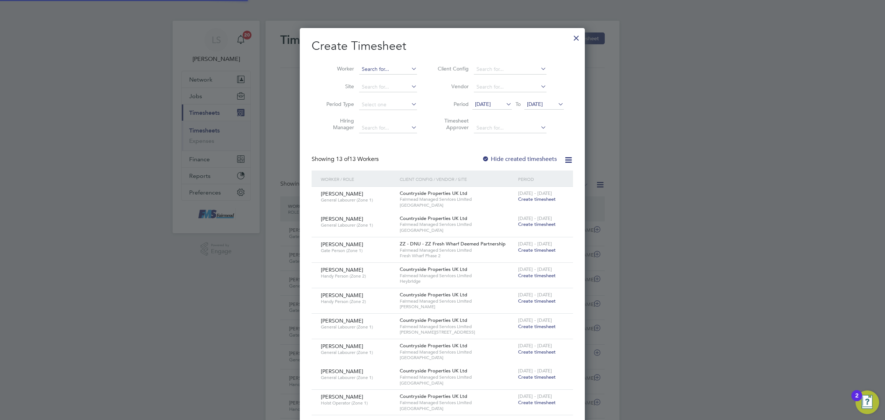
click at [384, 67] on input at bounding box center [388, 69] width 58 height 10
click at [404, 80] on li "Afeez Babatunde Adewole" at bounding box center [390, 79] width 62 height 10
type input "Afeez Babatunde Adewole"
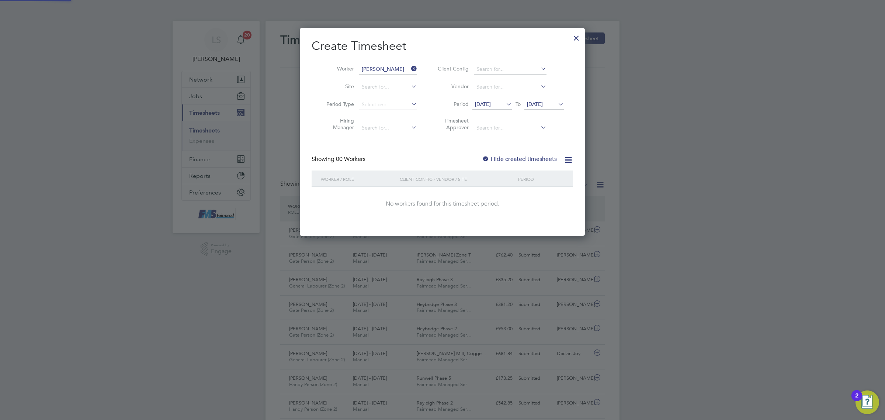
click at [539, 103] on span "26 Sep 2025" at bounding box center [535, 104] width 16 height 7
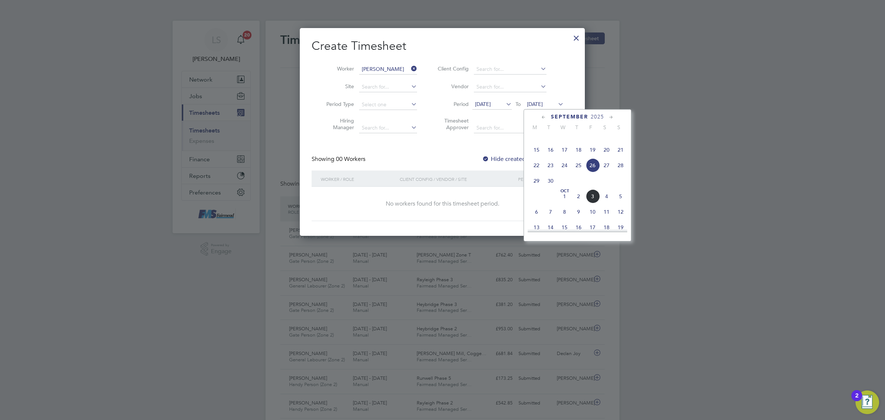
click at [622, 203] on span "5" at bounding box center [621, 196] width 14 height 14
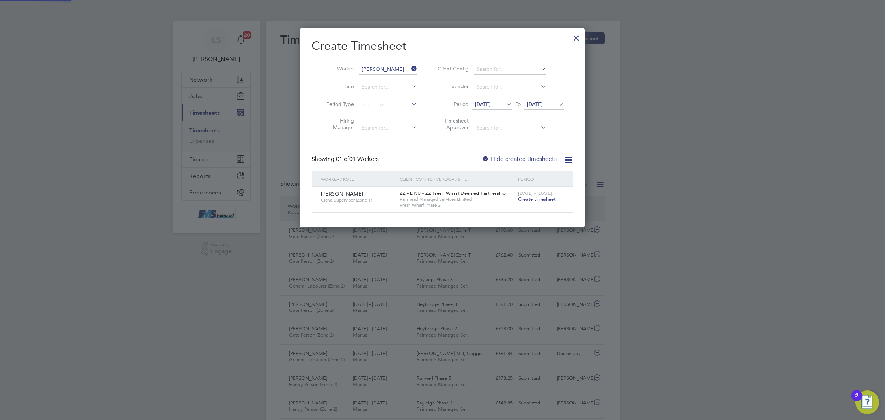
click at [543, 198] on span "Create timesheet" at bounding box center [537, 199] width 38 height 6
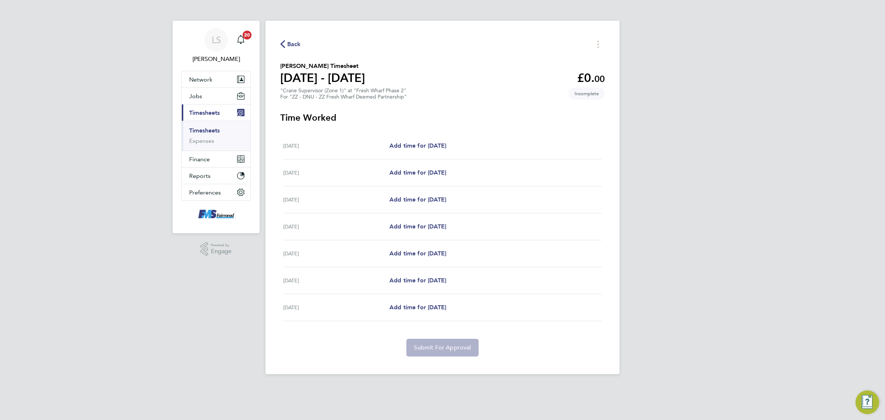
click at [427, 141] on div "Mon 29 Sep Add time for Mon 29 Sep Add time for Mon 29 Sep" at bounding box center [442, 145] width 319 height 27
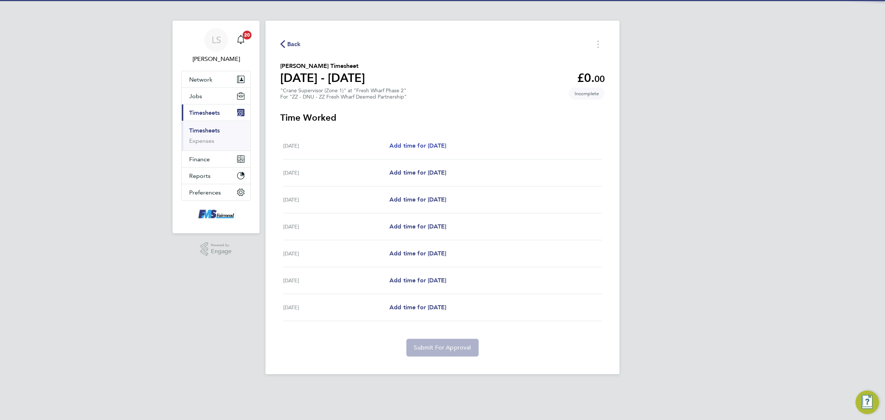
click at [435, 149] on span "Add time for Mon 29 Sep" at bounding box center [418, 145] width 57 height 7
select select "30"
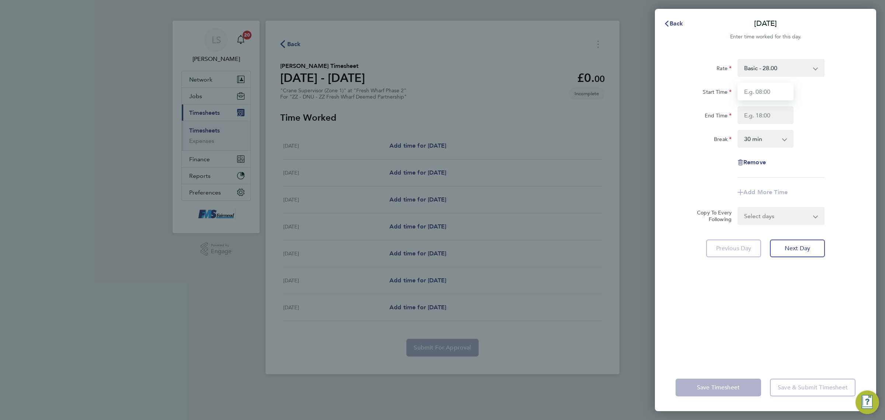
click at [784, 92] on input "Start Time" at bounding box center [766, 92] width 56 height 18
type input "07:30"
click at [774, 115] on input "End Time" at bounding box center [766, 115] width 56 height 18
type input "18:00"
click at [836, 150] on div "Rate Basic - 28.00 Start Time 07:30 End Time 18:00 Break 0 min 15 min 30 min 45…" at bounding box center [766, 118] width 180 height 118
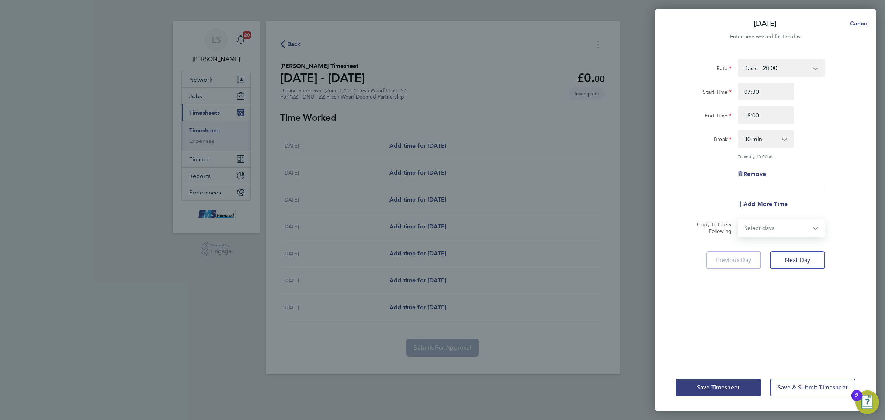
click at [785, 220] on select "Select days Day Weekday (Mon-Fri) Weekend (Sat-Sun) Tuesday Wednesday Thursday …" at bounding box center [777, 228] width 77 height 16
select select "WEEKDAY"
click select "Select days Day Weekday (Mon-Fri) Weekend (Sat-Sun) Tuesday Wednesday Thursday …"
select select "2025-10-05"
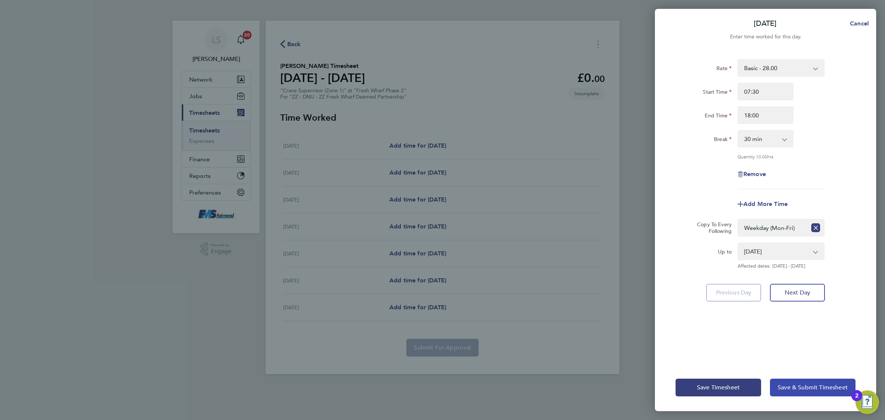
click button "Save & Submit Timesheet"
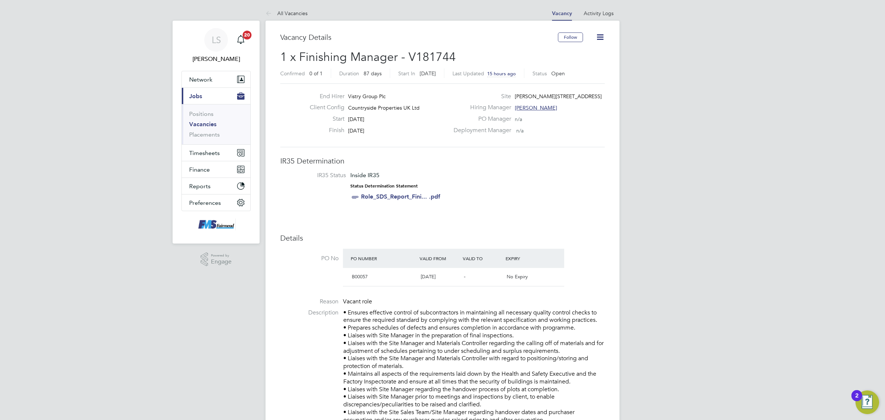
click at [216, 122] on li "Vacancies" at bounding box center [216, 126] width 55 height 10
click at [212, 122] on link "Vacancies" at bounding box center [202, 124] width 27 height 7
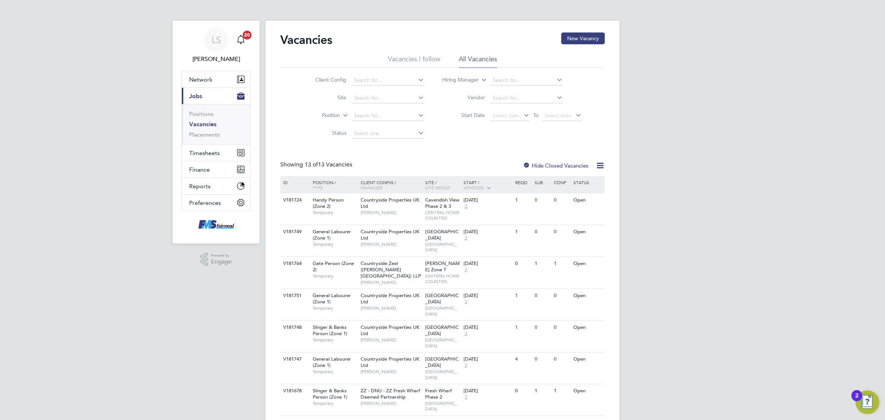
click at [429, 58] on li "Vacancies I follow" at bounding box center [414, 61] width 52 height 13
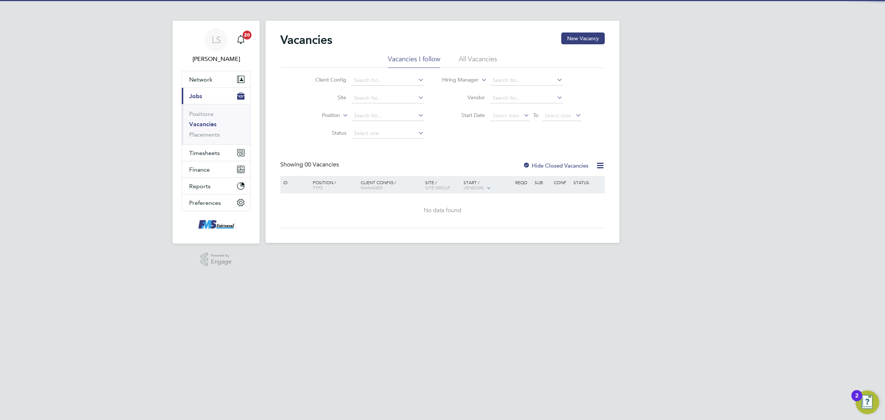
click at [491, 57] on li "All Vacancies" at bounding box center [478, 61] width 38 height 13
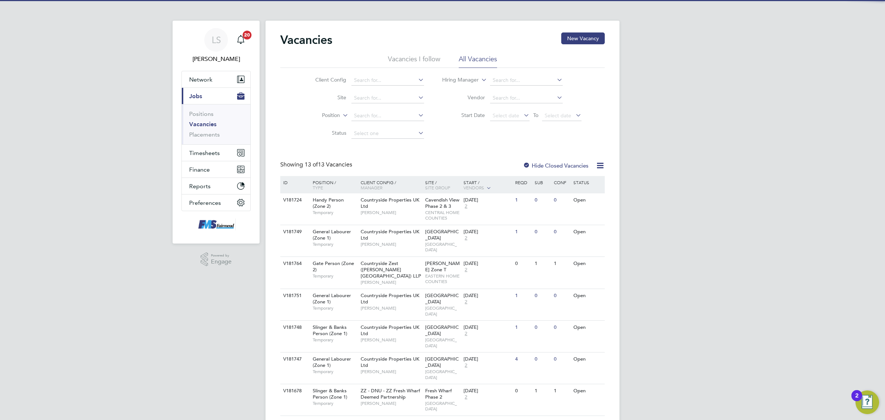
click at [421, 65] on li "Vacancies I follow" at bounding box center [414, 61] width 52 height 13
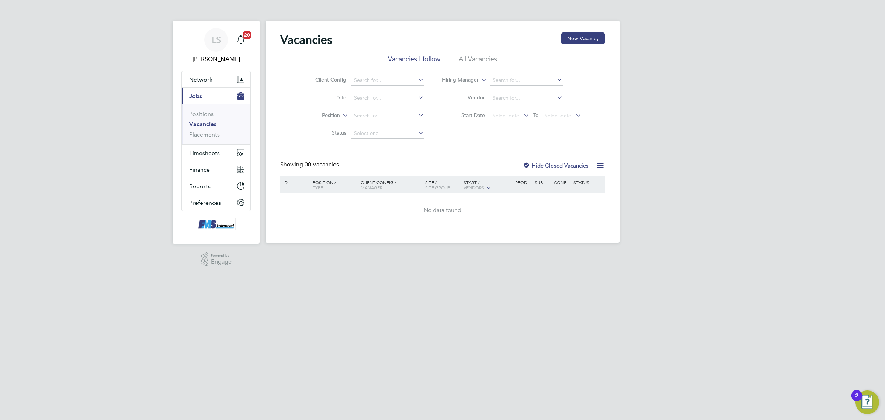
click at [460, 56] on li "All Vacancies" at bounding box center [478, 61] width 38 height 13
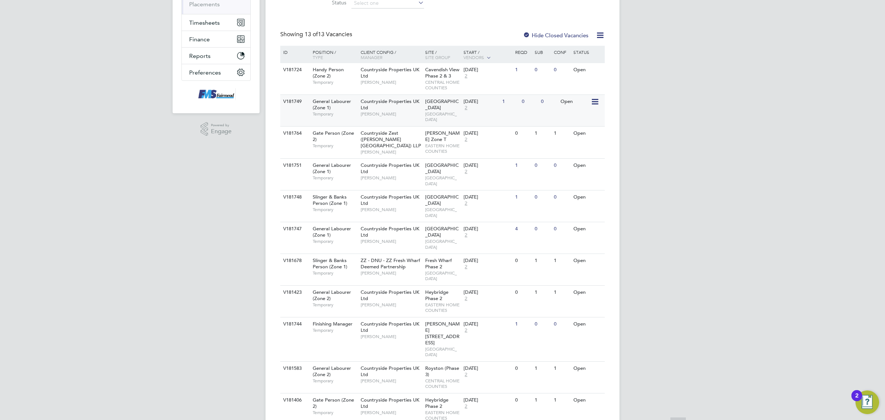
scroll to position [161, 0]
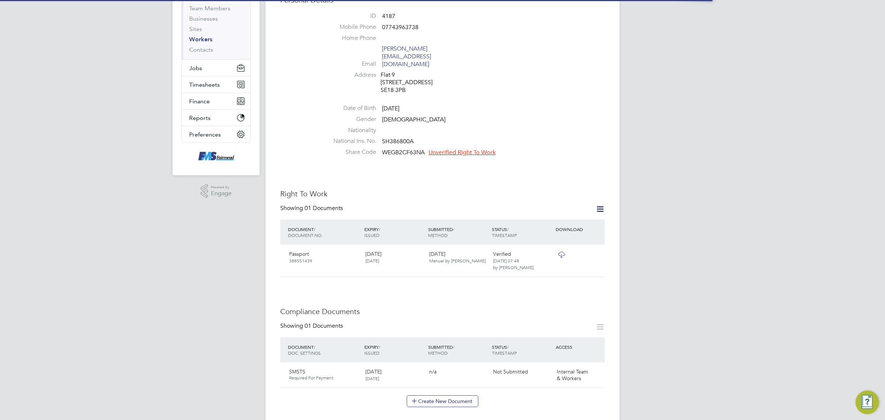
scroll to position [92, 0]
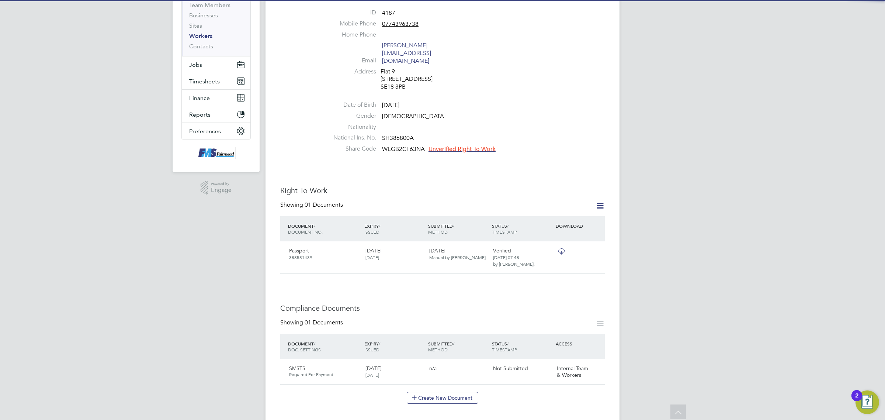
click at [598, 201] on icon at bounding box center [600, 205] width 9 height 9
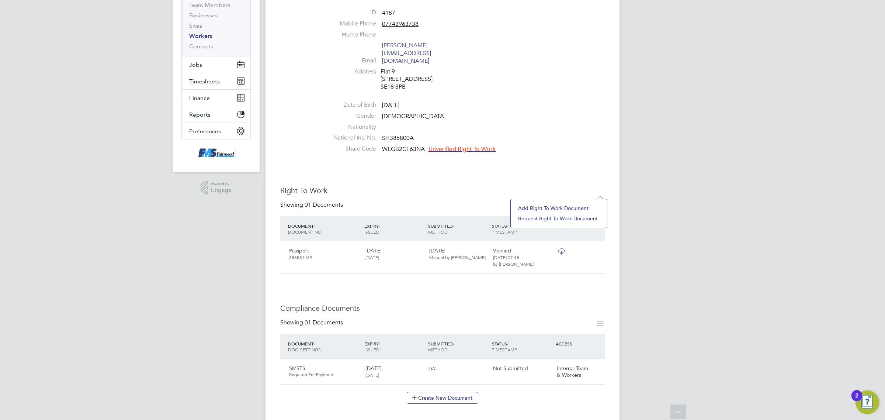
click at [560, 207] on li "Add Right To Work Document" at bounding box center [559, 208] width 89 height 10
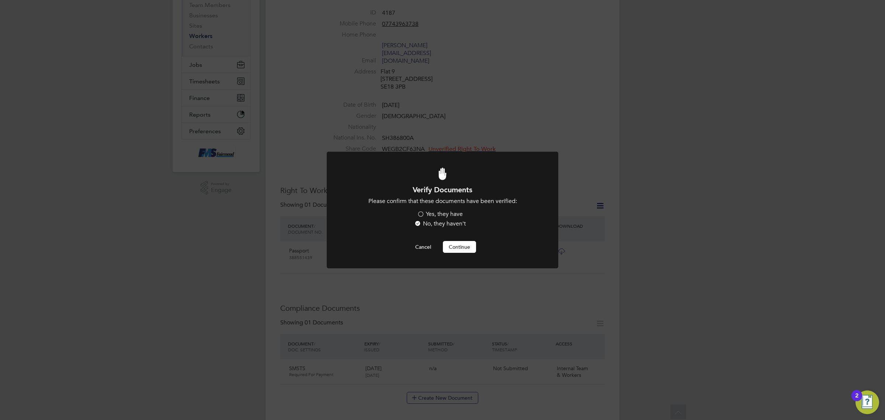
click at [450, 212] on label "Yes, they have" at bounding box center [440, 214] width 46 height 8
click at [0, 0] on input "Yes, they have" at bounding box center [0, 0] width 0 height 0
click at [454, 244] on button "Continue" at bounding box center [459, 247] width 33 height 12
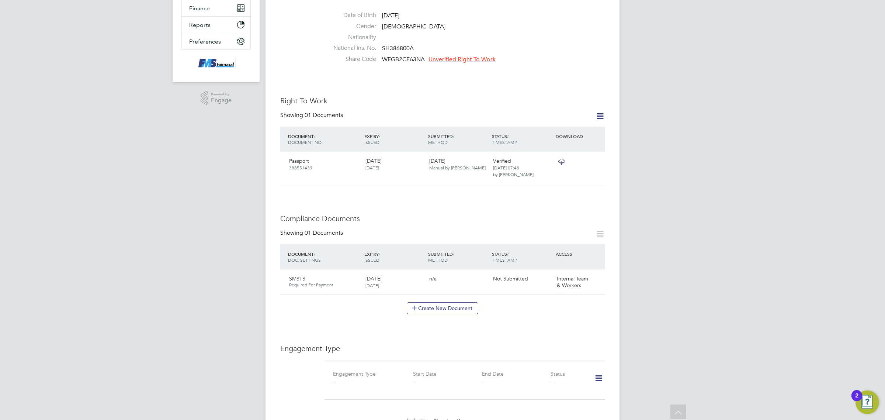
scroll to position [184, 0]
click at [465, 286] on div "Showing 01 Documents DOCUMENT / DOC. SETTINGS EXPIRY / ISSUED SUBMITTED / METHO…" at bounding box center [442, 269] width 325 height 85
click at [465, 300] on button "Create New Document" at bounding box center [443, 306] width 72 height 12
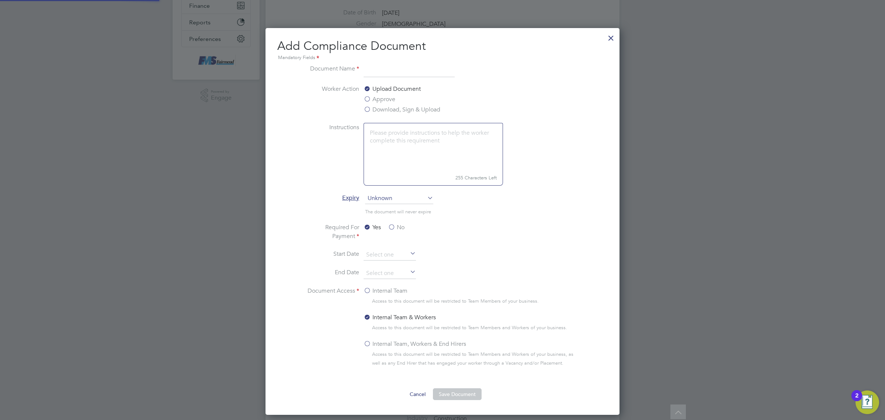
scroll to position [388, 355]
type input "cscss"
click at [380, 109] on label "Download, Sign & Upload" at bounding box center [402, 109] width 77 height 9
click at [0, 0] on input "Download, Sign & Upload" at bounding box center [0, 0] width 0 height 0
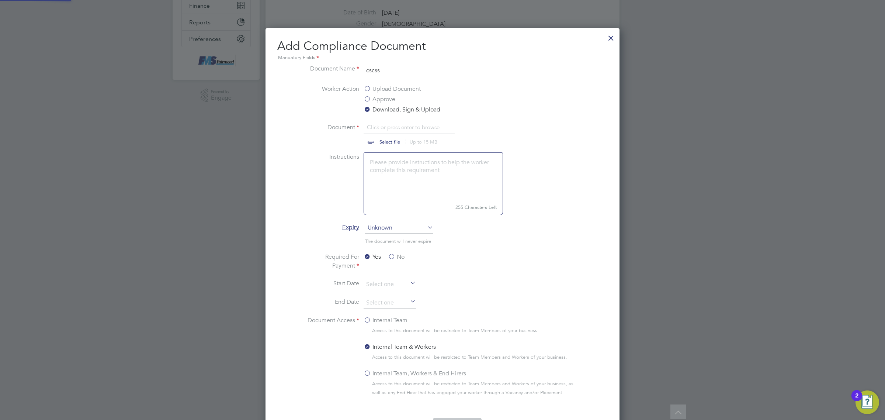
scroll to position [11, 91]
click at [386, 137] on input "file" at bounding box center [397, 134] width 116 height 22
type input "C:\fakepath\[PERSON_NAME] CSCS online.png"
click at [403, 232] on span "Unknown" at bounding box center [399, 227] width 68 height 11
click at [406, 276] on li "Specific date" at bounding box center [399, 278] width 69 height 10
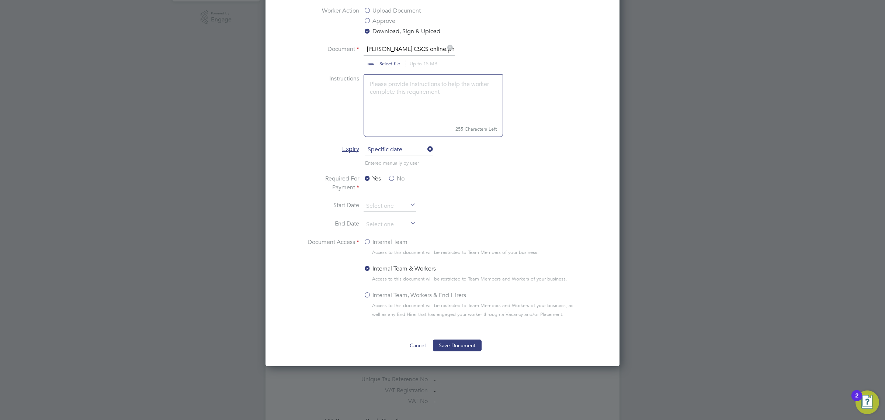
scroll to position [277, 0]
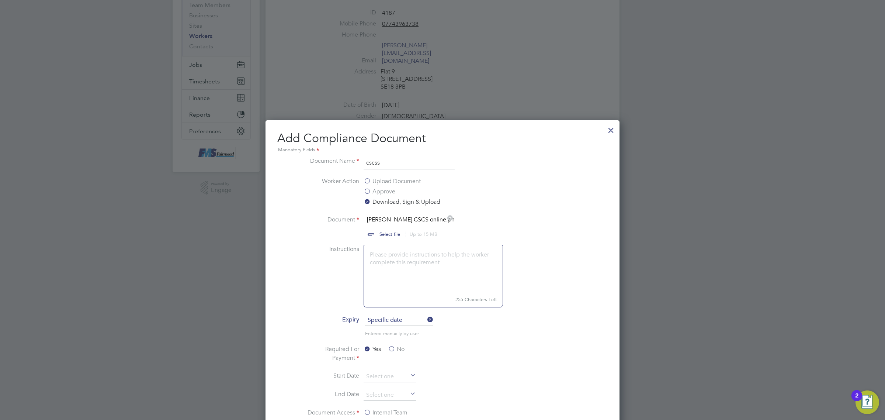
click at [612, 127] on div at bounding box center [611, 128] width 13 height 13
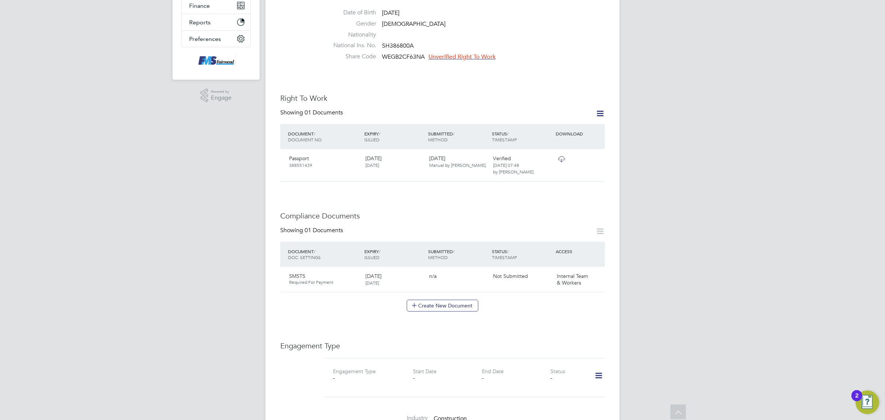
scroll to position [0, 0]
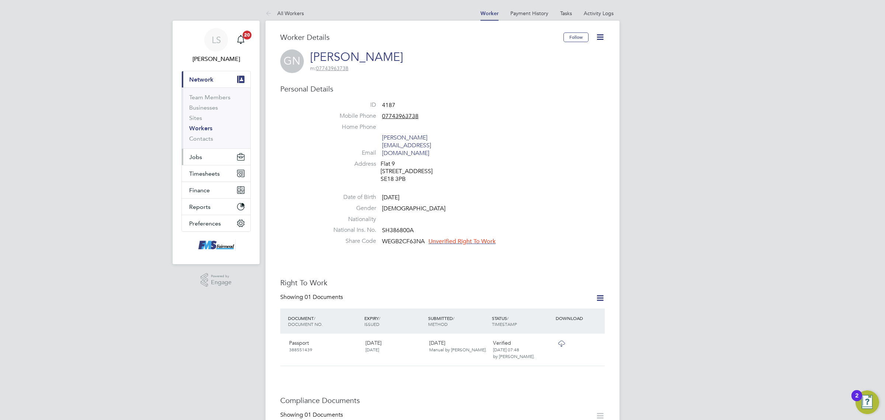
click at [213, 161] on button "Jobs" at bounding box center [216, 157] width 69 height 16
click at [204, 143] on ul "Positions Vacancies Placements" at bounding box center [216, 124] width 69 height 40
click at [205, 148] on button "Timesheets" at bounding box center [216, 153] width 69 height 16
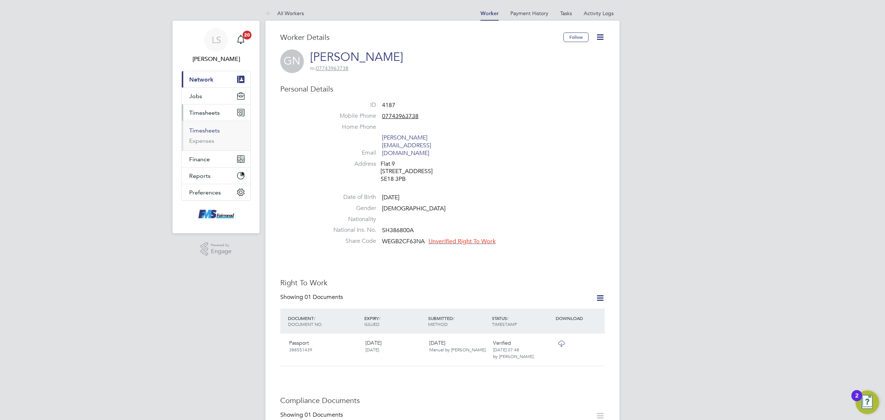
click at [208, 132] on link "Timesheets" at bounding box center [204, 130] width 31 height 7
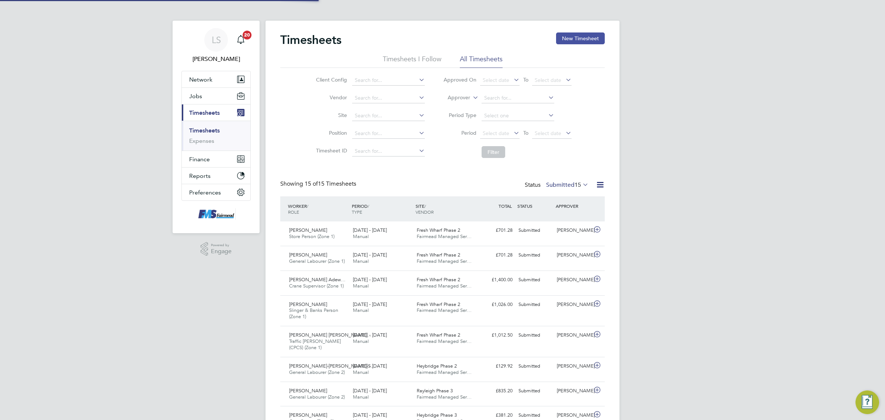
click at [573, 37] on button "New Timesheet" at bounding box center [580, 38] width 49 height 12
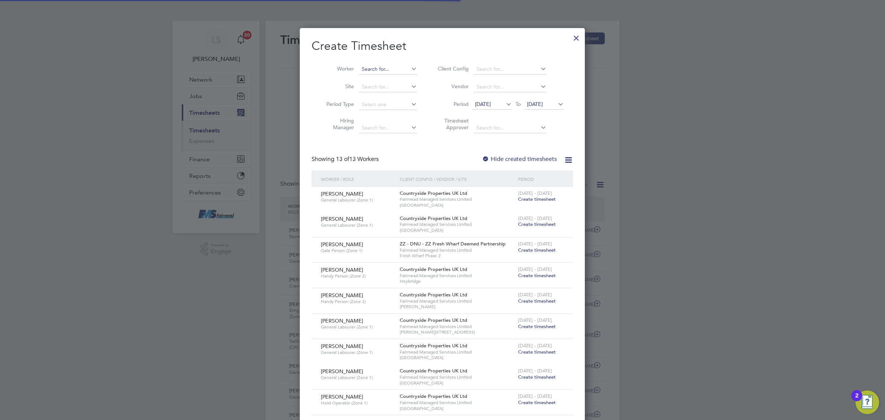
click at [402, 66] on input at bounding box center [388, 69] width 58 height 10
click at [399, 80] on li "Filmon Dejen" at bounding box center [388, 79] width 59 height 10
type input "Filmon Dejen"
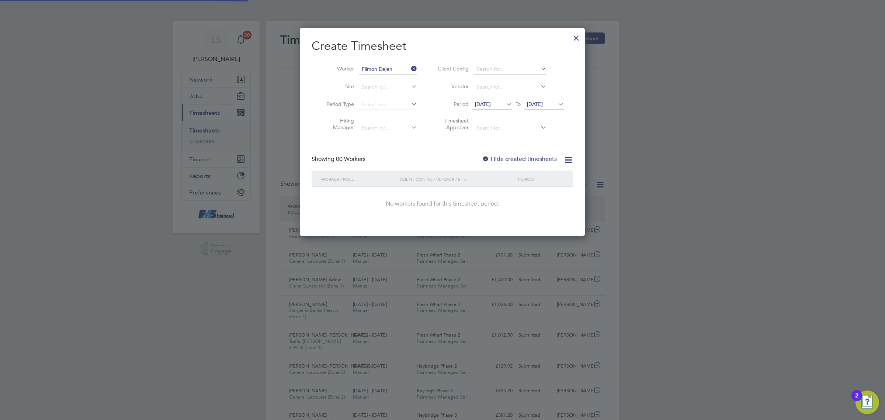
click at [547, 107] on span "[DATE]" at bounding box center [544, 105] width 39 height 10
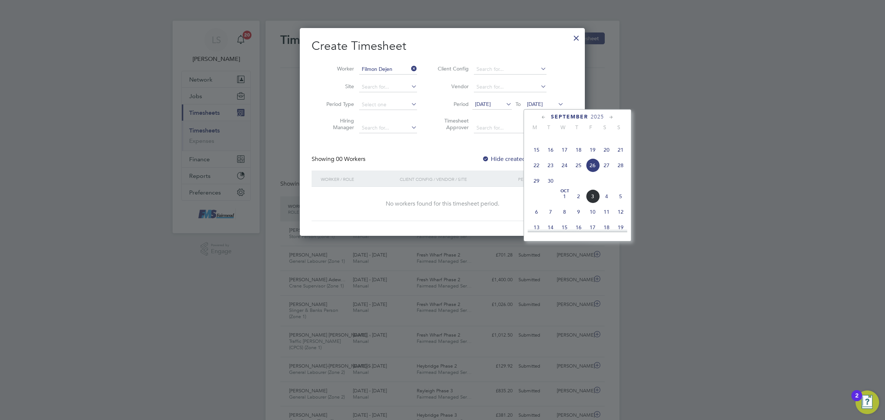
click at [623, 203] on span "5" at bounding box center [621, 196] width 14 height 14
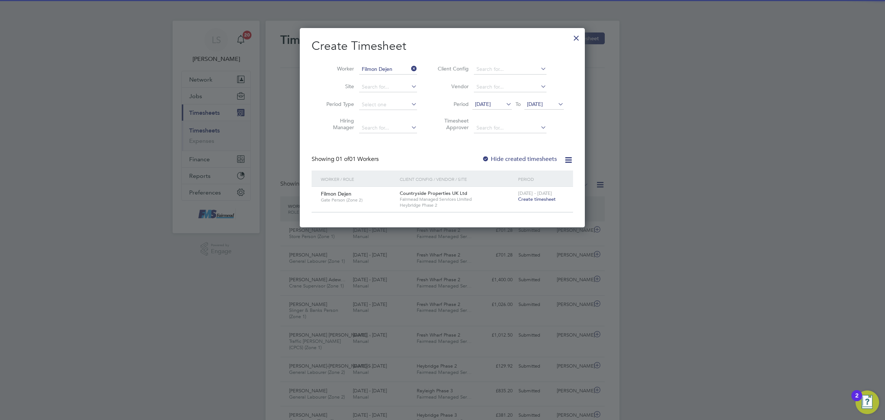
click at [543, 200] on span "Create timesheet" at bounding box center [537, 199] width 38 height 6
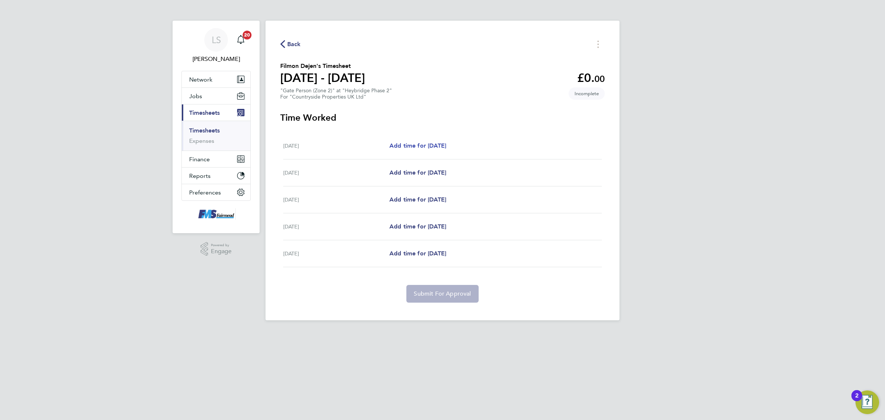
click at [431, 146] on span "Add time for [DATE]" at bounding box center [418, 145] width 57 height 7
select select "30"
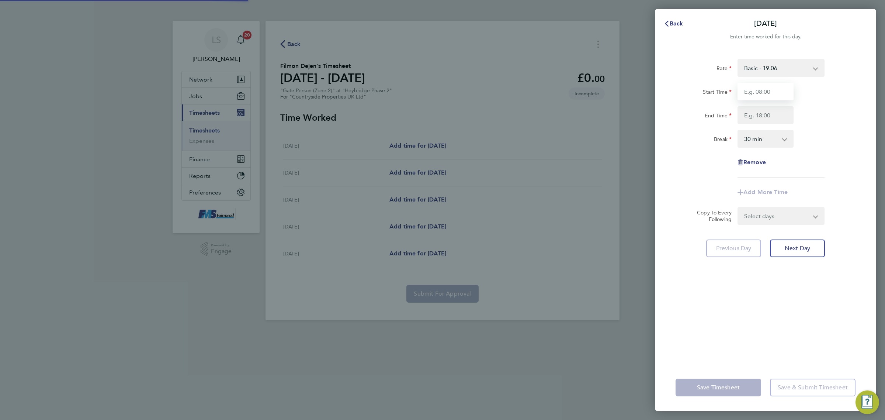
click at [768, 94] on input "Start Time" at bounding box center [766, 92] width 56 height 18
type input "07:30"
click at [772, 111] on input "End Time" at bounding box center [766, 115] width 56 height 18
type input "17:00"
click at [858, 109] on div "Rate Basic - 19.06 Start Time 07:30 End Time 17:00 Break 0 min 15 min 30 min 45…" at bounding box center [765, 207] width 221 height 314
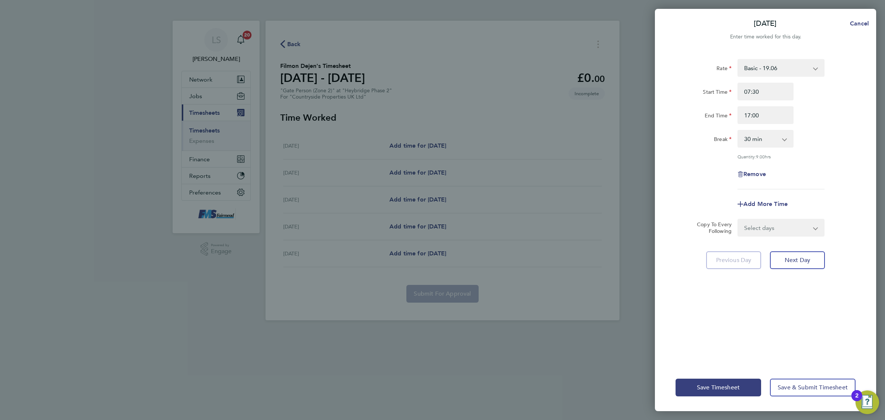
click at [788, 215] on form "Rate Basic - 19.06 Start Time 07:30 End Time 17:00 Break 0 min 15 min 30 min 45…" at bounding box center [766, 147] width 180 height 177
drag, startPoint x: 787, startPoint y: 222, endPoint x: 785, endPoint y: 228, distance: 5.7
click at [786, 222] on select "Select days Day [DATE] [DATE] [DATE] [DATE]" at bounding box center [777, 228] width 77 height 16
select select "DAY"
click at [739, 220] on select "Select days Day [DATE] [DATE] [DATE] [DATE]" at bounding box center [777, 228] width 77 height 16
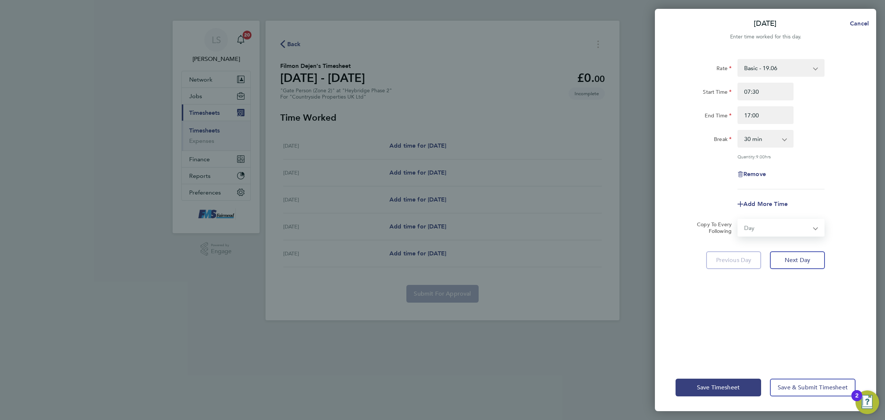
select select "[DATE]"
click at [795, 251] on select "[DATE] [DATE] [DATE] [DATE]" at bounding box center [777, 251] width 77 height 16
click at [850, 249] on div "Up to [DATE] [DATE] [DATE] [DATE] Affected dates: [DATE] - [DATE]" at bounding box center [766, 255] width 186 height 27
click at [737, 397] on div "Save Timesheet Save & Submit Timesheet" at bounding box center [765, 387] width 221 height 47
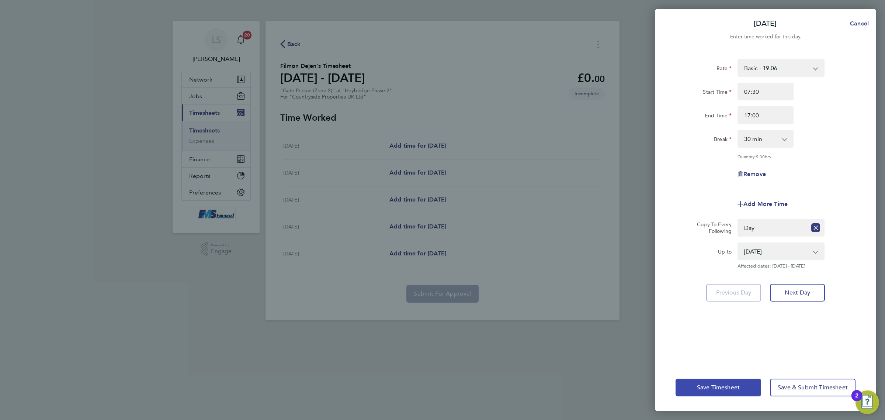
click at [737, 390] on span "Save Timesheet" at bounding box center [718, 387] width 43 height 7
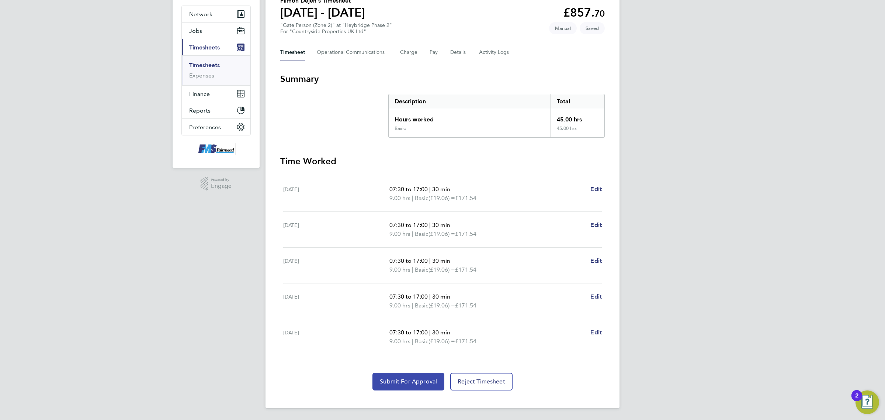
click at [409, 383] on span "Submit For Approval" at bounding box center [408, 381] width 57 height 7
drag, startPoint x: 213, startPoint y: 67, endPoint x: 262, endPoint y: 59, distance: 49.6
click at [213, 67] on link "Timesheets" at bounding box center [204, 65] width 31 height 7
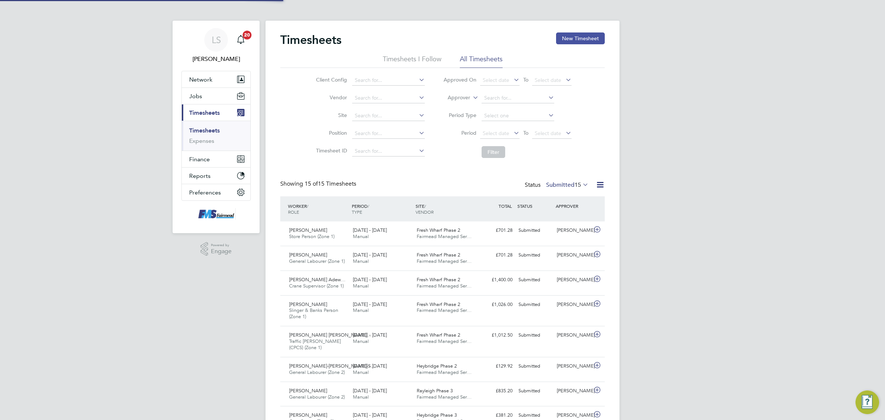
click at [578, 36] on button "New Timesheet" at bounding box center [580, 38] width 49 height 12
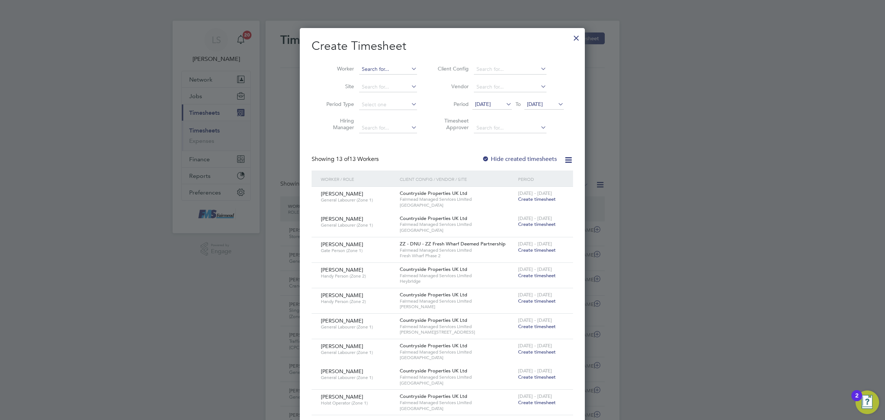
click at [397, 68] on input at bounding box center [388, 69] width 58 height 10
click at [399, 78] on li "[PERSON_NAME]" at bounding box center [393, 79] width 68 height 10
type input "[PERSON_NAME]"
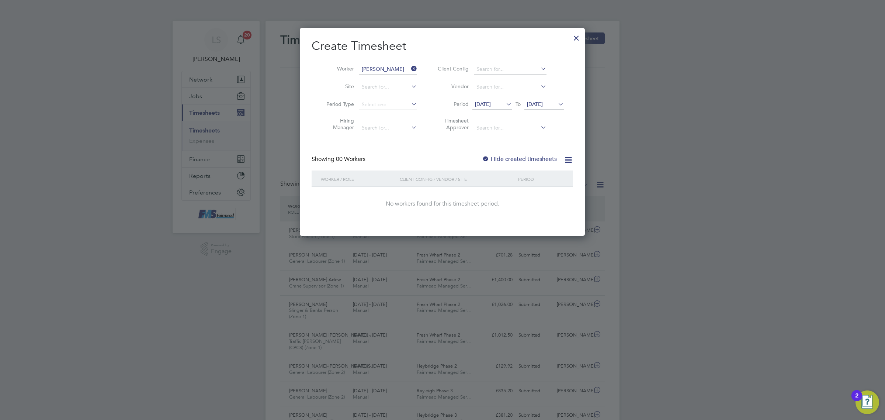
click at [553, 107] on span "[DATE]" at bounding box center [544, 105] width 39 height 10
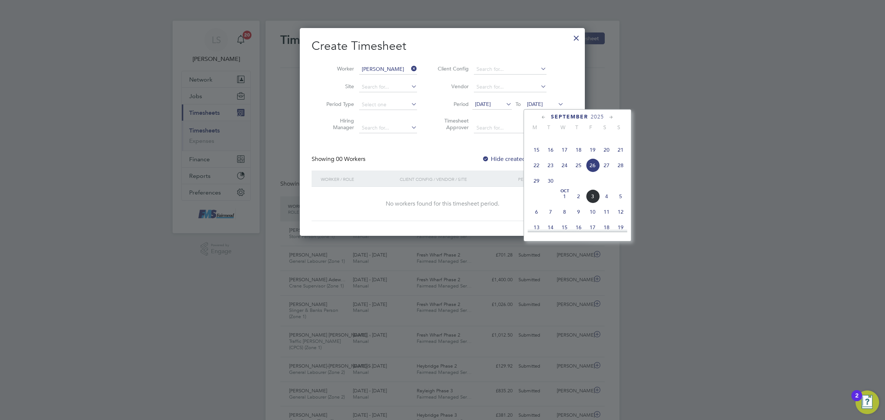
click at [621, 203] on span "5" at bounding box center [621, 196] width 14 height 14
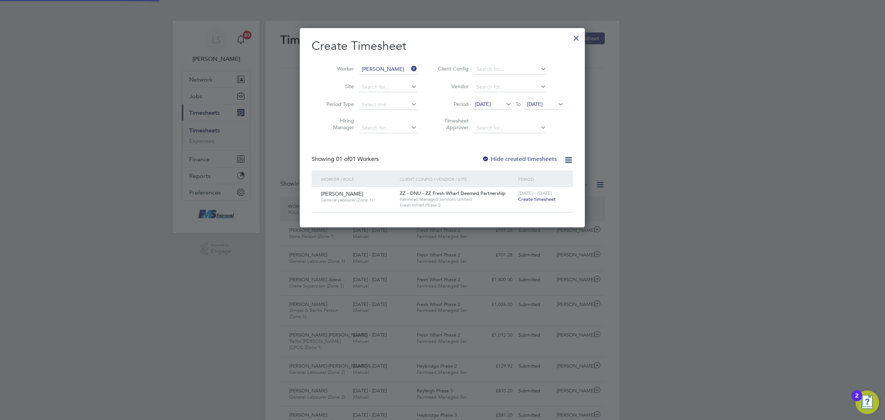
click at [543, 202] on div "[DATE] - [DATE] Create timesheet" at bounding box center [540, 197] width 49 height 20
click at [543, 198] on span "Create timesheet" at bounding box center [537, 199] width 38 height 6
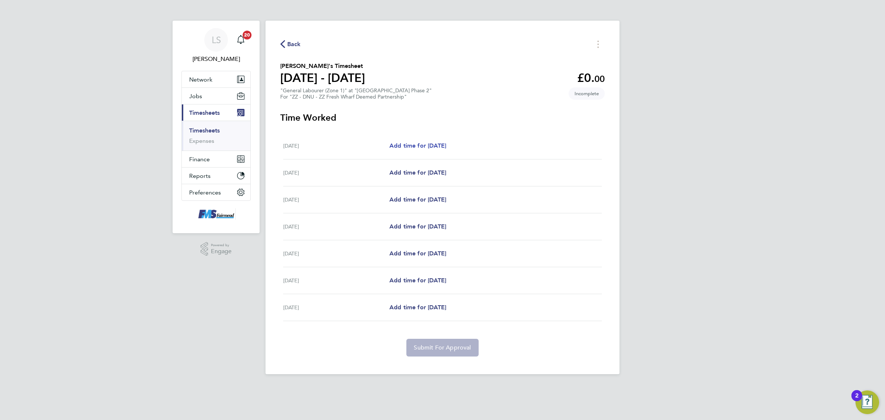
click at [431, 149] on span "Add time for [DATE]" at bounding box center [418, 145] width 57 height 7
select select "30"
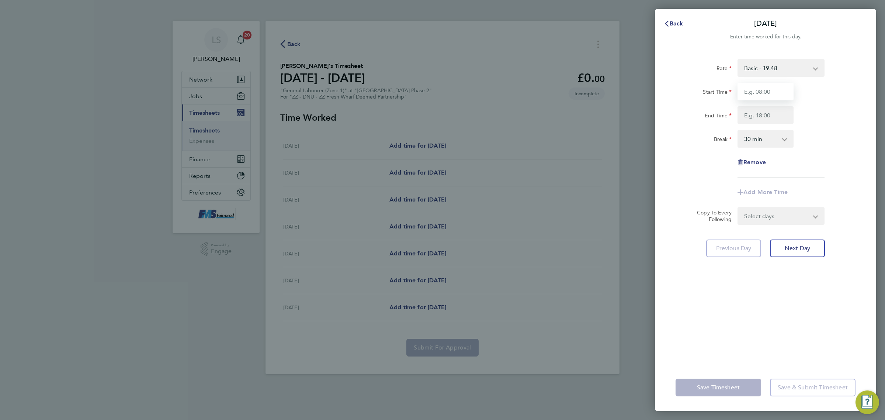
click at [763, 86] on input "Start Time" at bounding box center [766, 92] width 56 height 18
type input "07:30"
click at [772, 110] on input "End Time" at bounding box center [766, 115] width 56 height 18
type input "17:00"
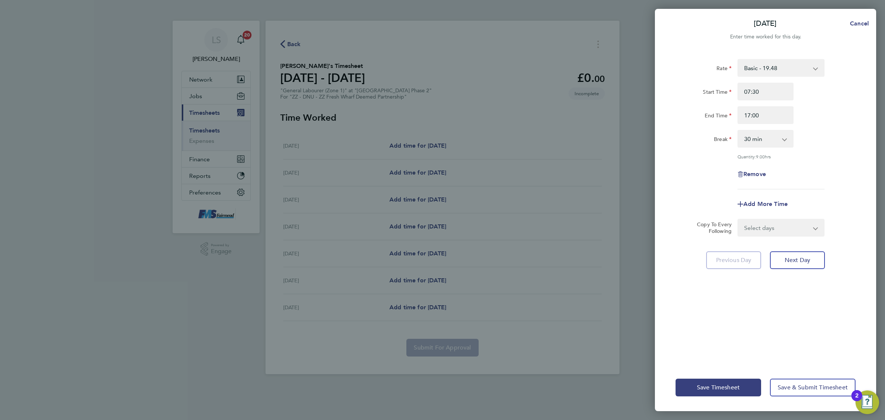
click at [812, 124] on div "End Time 17:00" at bounding box center [766, 115] width 186 height 18
click at [777, 228] on select "Select days Day Weekday (Mon-Fri) Weekend (Sat-Sun) [DATE] [DATE] [DATE] [DATE]…" at bounding box center [777, 228] width 77 height 16
select select "WEEKDAY"
click at [739, 220] on select "Select days Day Weekday (Mon-Fri) Weekend (Sat-Sun) [DATE] [DATE] [DATE] [DATE]…" at bounding box center [777, 228] width 77 height 16
select select "[DATE]"
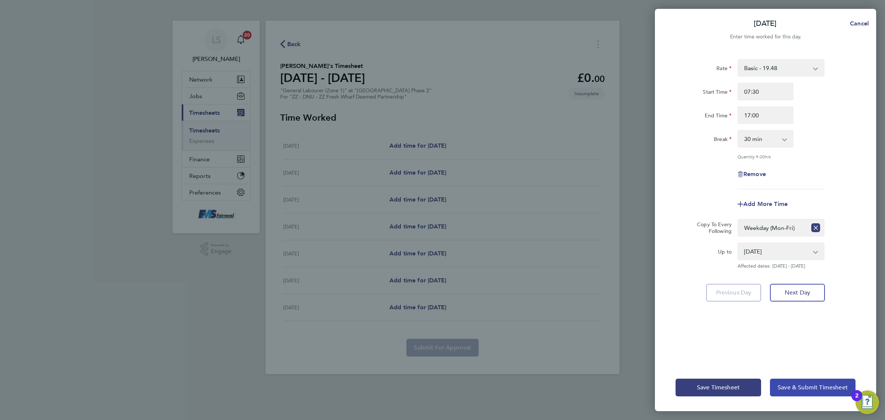
click at [825, 392] on button "Save & Submit Timesheet" at bounding box center [813, 388] width 86 height 18
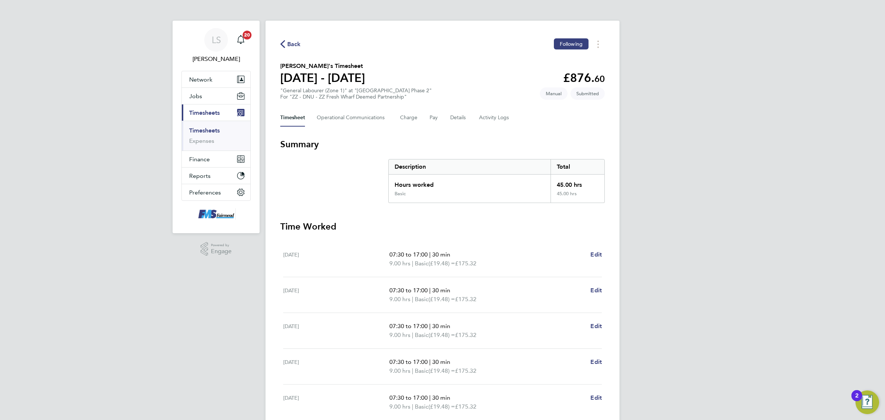
click at [214, 132] on link "Timesheets" at bounding box center [204, 130] width 31 height 7
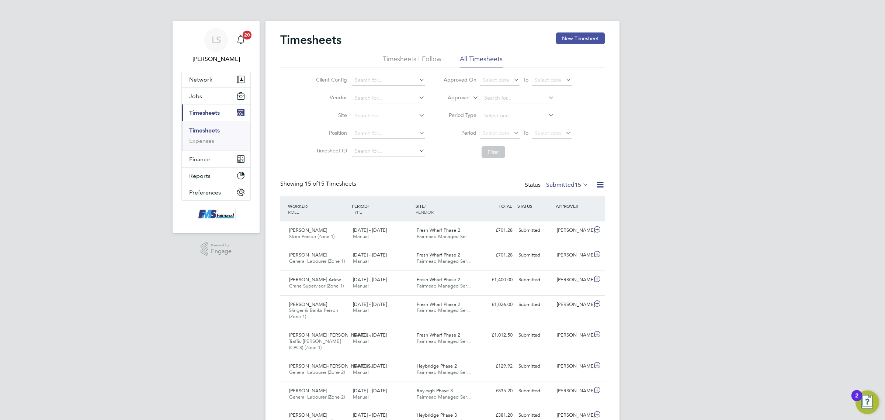
click at [595, 36] on button "New Timesheet" at bounding box center [580, 38] width 49 height 12
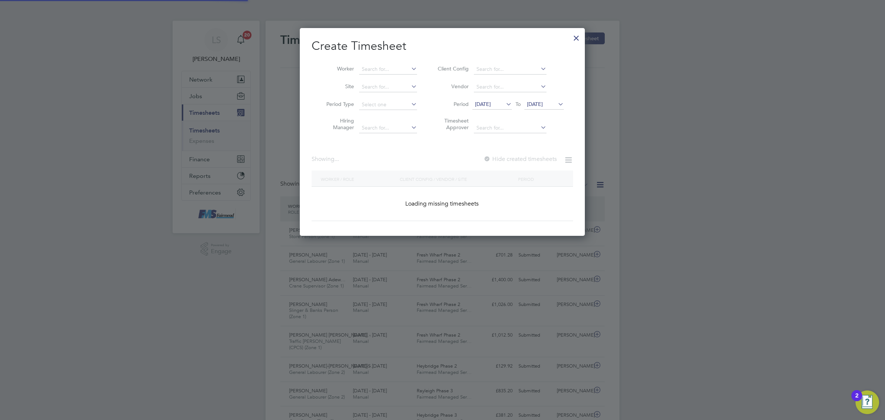
scroll to position [581, 285]
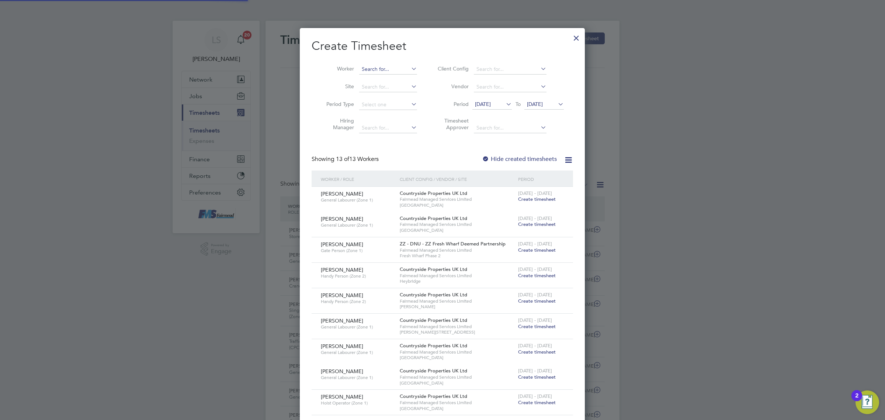
click at [397, 65] on input at bounding box center [388, 69] width 58 height 10
drag, startPoint x: 386, startPoint y: 95, endPoint x: 475, endPoint y: 104, distance: 89.4
click at [386, 94] on li "[PERSON_NAME]" at bounding box center [392, 99] width 66 height 10
type input "[PERSON_NAME]"
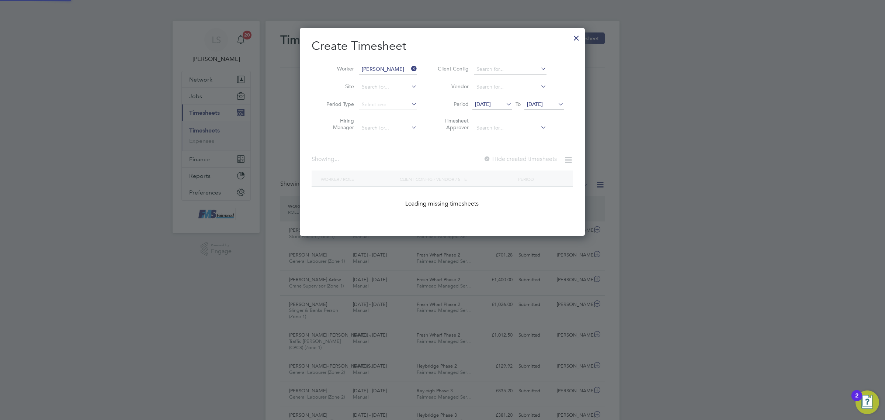
scroll to position [3, 3]
click at [548, 108] on span "[DATE]" at bounding box center [544, 105] width 39 height 10
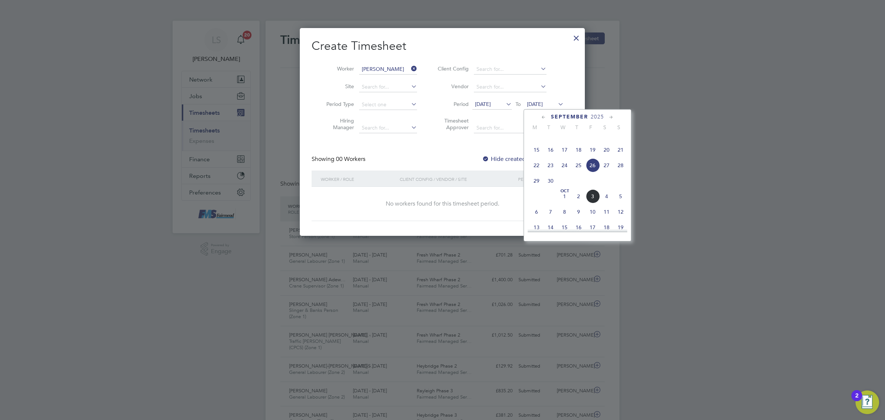
click at [622, 203] on span "5" at bounding box center [621, 196] width 14 height 14
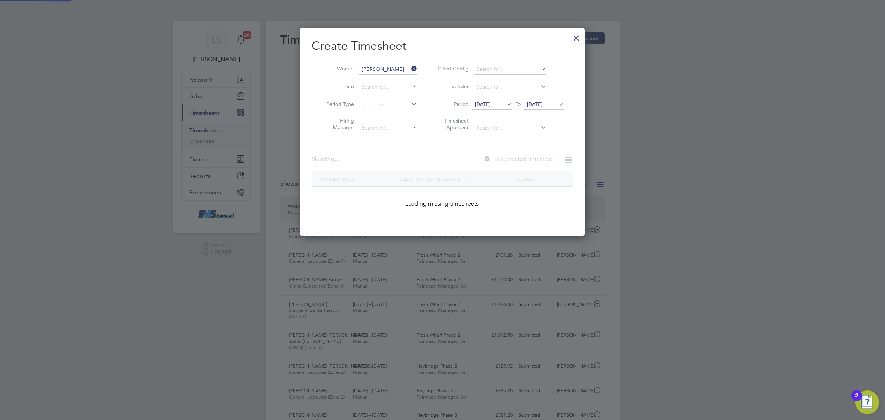
scroll to position [199, 285]
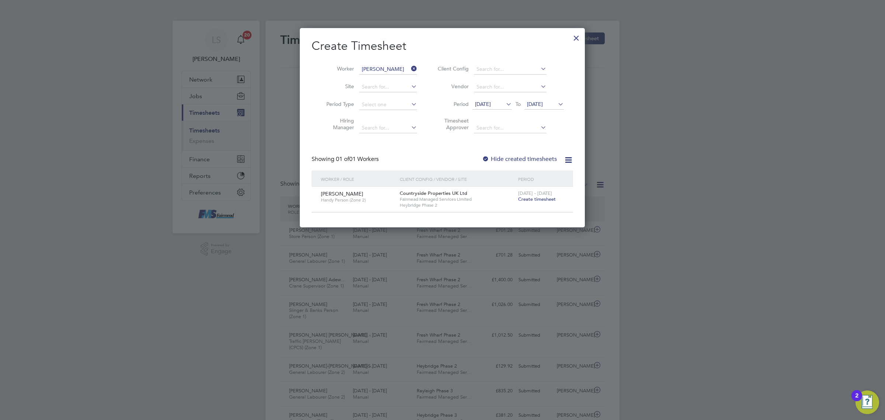
click at [535, 200] on span "Create timesheet" at bounding box center [537, 199] width 38 height 6
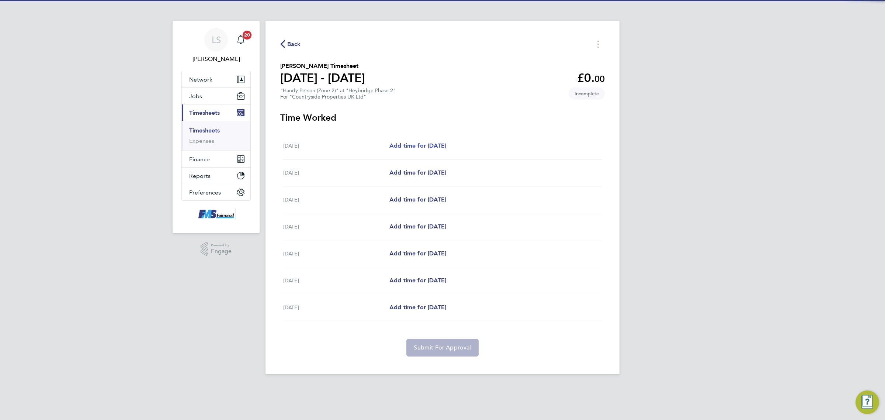
click at [446, 142] on span "Add time for [DATE]" at bounding box center [418, 145] width 57 height 7
select select "30"
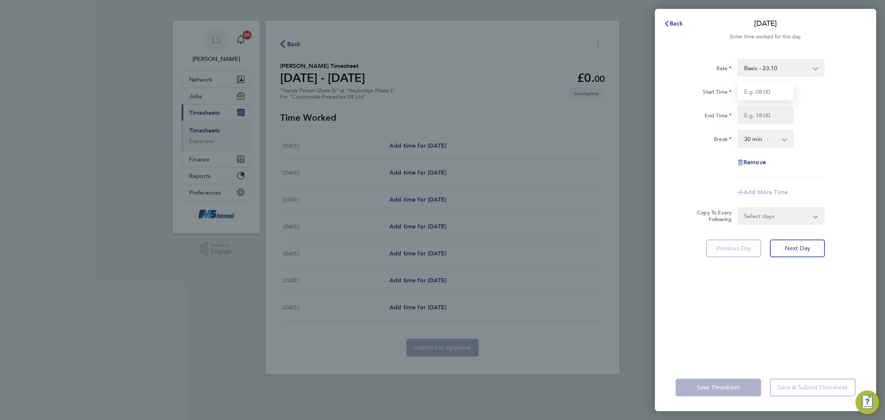
click at [760, 99] on input "Start Time" at bounding box center [766, 92] width 56 height 18
click at [773, 85] on input "08:00" at bounding box center [766, 92] width 56 height 18
drag, startPoint x: 774, startPoint y: 88, endPoint x: 661, endPoint y: 95, distance: 113.1
click at [661, 95] on div "Rate Basic - 23.10 Start Time 08:00 End Time Break 0 min 15 min 30 min 45 min 6…" at bounding box center [765, 207] width 221 height 314
type input "07:30"
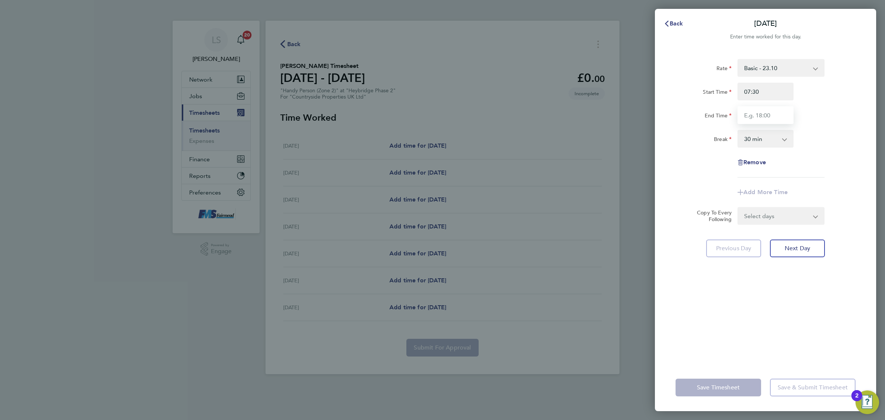
click at [746, 107] on input "End Time" at bounding box center [766, 115] width 56 height 18
type input "17:00"
click at [826, 106] on div "End Time 17:00" at bounding box center [766, 115] width 186 height 18
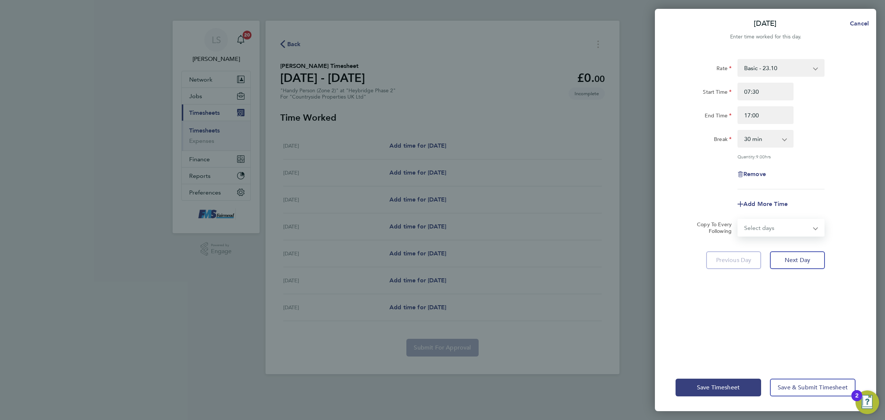
drag, startPoint x: 779, startPoint y: 231, endPoint x: 779, endPoint y: 235, distance: 4.1
click at [779, 231] on select "Select days Day Weekday (Mon-Fri) Weekend (Sat-Sun) [DATE] [DATE] [DATE] [DATE]…" at bounding box center [777, 228] width 77 height 16
select select "WEEKDAY"
click at [739, 220] on select "Select days Day Weekday (Mon-Fri) Weekend (Sat-Sun) [DATE] [DATE] [DATE] [DATE]…" at bounding box center [777, 228] width 77 height 16
select select "[DATE]"
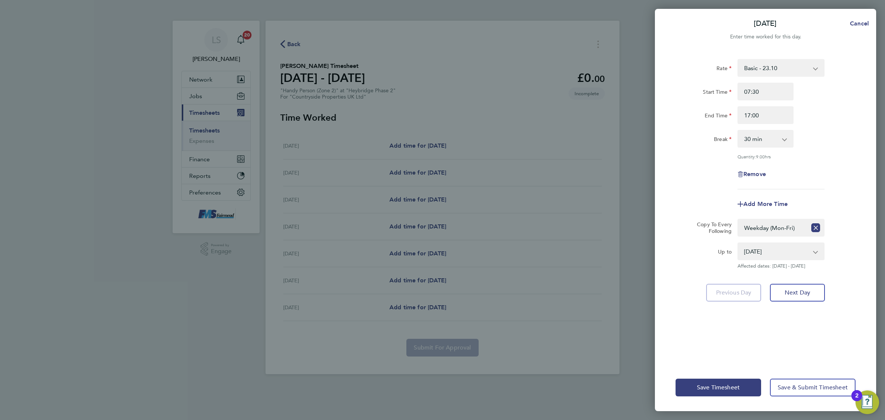
click at [802, 377] on div "Save Timesheet Save & Submit Timesheet" at bounding box center [765, 387] width 221 height 47
click at [807, 392] on button "Save & Submit Timesheet" at bounding box center [813, 388] width 86 height 18
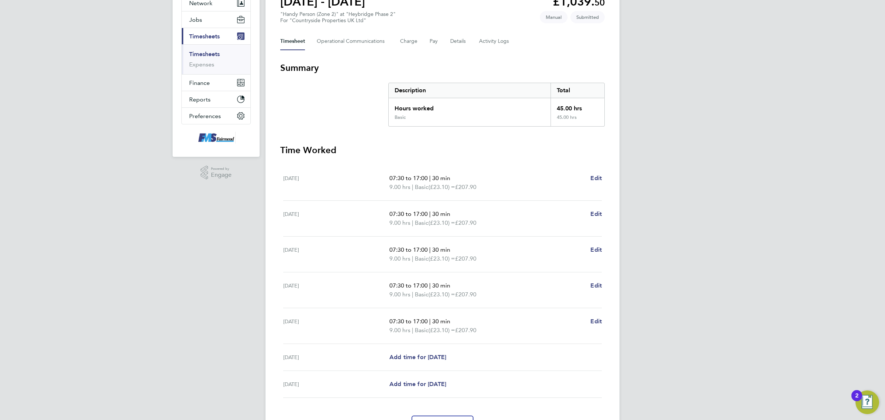
scroll to position [73, 0]
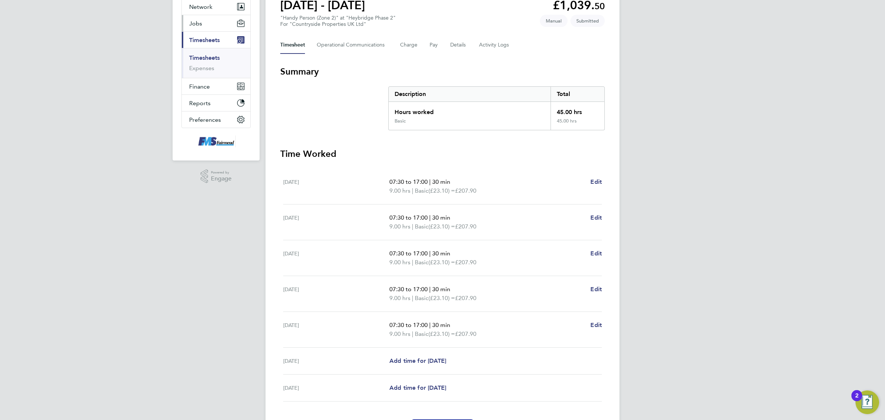
click at [205, 18] on button "Jobs" at bounding box center [216, 23] width 69 height 16
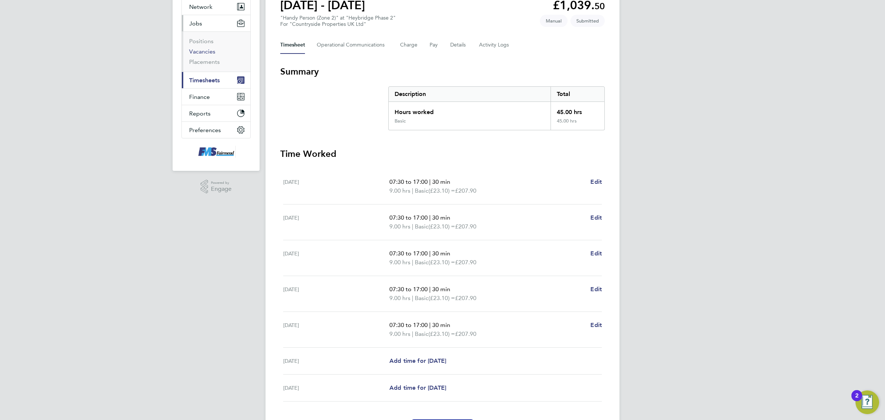
click at [208, 50] on link "Vacancies" at bounding box center [202, 51] width 26 height 7
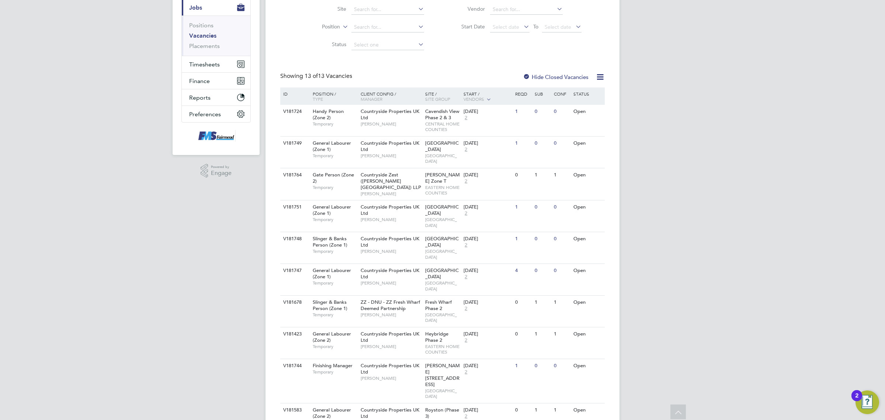
scroll to position [92, 0]
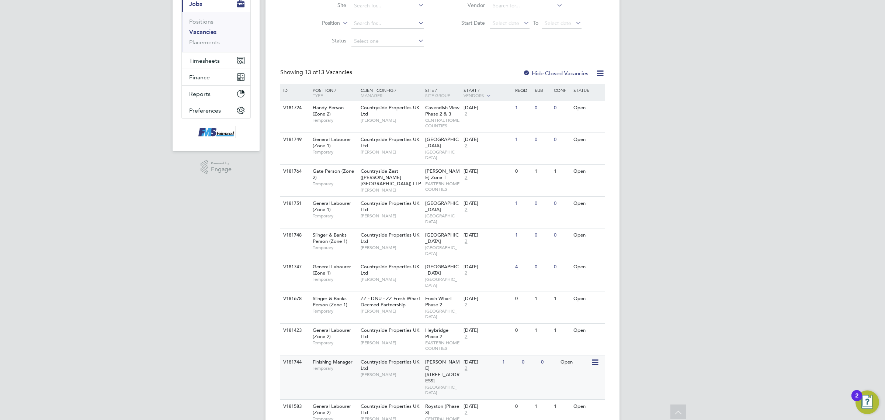
click at [431, 359] on span "[PERSON_NAME][STREET_ADDRESS]" at bounding box center [442, 371] width 35 height 25
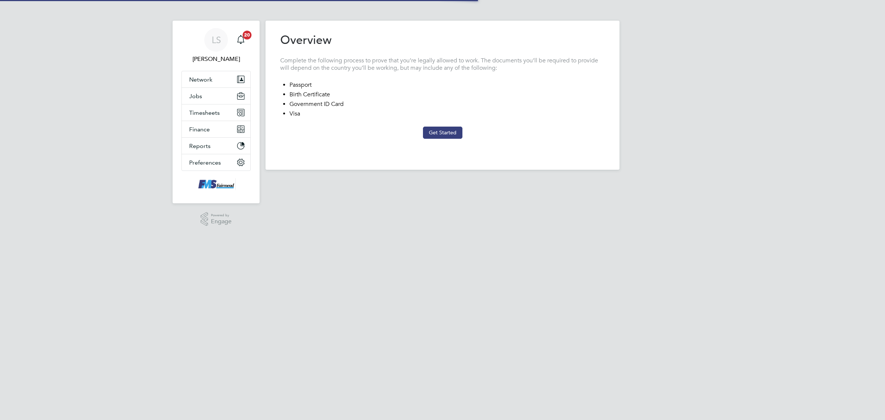
click at [435, 133] on button "Get Started" at bounding box center [442, 133] width 39 height 12
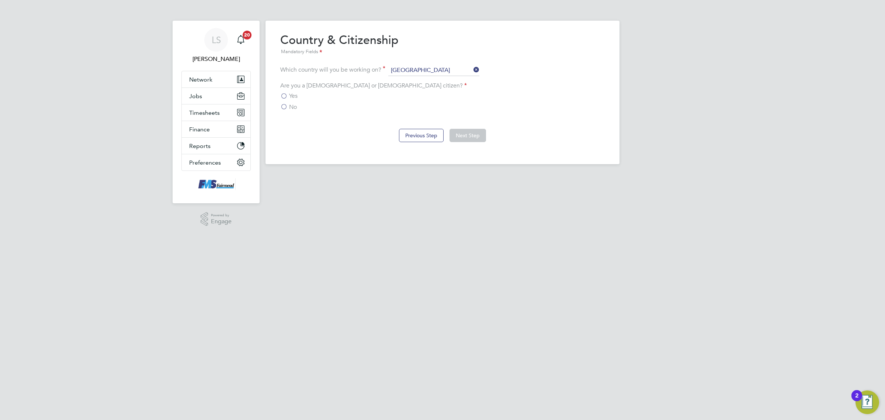
click at [286, 90] on div "Are you a [DEMOGRAPHIC_DATA] or [DEMOGRAPHIC_DATA] citizen? Yes No" at bounding box center [442, 96] width 325 height 29
click at [283, 93] on label "Yes" at bounding box center [288, 95] width 17 height 7
click at [0, 0] on input "Yes" at bounding box center [0, 0] width 0 height 0
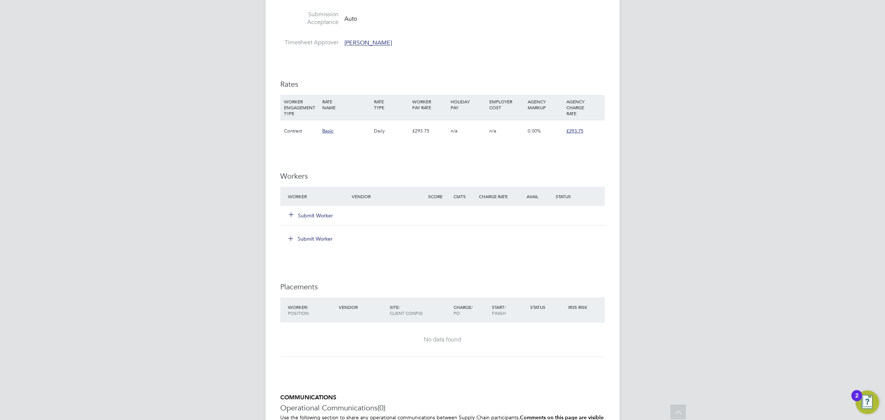
scroll to position [553, 0]
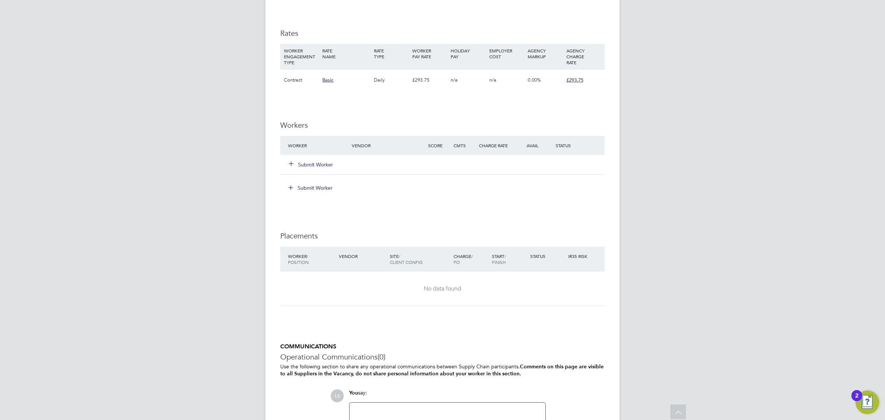
click at [312, 159] on div "Submit Worker" at bounding box center [324, 164] width 76 height 13
click at [321, 163] on button "Submit Worker" at bounding box center [311, 164] width 44 height 7
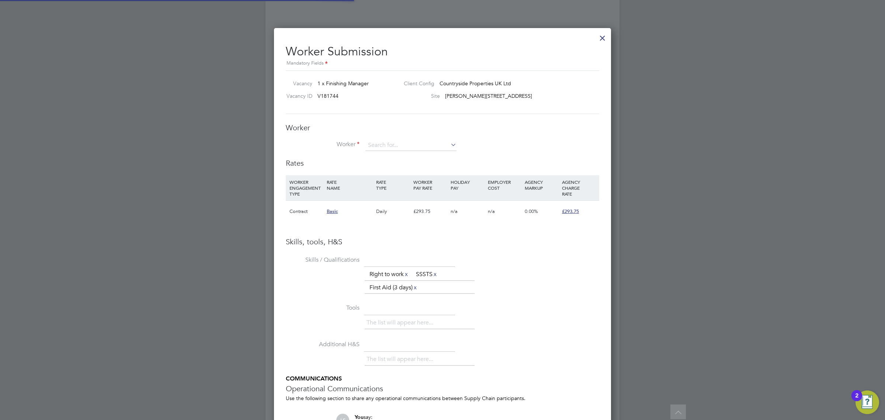
scroll to position [478, 338]
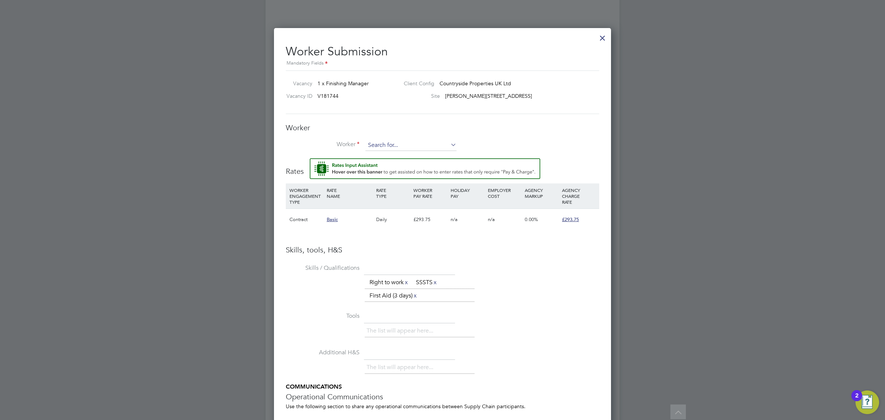
click at [402, 148] on input at bounding box center [411, 145] width 91 height 11
click at [411, 157] on li "Grig or Nedelchev (4187)" at bounding box center [411, 156] width 92 height 10
type input "[PERSON_NAME] (4187)"
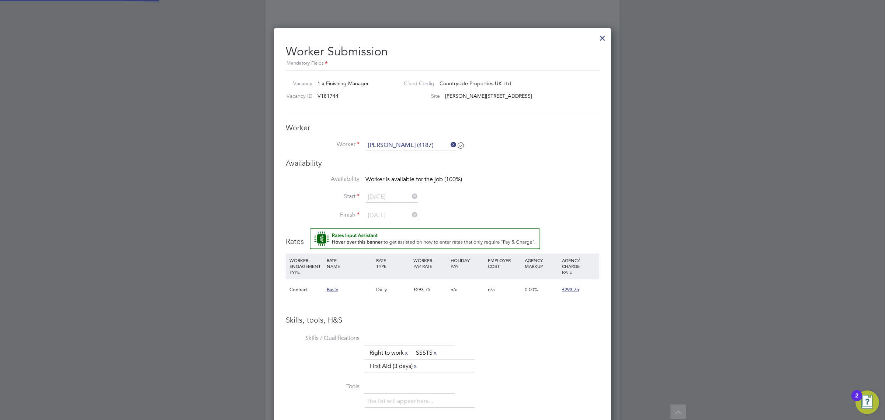
scroll to position [650, 338]
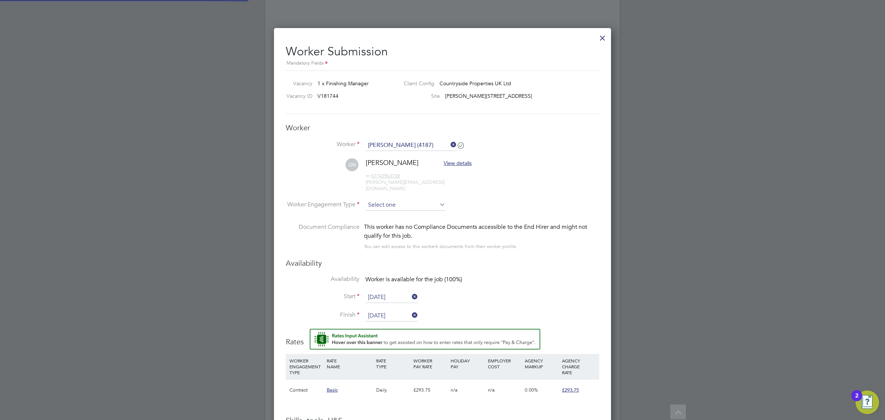
click at [391, 200] on input at bounding box center [406, 205] width 80 height 11
click at [392, 216] on li "PAYE" at bounding box center [405, 219] width 81 height 10
type input "PAYE"
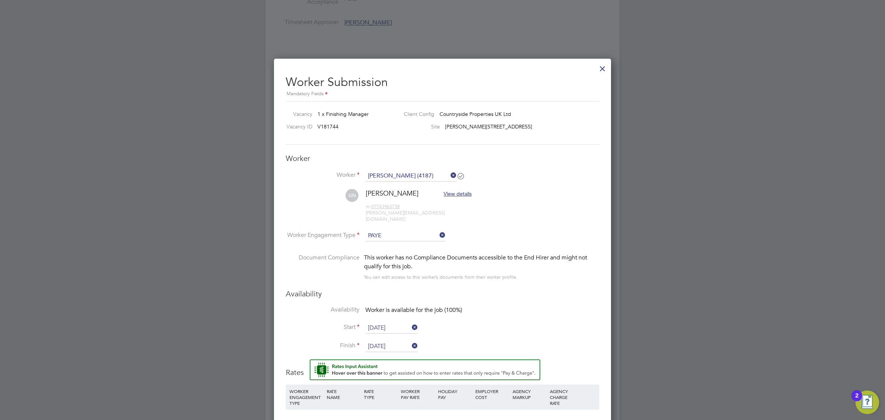
scroll to position [521, 0]
click at [480, 317] on li "Availability Worker is available for the job (100%)" at bounding box center [443, 316] width 314 height 17
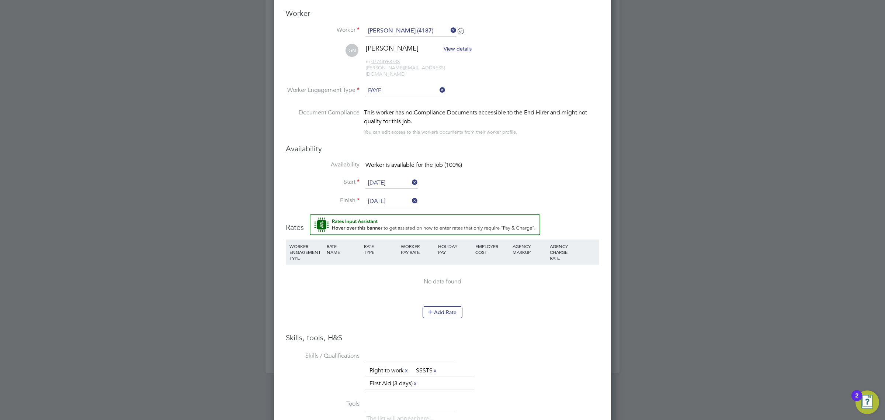
scroll to position [659, 0]
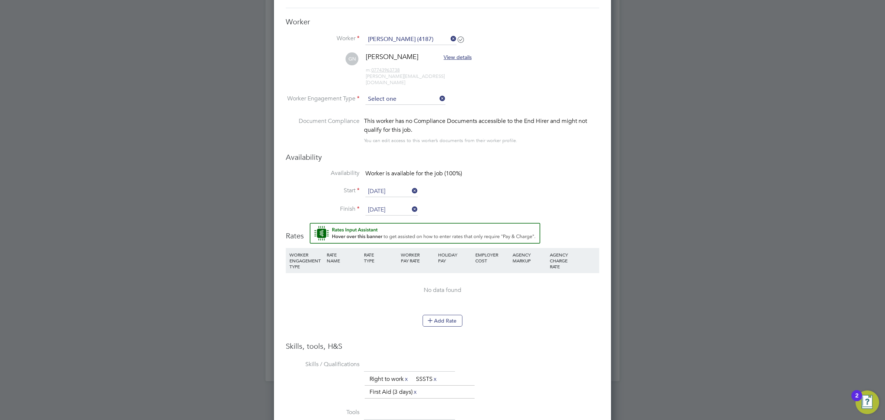
click at [420, 94] on input at bounding box center [406, 99] width 80 height 11
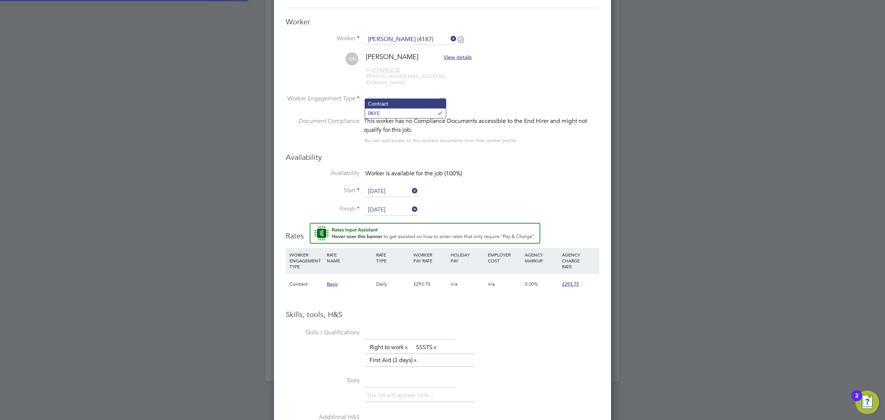
scroll to position [21, 50]
click at [545, 132] on div "This worker has no Compliance Documents accessible to the End Hirer and might n…" at bounding box center [481, 131] width 235 height 28
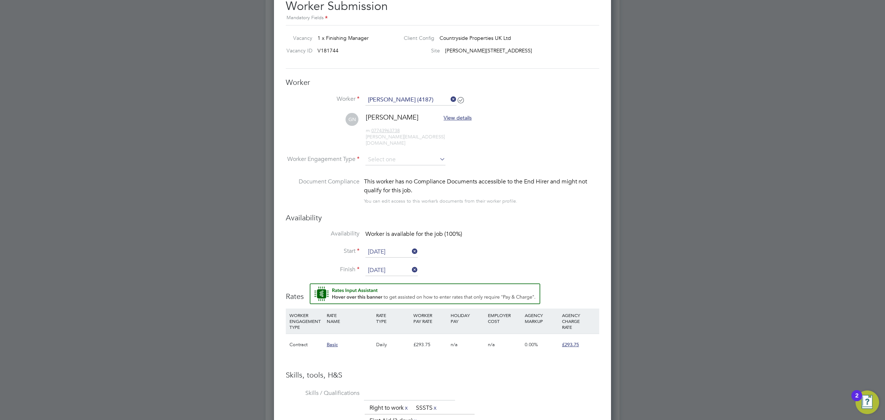
scroll to position [581, 0]
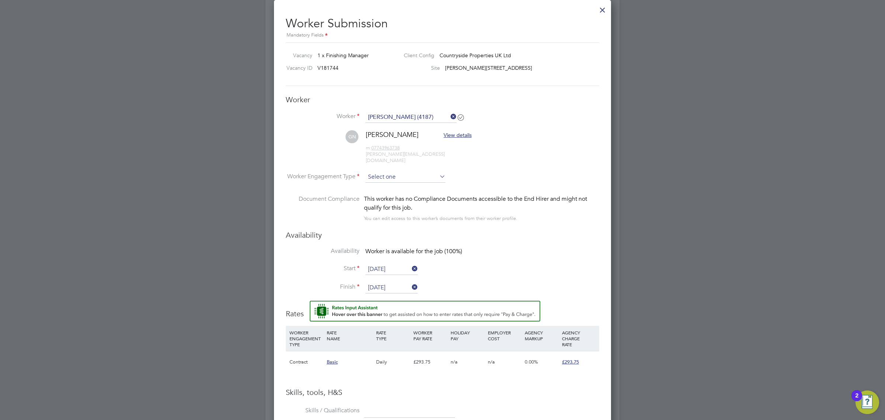
click at [413, 174] on input at bounding box center [406, 177] width 80 height 11
click at [410, 190] on li "PAYE" at bounding box center [405, 191] width 81 height 10
type input "PAYE"
click at [425, 172] on input "PAYE" at bounding box center [406, 177] width 80 height 11
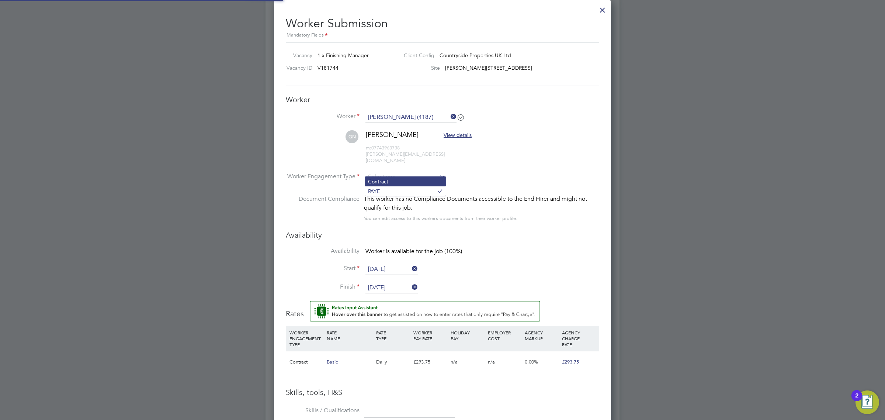
scroll to position [21, 50]
click at [395, 179] on li "Contract" at bounding box center [405, 182] width 81 height 10
type input "Contract"
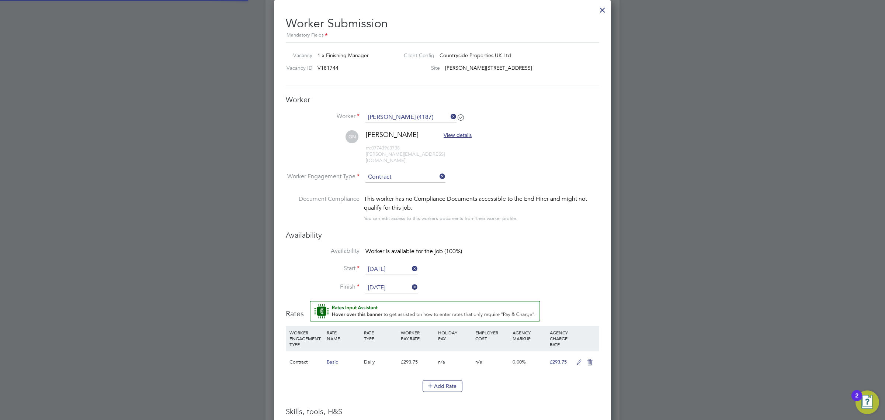
scroll to position [21, 38]
click at [521, 230] on h3 "Availability" at bounding box center [443, 235] width 314 height 10
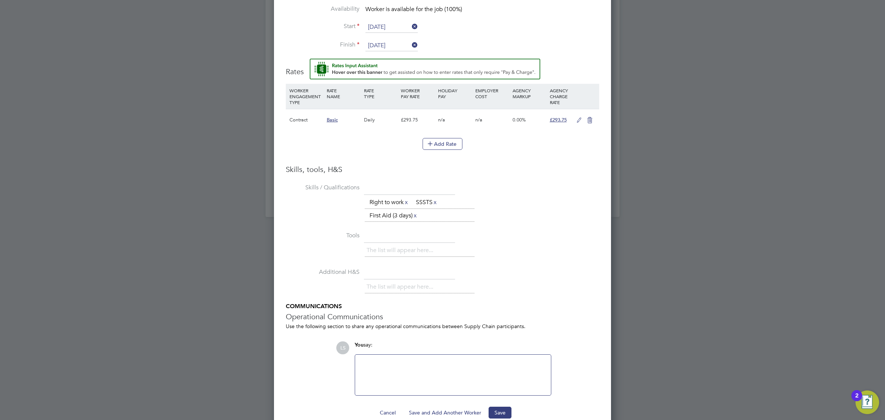
scroll to position [831, 0]
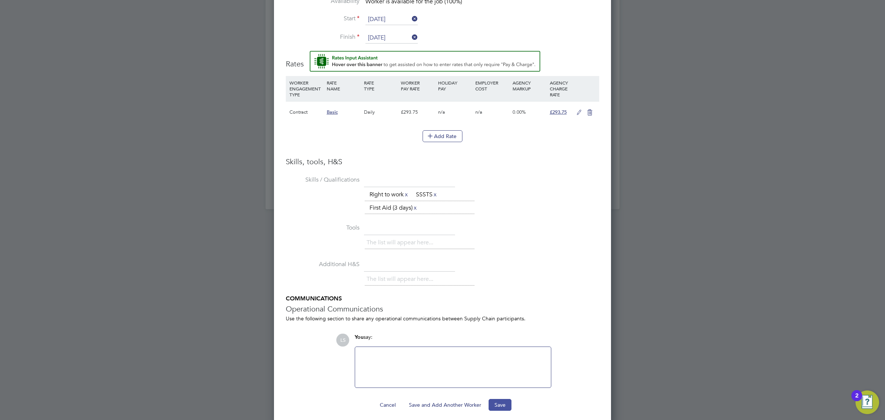
click at [498, 399] on button "Save" at bounding box center [500, 405] width 23 height 12
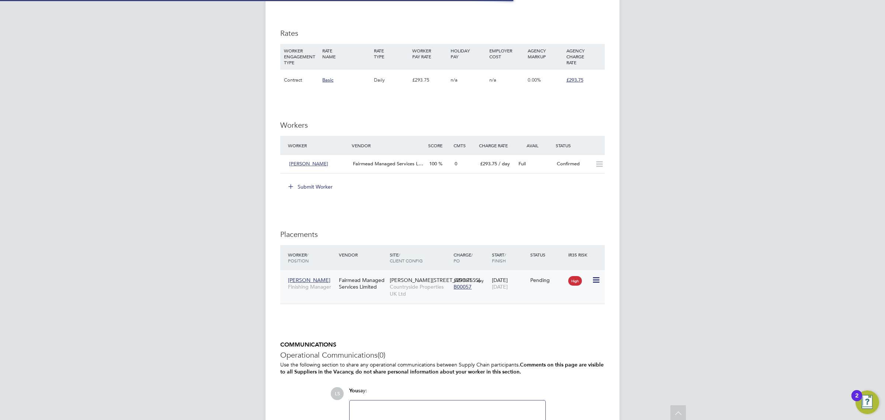
scroll to position [21, 52]
click at [594, 279] on icon at bounding box center [595, 280] width 7 height 9
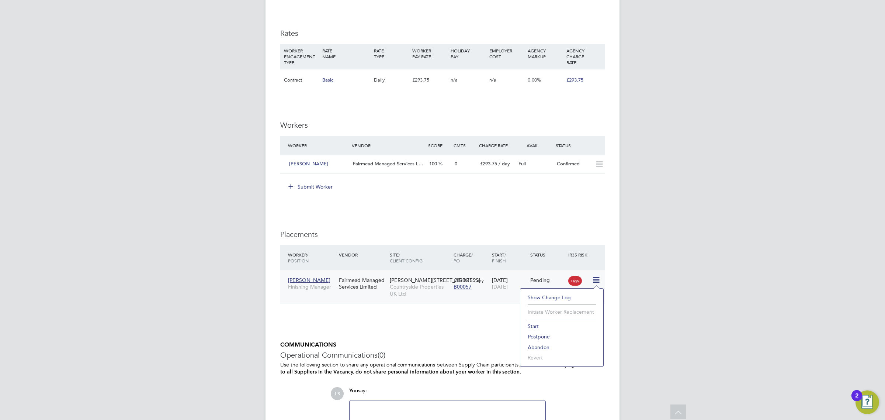
click at [545, 326] on li "Start" at bounding box center [562, 326] width 76 height 10
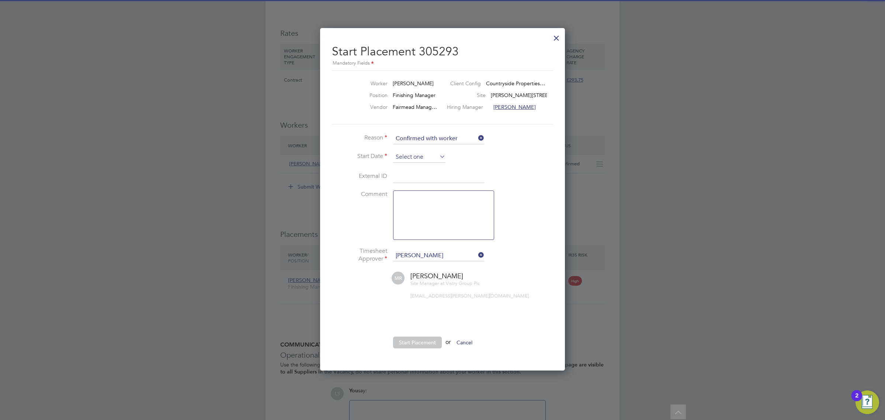
click at [414, 160] on input at bounding box center [419, 157] width 52 height 11
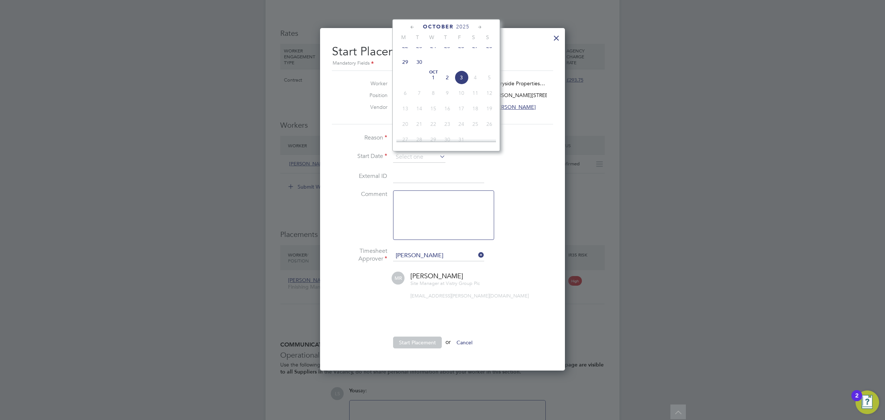
click at [408, 69] on span "29" at bounding box center [405, 62] width 14 height 14
type input "[DATE]"
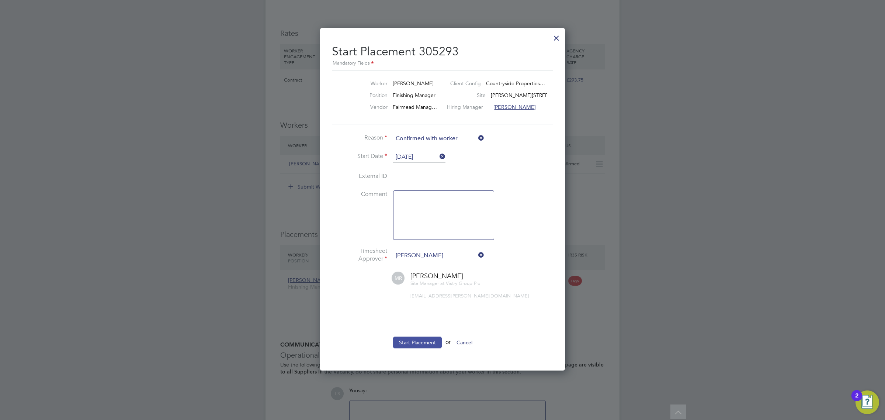
click at [407, 342] on button "Start Placement" at bounding box center [417, 342] width 49 height 12
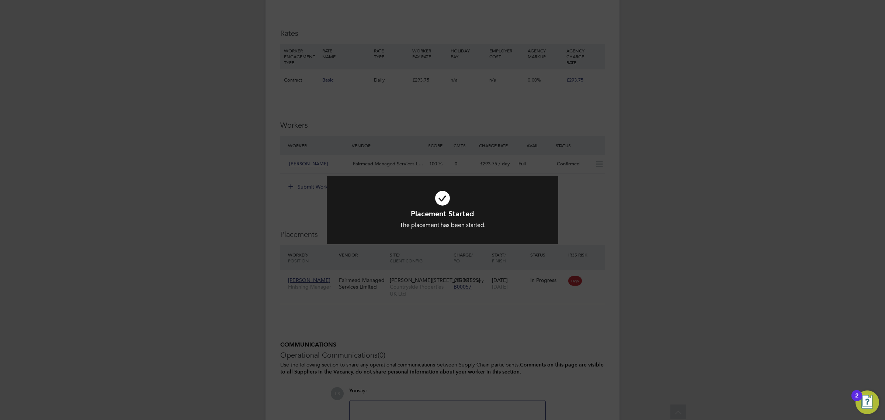
click at [407, 338] on div "Placement Started The placement has been started. Cancel Okay" at bounding box center [442, 210] width 885 height 420
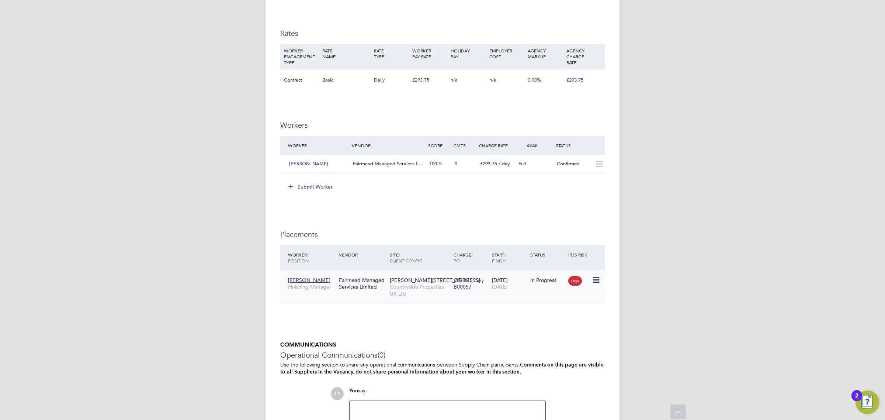
click at [598, 278] on icon at bounding box center [595, 280] width 7 height 9
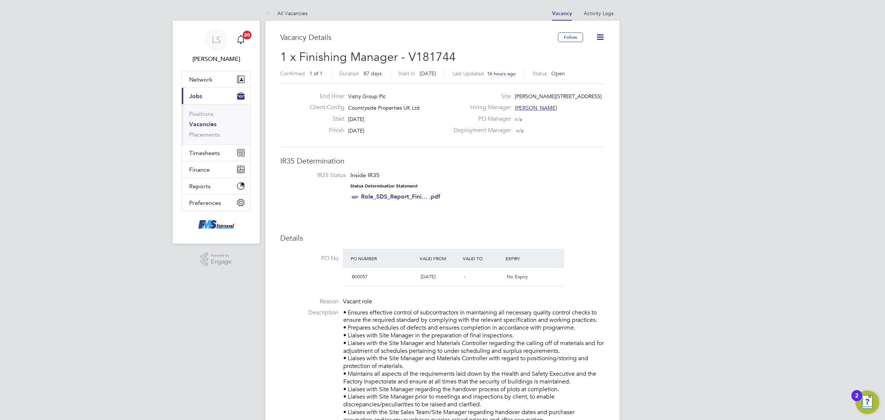
click at [605, 39] on icon at bounding box center [600, 36] width 9 height 9
click at [198, 124] on link "Vacancies" at bounding box center [202, 124] width 27 height 7
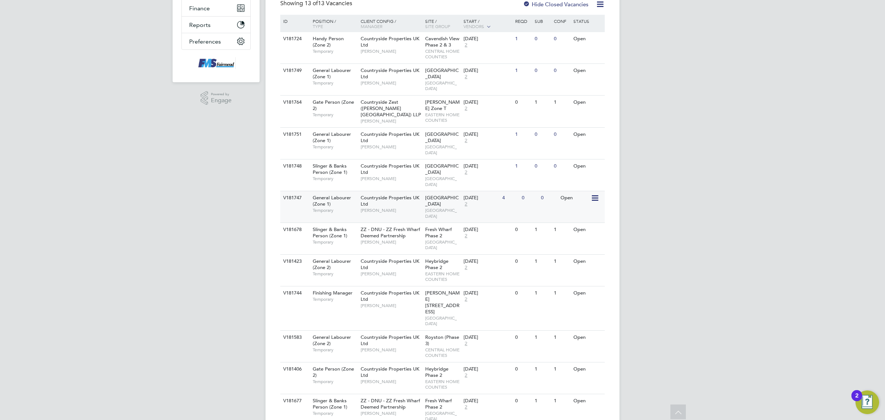
click at [426, 191] on div "[GEOGRAPHIC_DATA]" at bounding box center [443, 206] width 39 height 31
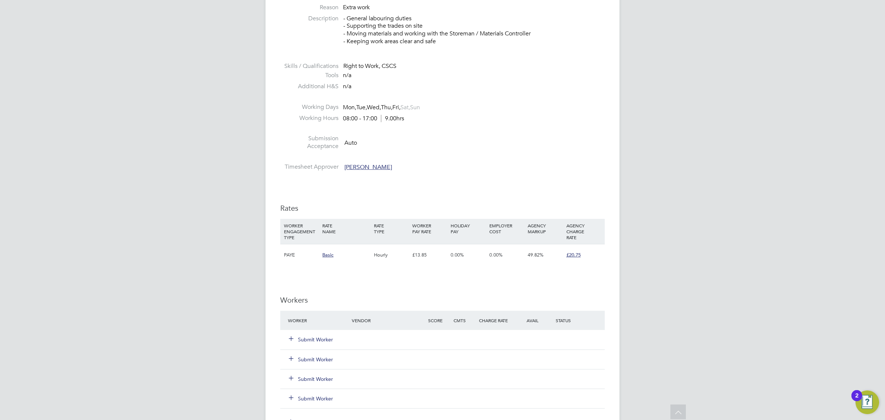
scroll to position [323, 0]
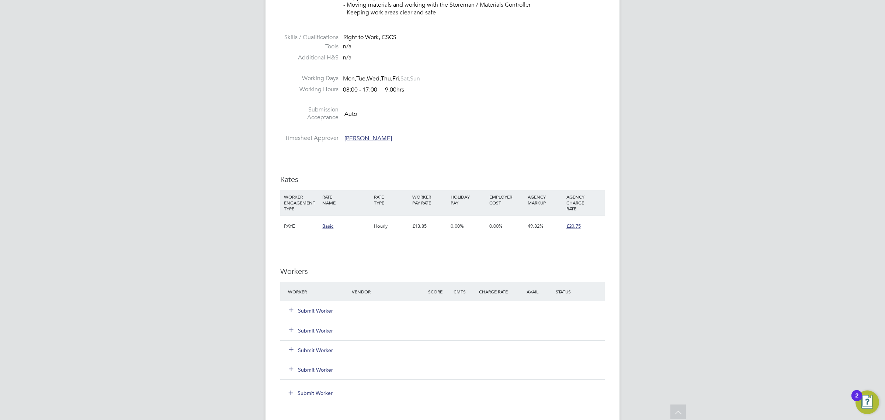
click at [309, 312] on button "Submit Worker" at bounding box center [311, 310] width 44 height 7
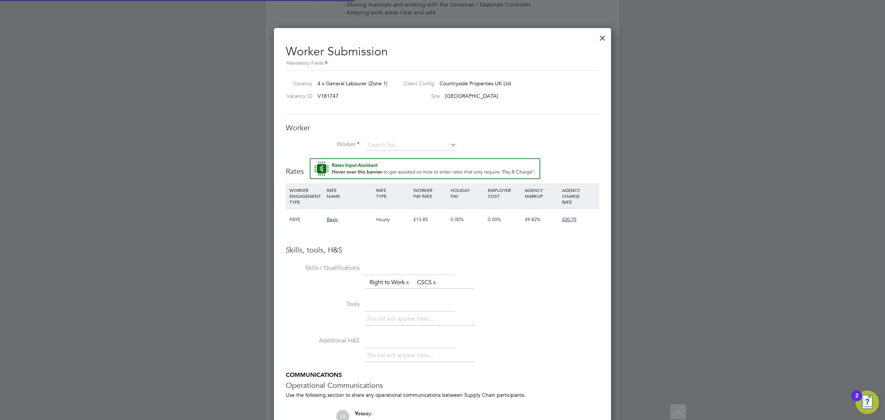
scroll to position [475, 338]
click at [392, 144] on input at bounding box center [411, 145] width 91 height 11
click at [392, 153] on li "[PERSON_NAME] (4052)" at bounding box center [411, 156] width 92 height 10
type input "[PERSON_NAME] (4052)"
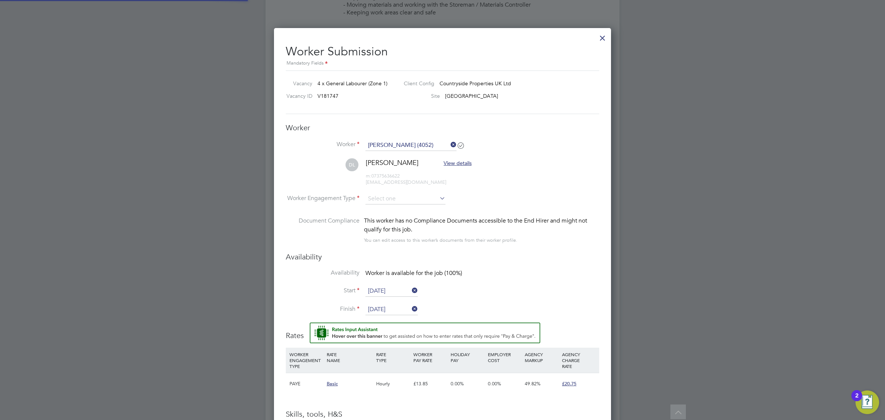
scroll to position [639, 338]
click at [390, 197] on input at bounding box center [406, 198] width 80 height 11
click at [393, 215] on li "PAYE" at bounding box center [405, 219] width 81 height 10
type input "PAYE"
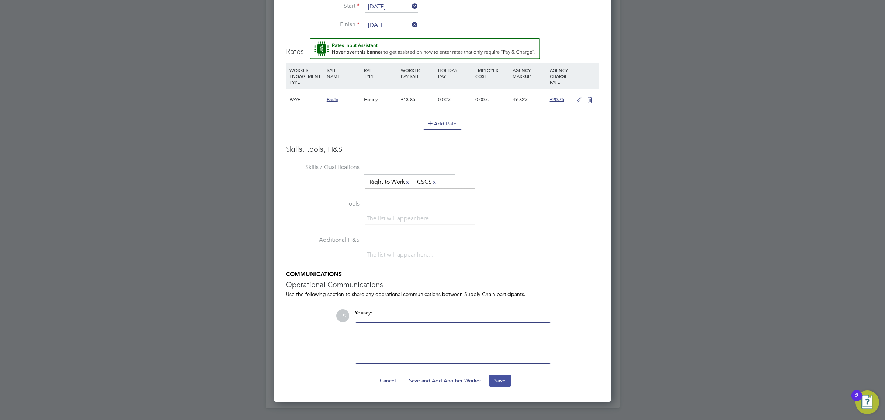
click at [506, 378] on button "Save" at bounding box center [500, 380] width 23 height 12
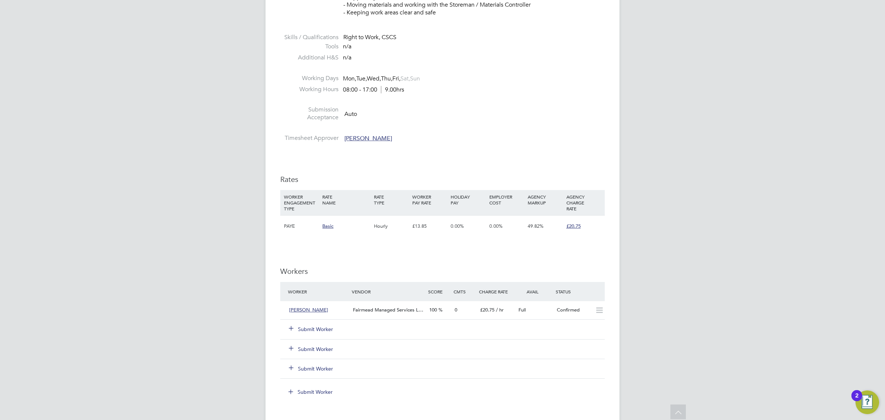
click at [319, 329] on button "Submit Worker" at bounding box center [311, 328] width 44 height 7
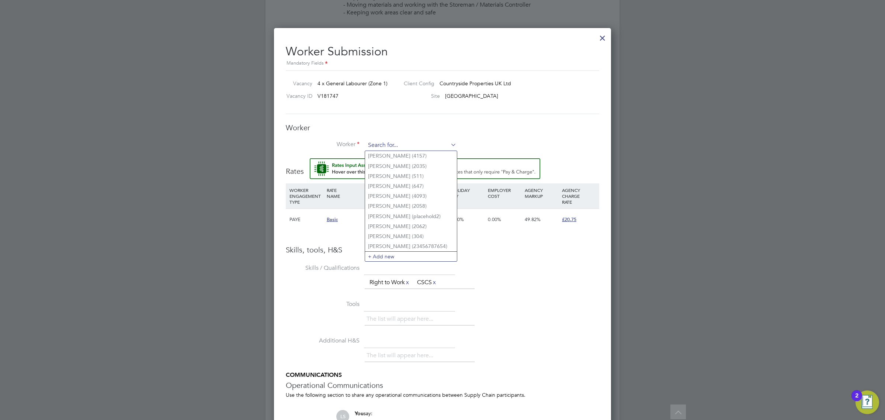
click at [422, 141] on input at bounding box center [411, 145] width 91 height 11
type input "[PERSON_NAME]"
click at [415, 142] on input at bounding box center [411, 145] width 91 height 11
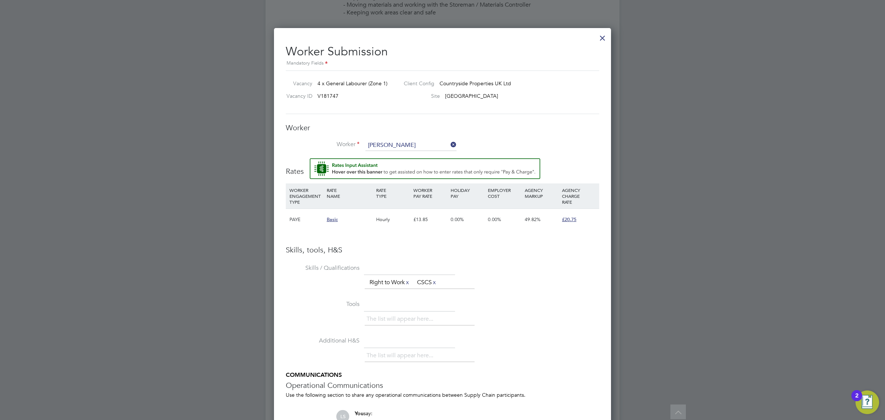
click at [394, 215] on li "[PERSON_NAME] (4186)" at bounding box center [418, 216] width 107 height 10
type input "[PERSON_NAME] (4186)"
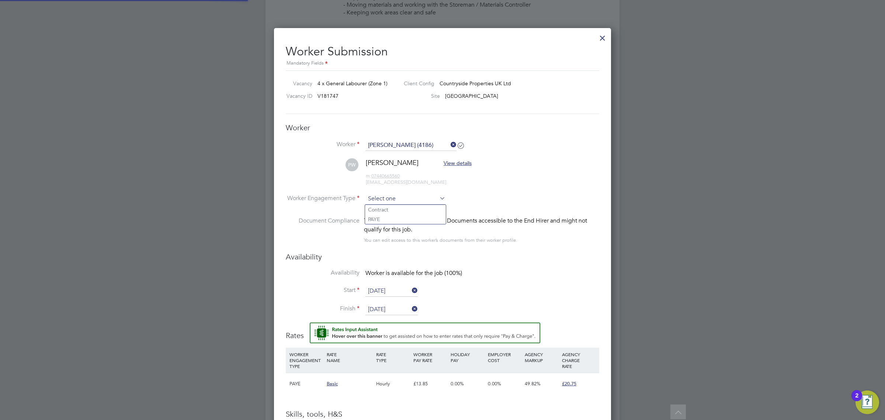
click at [405, 194] on input at bounding box center [406, 198] width 80 height 11
click at [403, 218] on li "PAYE" at bounding box center [405, 219] width 81 height 10
type input "PAYE"
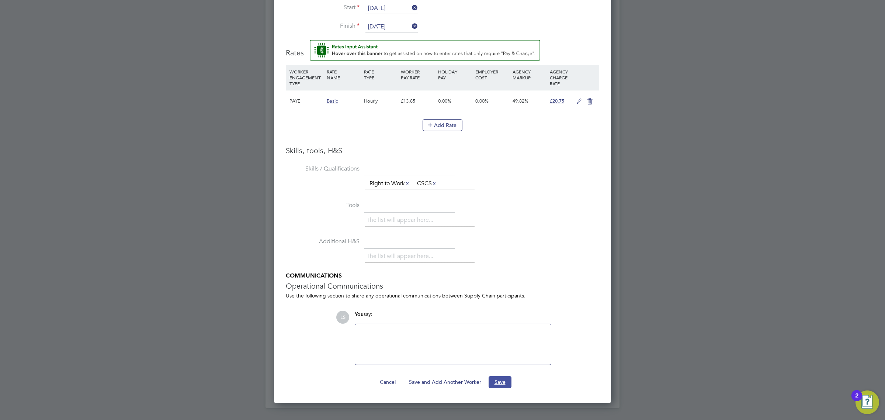
click at [497, 381] on button "Save" at bounding box center [500, 382] width 23 height 12
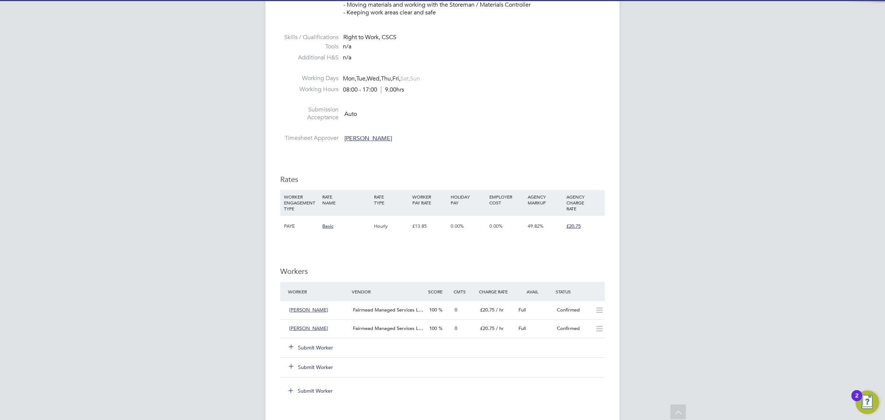
click at [323, 344] on button "Submit Worker" at bounding box center [311, 347] width 44 height 7
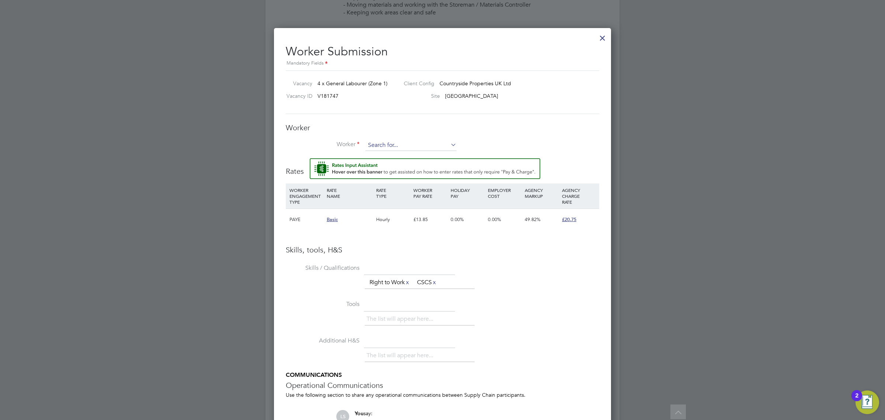
click at [431, 147] on input at bounding box center [411, 145] width 91 height 11
click at [427, 152] on li "Ogny an Demirov (3031)" at bounding box center [411, 156] width 92 height 10
type input "[PERSON_NAME] (3031)"
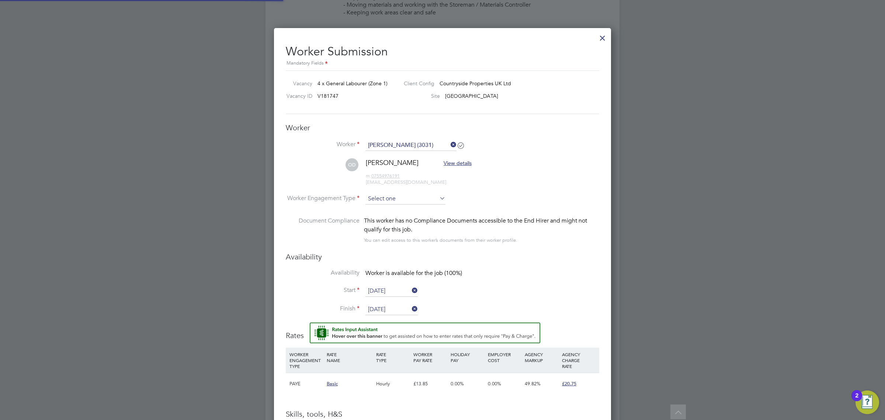
click at [414, 198] on input at bounding box center [406, 198] width 80 height 11
click at [397, 224] on ul "Contract PAYE" at bounding box center [406, 214] width 82 height 20
click at [408, 200] on input at bounding box center [406, 198] width 80 height 11
click at [405, 218] on li "PAYE" at bounding box center [405, 219] width 81 height 10
type input "PAYE"
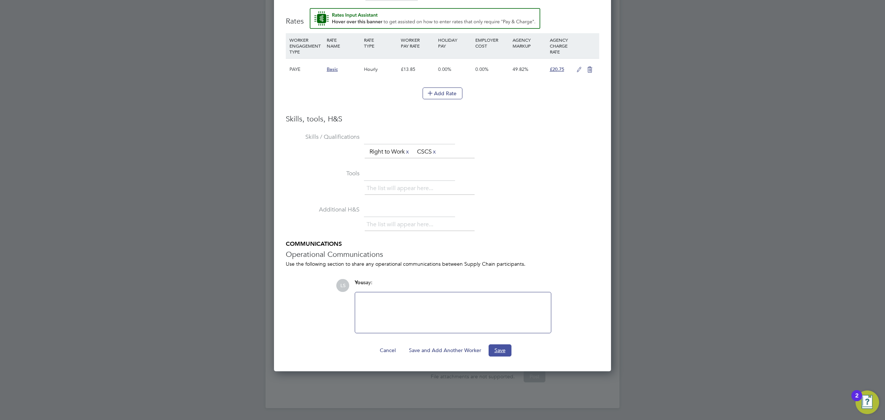
click at [506, 352] on button "Save" at bounding box center [500, 350] width 23 height 12
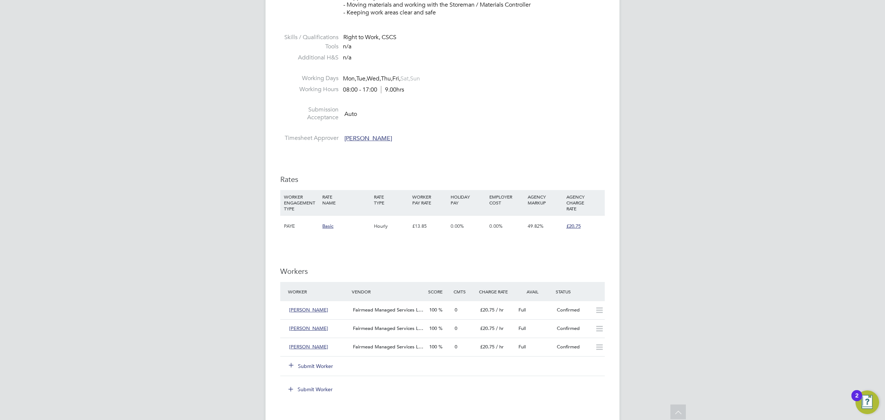
click at [316, 367] on button "Submit Worker" at bounding box center [311, 365] width 44 height 7
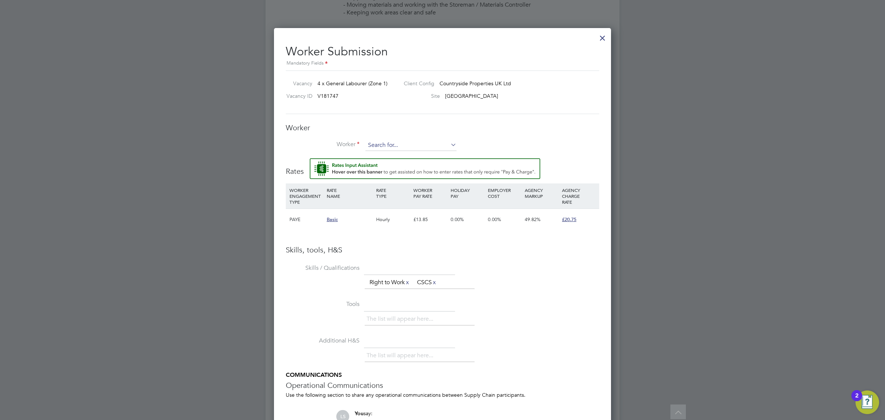
click at [404, 147] on input at bounding box center [411, 145] width 91 height 11
click at [401, 155] on li "Jap [PERSON_NAME] (4185)" at bounding box center [411, 156] width 92 height 10
type input "[PERSON_NAME] (4185)"
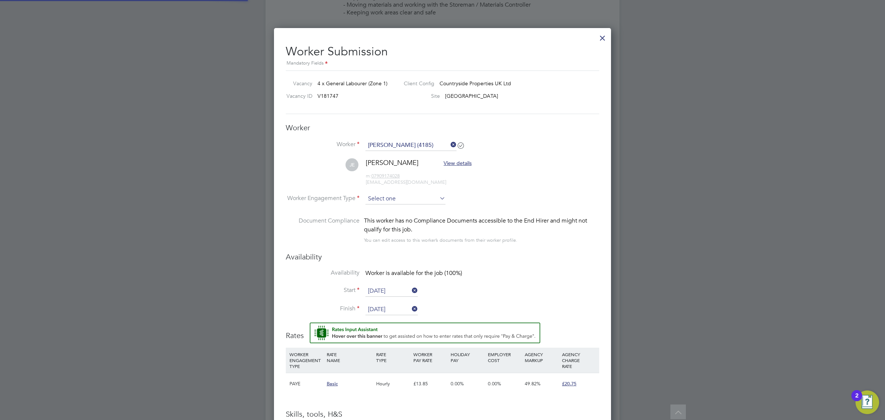
click at [391, 196] on input at bounding box center [406, 198] width 80 height 11
click at [388, 220] on li "PAYE" at bounding box center [405, 219] width 81 height 10
type input "PAYE"
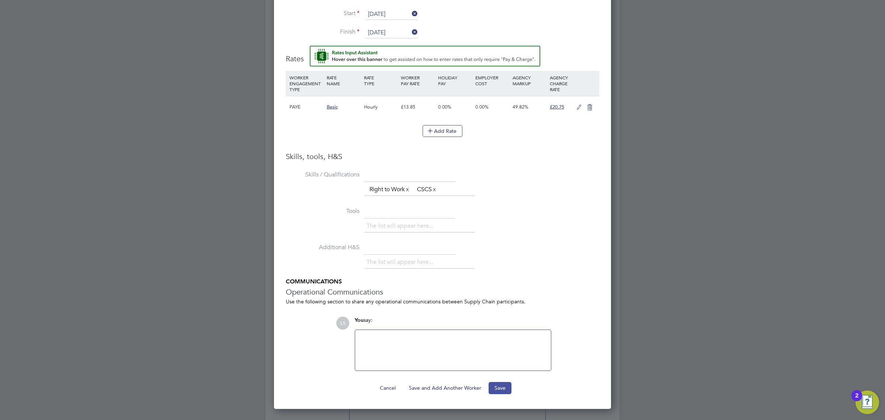
click at [491, 386] on button "Save" at bounding box center [500, 388] width 23 height 12
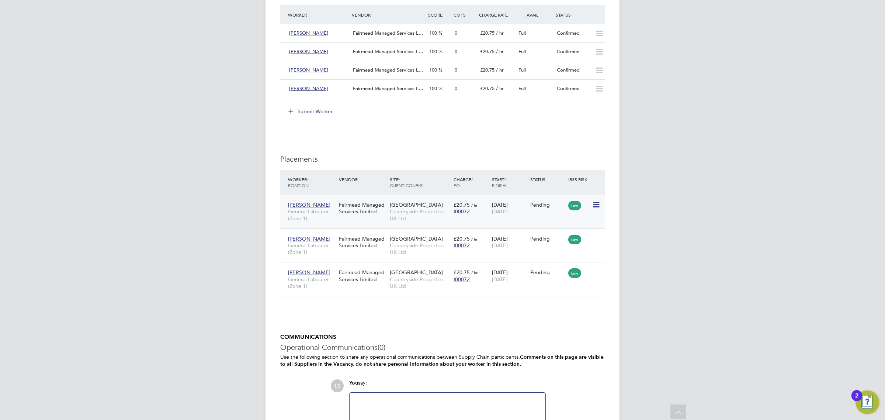
click at [598, 205] on icon at bounding box center [595, 204] width 7 height 9
click at [531, 251] on li "Start" at bounding box center [562, 251] width 76 height 10
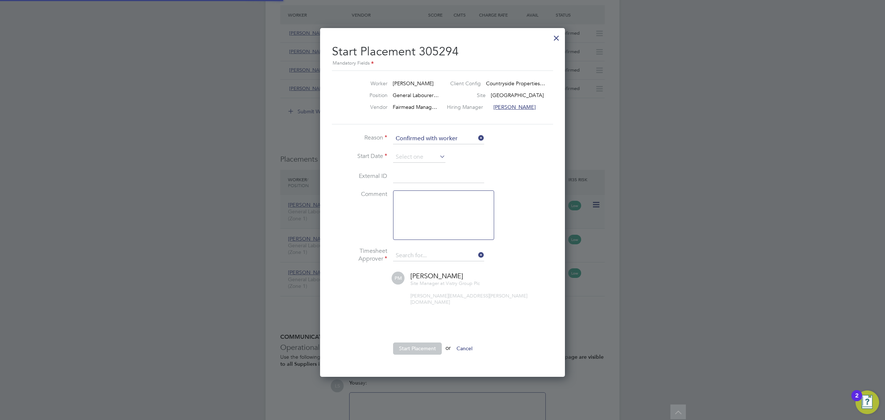
type input "[PERSON_NAME]"
click at [417, 150] on li "Reason Confirmed with worker" at bounding box center [442, 142] width 221 height 18
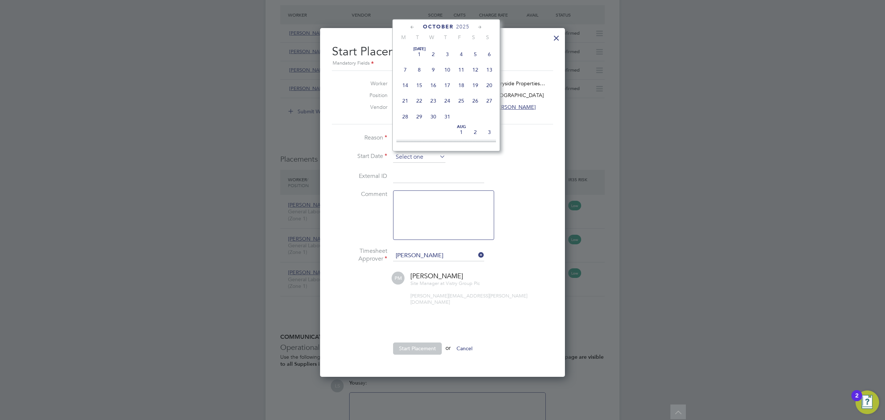
click at [418, 157] on input at bounding box center [419, 157] width 52 height 11
click at [434, 74] on span "Oct" at bounding box center [433, 72] width 14 height 4
type input "[DATE]"
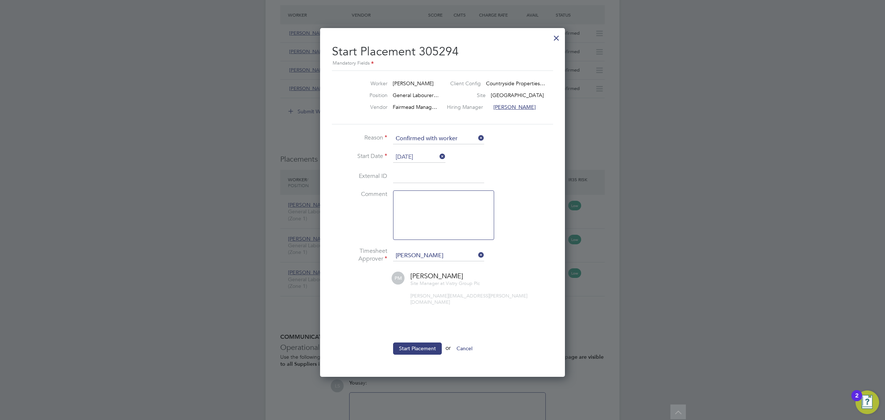
click at [434, 345] on button "Start Placement" at bounding box center [417, 348] width 49 height 12
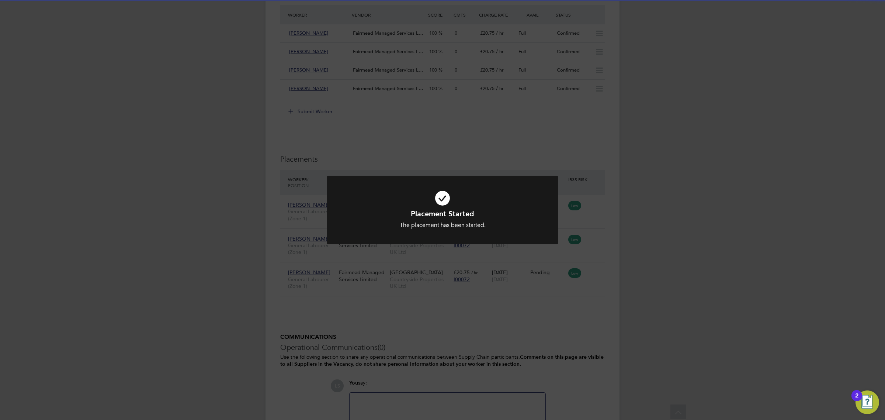
click at [536, 362] on div "Placement Started The placement has been started. Cancel Okay" at bounding box center [442, 210] width 885 height 420
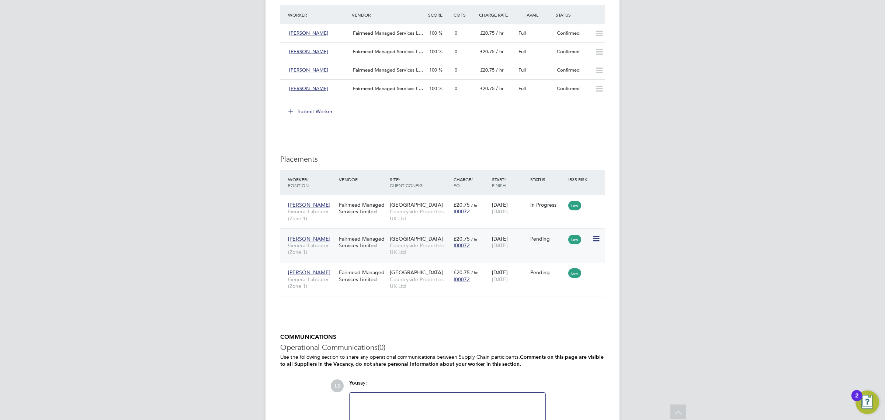
click at [592, 238] on icon at bounding box center [595, 238] width 7 height 9
drag, startPoint x: 532, startPoint y: 284, endPoint x: 516, endPoint y: 275, distance: 18.8
click at [532, 284] on li "Start" at bounding box center [562, 285] width 76 height 10
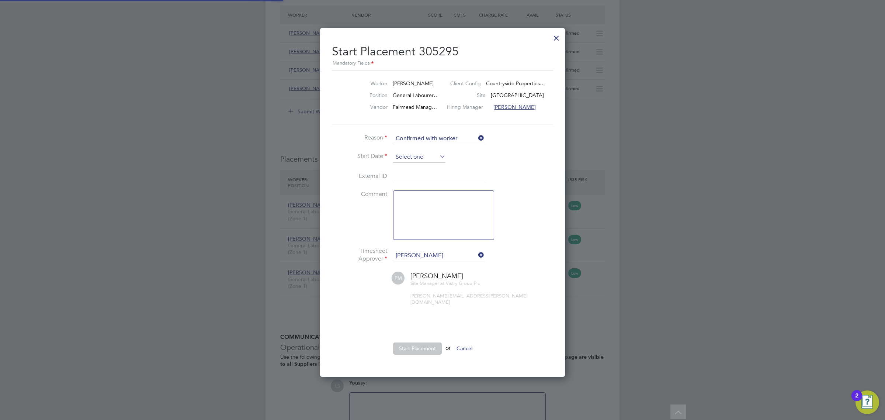
click at [412, 159] on input at bounding box center [419, 157] width 52 height 11
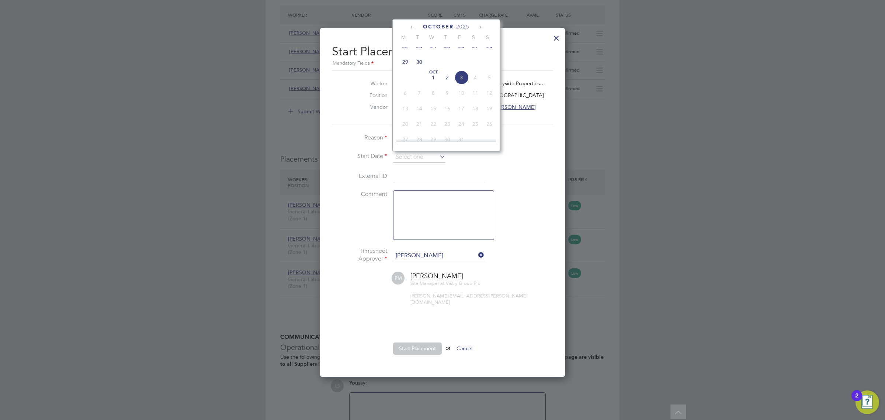
click at [436, 84] on span "[DATE]" at bounding box center [433, 77] width 14 height 14
type input "[DATE]"
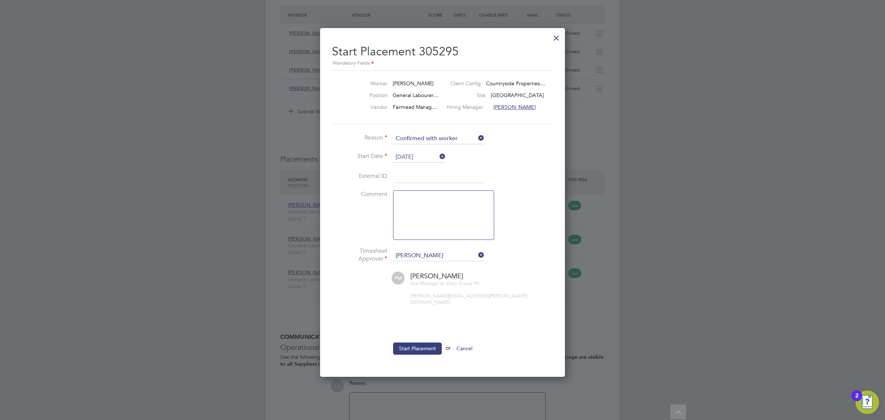
click at [424, 345] on button "Start Placement" at bounding box center [417, 348] width 49 height 12
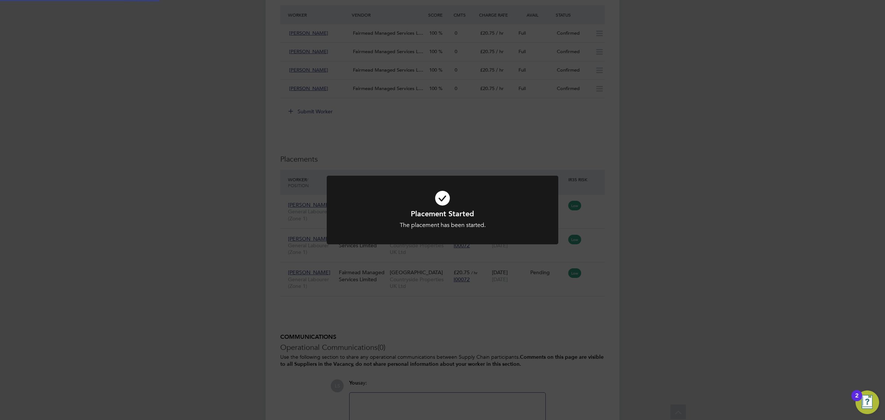
click at [588, 273] on div "Placement Started The placement has been started. Cancel Okay" at bounding box center [442, 210] width 885 height 420
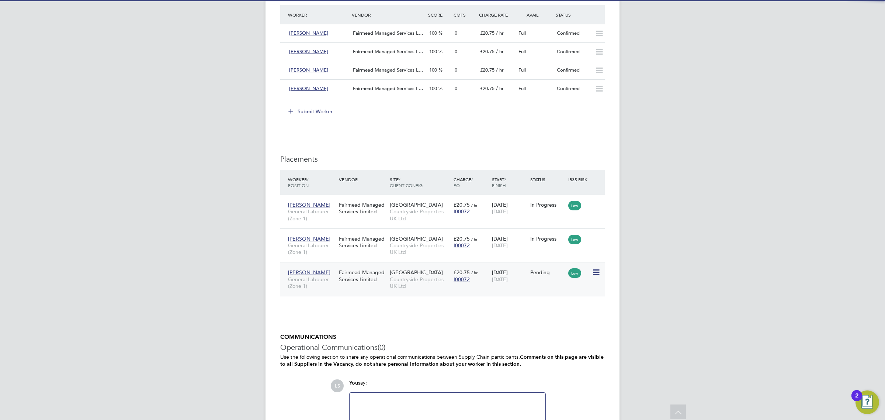
click at [594, 274] on icon at bounding box center [595, 272] width 7 height 9
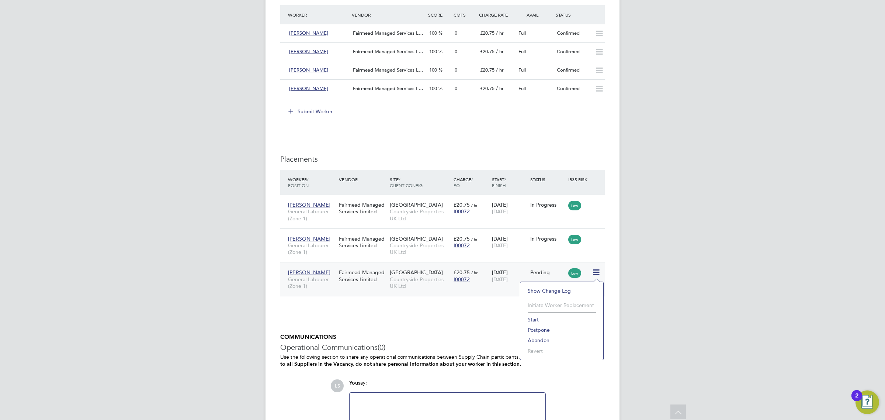
click at [537, 318] on li "Start" at bounding box center [562, 319] width 76 height 10
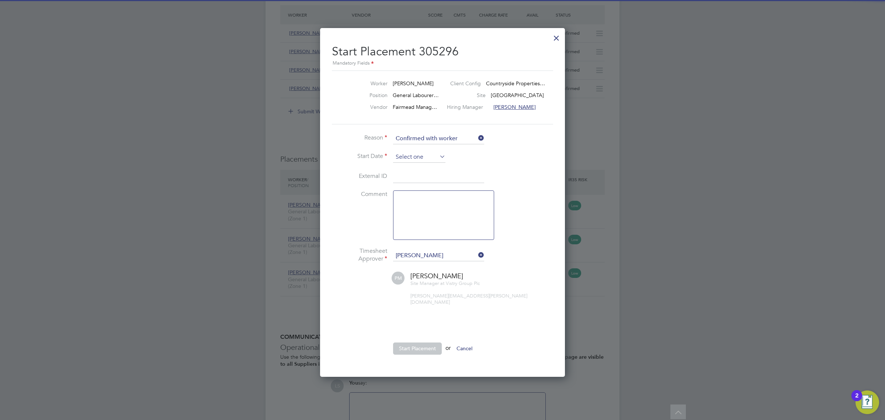
click at [416, 155] on input at bounding box center [419, 157] width 52 height 11
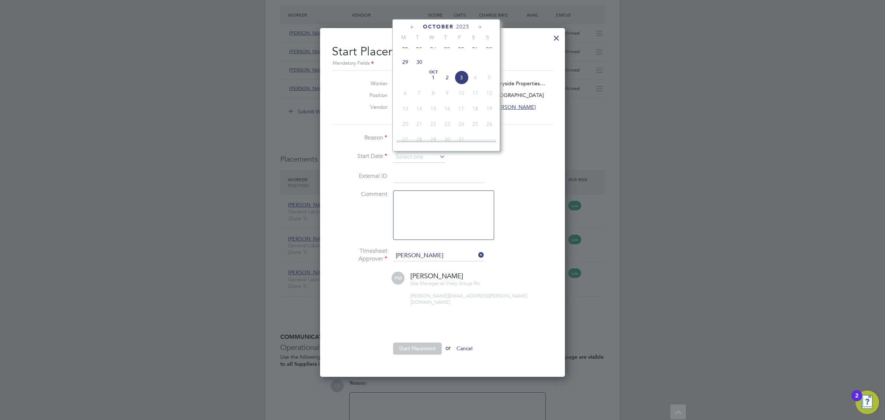
click at [433, 84] on span "[DATE]" at bounding box center [433, 77] width 14 height 14
type input "[DATE]"
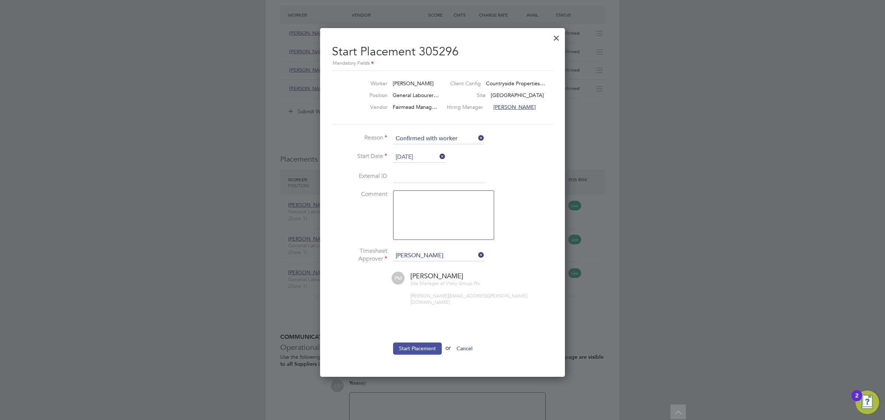
click at [428, 342] on button "Start Placement" at bounding box center [417, 348] width 49 height 12
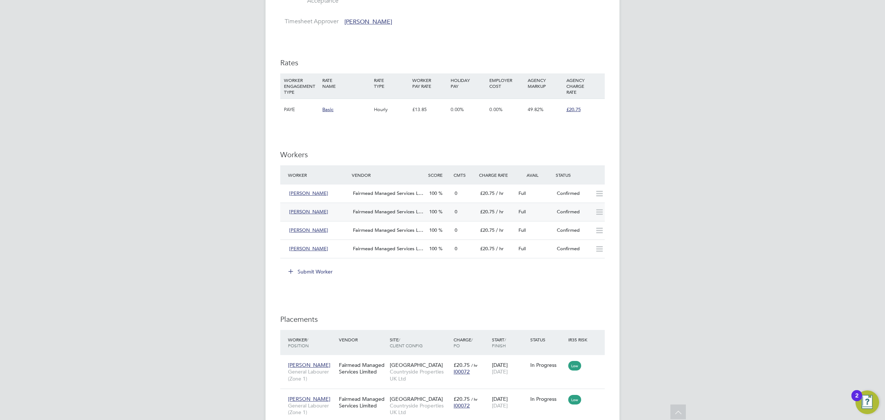
click at [571, 211] on div "Confirmed" at bounding box center [573, 212] width 38 height 12
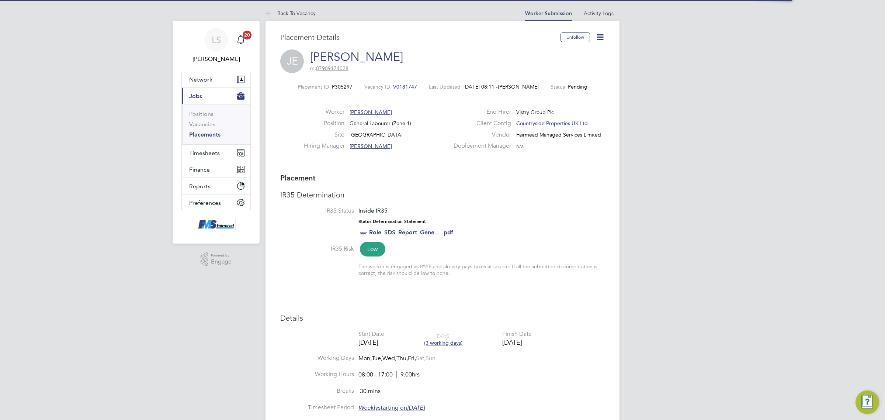
click at [599, 38] on icon at bounding box center [600, 36] width 9 height 9
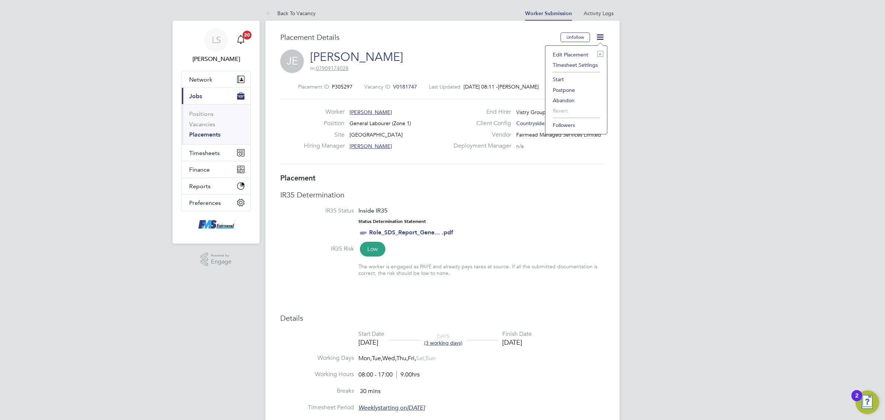
click at [561, 79] on li "Start" at bounding box center [576, 79] width 54 height 10
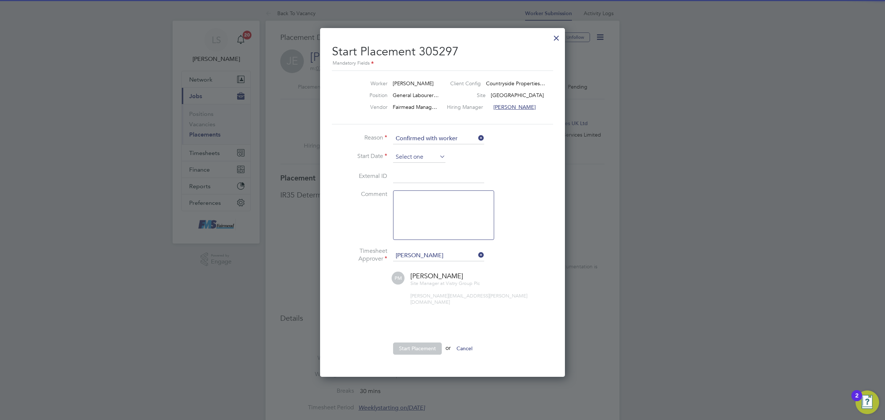
click at [412, 153] on input at bounding box center [419, 157] width 52 height 11
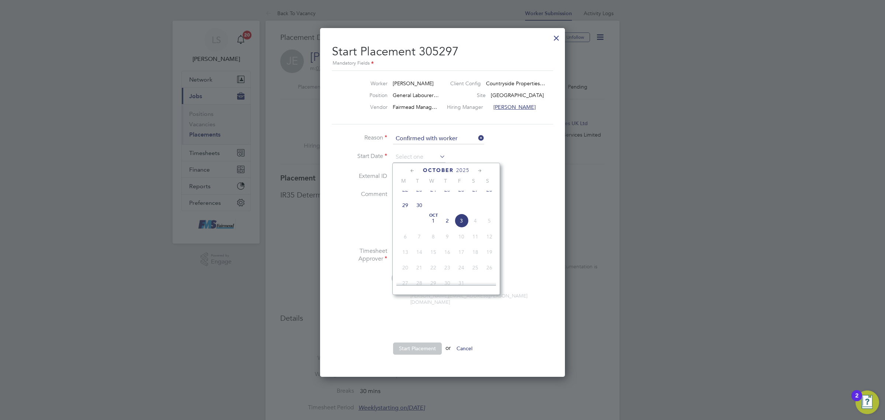
click at [432, 217] on span "Oct" at bounding box center [433, 216] width 14 height 4
type input "[DATE]"
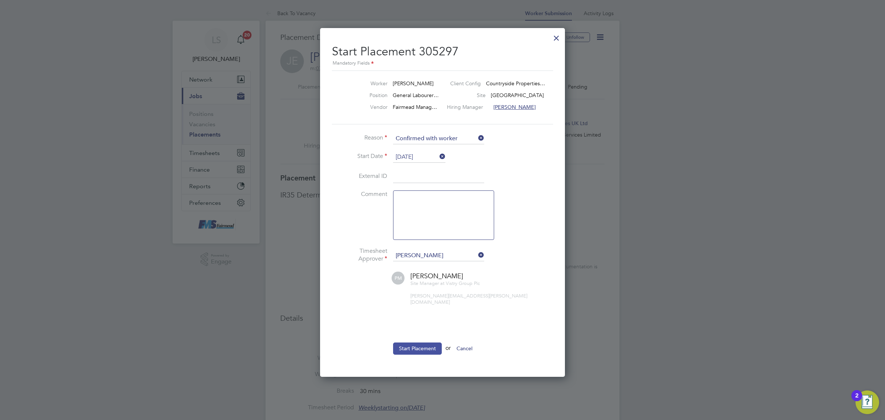
click at [429, 343] on button "Start Placement" at bounding box center [417, 348] width 49 height 12
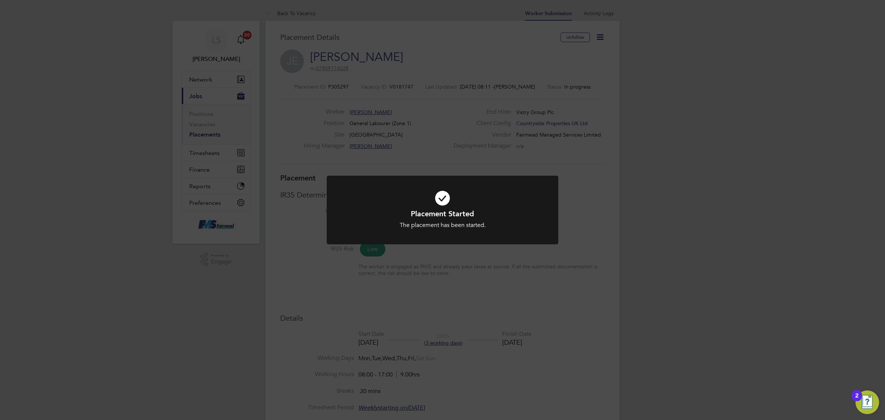
click at [538, 359] on div "Placement Started The placement has been started. Cancel Okay" at bounding box center [442, 210] width 885 height 420
